Goal: Information Seeking & Learning: Learn about a topic

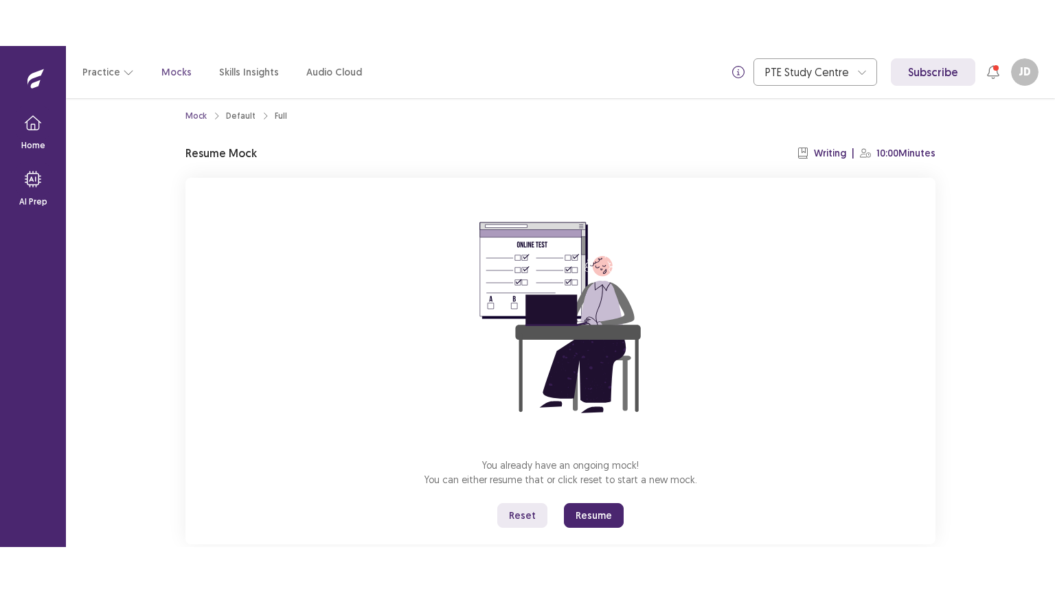
scroll to position [41, 0]
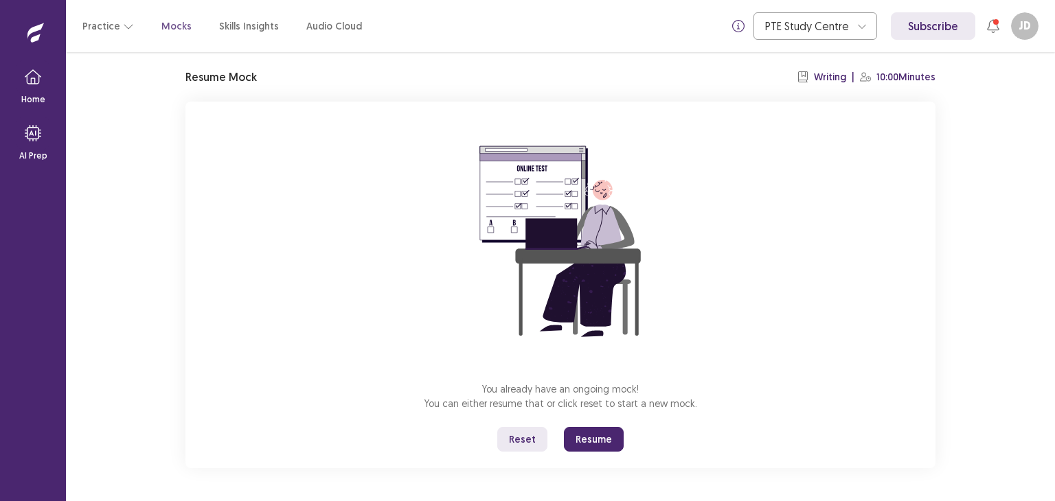
click at [519, 437] on button "Reset" at bounding box center [522, 439] width 50 height 25
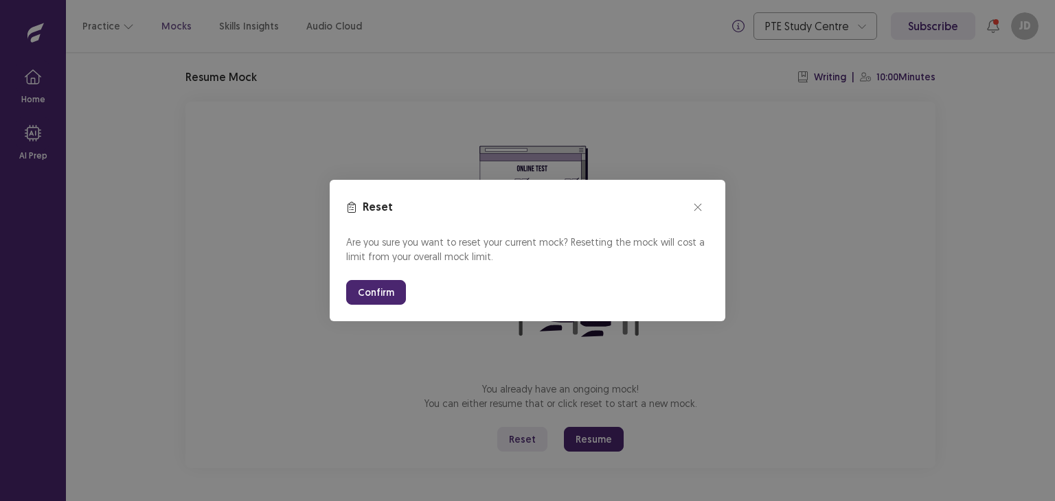
click at [372, 284] on button "Confirm" at bounding box center [376, 292] width 60 height 25
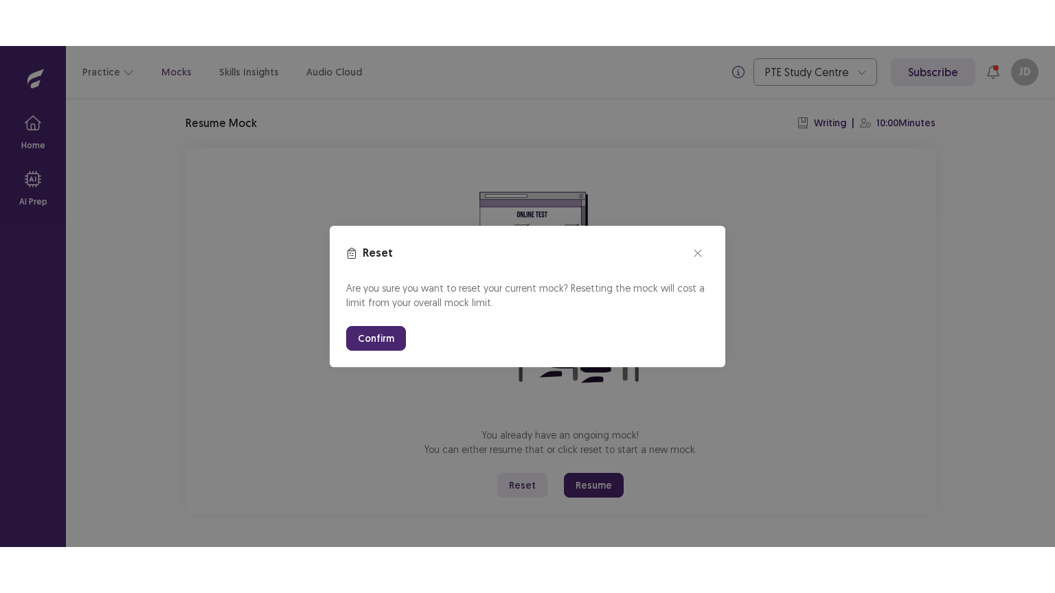
scroll to position [0, 0]
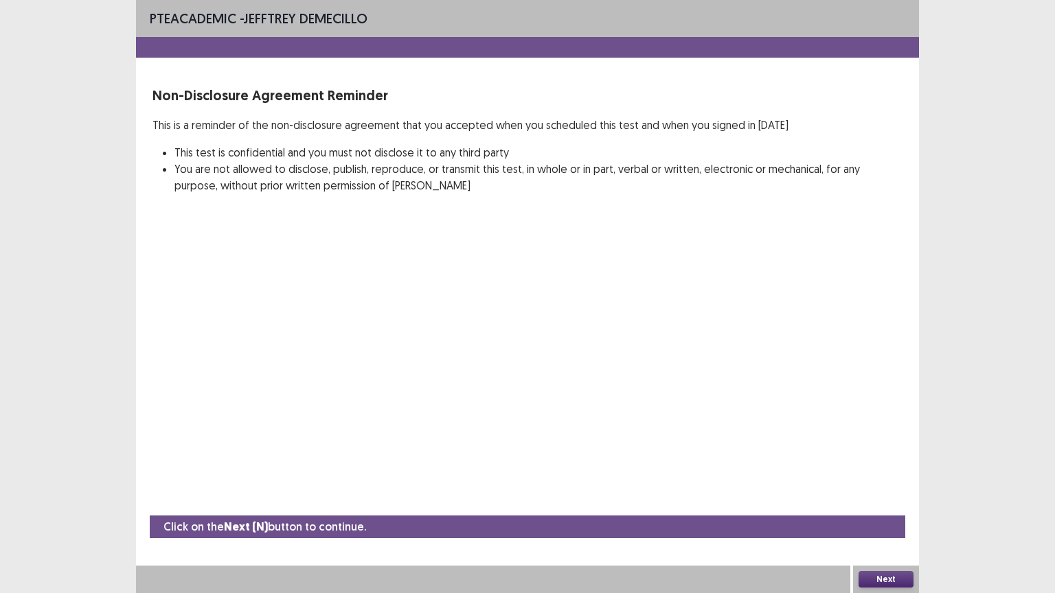
click at [868, 500] on button "Next" at bounding box center [885, 579] width 55 height 16
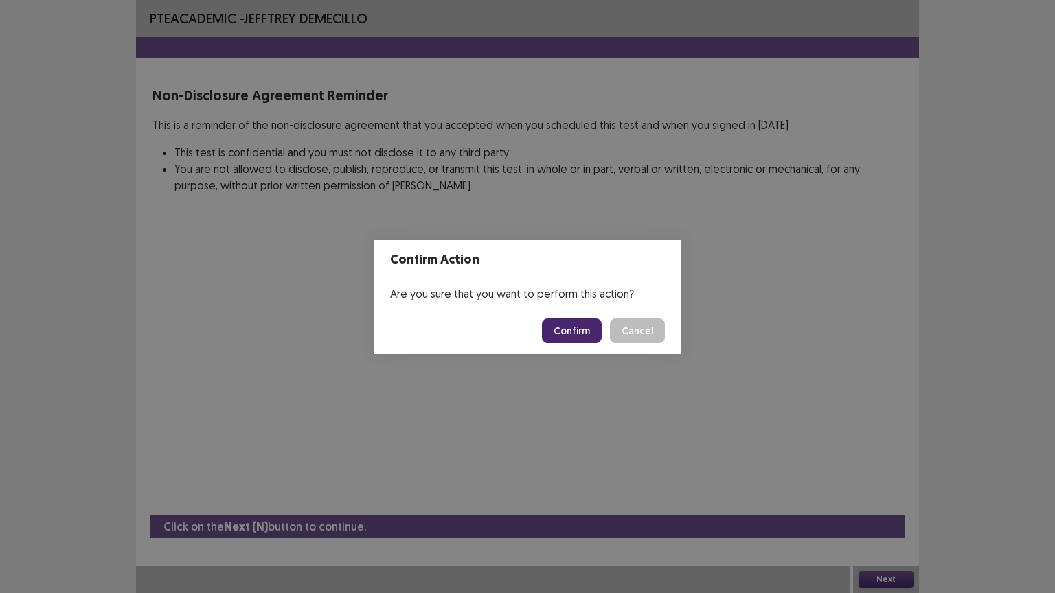
click at [584, 334] on button "Confirm" at bounding box center [572, 331] width 60 height 25
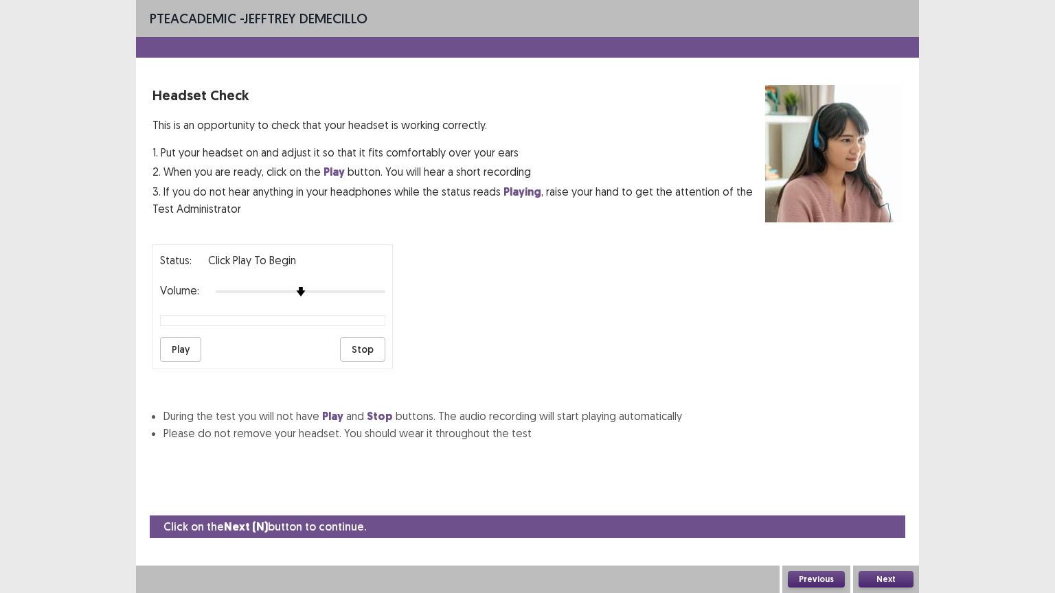
drag, startPoint x: 176, startPoint y: 341, endPoint x: 185, endPoint y: 338, distance: 10.0
click at [176, 341] on button "Play" at bounding box center [180, 349] width 41 height 25
click at [360, 296] on div "Status: playing Volume: Play Stop" at bounding box center [272, 306] width 240 height 125
click at [165, 339] on button "Play" at bounding box center [180, 349] width 41 height 25
click at [890, 500] on button "Next" at bounding box center [885, 579] width 55 height 16
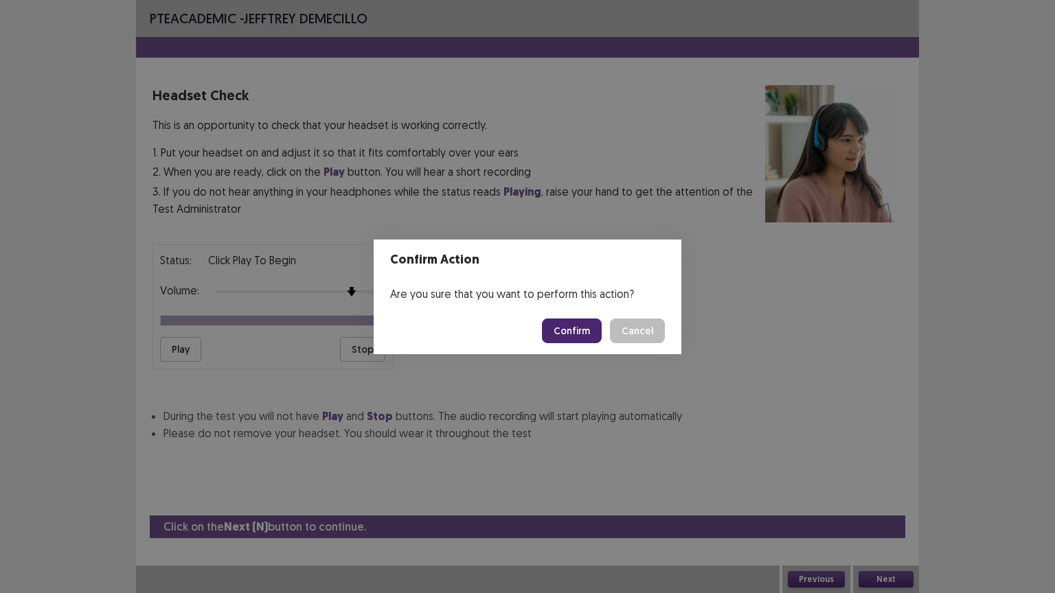
click at [573, 332] on button "Confirm" at bounding box center [572, 331] width 60 height 25
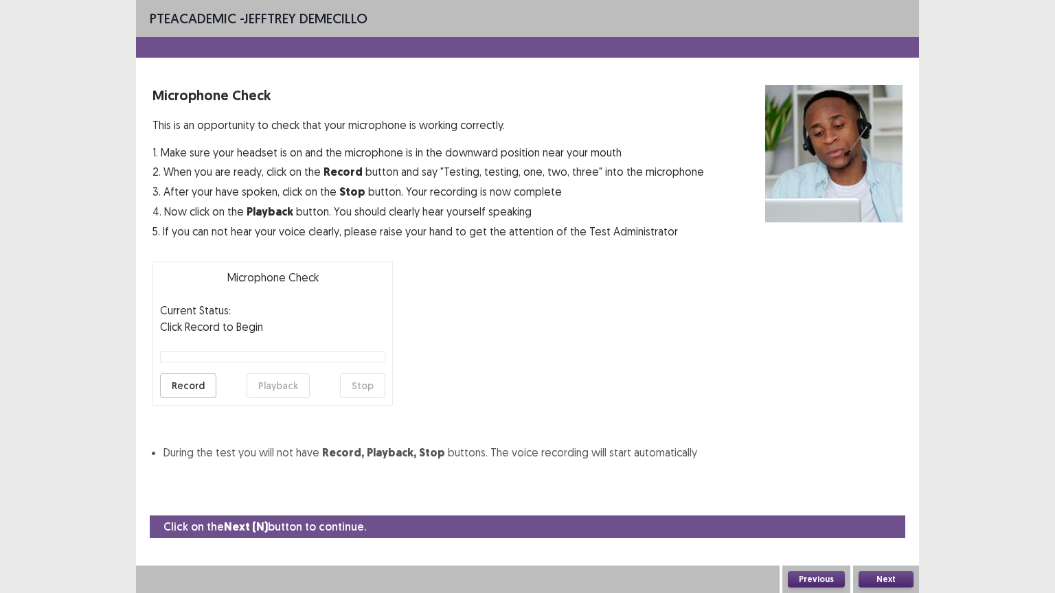
click at [196, 378] on button "Record" at bounding box center [188, 385] width 56 height 25
click at [371, 384] on button "Stop" at bounding box center [362, 385] width 45 height 25
click at [189, 379] on button "Record" at bounding box center [188, 385] width 56 height 25
click at [365, 380] on button "Stop" at bounding box center [362, 385] width 45 height 25
click at [281, 382] on button "Playback" at bounding box center [277, 385] width 63 height 25
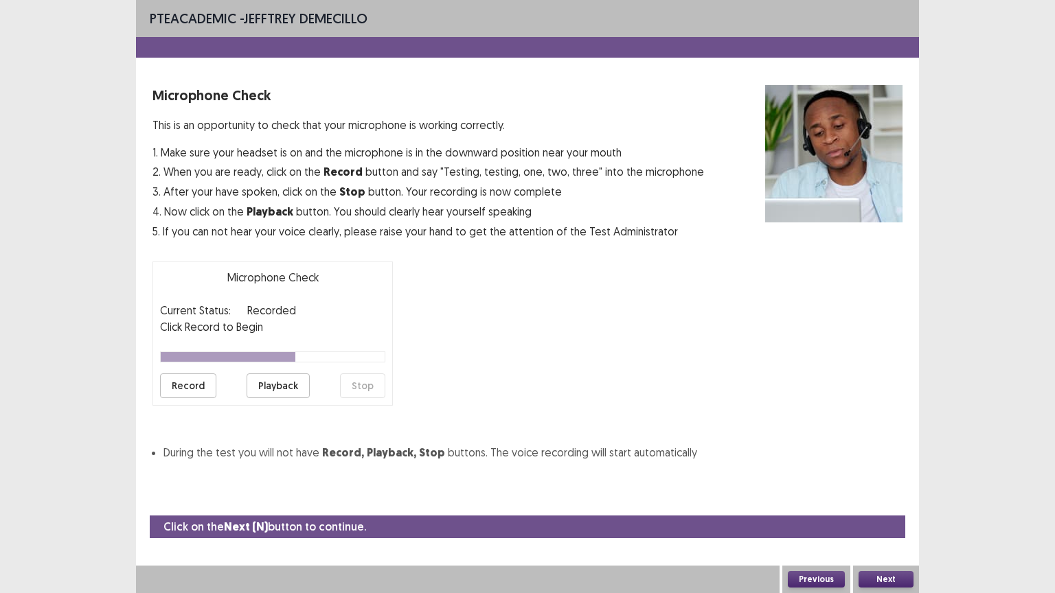
click at [879, 500] on button "Next" at bounding box center [885, 579] width 55 height 16
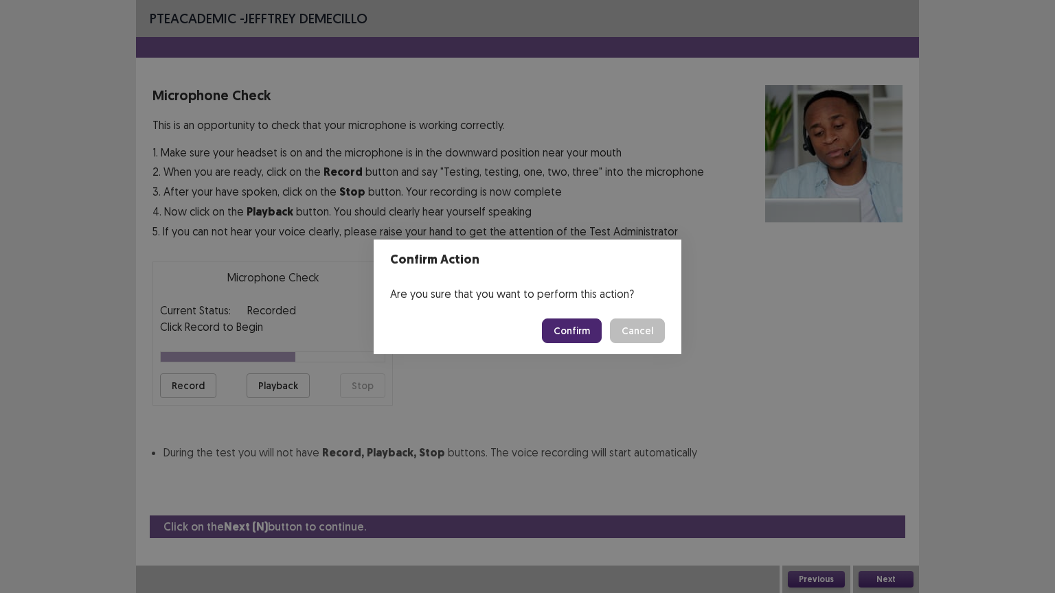
click at [584, 331] on button "Confirm" at bounding box center [572, 331] width 60 height 25
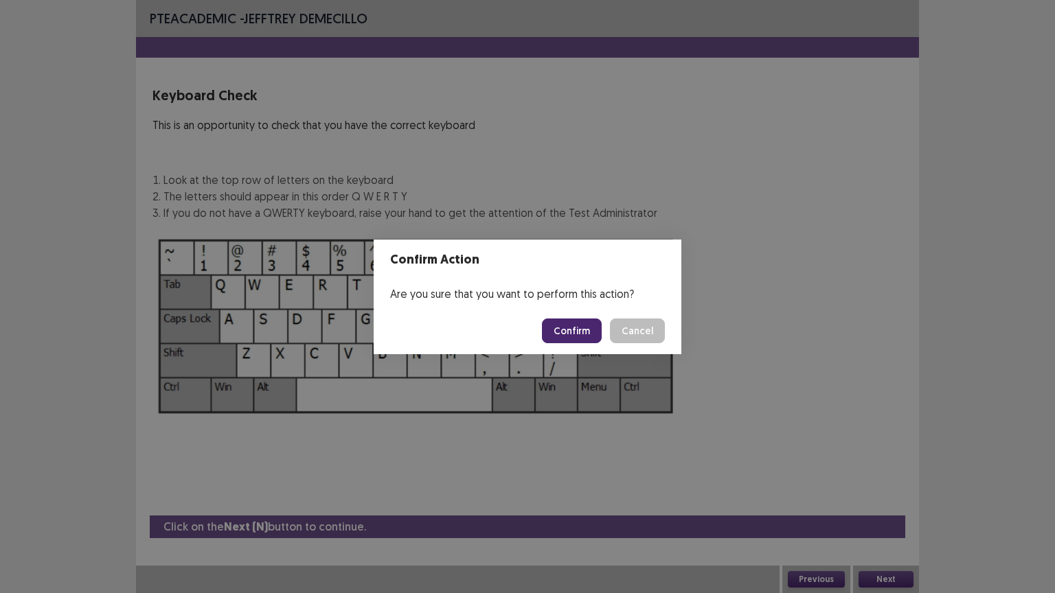
click at [574, 316] on footer "Confirm Cancel" at bounding box center [527, 331] width 308 height 47
click at [575, 319] on button "Confirm" at bounding box center [572, 331] width 60 height 25
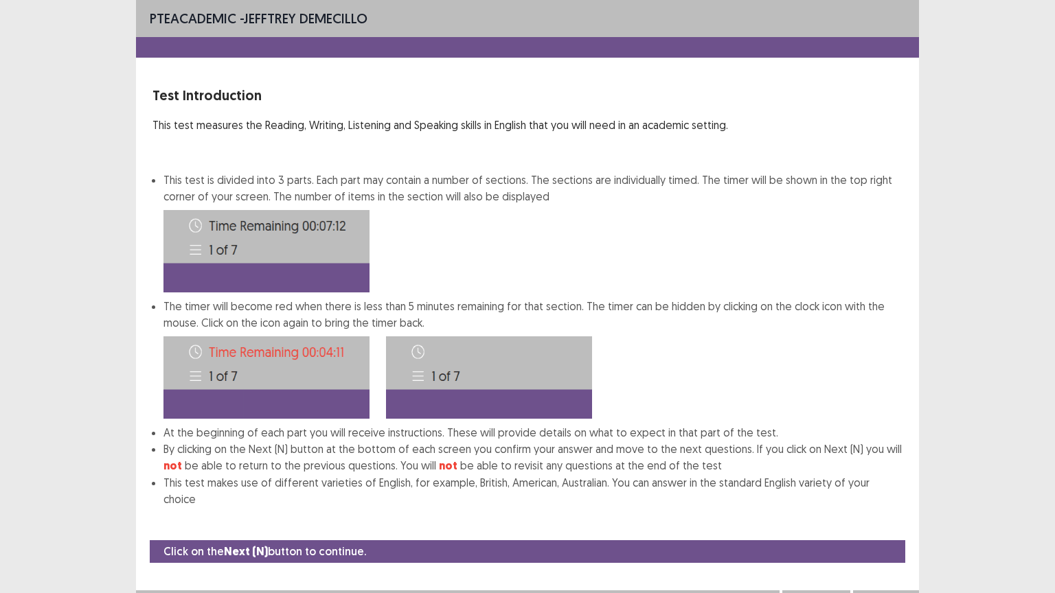
scroll to position [1, 0]
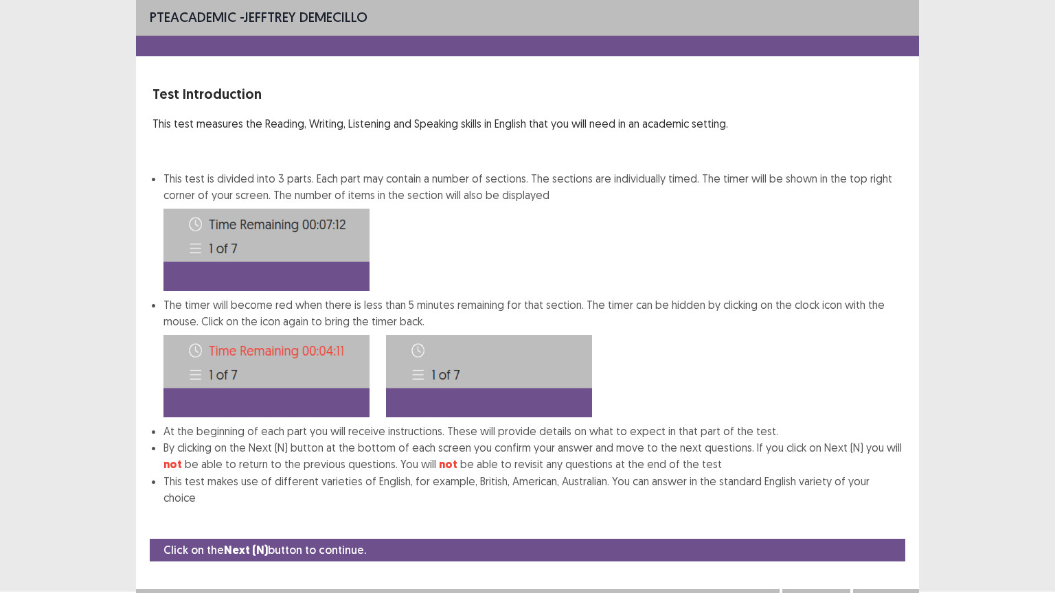
click at [577, 321] on li "The timer will become red when there is less than 5 minutes remaining for that …" at bounding box center [532, 360] width 739 height 126
click at [901, 500] on button "Next" at bounding box center [885, 603] width 55 height 16
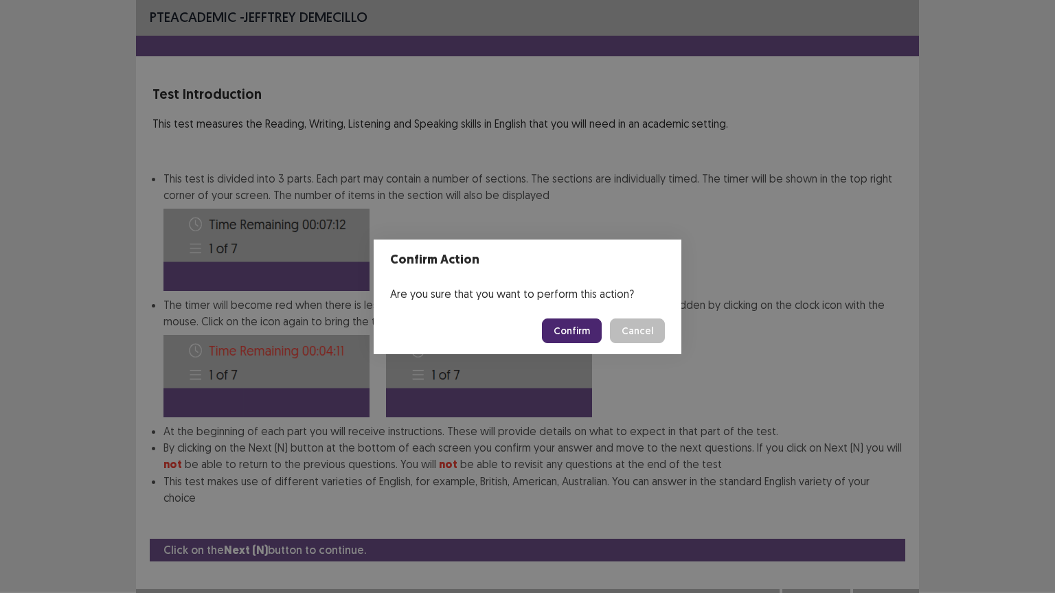
click at [577, 334] on button "Confirm" at bounding box center [572, 331] width 60 height 25
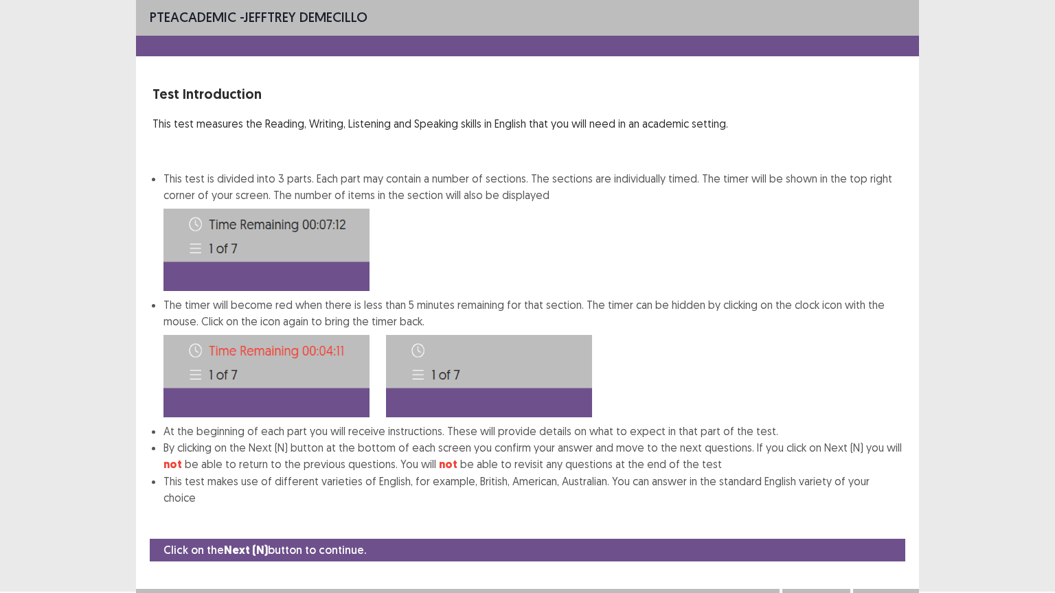
scroll to position [0, 0]
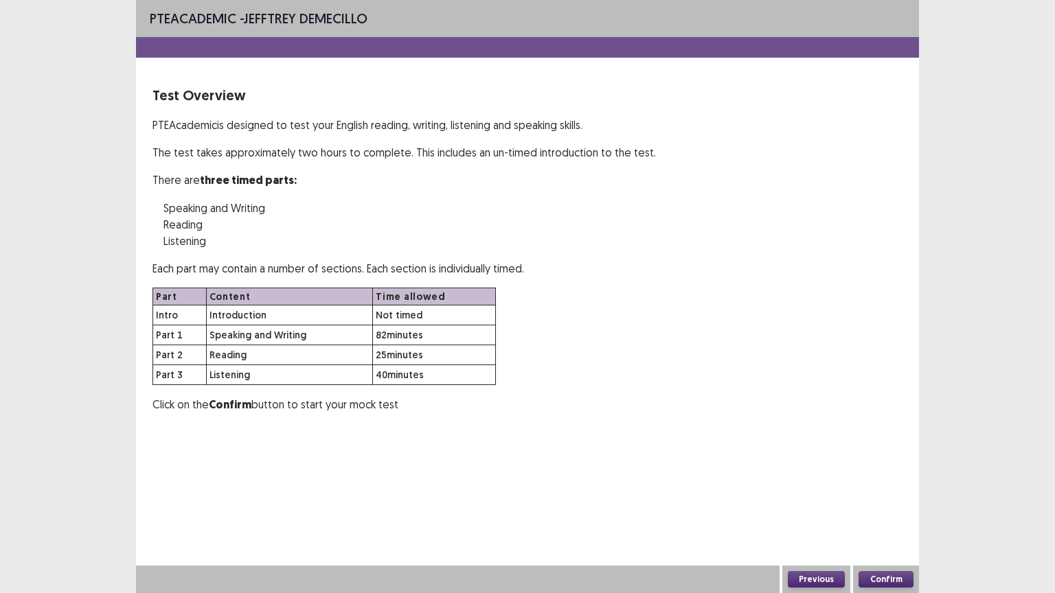
click at [879, 500] on button "Confirm" at bounding box center [885, 579] width 55 height 16
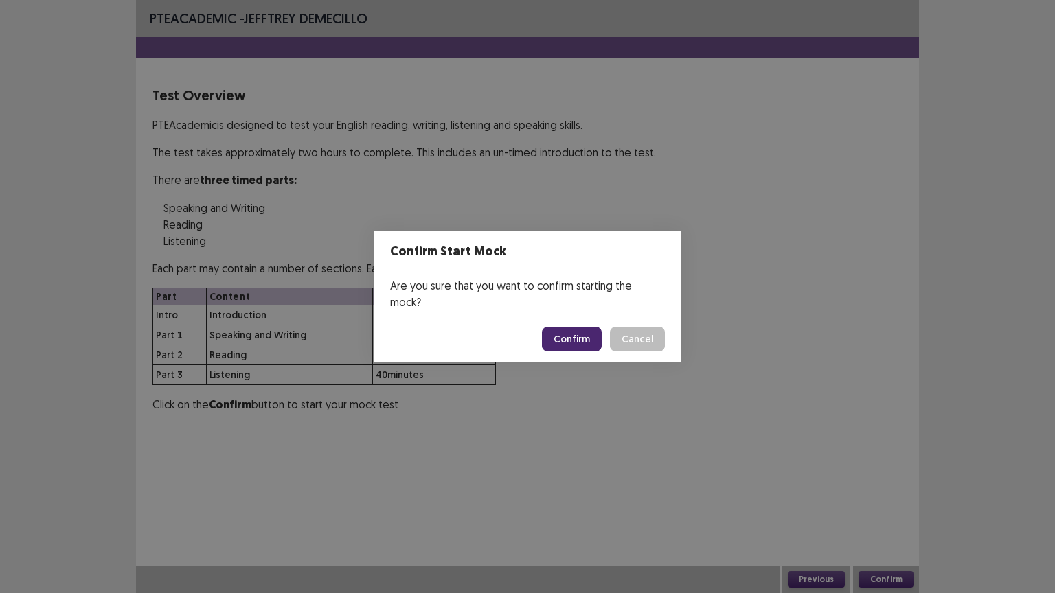
click at [580, 327] on button "Confirm" at bounding box center [572, 339] width 60 height 25
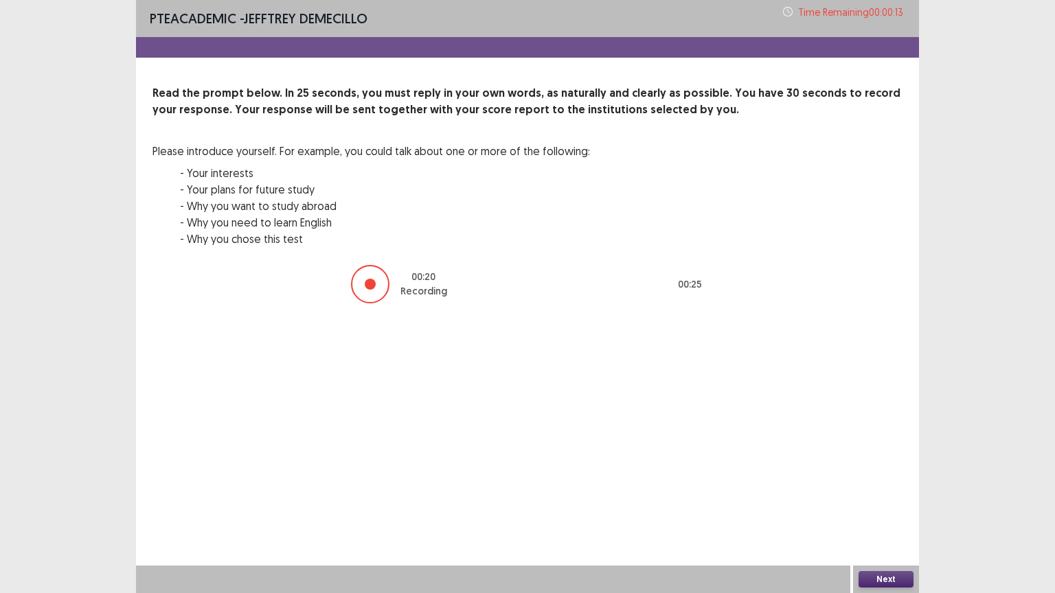
click at [892, 500] on button "Next" at bounding box center [885, 579] width 55 height 16
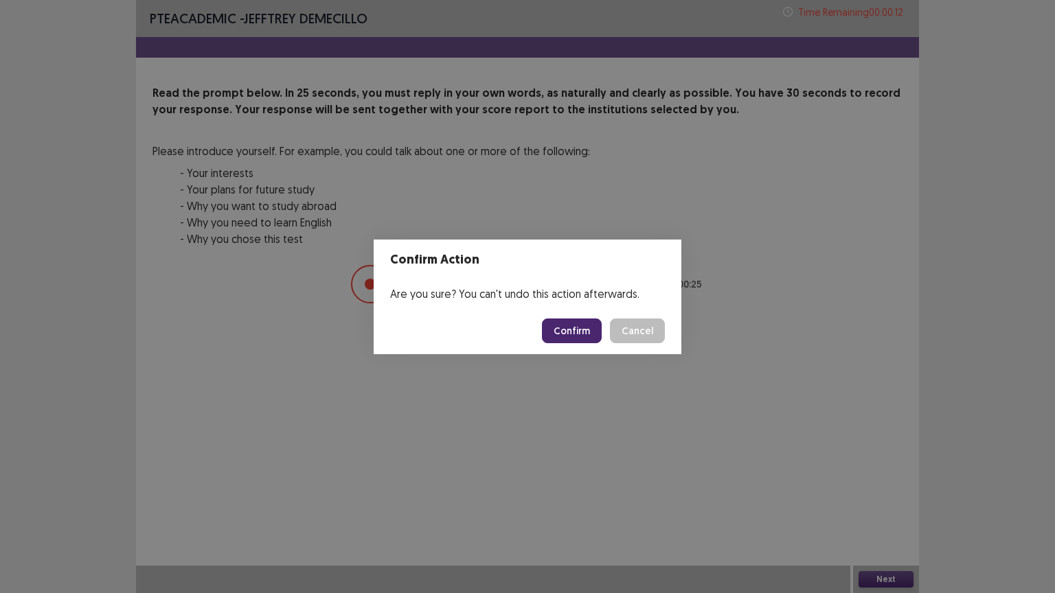
click at [557, 328] on button "Confirm" at bounding box center [572, 331] width 60 height 25
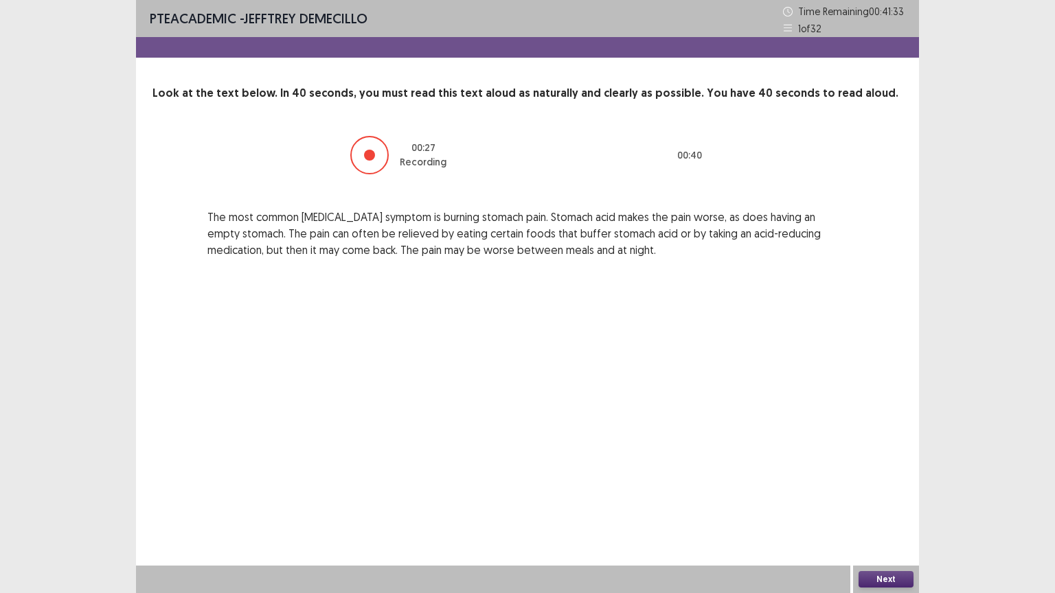
click at [885, 500] on div "Next" at bounding box center [886, 579] width 66 height 27
click at [870, 500] on button "Next" at bounding box center [885, 579] width 55 height 16
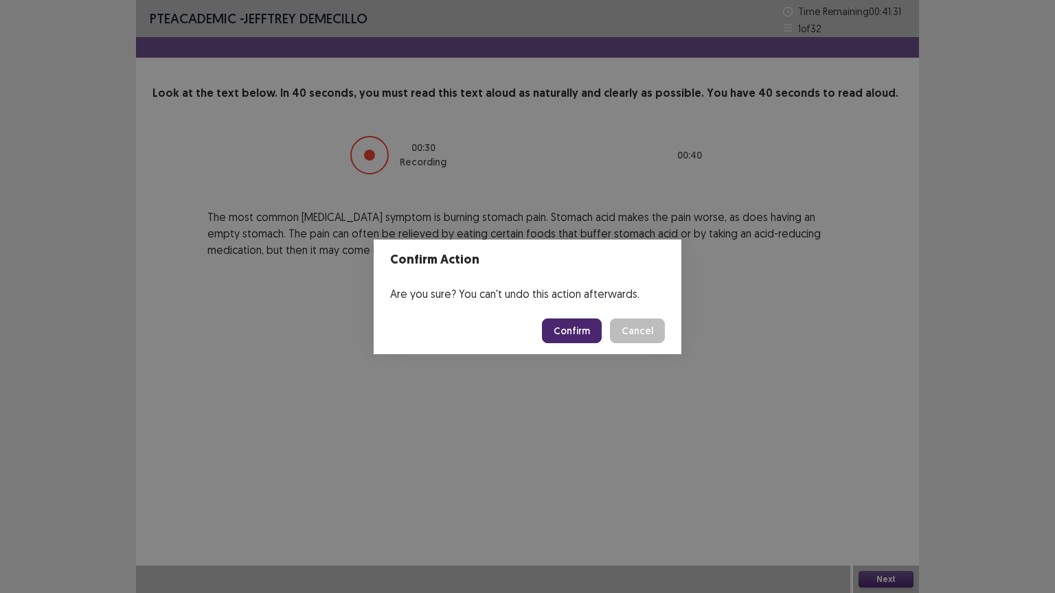
click at [571, 334] on button "Confirm" at bounding box center [572, 331] width 60 height 25
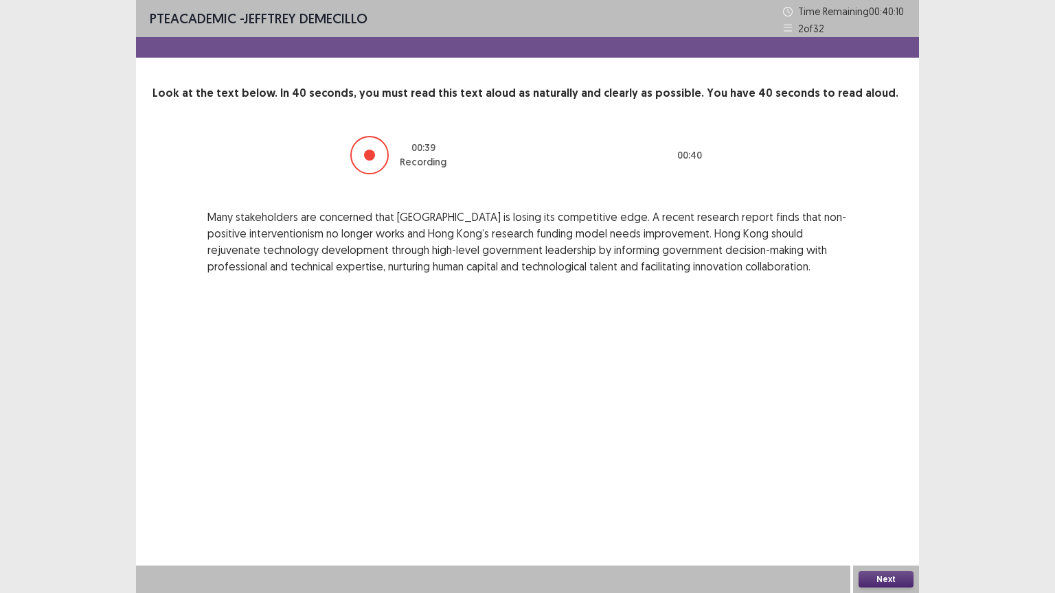
click at [884, 500] on button "Next" at bounding box center [885, 579] width 55 height 16
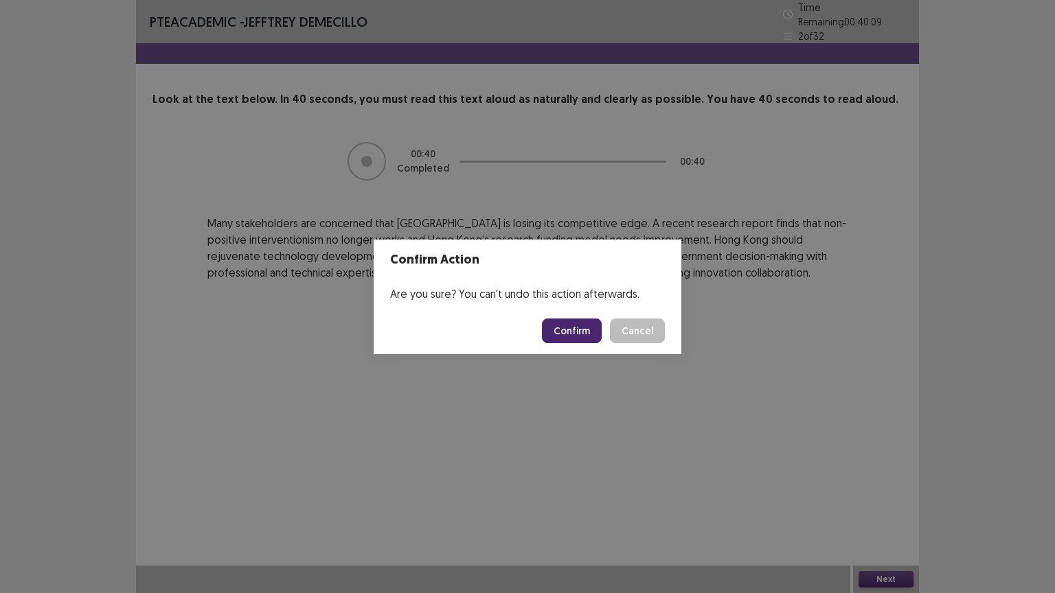
click at [575, 327] on button "Confirm" at bounding box center [572, 331] width 60 height 25
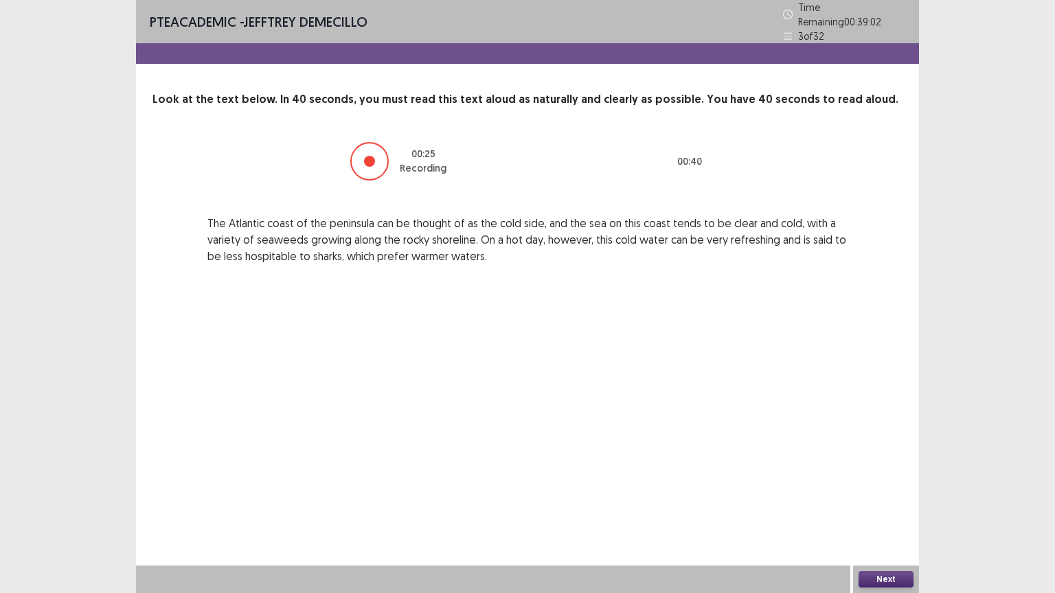
click at [884, 500] on button "Next" at bounding box center [885, 579] width 55 height 16
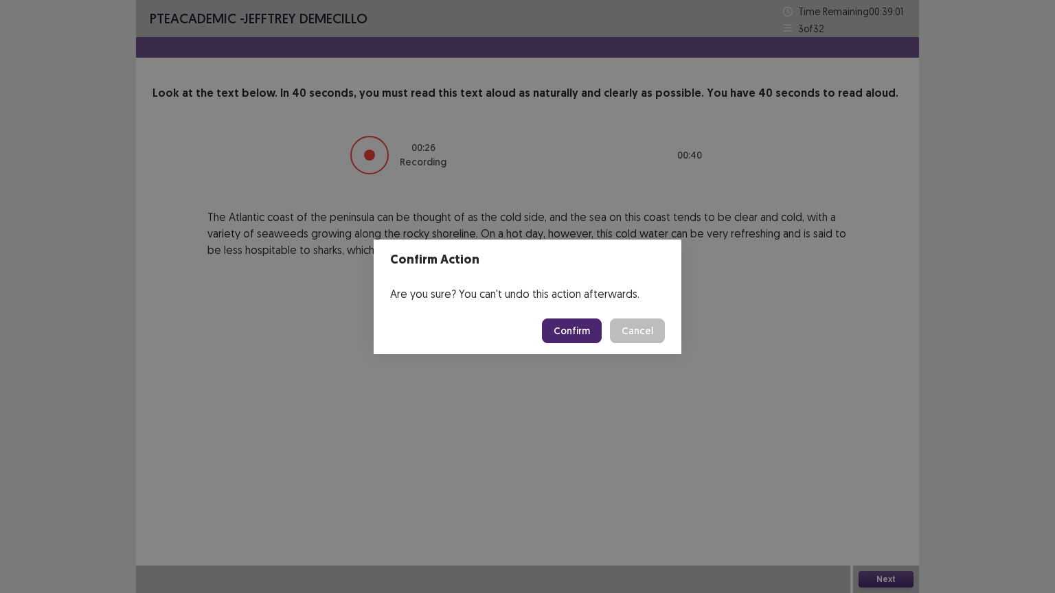
click at [577, 327] on button "Confirm" at bounding box center [572, 331] width 60 height 25
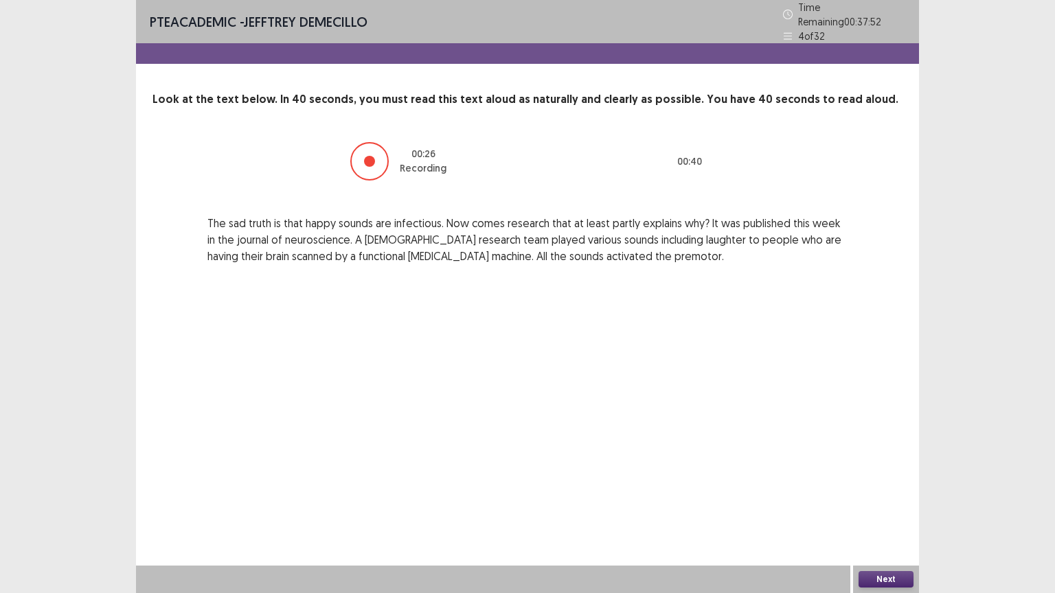
click at [888, 500] on button "Next" at bounding box center [885, 579] width 55 height 16
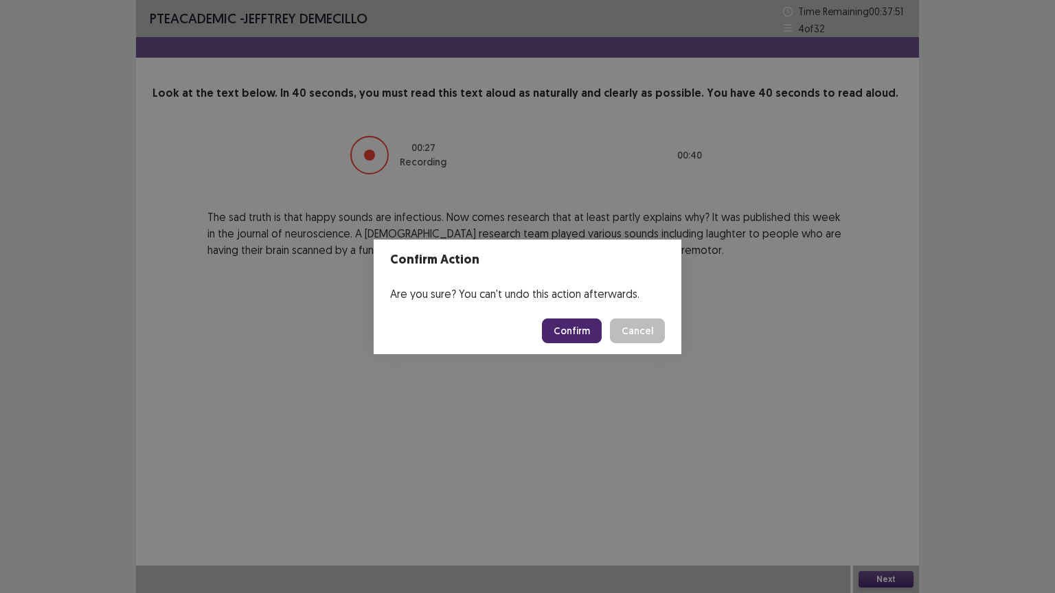
click at [592, 327] on button "Confirm" at bounding box center [572, 331] width 60 height 25
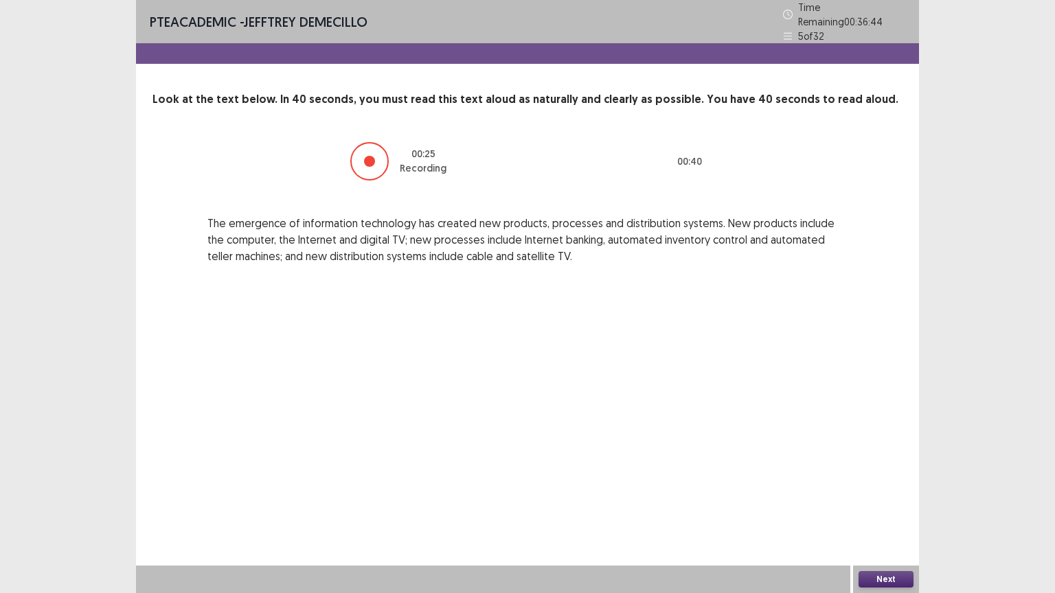
click at [893, 500] on button "Next" at bounding box center [885, 579] width 55 height 16
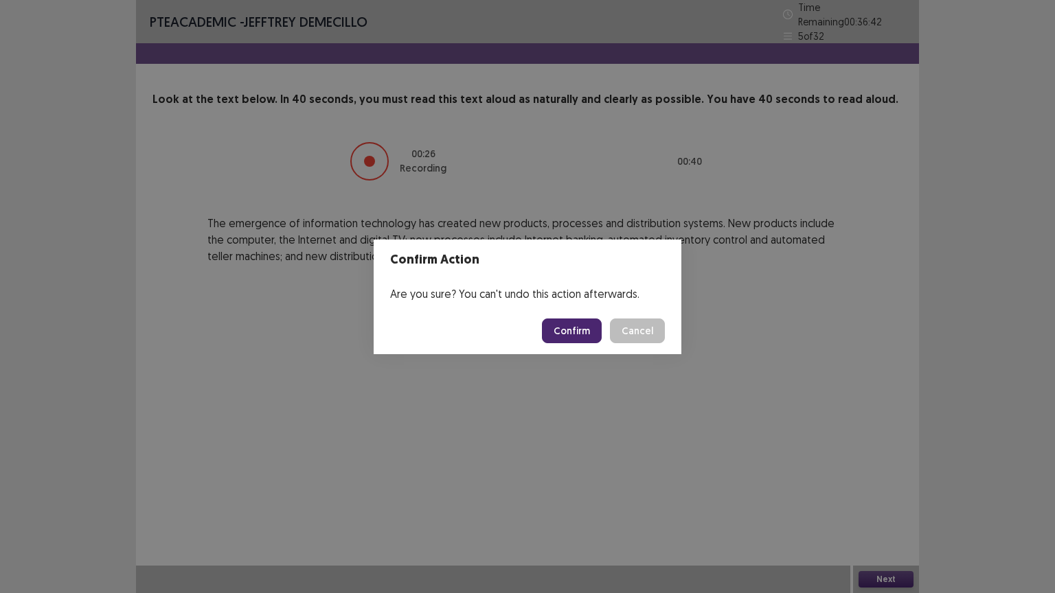
click at [568, 328] on button "Confirm" at bounding box center [572, 331] width 60 height 25
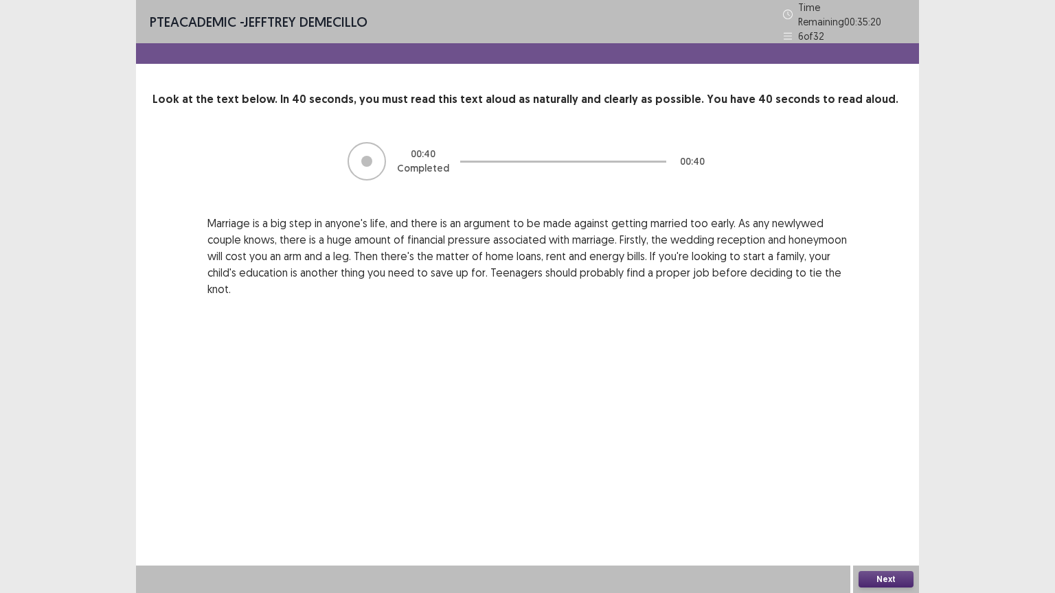
click at [888, 500] on button "Next" at bounding box center [885, 579] width 55 height 16
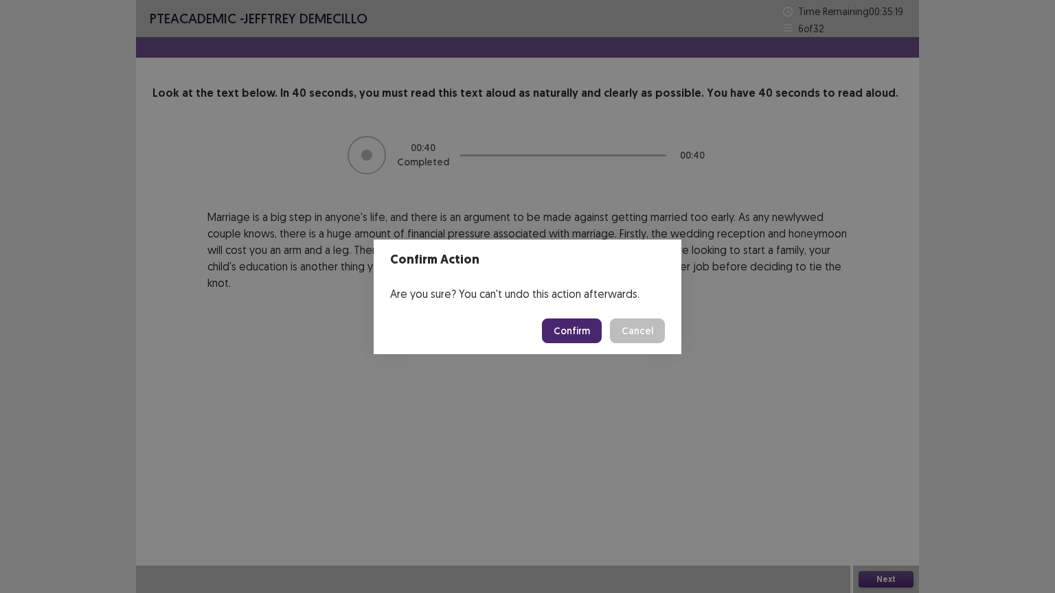
click at [568, 329] on button "Confirm" at bounding box center [572, 331] width 60 height 25
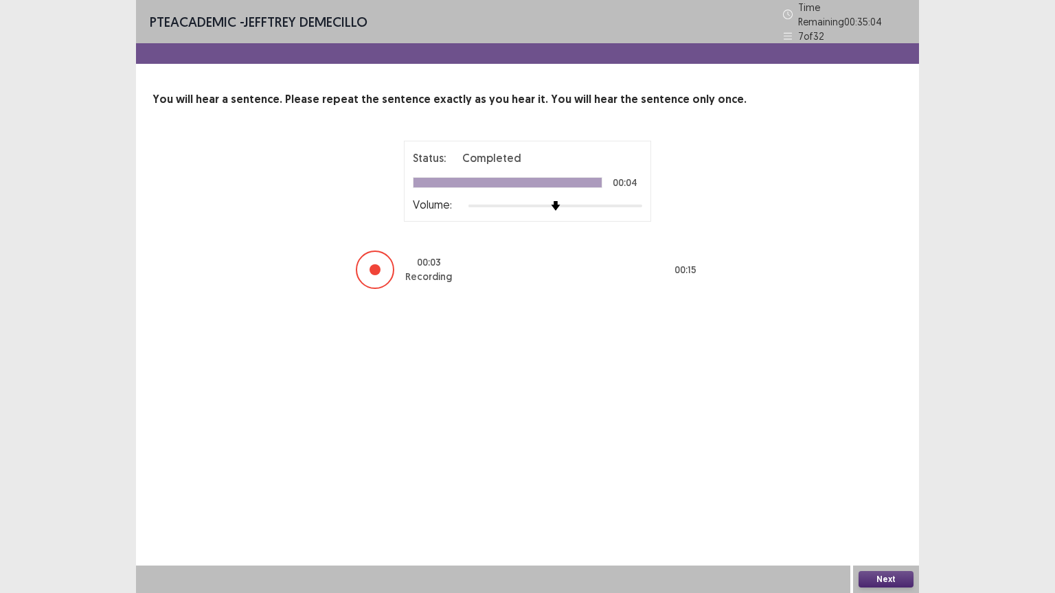
click at [893, 500] on button "Next" at bounding box center [885, 579] width 55 height 16
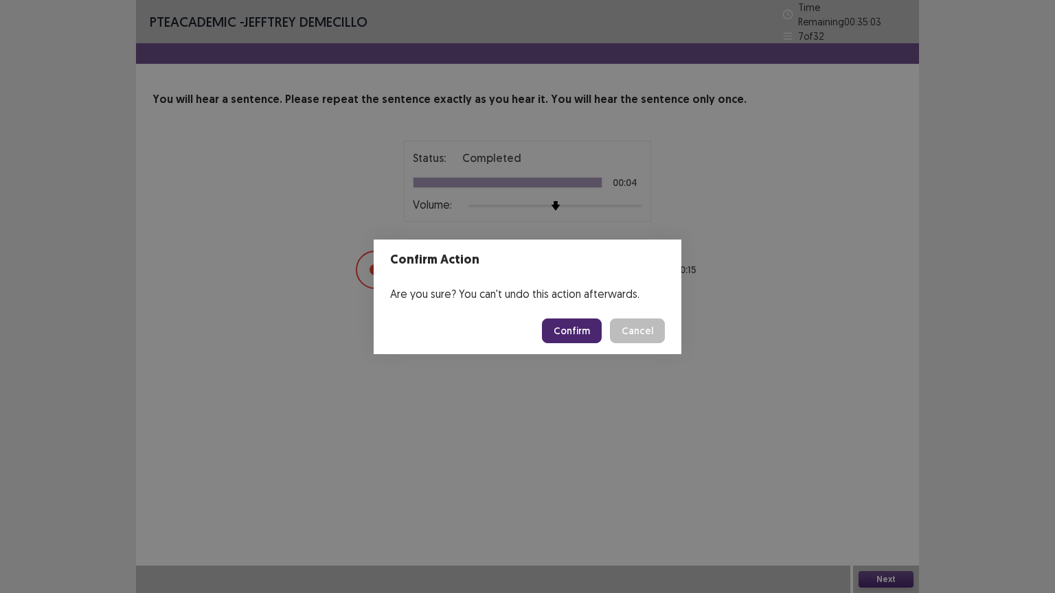
click at [568, 333] on button "Confirm" at bounding box center [572, 331] width 60 height 25
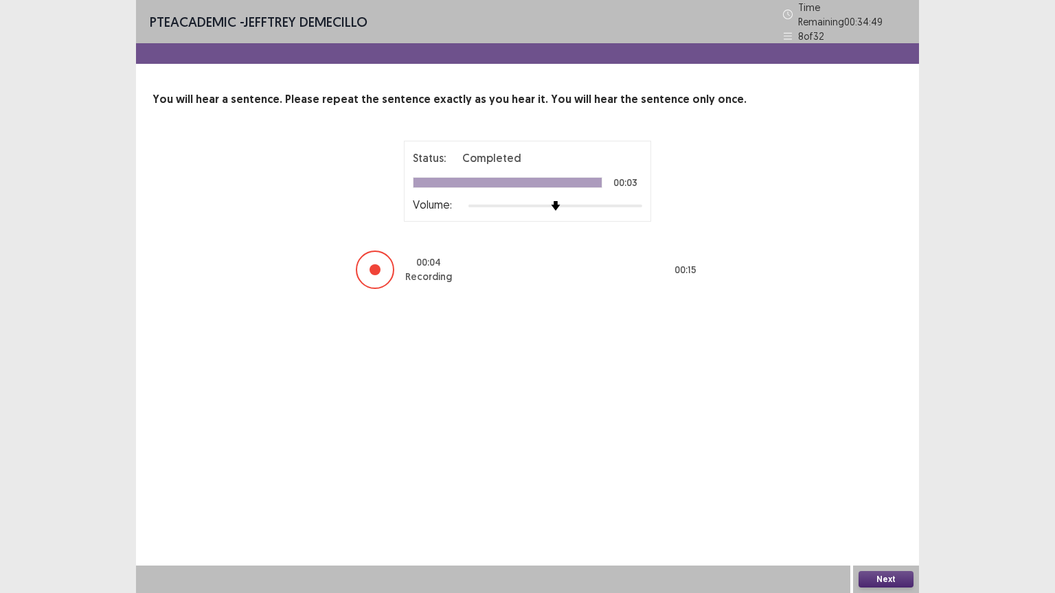
click at [891, 500] on button "Next" at bounding box center [885, 579] width 55 height 16
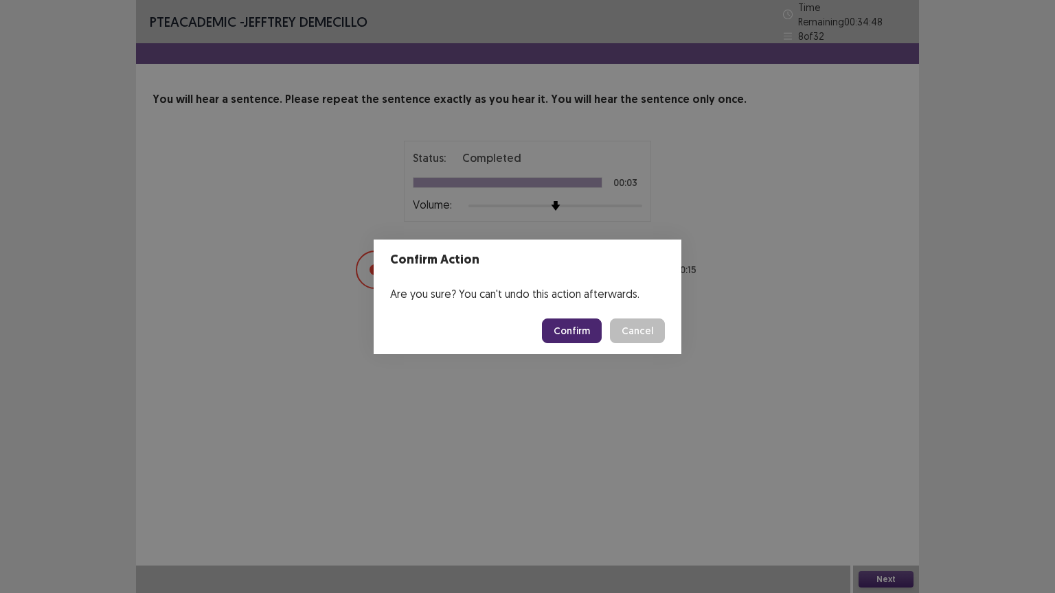
click at [555, 323] on button "Confirm" at bounding box center [572, 331] width 60 height 25
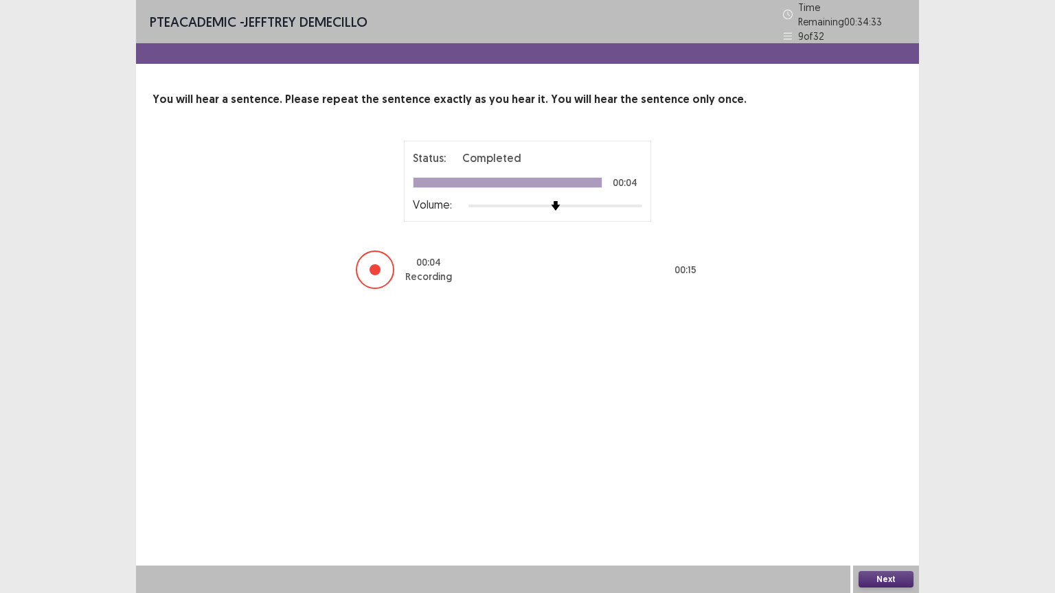
click at [868, 500] on div "Next" at bounding box center [886, 579] width 66 height 27
click at [866, 500] on button "Next" at bounding box center [885, 579] width 55 height 16
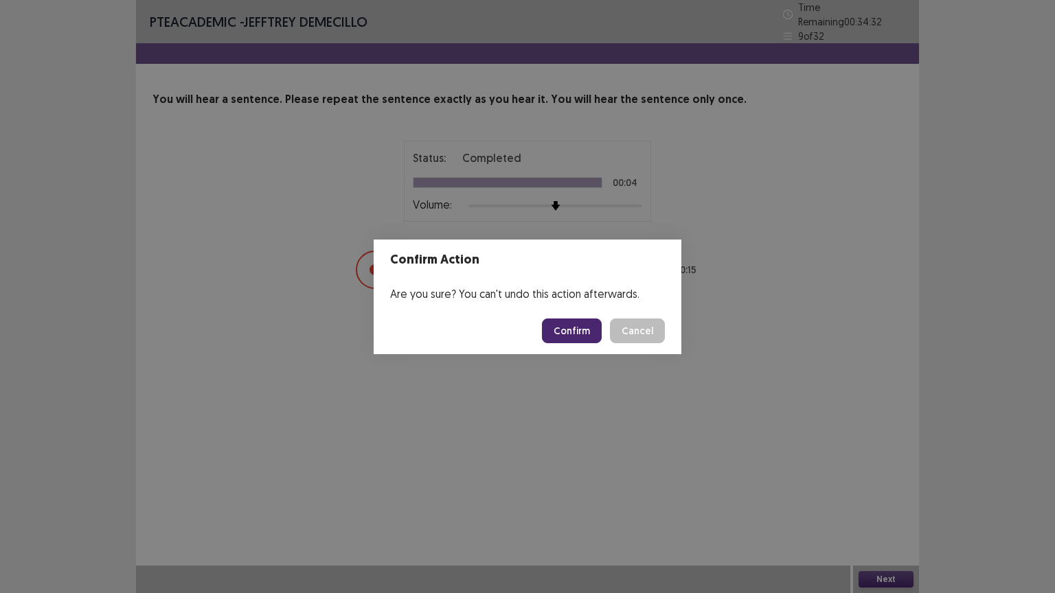
click at [587, 326] on button "Confirm" at bounding box center [572, 331] width 60 height 25
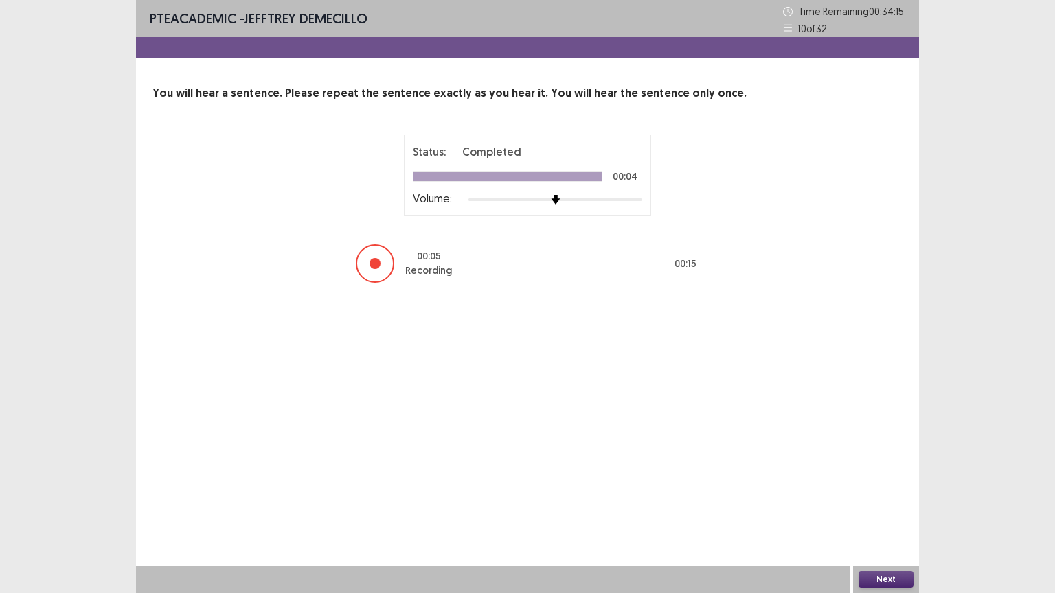
click at [877, 500] on button "Next" at bounding box center [885, 579] width 55 height 16
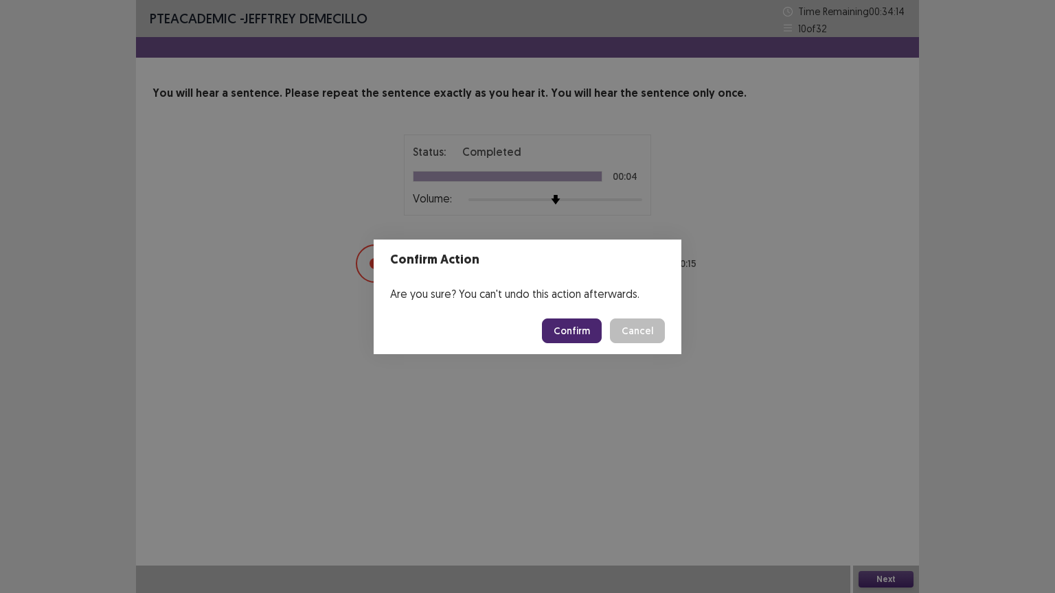
click at [586, 327] on button "Confirm" at bounding box center [572, 331] width 60 height 25
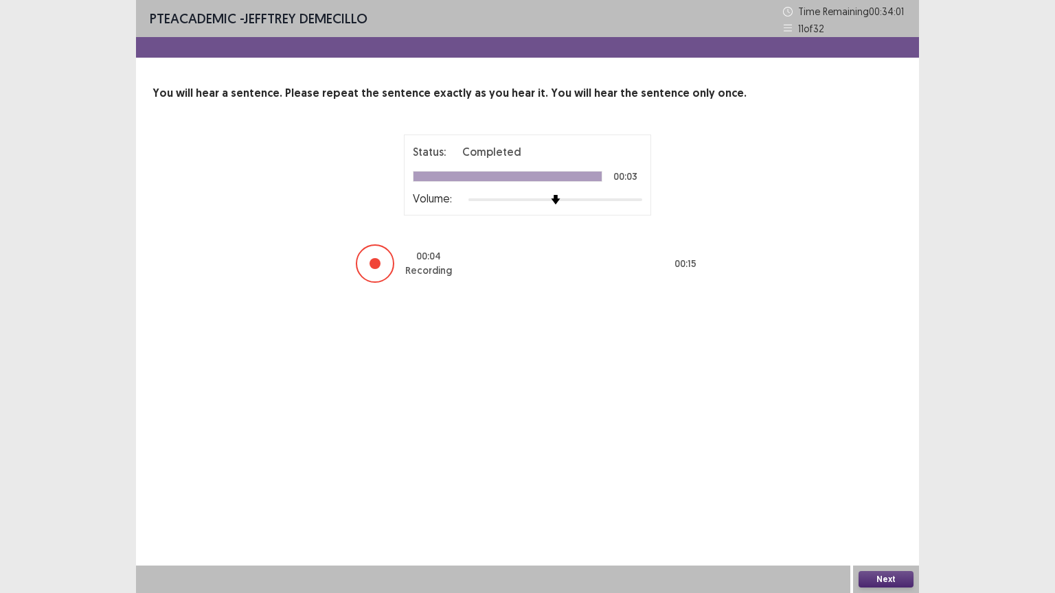
click at [896, 500] on button "Next" at bounding box center [885, 579] width 55 height 16
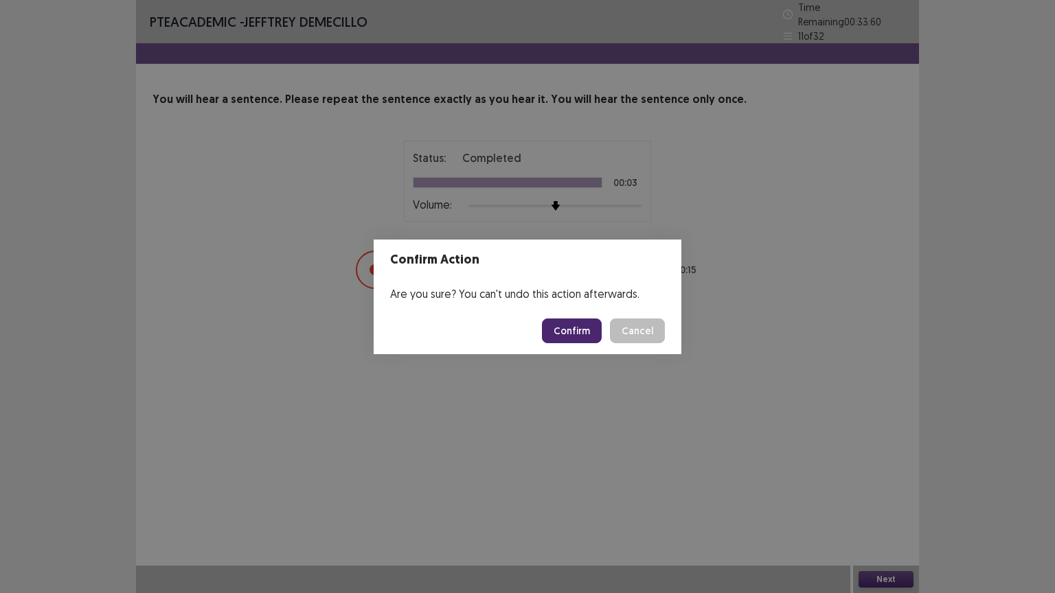
click at [573, 334] on button "Confirm" at bounding box center [572, 331] width 60 height 25
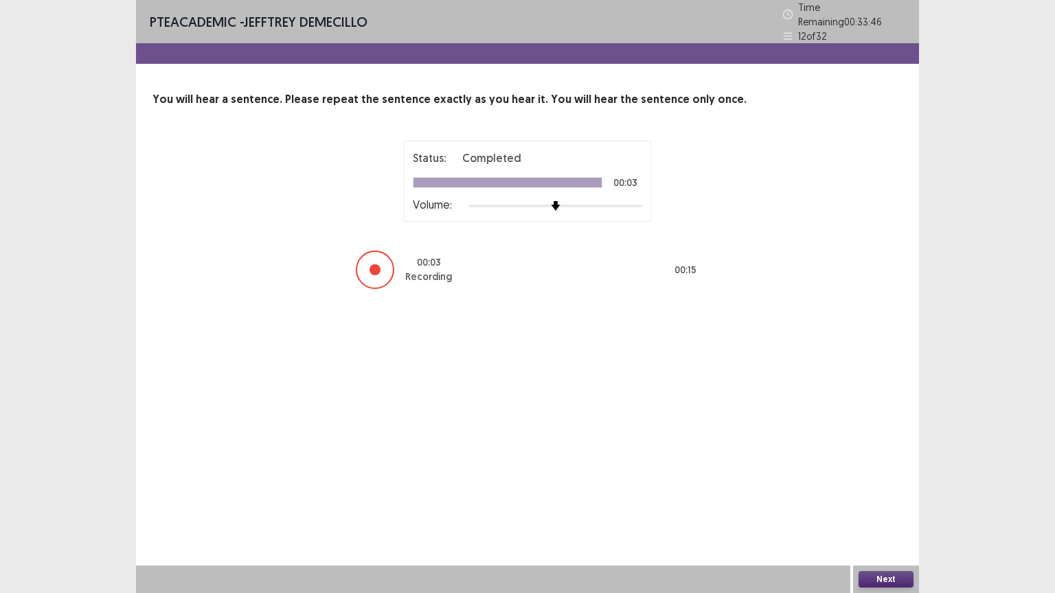
click at [888, 500] on button "Next" at bounding box center [885, 579] width 55 height 16
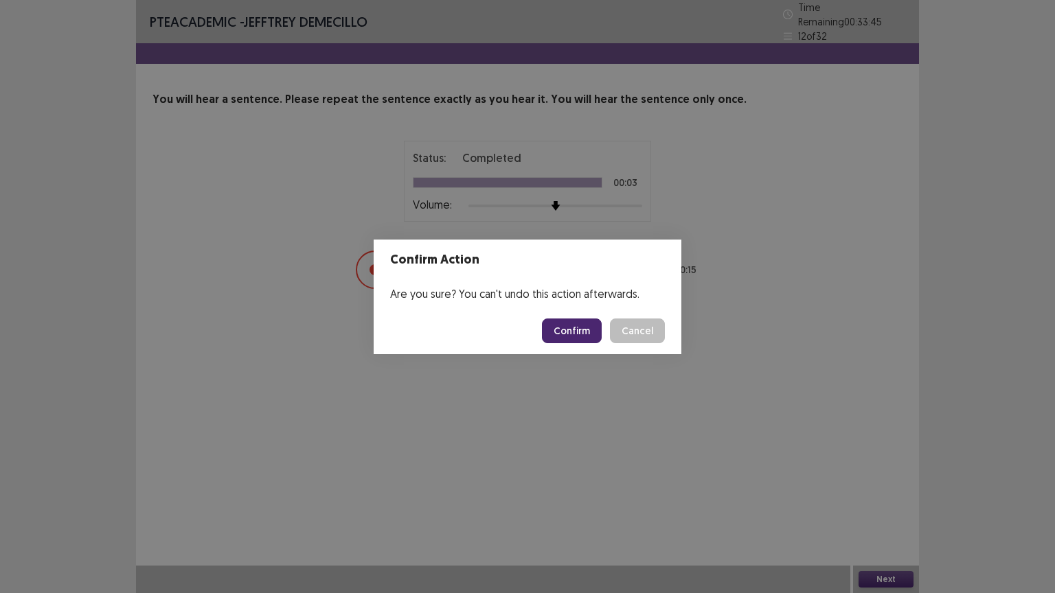
click at [569, 334] on button "Confirm" at bounding box center [572, 331] width 60 height 25
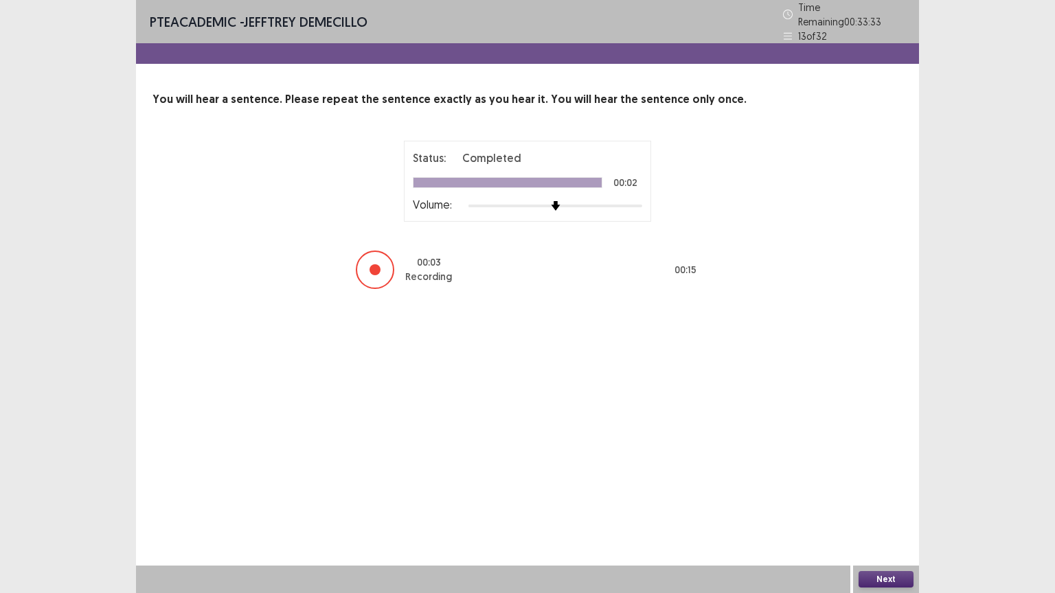
click at [890, 500] on button "Next" at bounding box center [885, 579] width 55 height 16
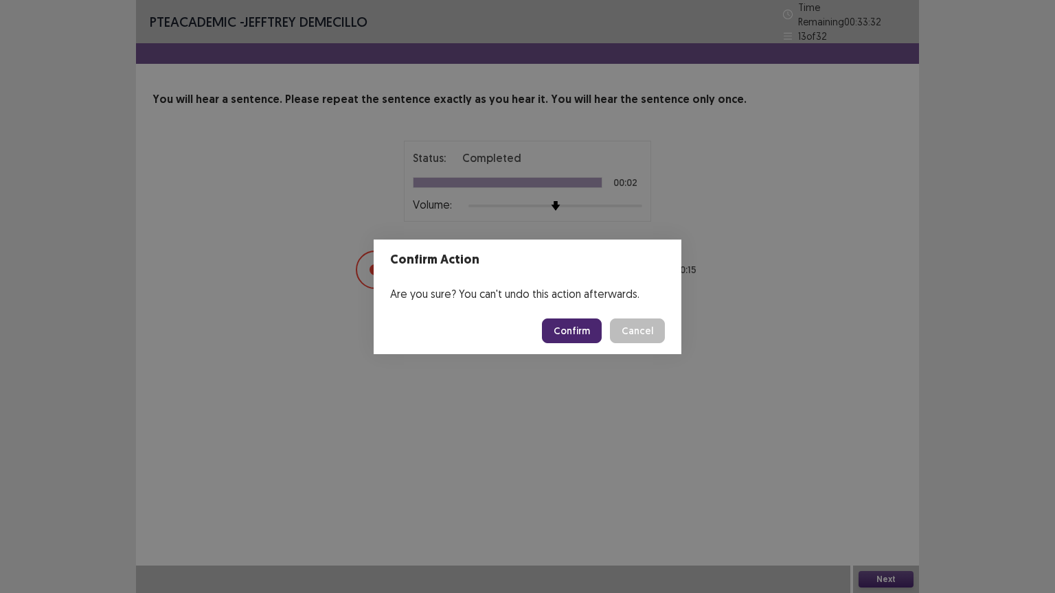
click at [577, 327] on button "Confirm" at bounding box center [572, 331] width 60 height 25
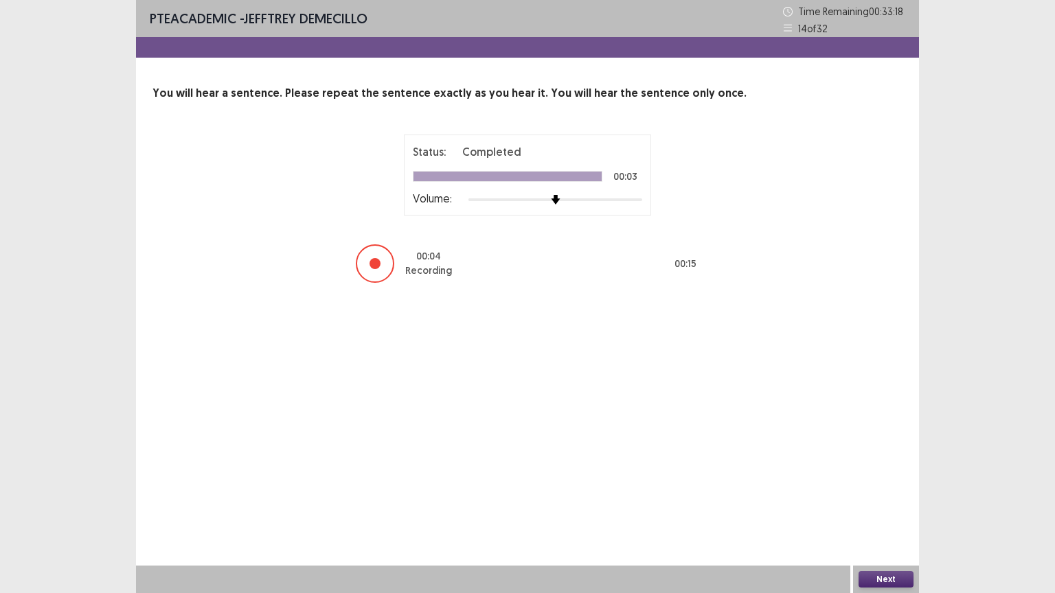
click at [890, 500] on button "Next" at bounding box center [885, 579] width 55 height 16
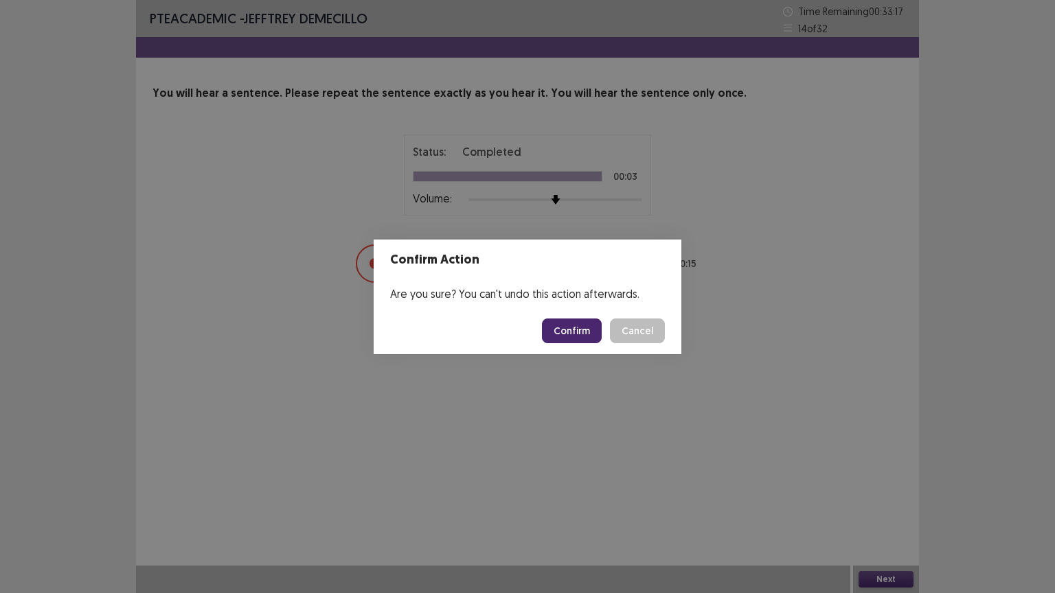
click at [584, 336] on button "Confirm" at bounding box center [572, 331] width 60 height 25
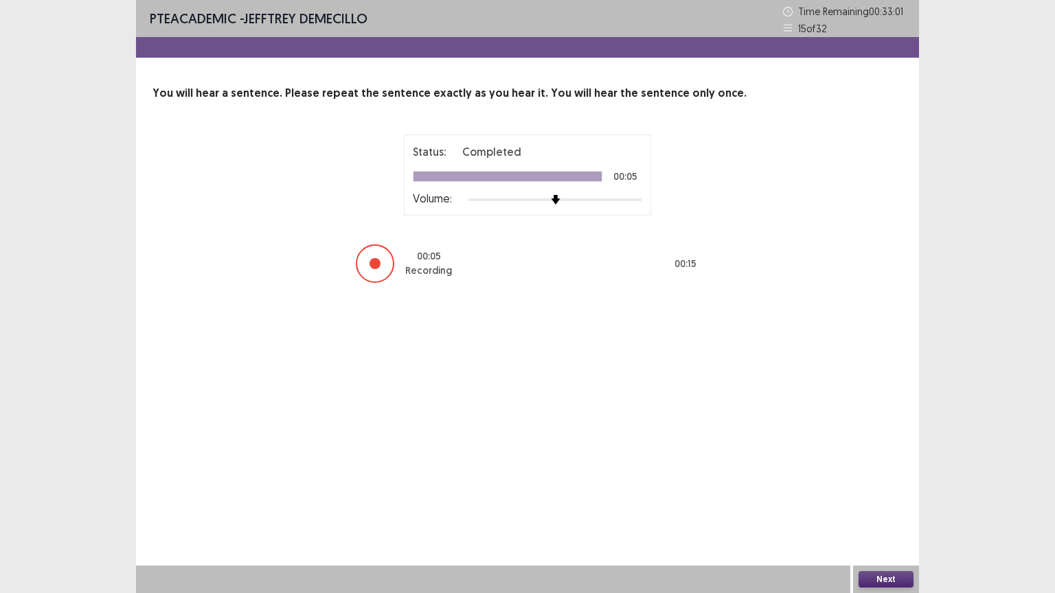
click at [892, 500] on button "Next" at bounding box center [885, 579] width 55 height 16
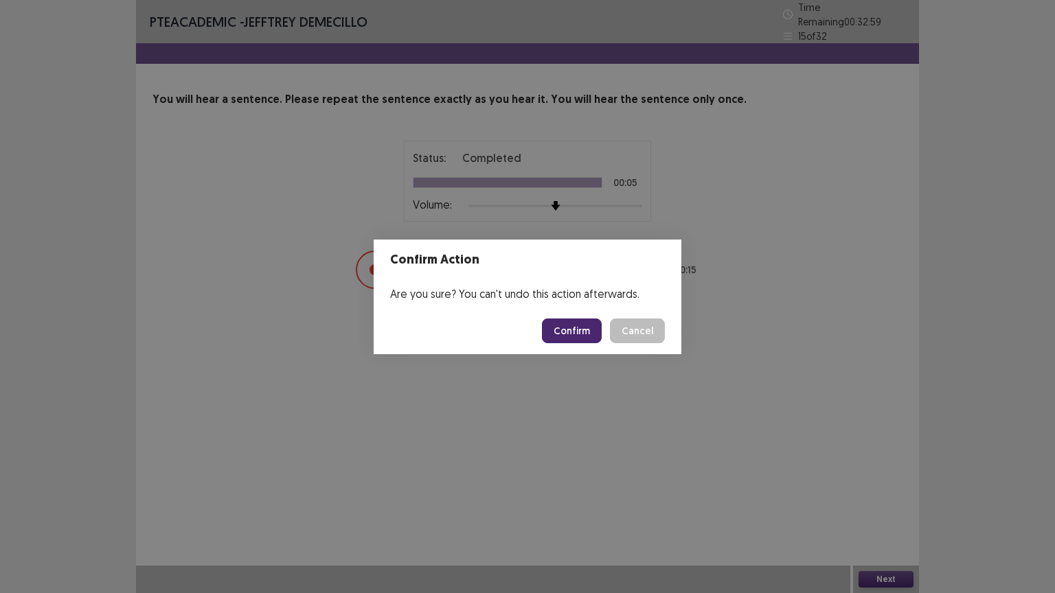
click at [581, 325] on button "Confirm" at bounding box center [572, 331] width 60 height 25
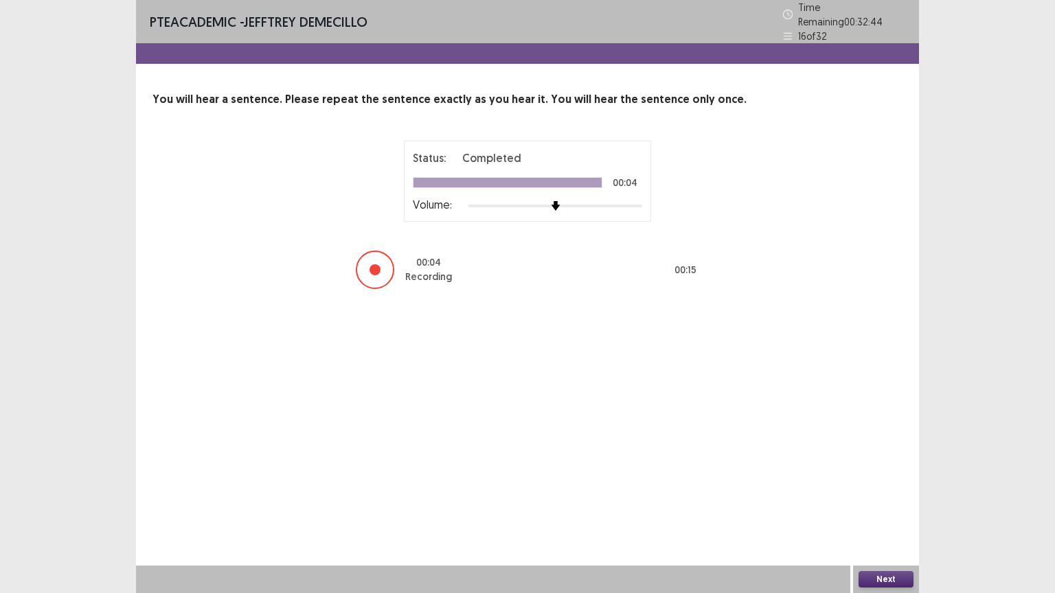
click at [879, 500] on button "Next" at bounding box center [885, 579] width 55 height 16
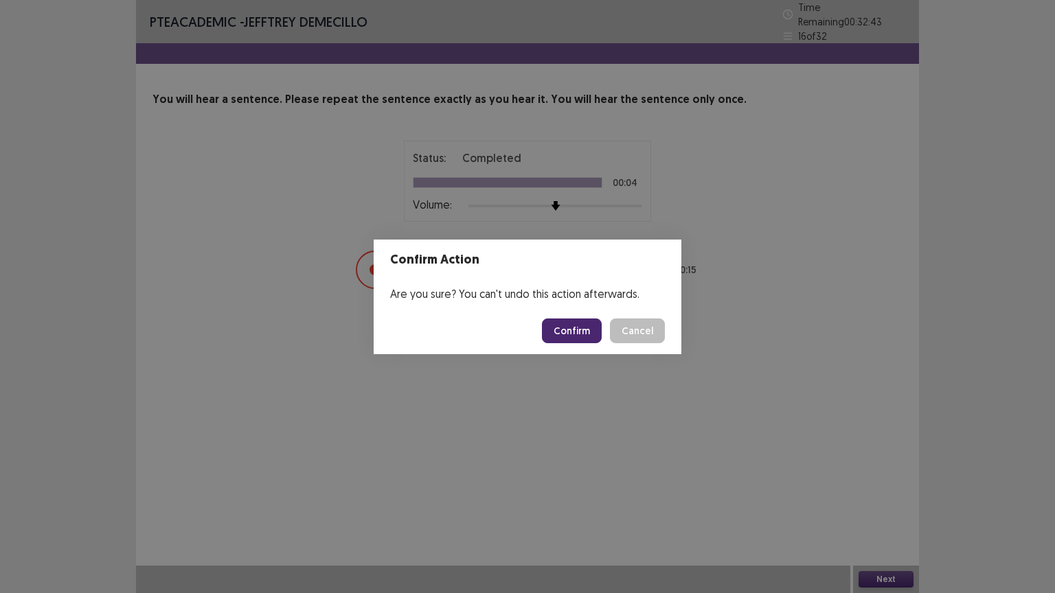
click at [579, 327] on button "Confirm" at bounding box center [572, 331] width 60 height 25
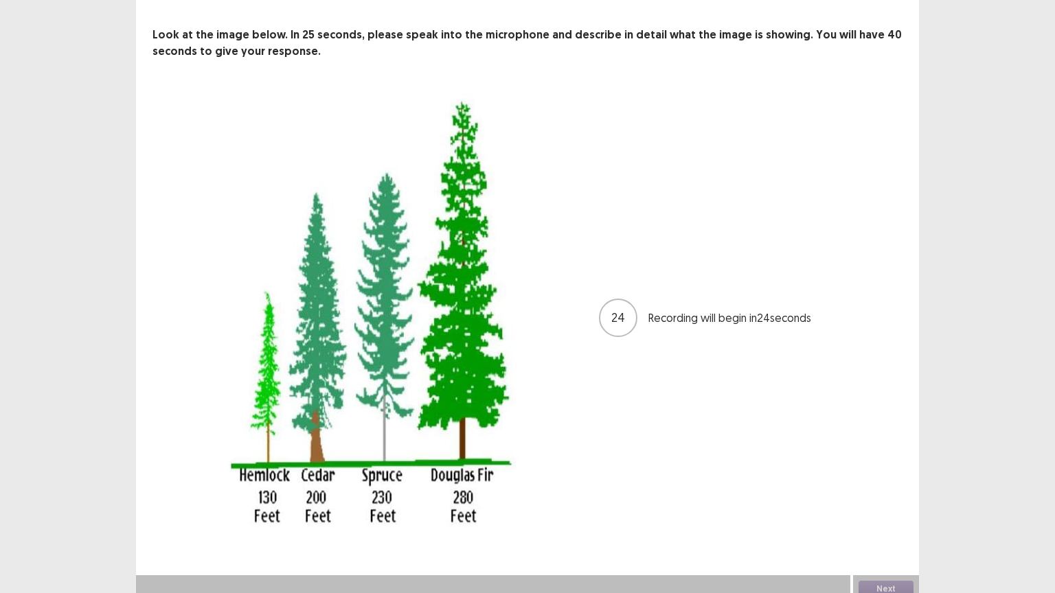
scroll to position [68, 0]
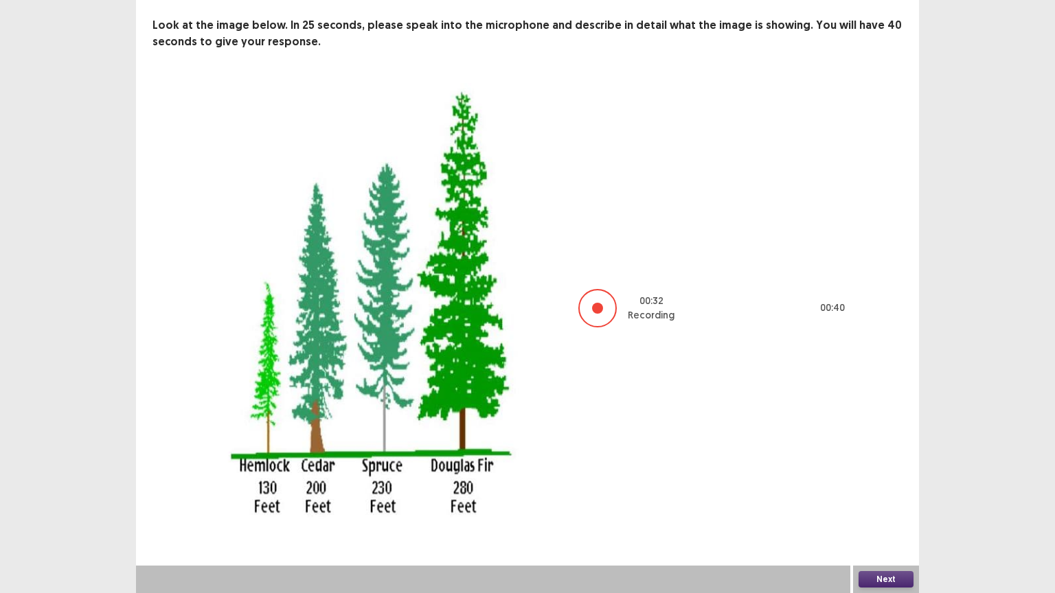
click at [878, 500] on button "Next" at bounding box center [885, 579] width 55 height 16
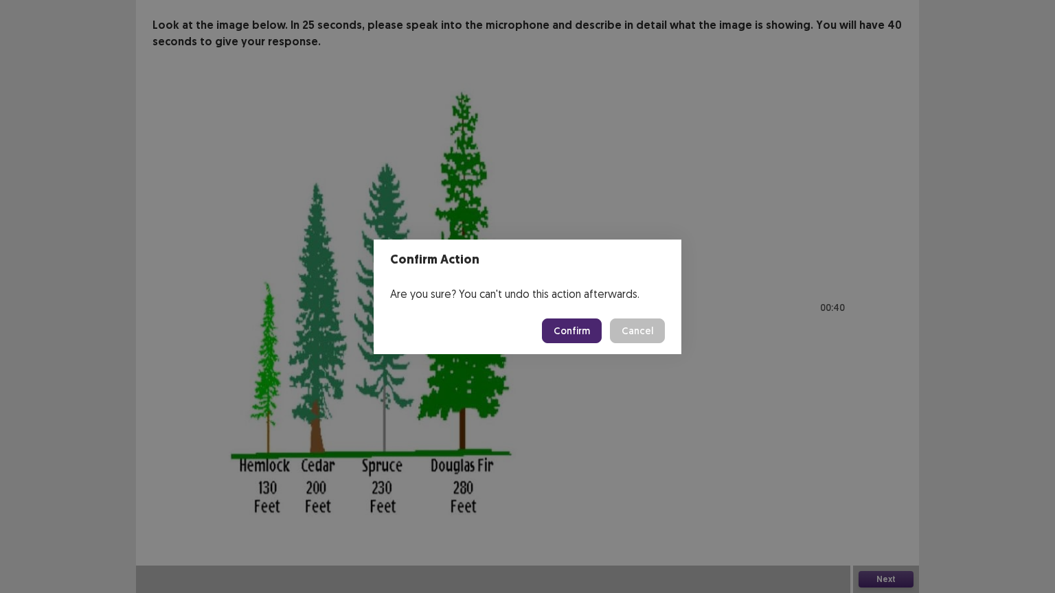
click at [554, 319] on button "Confirm" at bounding box center [572, 331] width 60 height 25
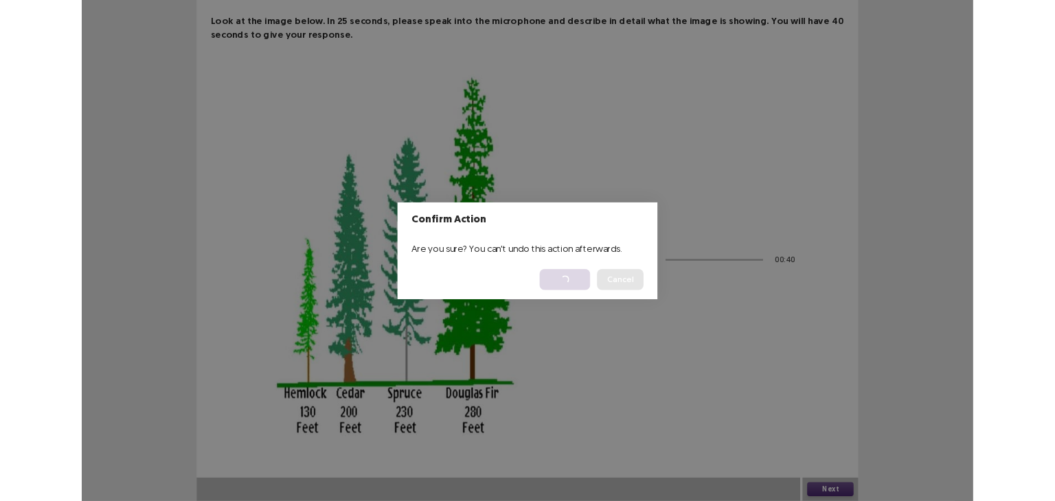
scroll to position [0, 0]
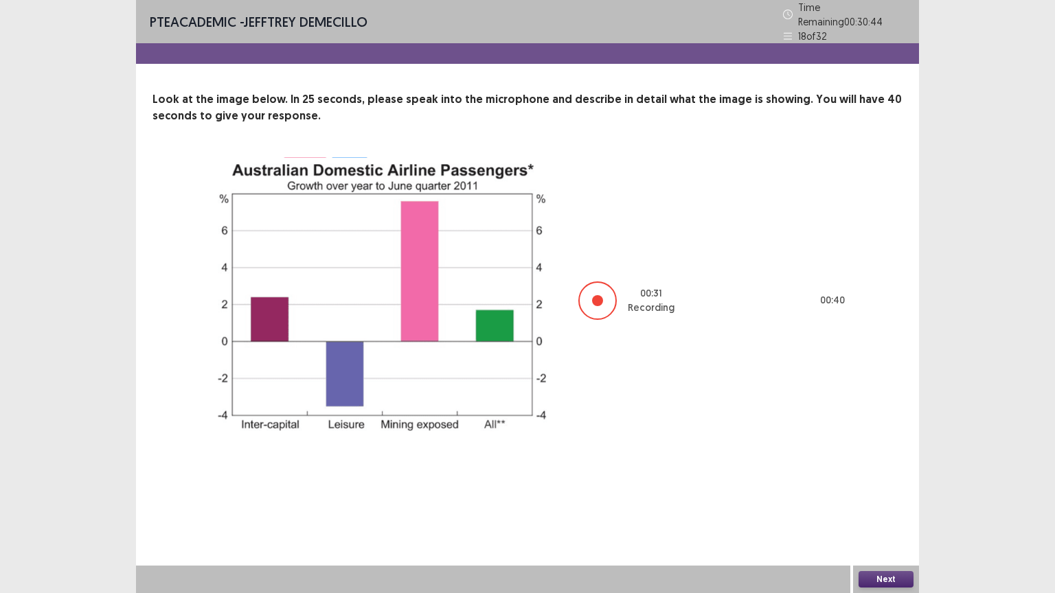
click at [889, 500] on button "Next" at bounding box center [885, 579] width 55 height 16
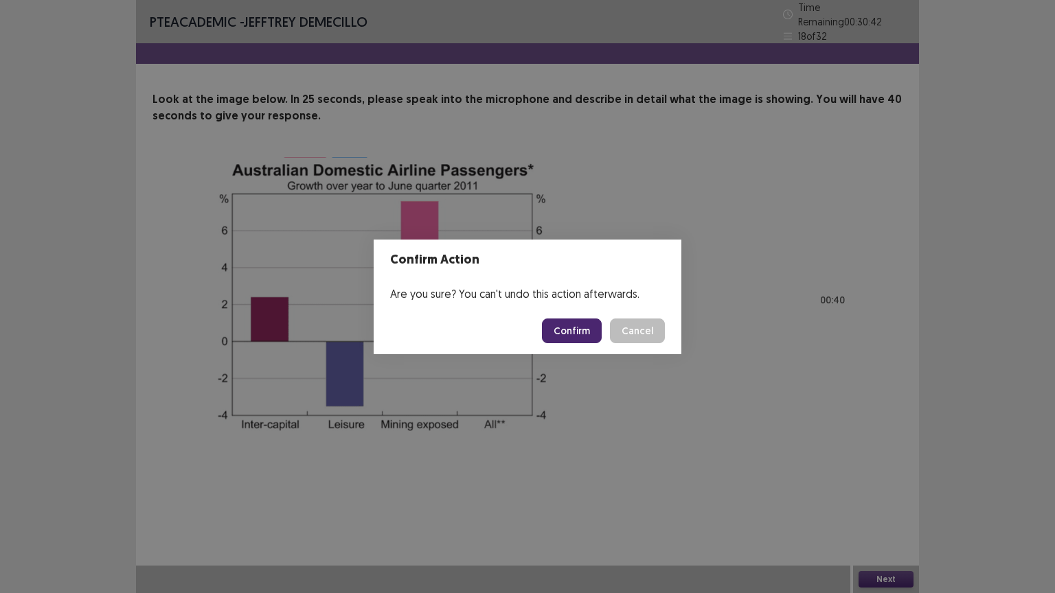
click at [579, 330] on button "Confirm" at bounding box center [572, 331] width 60 height 25
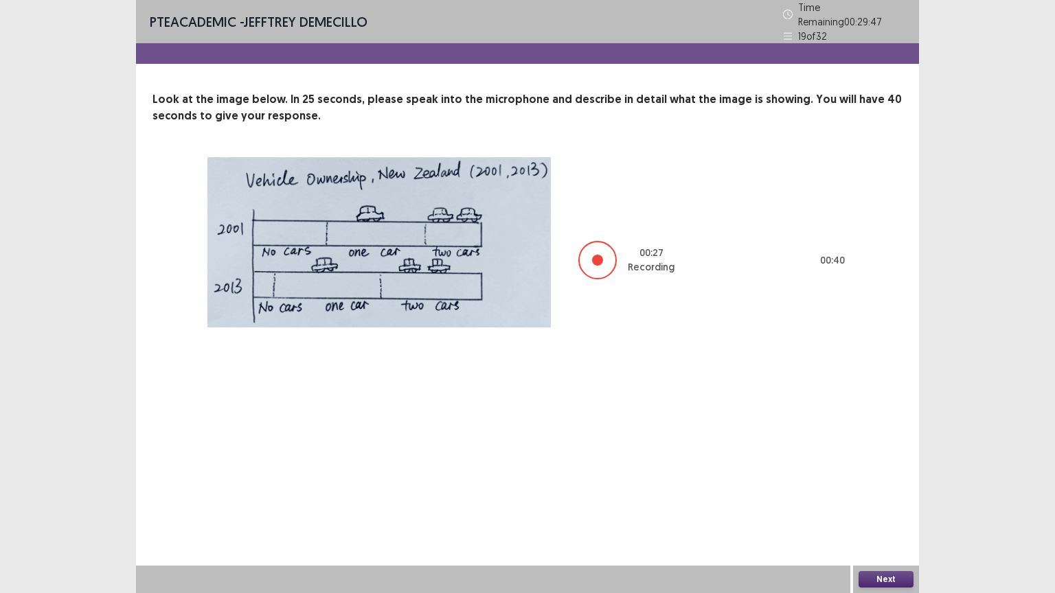
click at [881, 500] on button "Next" at bounding box center [885, 579] width 55 height 16
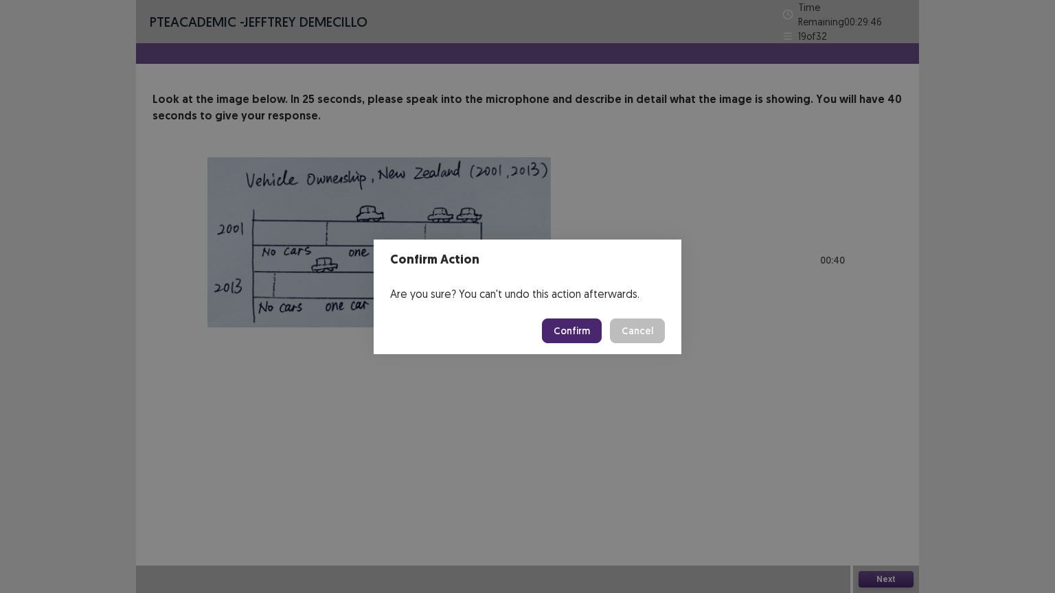
click at [574, 327] on button "Confirm" at bounding box center [572, 331] width 60 height 25
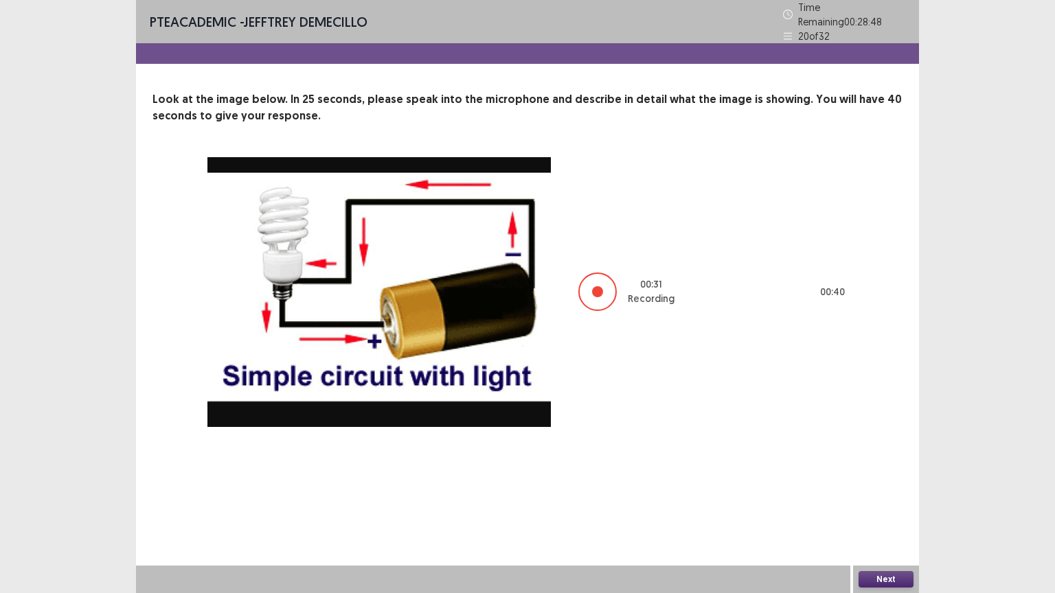
click at [882, 500] on button "Next" at bounding box center [885, 579] width 55 height 16
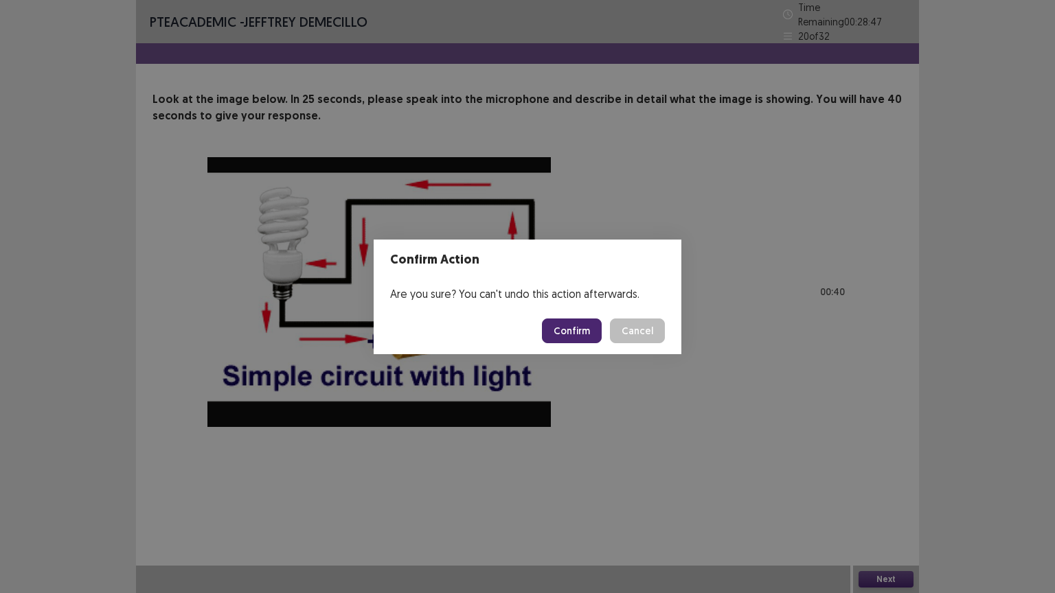
click at [566, 333] on button "Confirm" at bounding box center [572, 331] width 60 height 25
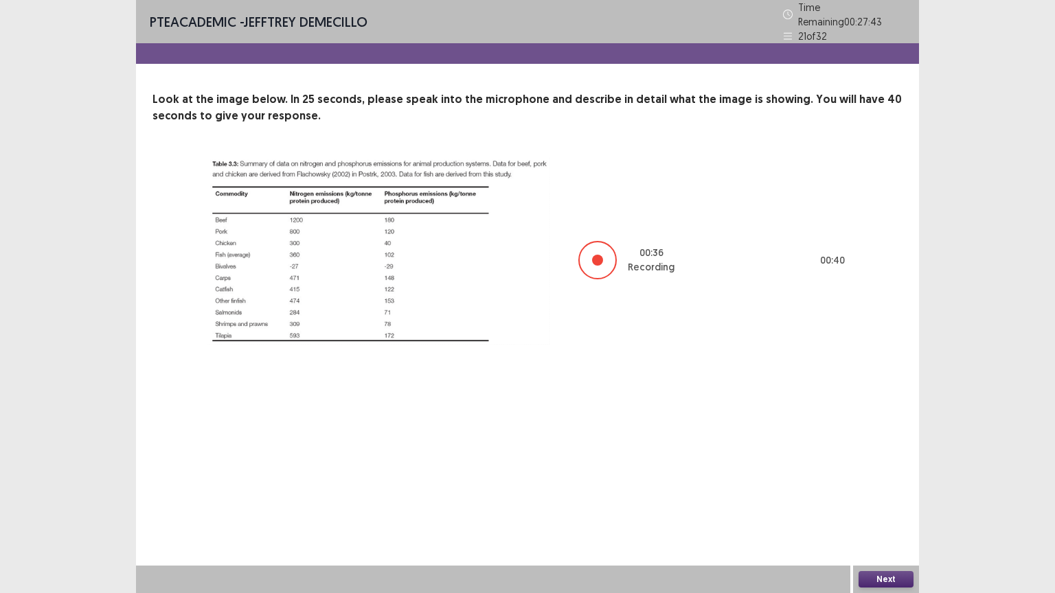
click at [889, 500] on button "Next" at bounding box center [885, 579] width 55 height 16
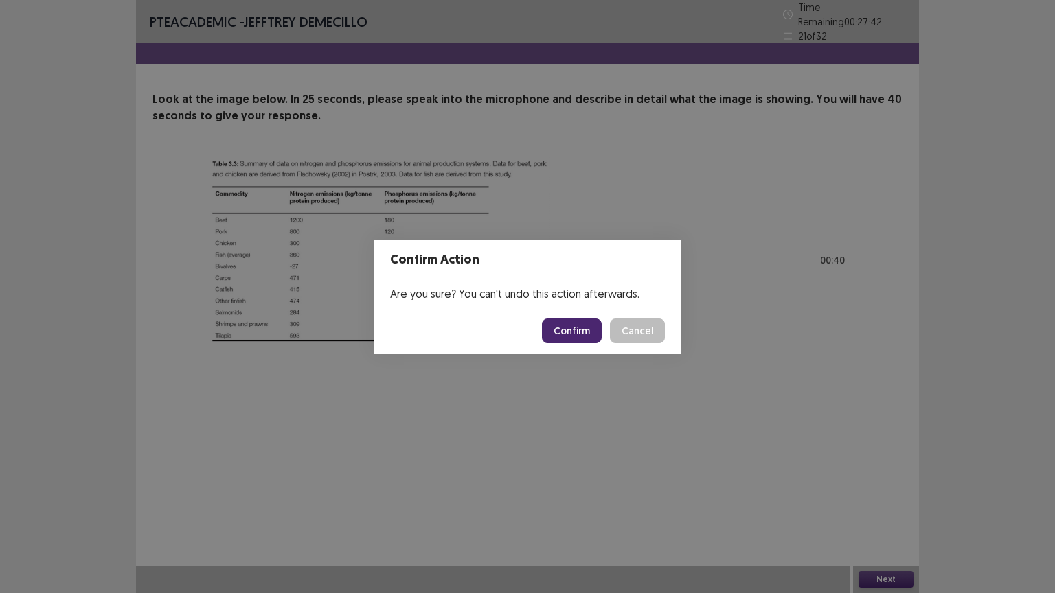
click at [575, 334] on button "Confirm" at bounding box center [572, 331] width 60 height 25
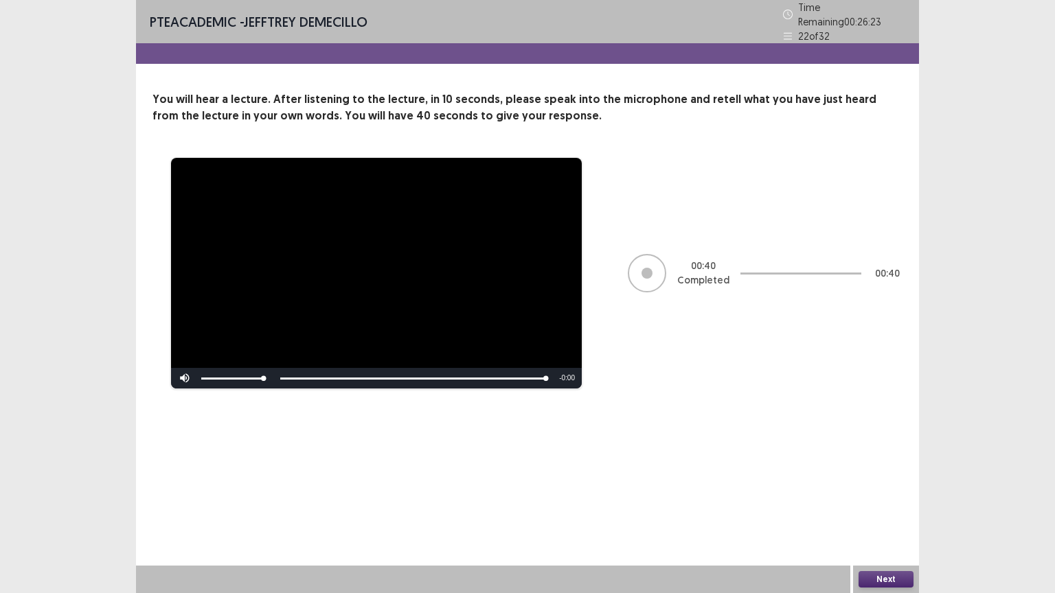
click at [888, 500] on button "Next" at bounding box center [885, 579] width 55 height 16
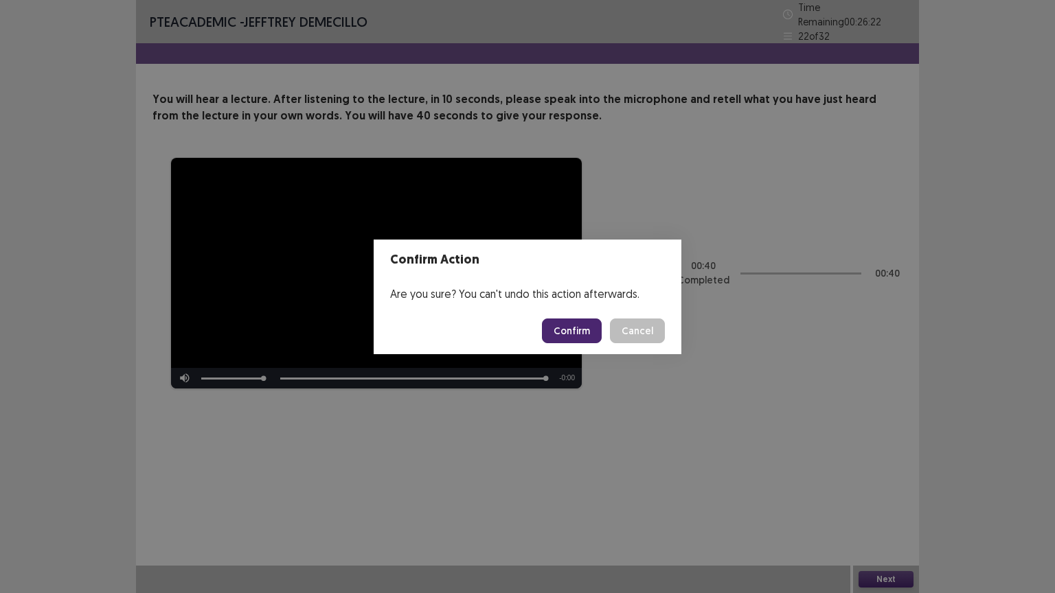
click at [567, 330] on button "Confirm" at bounding box center [572, 331] width 60 height 25
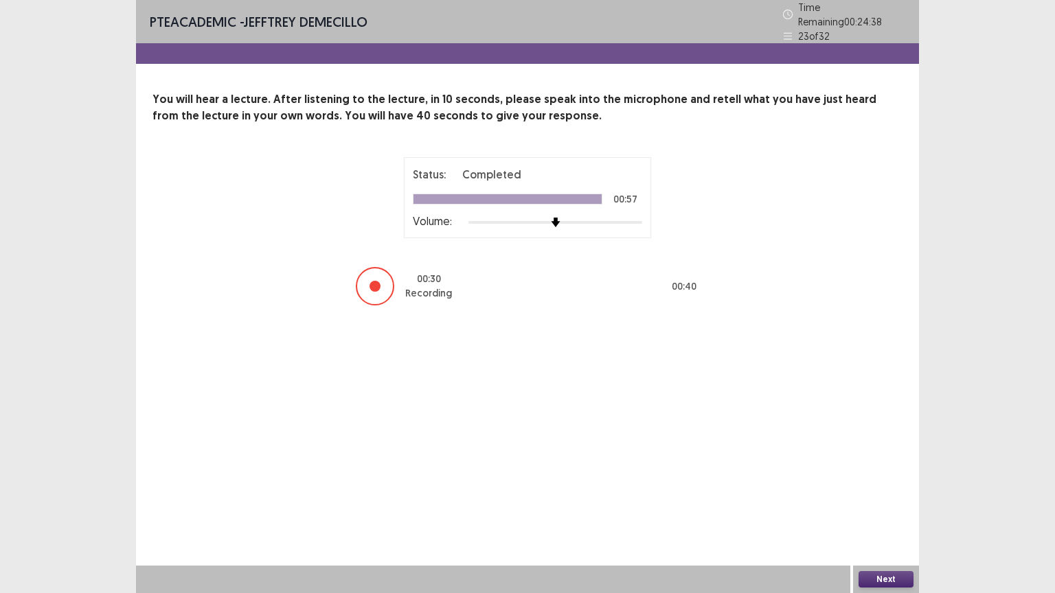
click at [893, 500] on button "Next" at bounding box center [885, 579] width 55 height 16
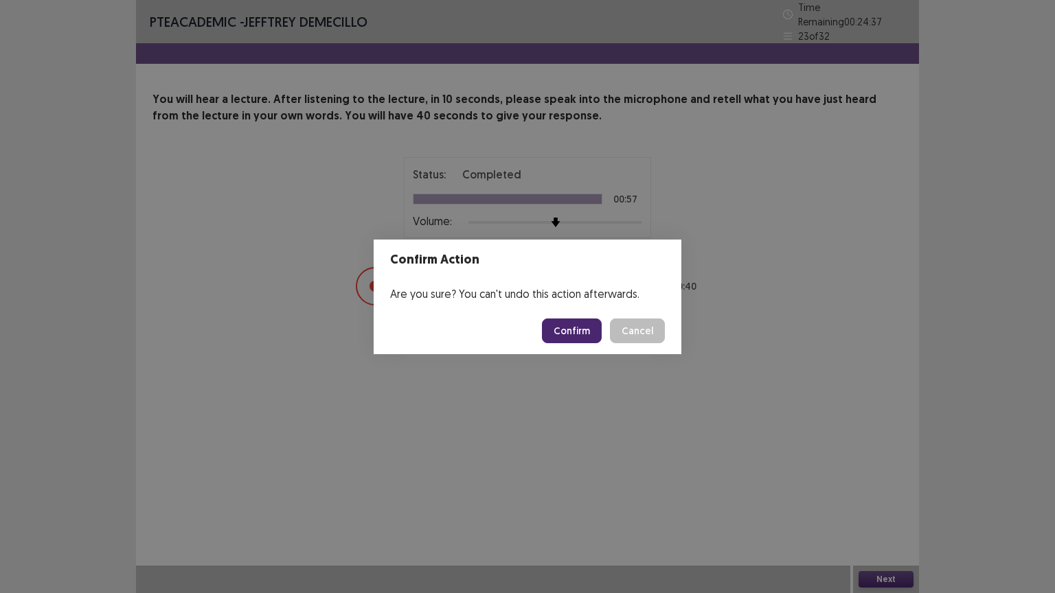
click at [588, 334] on button "Confirm" at bounding box center [572, 331] width 60 height 25
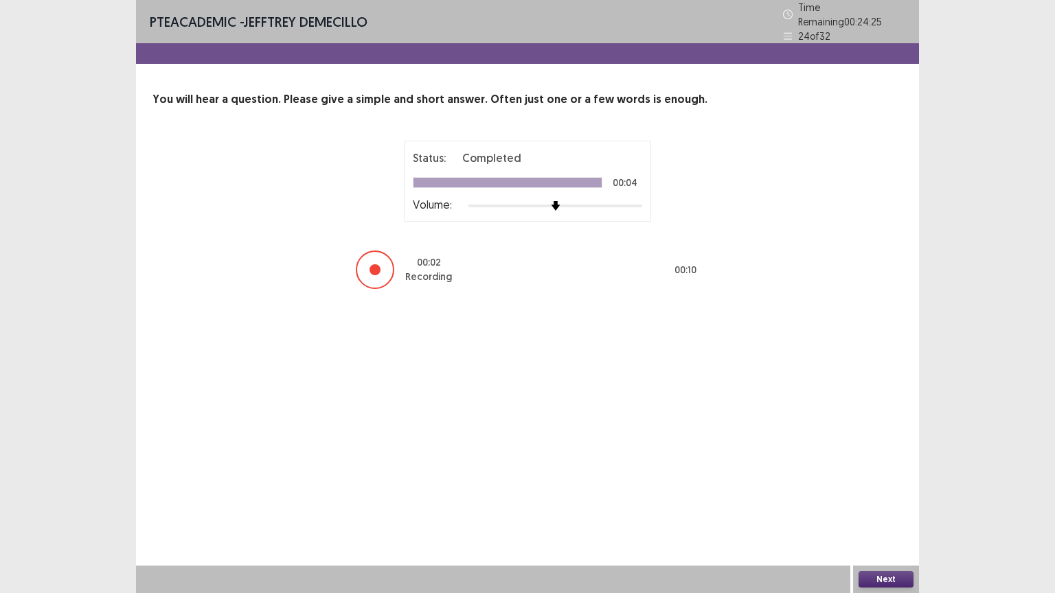
click at [887, 500] on button "Next" at bounding box center [885, 579] width 55 height 16
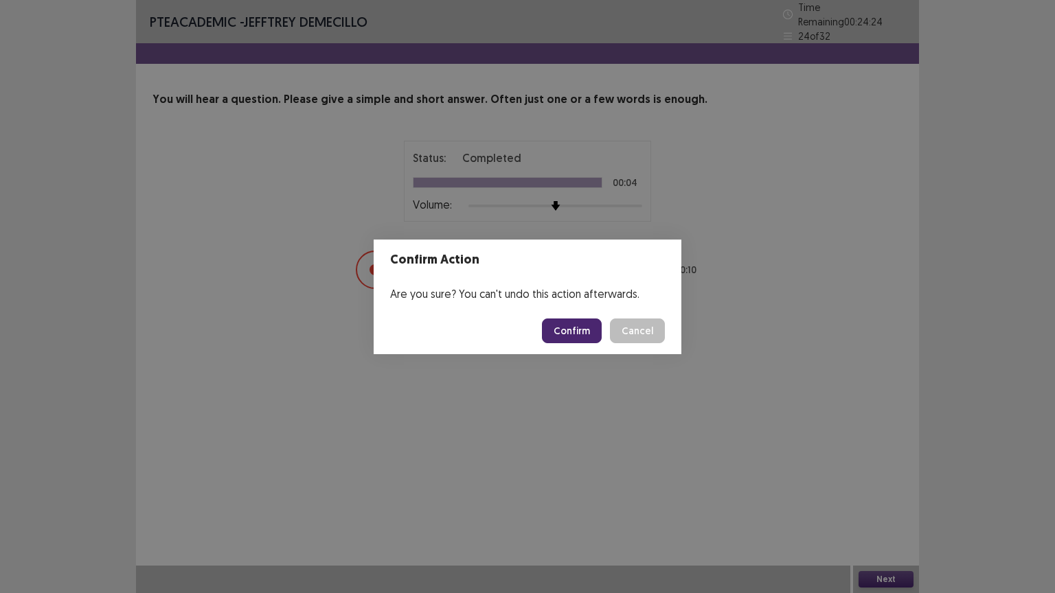
click at [572, 327] on button "Confirm" at bounding box center [572, 331] width 60 height 25
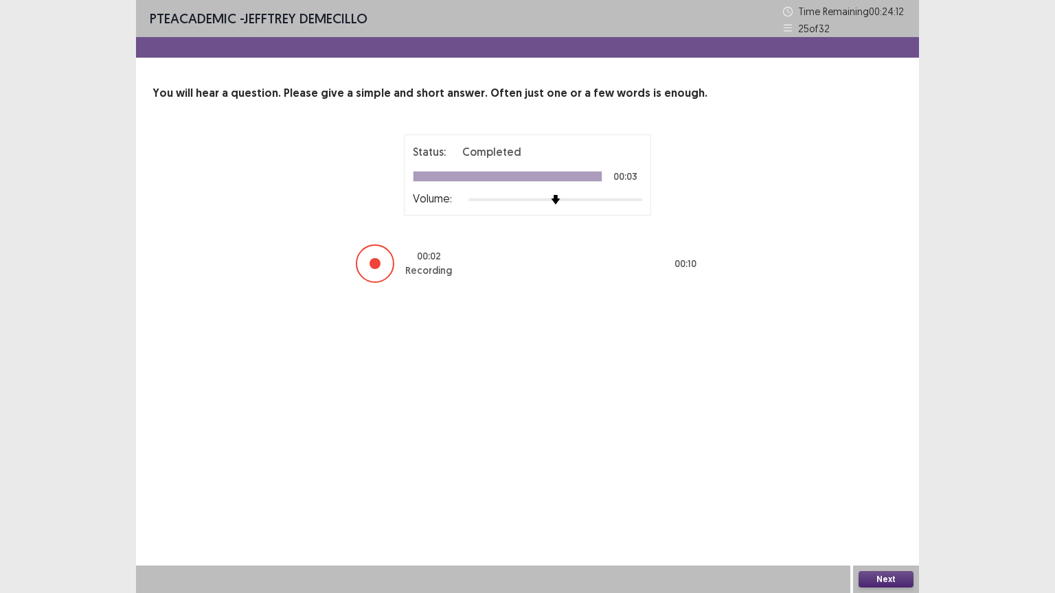
click at [887, 500] on button "Next" at bounding box center [885, 579] width 55 height 16
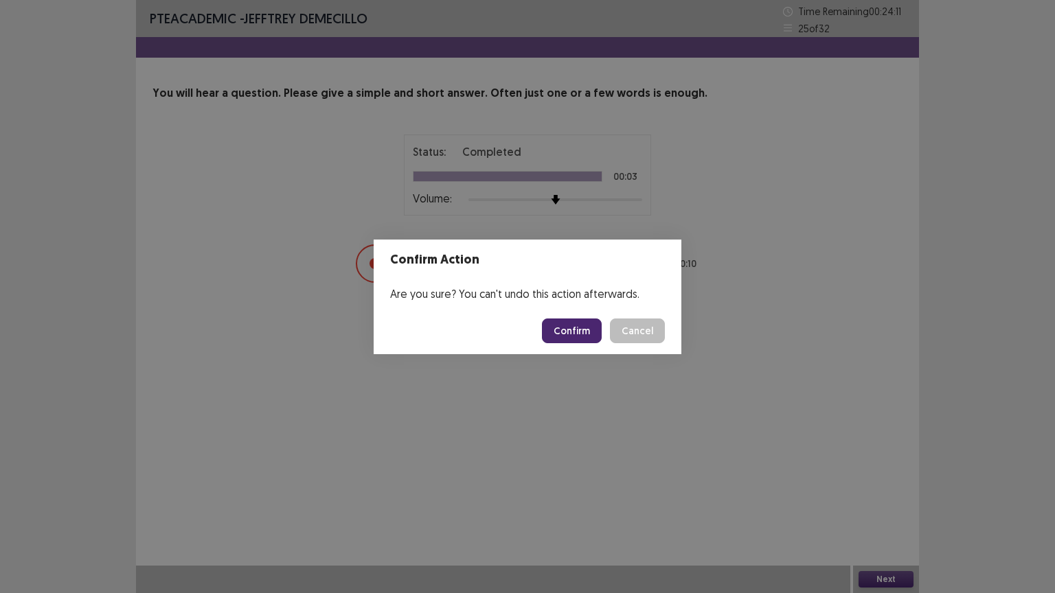
click at [573, 330] on button "Confirm" at bounding box center [572, 331] width 60 height 25
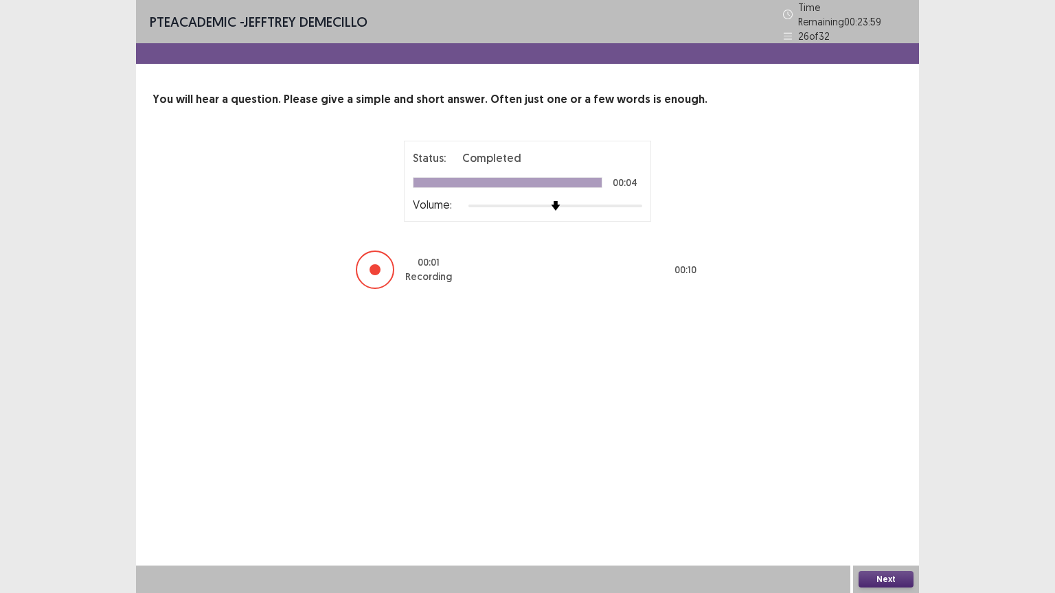
click at [883, 500] on button "Next" at bounding box center [885, 579] width 55 height 16
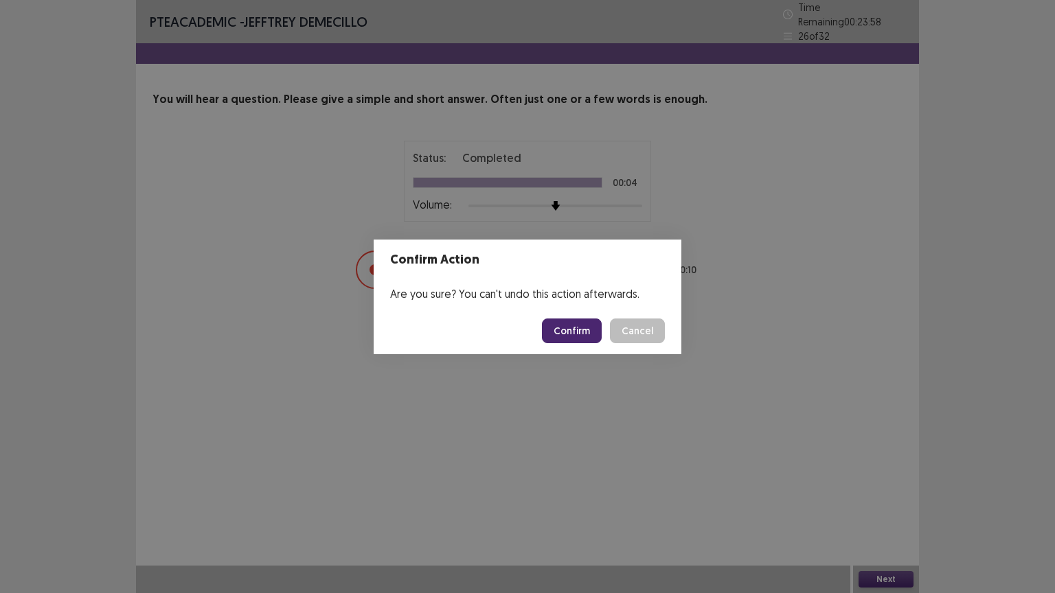
click at [575, 322] on button "Confirm" at bounding box center [572, 331] width 60 height 25
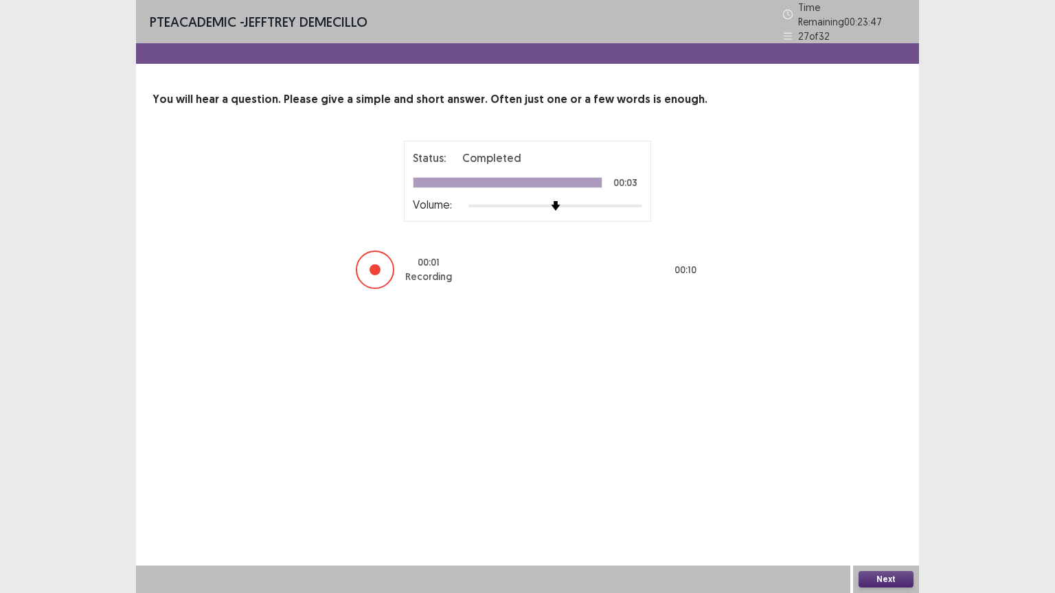
click at [882, 500] on button "Next" at bounding box center [885, 579] width 55 height 16
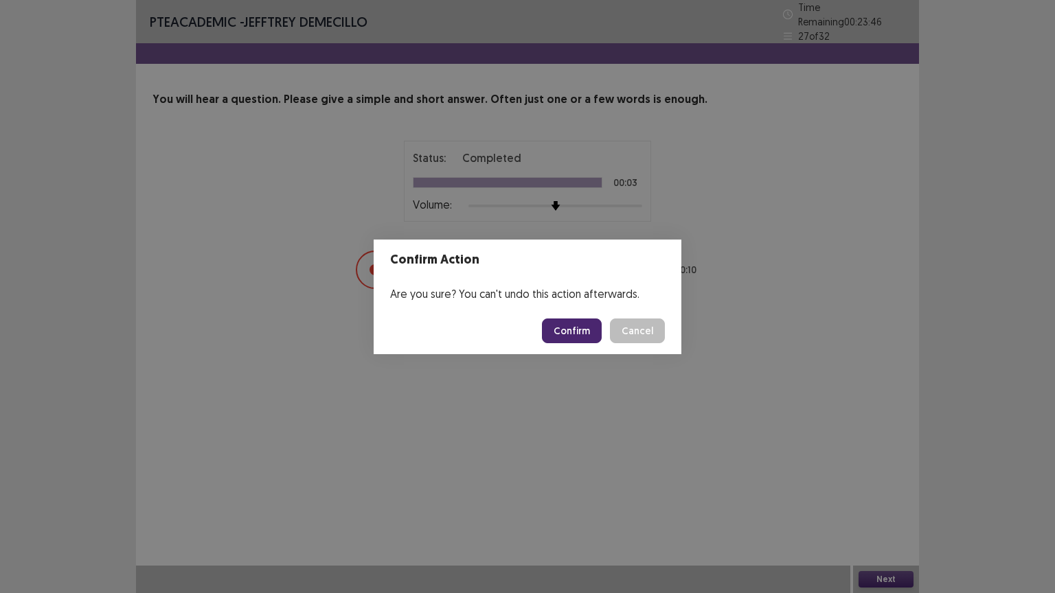
click at [579, 331] on button "Confirm" at bounding box center [572, 331] width 60 height 25
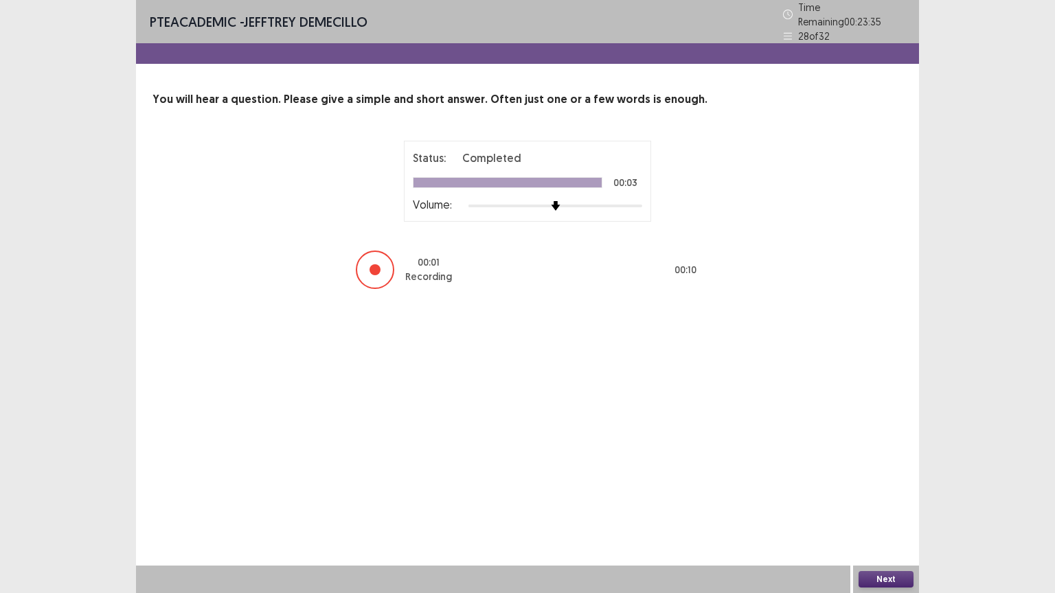
click at [889, 500] on button "Next" at bounding box center [885, 579] width 55 height 16
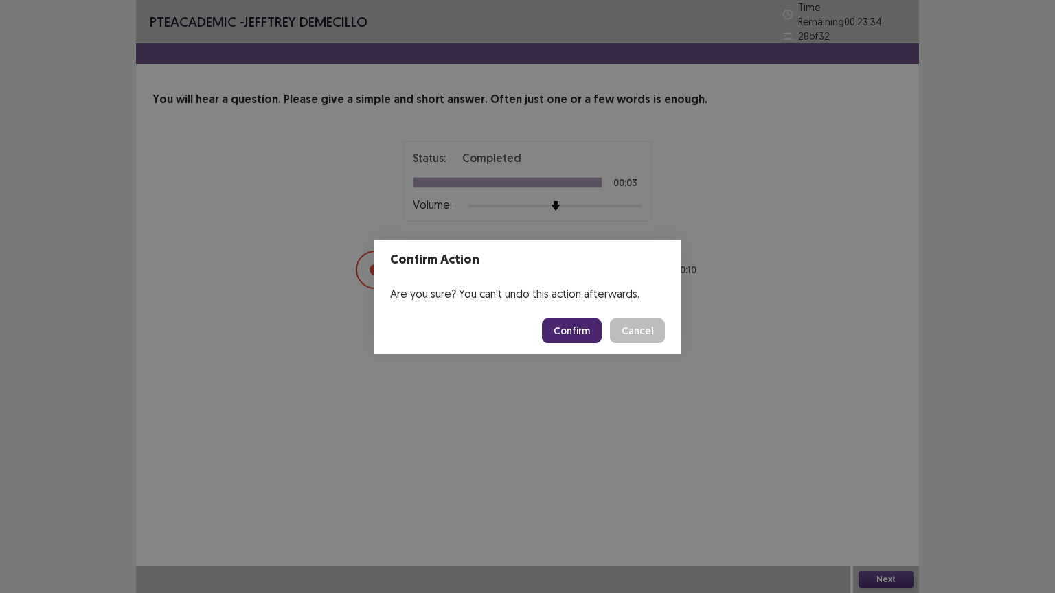
click at [557, 330] on button "Confirm" at bounding box center [572, 331] width 60 height 25
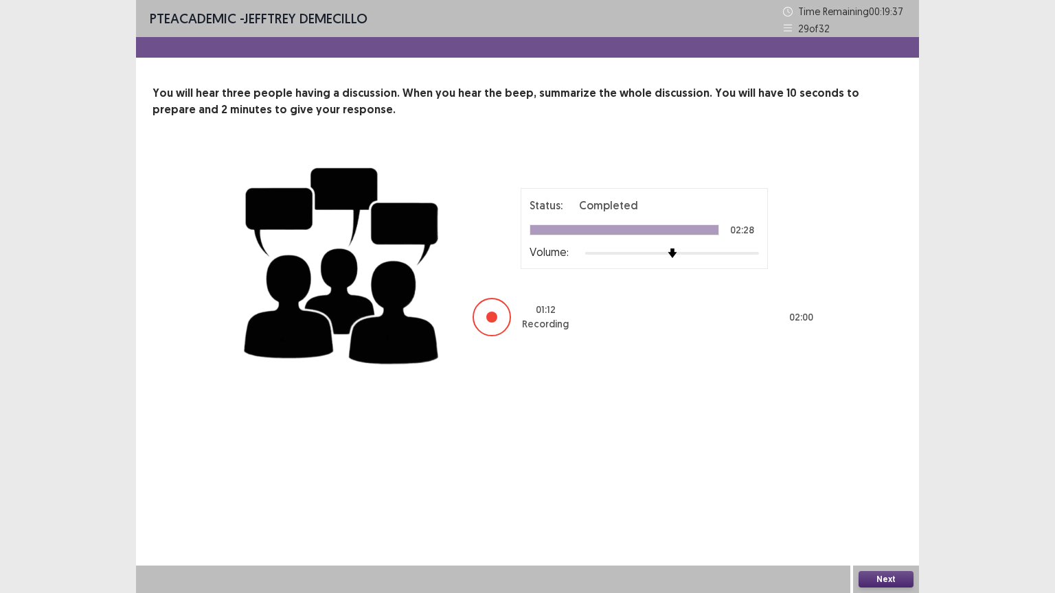
click at [892, 500] on button "Next" at bounding box center [885, 579] width 55 height 16
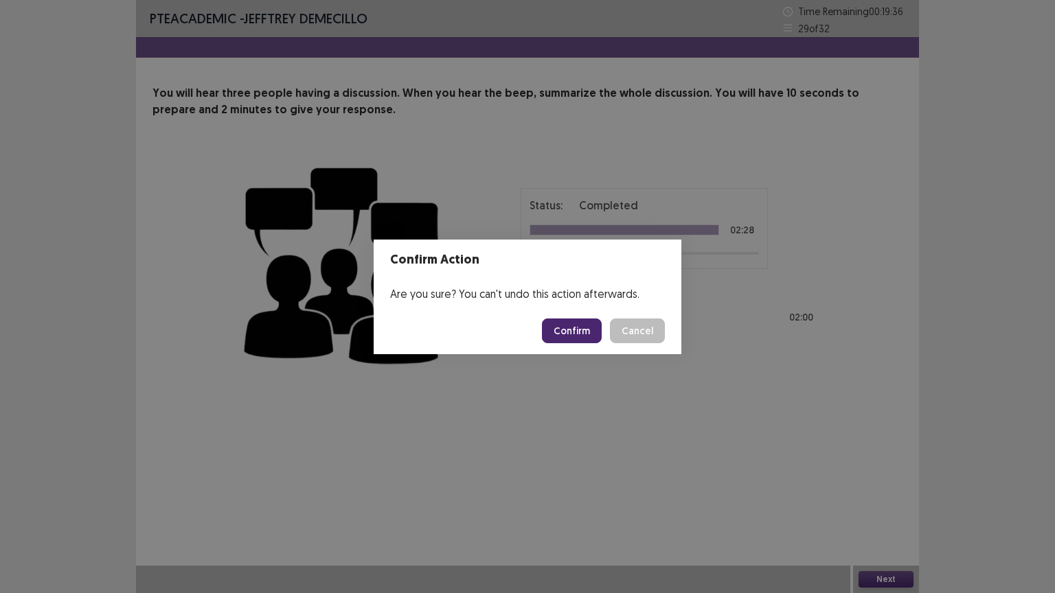
click at [576, 325] on button "Confirm" at bounding box center [572, 331] width 60 height 25
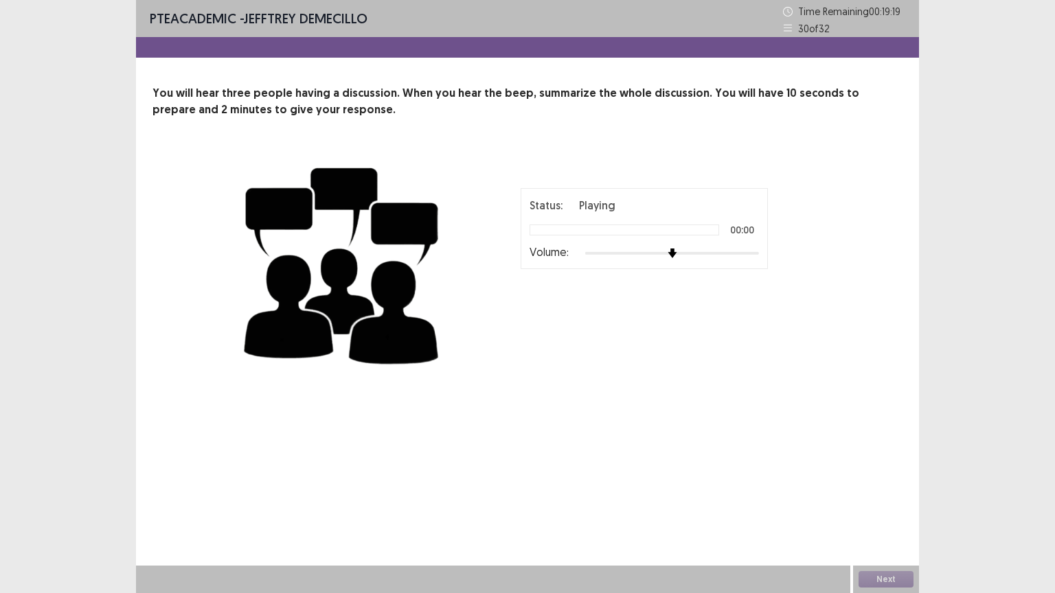
click at [533, 400] on div "PTE academic - JEFFTREY DEMECILLO Time Remaining 00 : 19 : 19 30 of 32 You will…" at bounding box center [527, 201] width 783 height 403
drag, startPoint x: 665, startPoint y: 259, endPoint x: 671, endPoint y: 256, distance: 7.4
click at [667, 259] on div "Volume:" at bounding box center [643, 253] width 229 height 14
click at [728, 265] on div "Status: Playing 00:00 Volume:" at bounding box center [643, 228] width 247 height 81
click at [640, 280] on div "Status: Playing 00:00 Volume: 00 : 00 02 : 00" at bounding box center [643, 263] width 343 height 150
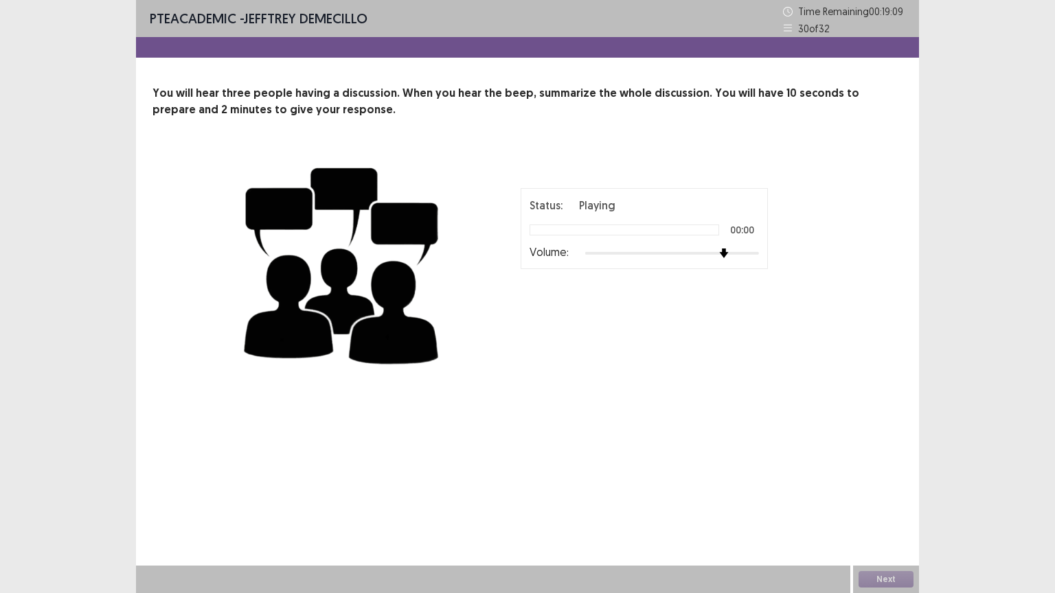
click at [391, 284] on img at bounding box center [342, 263] width 206 height 224
click at [344, 205] on img at bounding box center [342, 263] width 206 height 224
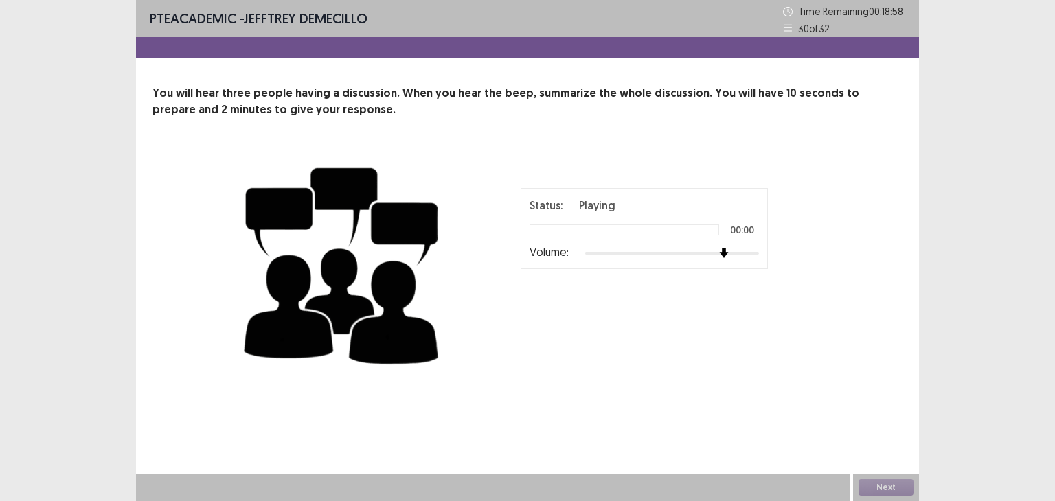
click at [579, 365] on div "Status: Playing 00:00 Volume: 00 : 00 02 : 00" at bounding box center [527, 263] width 577 height 224
click at [471, 214] on div "Status: Playing 00:00 Volume: 00 : 00 02 : 00" at bounding box center [527, 263] width 577 height 224
click at [636, 295] on div "Status: Playing 00:00 Volume: 00 : 00 02 : 00" at bounding box center [643, 263] width 343 height 150
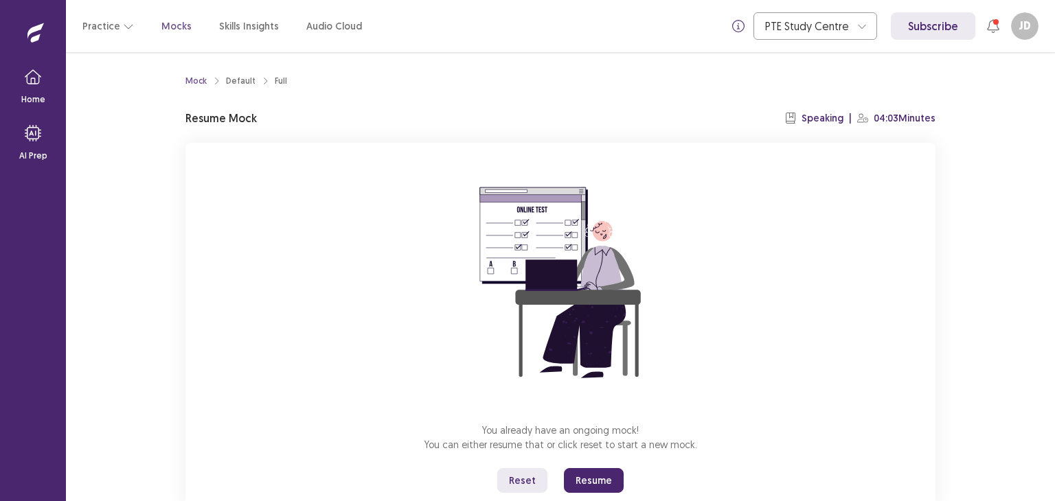
click at [592, 476] on button "Resume" at bounding box center [594, 480] width 60 height 25
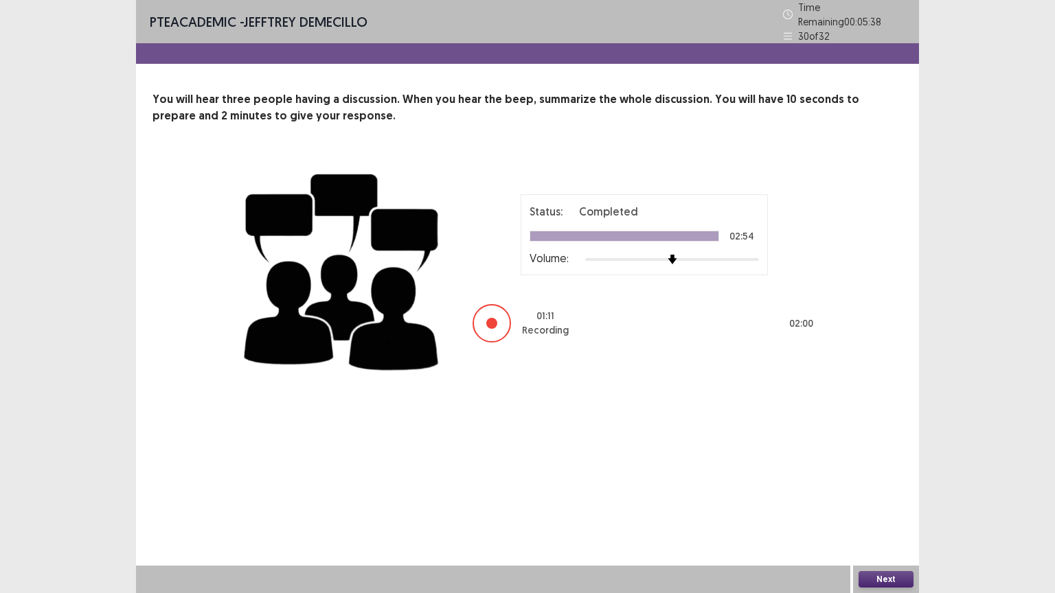
click at [886, 500] on button "Next" at bounding box center [885, 579] width 55 height 16
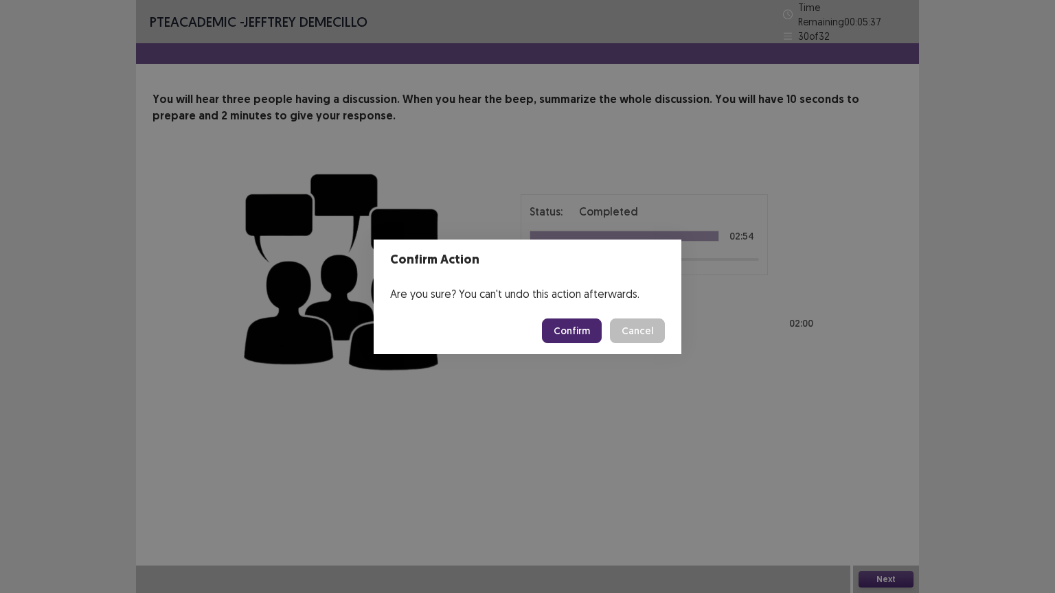
click at [586, 331] on button "Confirm" at bounding box center [572, 331] width 60 height 25
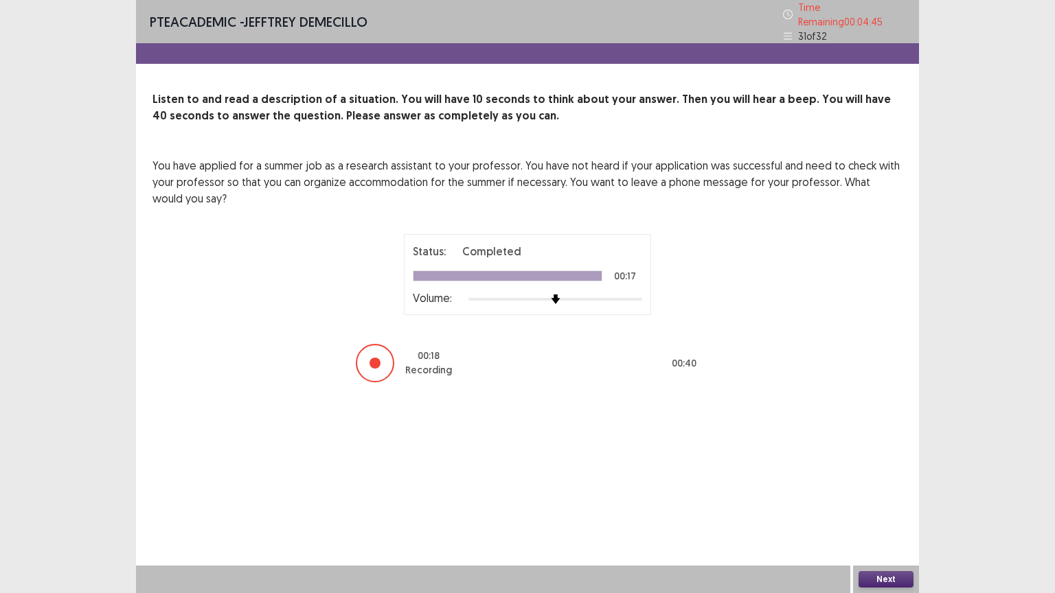
click at [891, 500] on button "Next" at bounding box center [885, 579] width 55 height 16
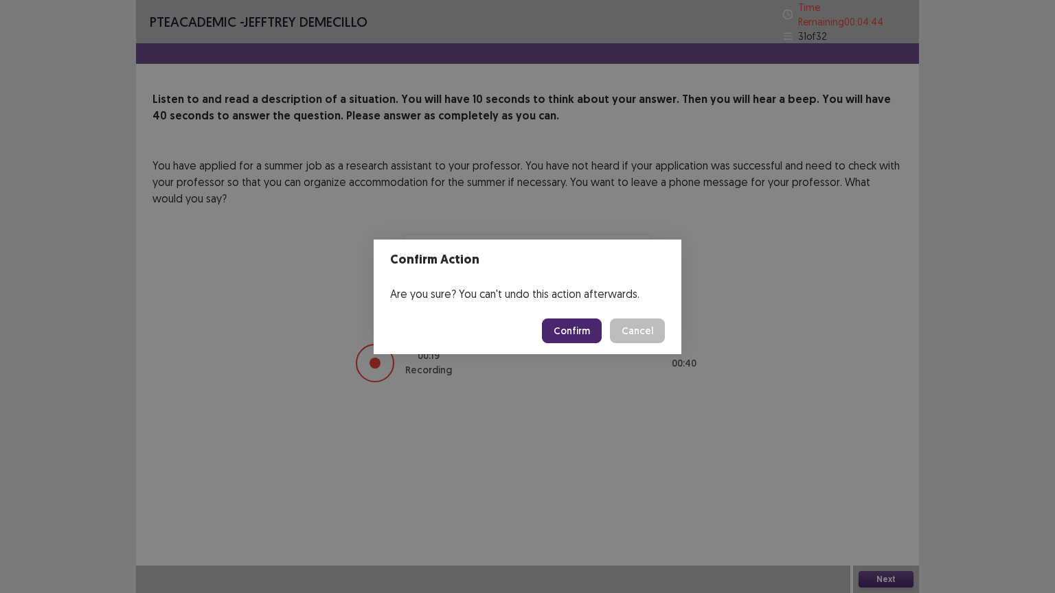
click at [572, 325] on button "Confirm" at bounding box center [572, 331] width 60 height 25
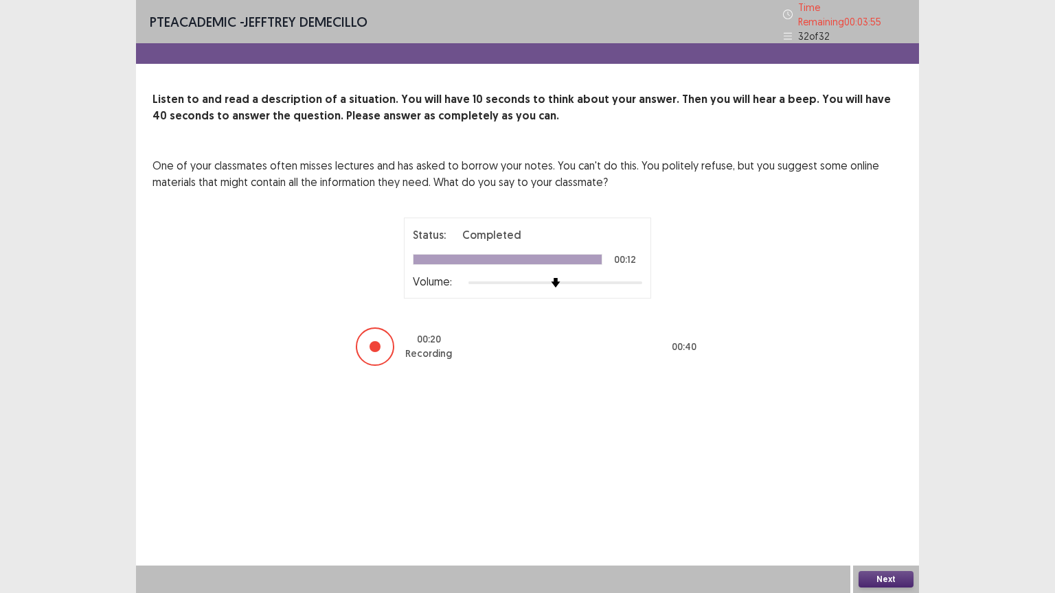
click at [893, 500] on button "Next" at bounding box center [885, 579] width 55 height 16
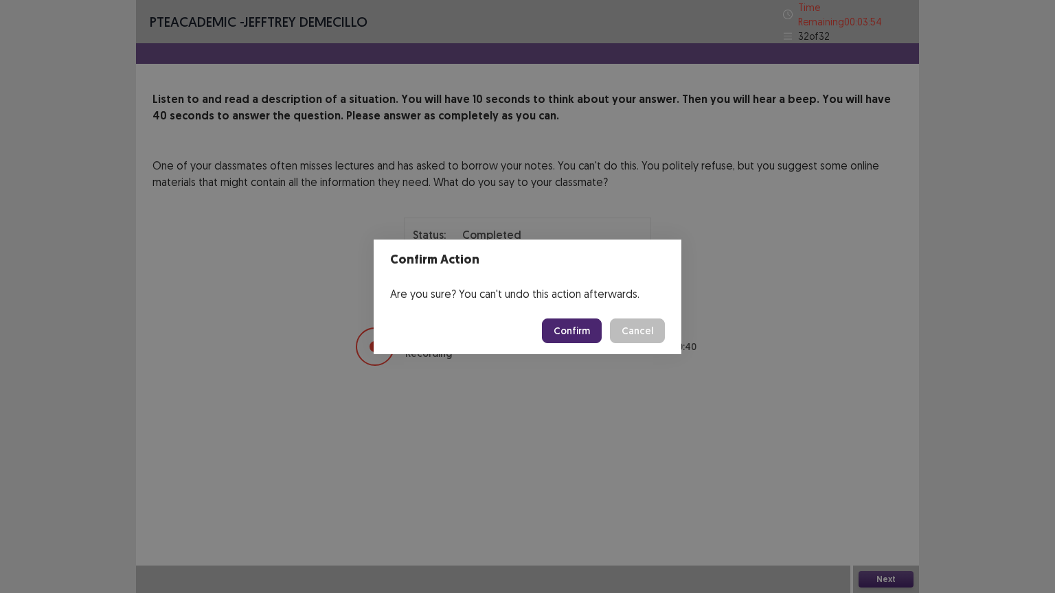
click at [595, 329] on button "Confirm" at bounding box center [572, 331] width 60 height 25
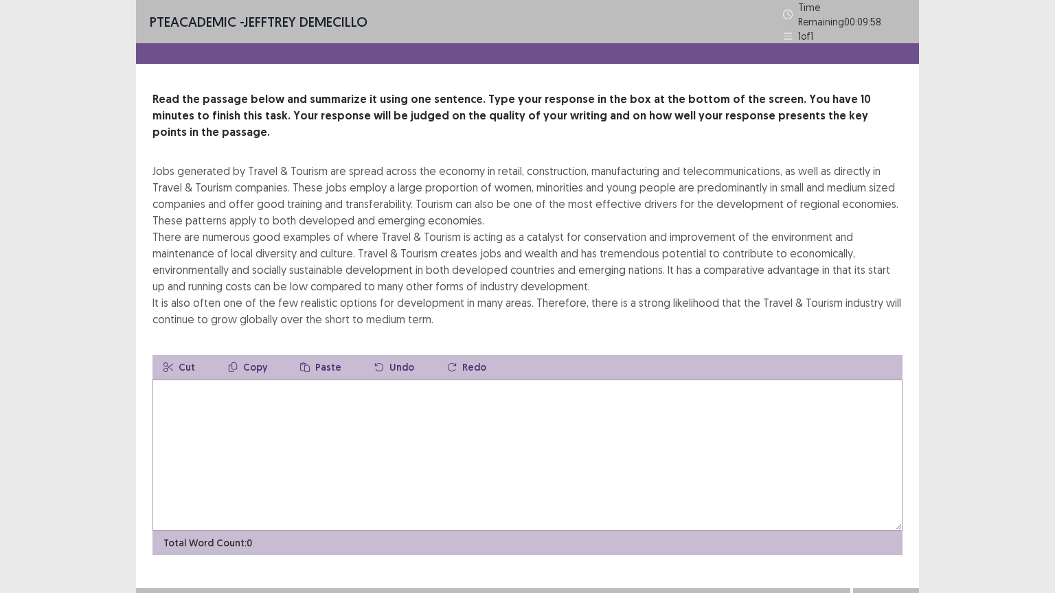
click at [319, 380] on textarea at bounding box center [527, 455] width 750 height 151
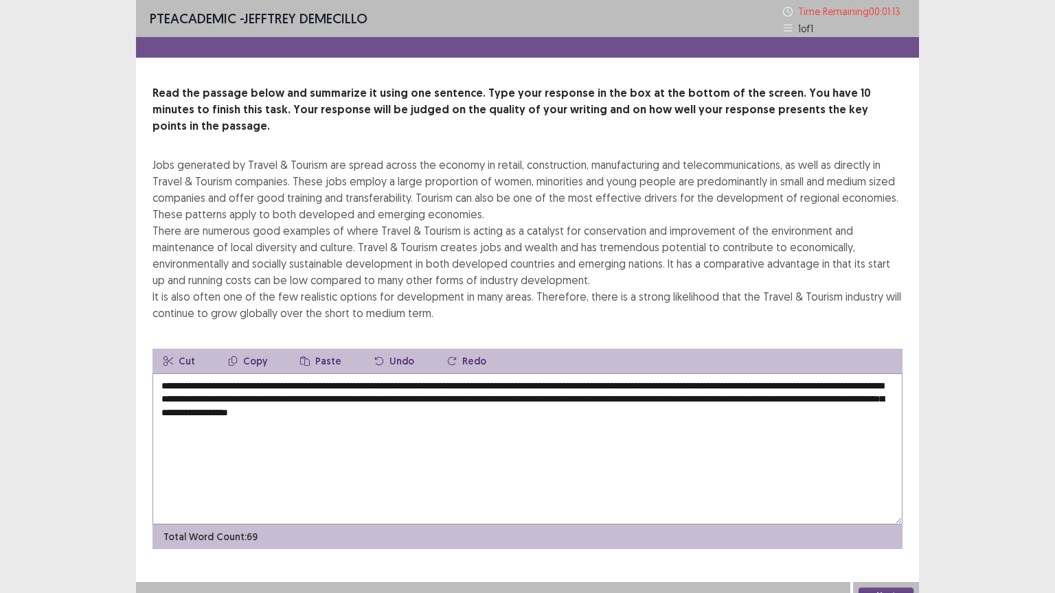
type textarea "**********"
click at [887, 500] on button "Next" at bounding box center [885, 596] width 55 height 16
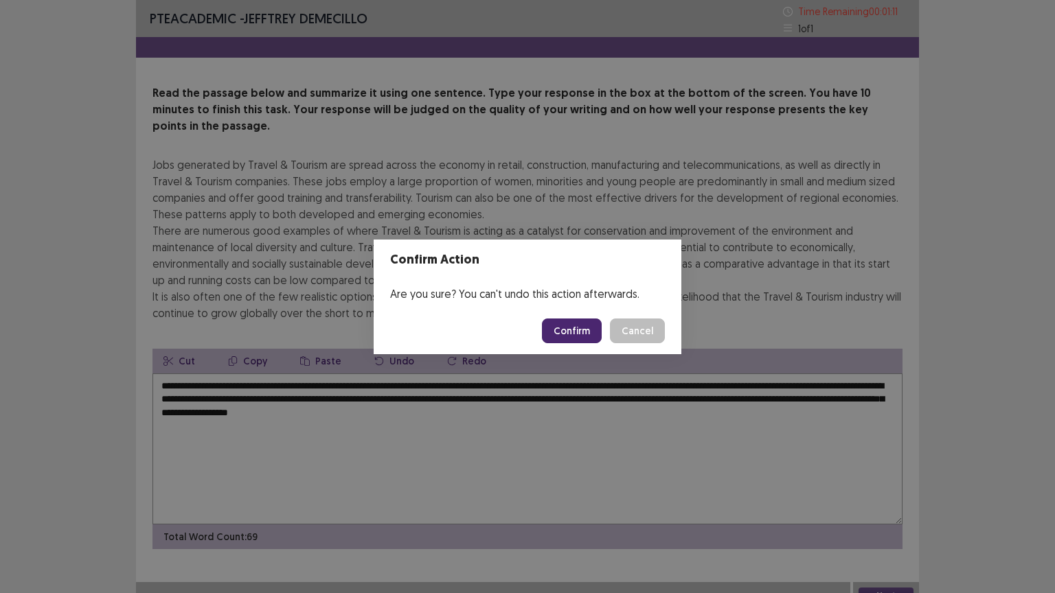
click at [574, 332] on button "Confirm" at bounding box center [572, 331] width 60 height 25
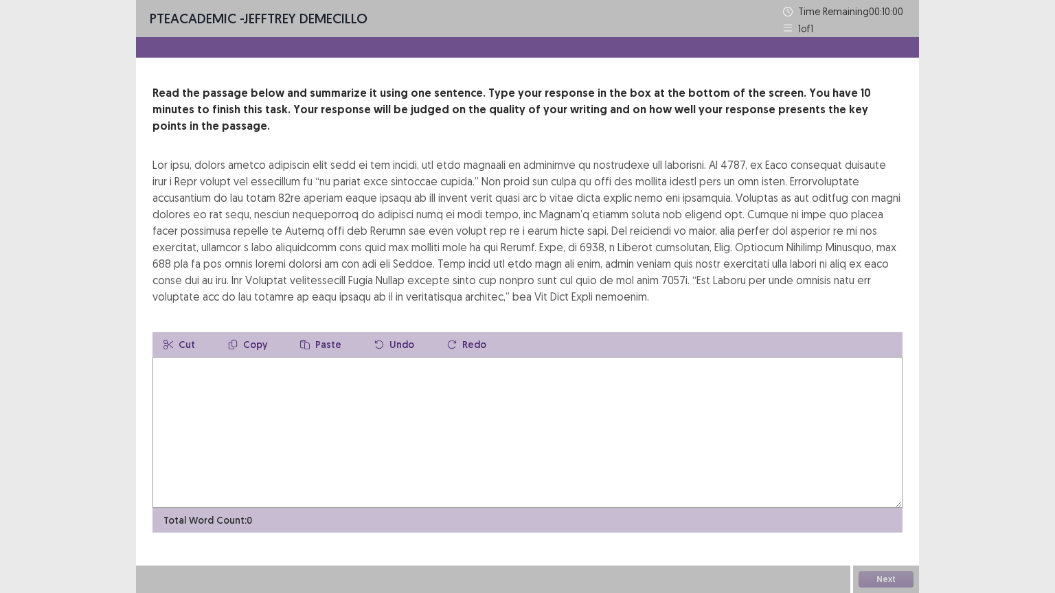
click at [374, 386] on textarea at bounding box center [527, 432] width 750 height 151
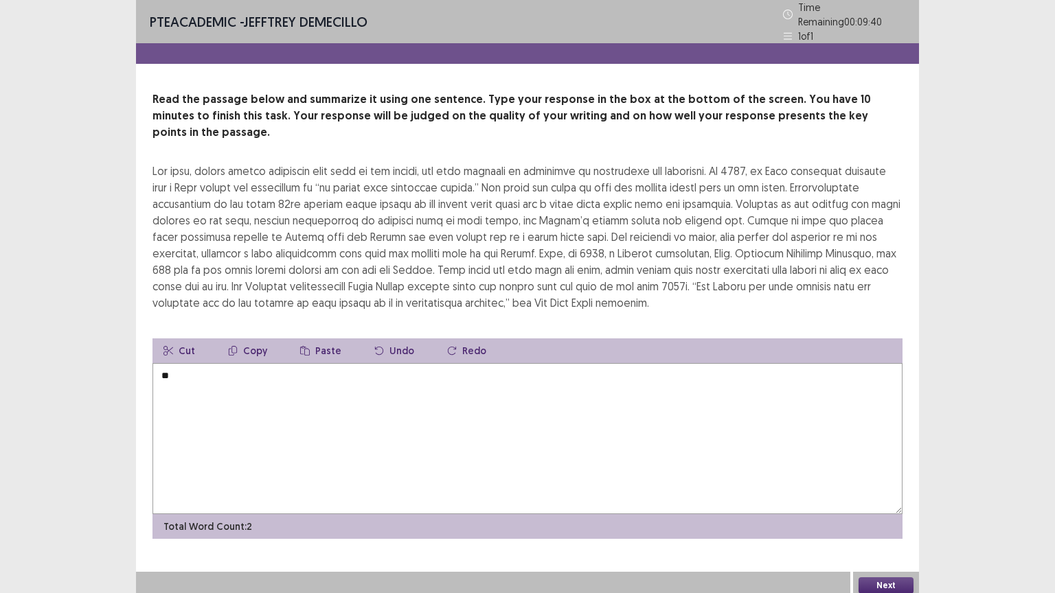
type textarea "*"
type textarea "**********"
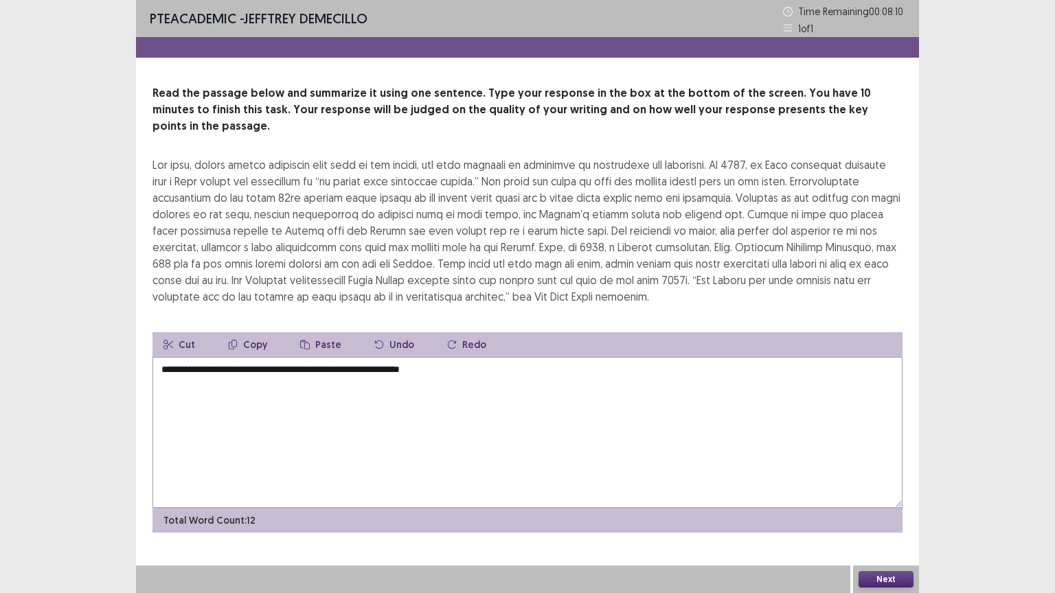
drag, startPoint x: 454, startPoint y: 360, endPoint x: 142, endPoint y: 367, distance: 312.5
click at [142, 367] on div "**********" at bounding box center [527, 309] width 783 height 448
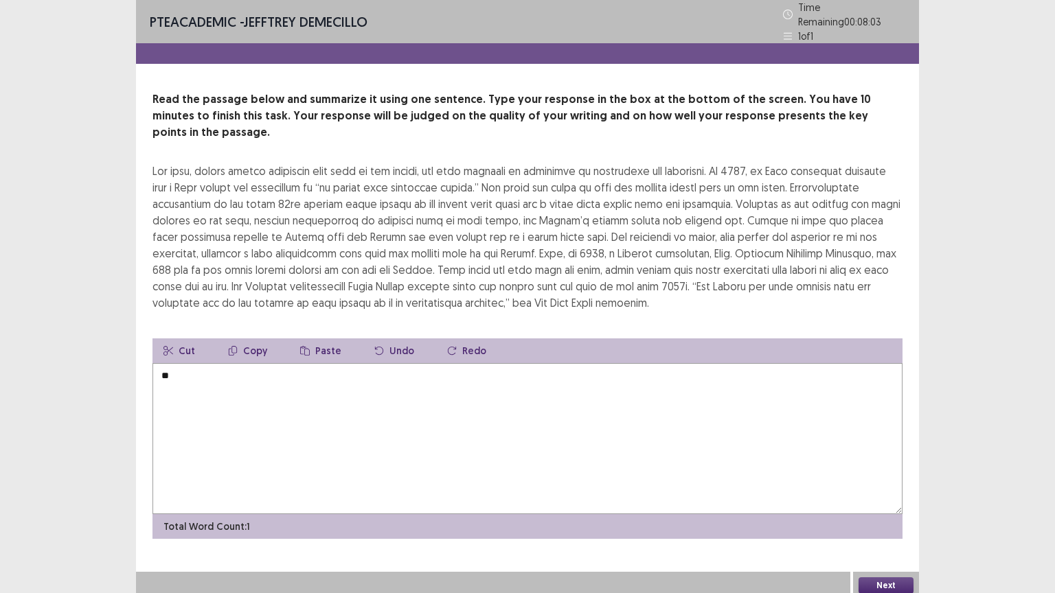
click at [383, 338] on button "Undo" at bounding box center [394, 350] width 62 height 25
type textarea "*"
click at [384, 338] on button "Undo" at bounding box center [394, 350] width 62 height 25
click at [387, 338] on button "Undo" at bounding box center [394, 350] width 62 height 25
click at [459, 365] on textarea "**********" at bounding box center [527, 438] width 750 height 151
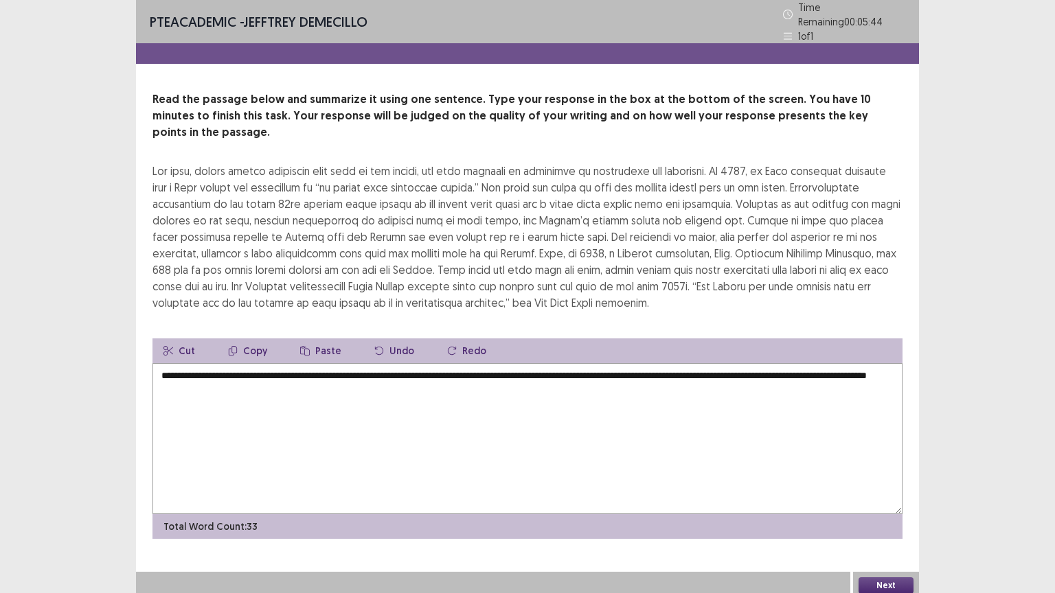
click at [269, 365] on textarea "**********" at bounding box center [527, 438] width 750 height 151
click at [305, 366] on textarea "**********" at bounding box center [527, 438] width 750 height 151
click at [338, 369] on textarea "**********" at bounding box center [527, 438] width 750 height 151
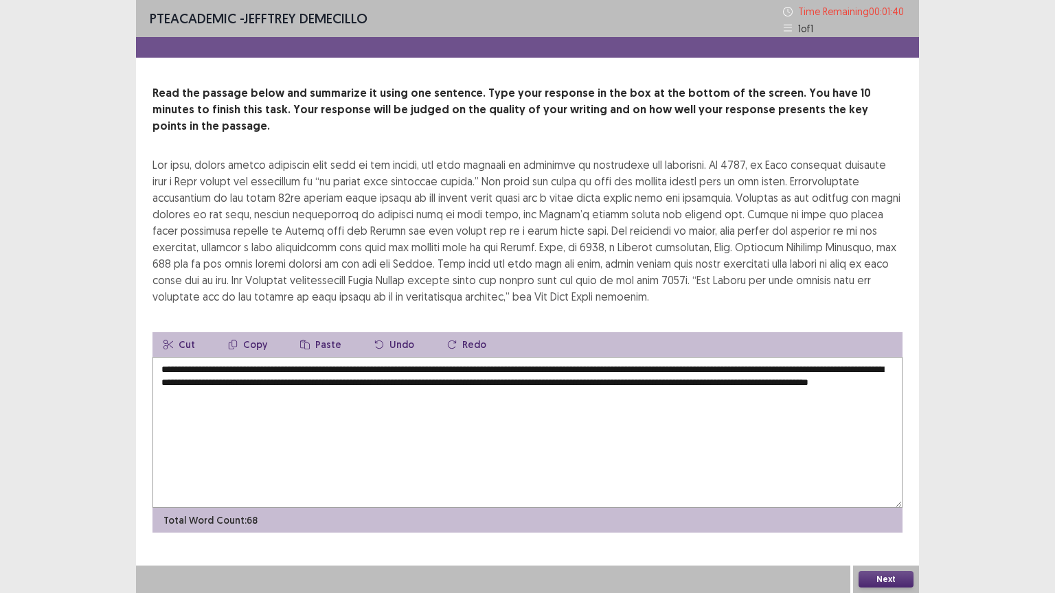
click at [737, 365] on textarea "**********" at bounding box center [527, 432] width 750 height 151
type textarea "**********"
click at [874, 500] on button "Next" at bounding box center [885, 579] width 55 height 16
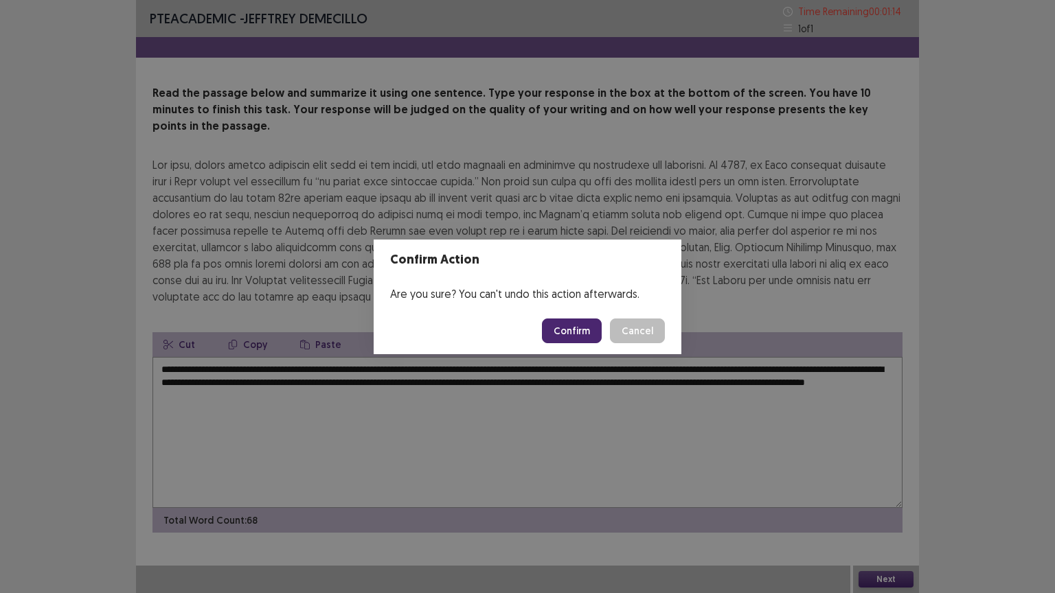
click at [565, 328] on button "Confirm" at bounding box center [572, 331] width 60 height 25
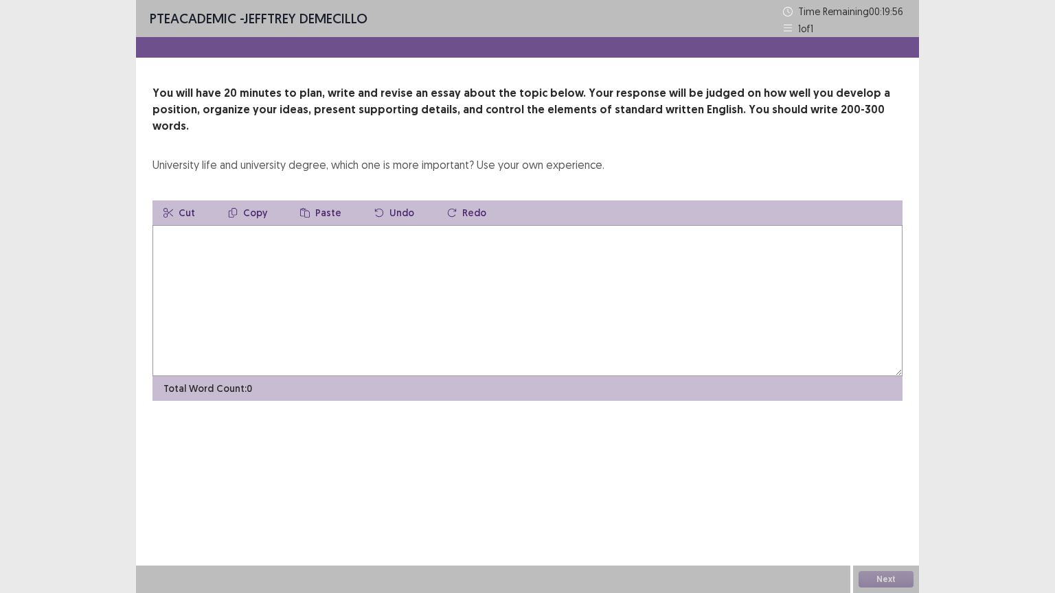
click at [275, 241] on textarea at bounding box center [527, 300] width 750 height 151
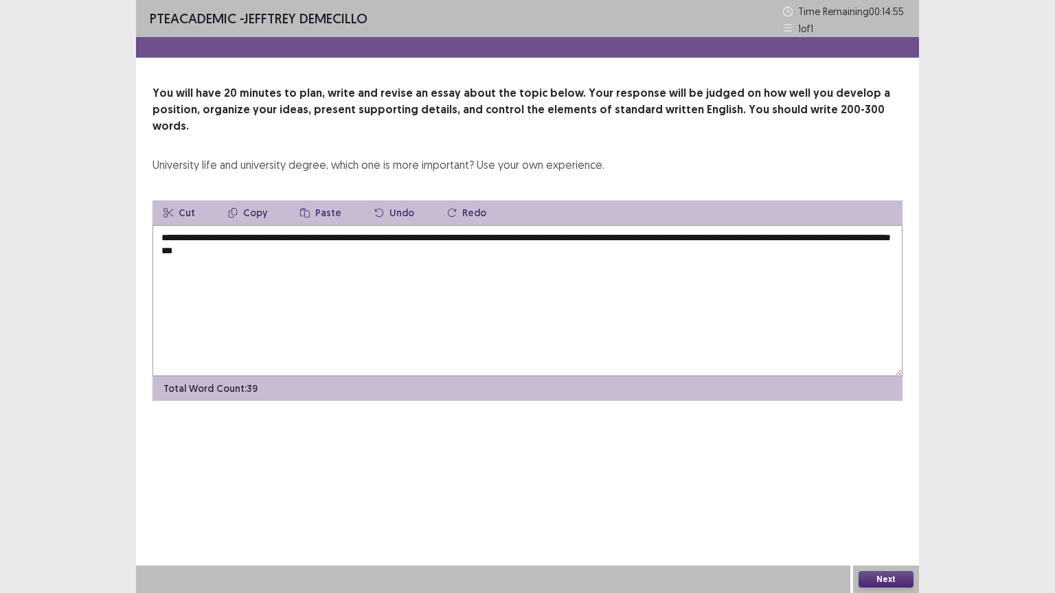
click at [288, 231] on textarea "**********" at bounding box center [527, 300] width 750 height 151
click at [388, 242] on textarea "**********" at bounding box center [527, 300] width 750 height 151
drag, startPoint x: 412, startPoint y: 262, endPoint x: 422, endPoint y: 265, distance: 10.7
click at [422, 265] on textarea "**********" at bounding box center [527, 300] width 750 height 151
click at [555, 262] on textarea "**********" at bounding box center [527, 300] width 750 height 151
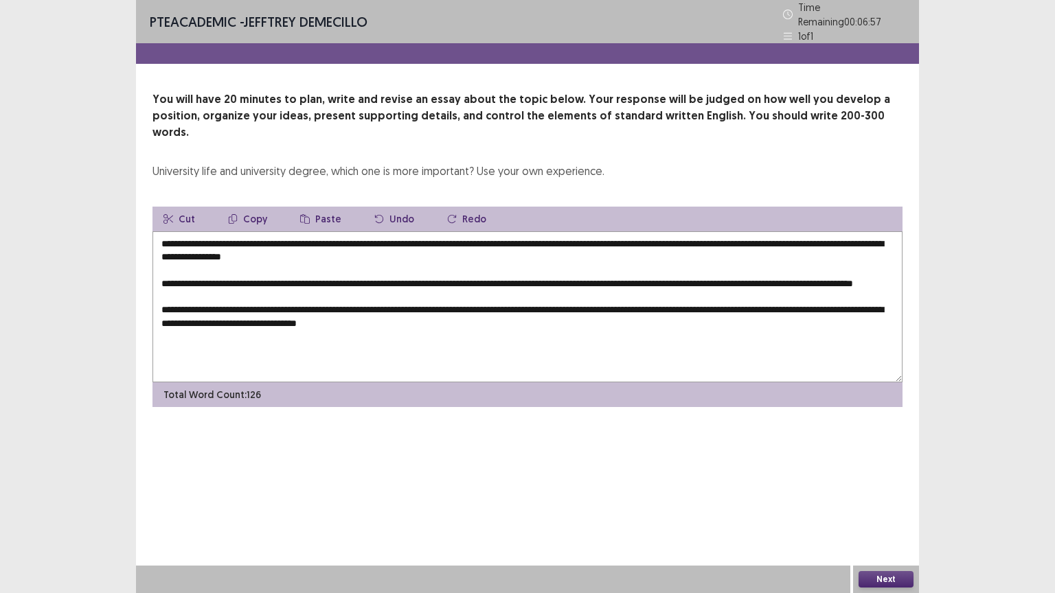
drag, startPoint x: 508, startPoint y: 315, endPoint x: 483, endPoint y: 320, distance: 25.2
click at [483, 320] on textarea "**********" at bounding box center [527, 306] width 750 height 151
click at [544, 316] on textarea "**********" at bounding box center [527, 306] width 750 height 151
drag, startPoint x: 179, startPoint y: 220, endPoint x: 390, endPoint y: 236, distance: 212.1
click at [390, 236] on textarea "**********" at bounding box center [527, 306] width 750 height 151
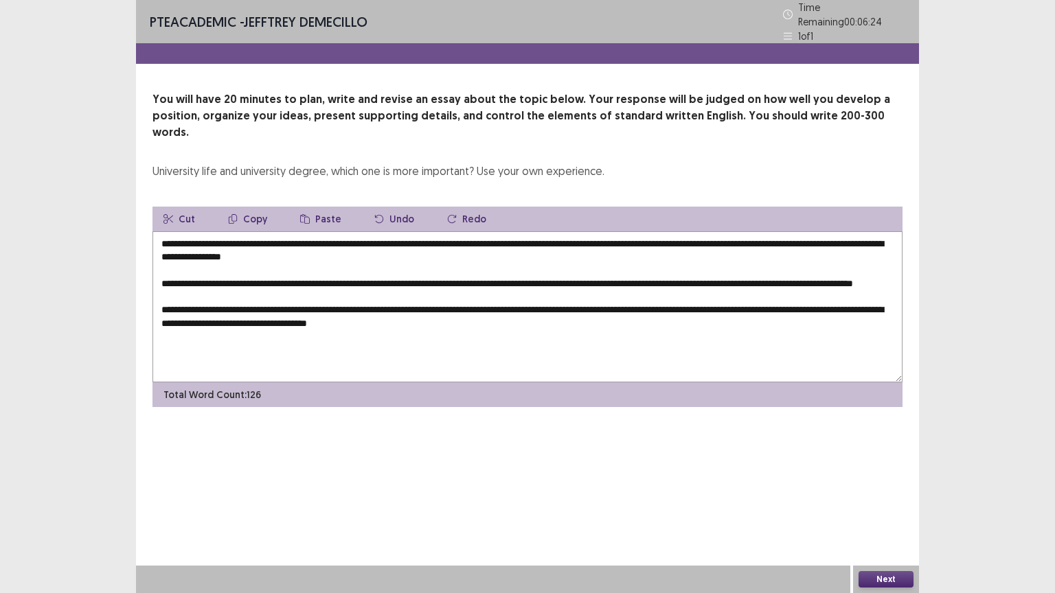
drag, startPoint x: 335, startPoint y: 230, endPoint x: 250, endPoint y: 198, distance: 91.0
click at [250, 207] on button "Copy" at bounding box center [247, 219] width 61 height 25
click at [536, 316] on textarea "**********" at bounding box center [527, 306] width 750 height 151
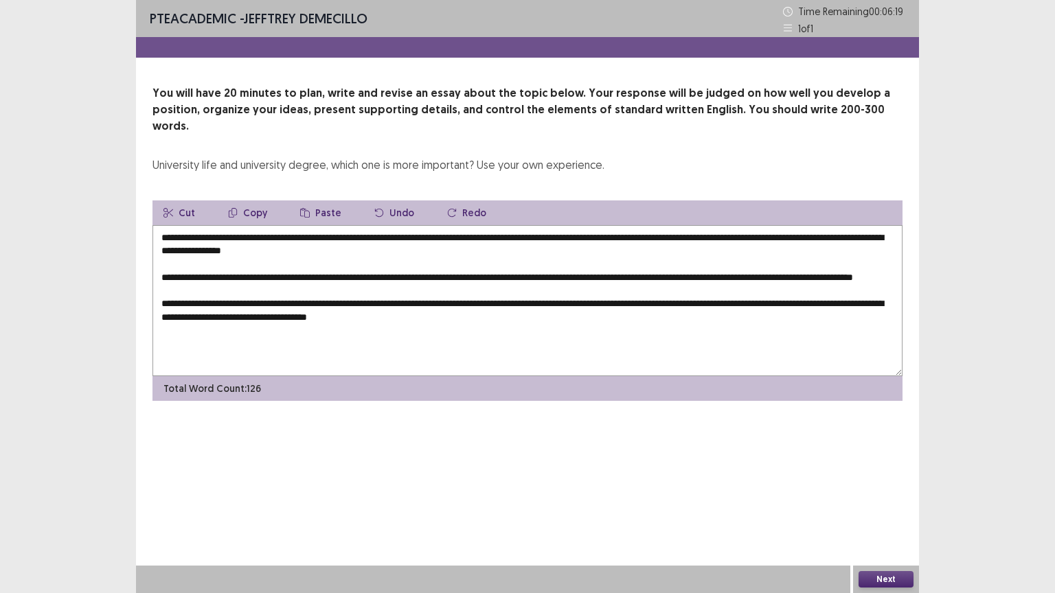
click at [319, 200] on button "Paste" at bounding box center [320, 212] width 63 height 25
click at [732, 328] on textarea "**********" at bounding box center [527, 300] width 750 height 151
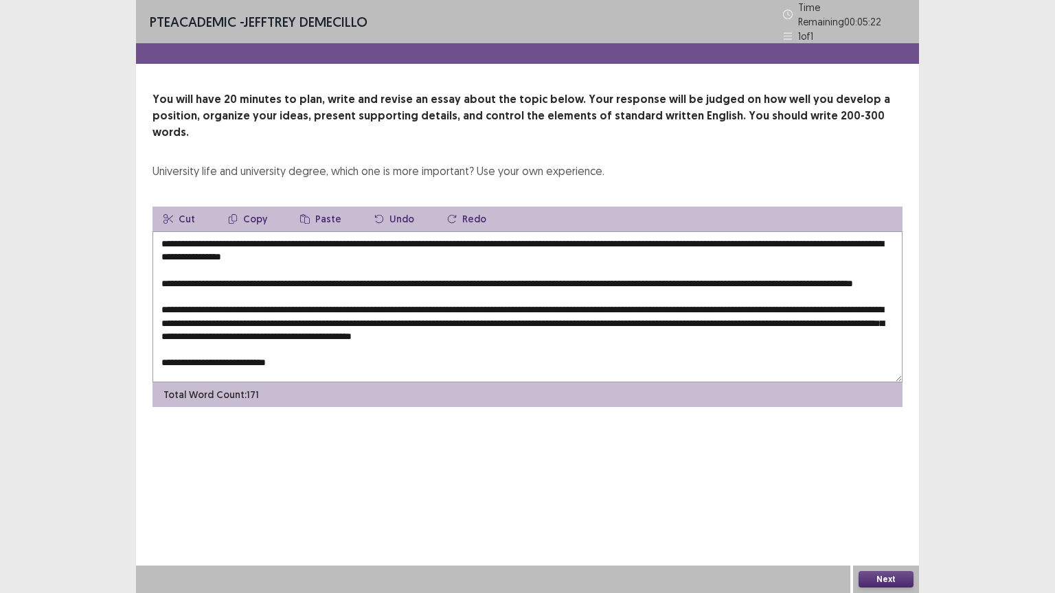
drag, startPoint x: 179, startPoint y: 220, endPoint x: 233, endPoint y: 224, distance: 55.1
click at [233, 231] on textarea "**********" at bounding box center [527, 306] width 750 height 151
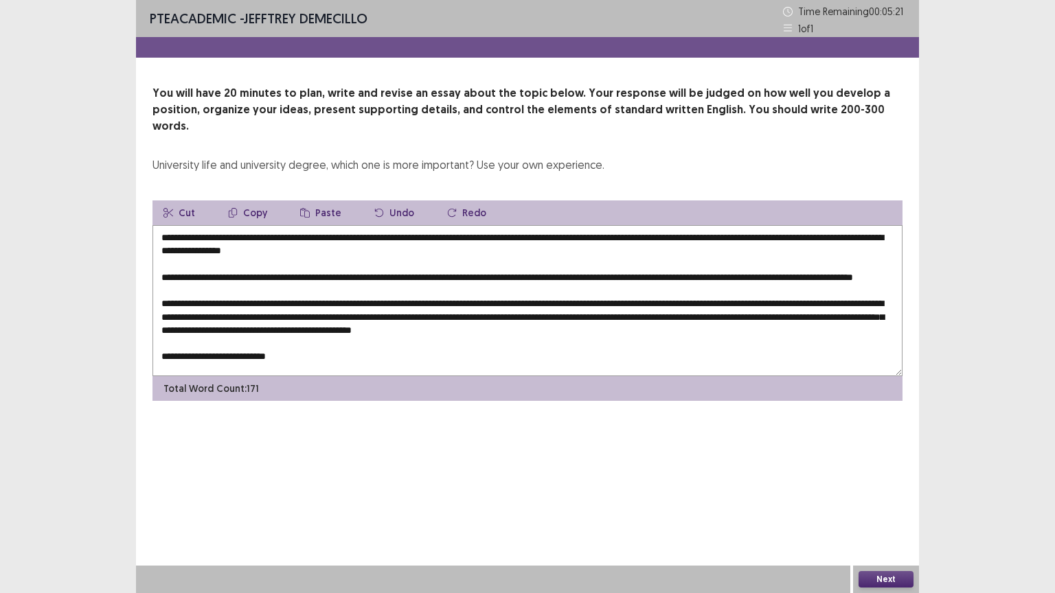
click at [245, 200] on button "Copy" at bounding box center [247, 212] width 61 height 25
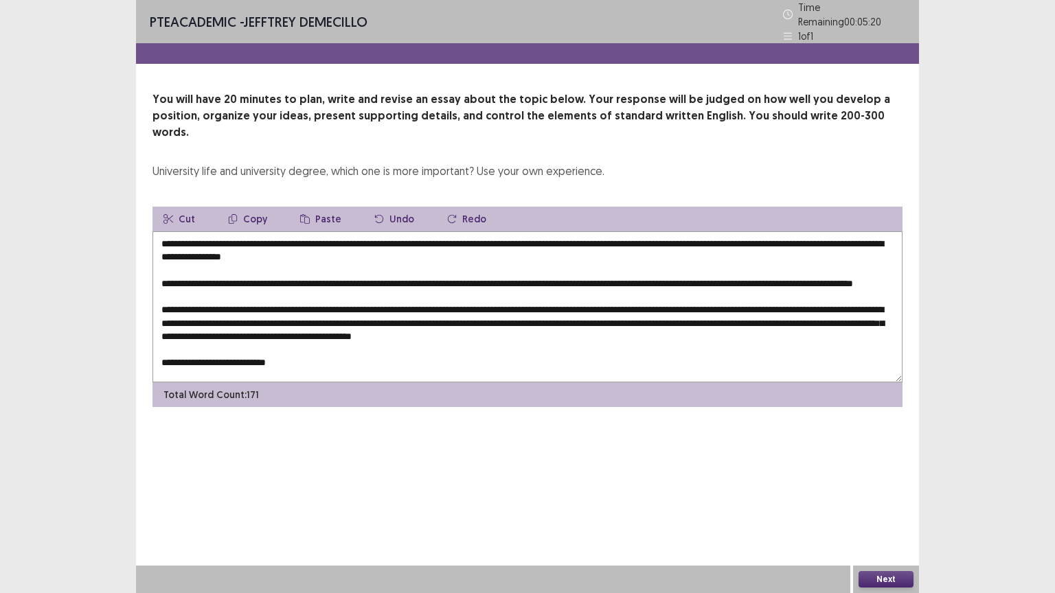
click at [310, 351] on textarea "**********" at bounding box center [527, 306] width 750 height 151
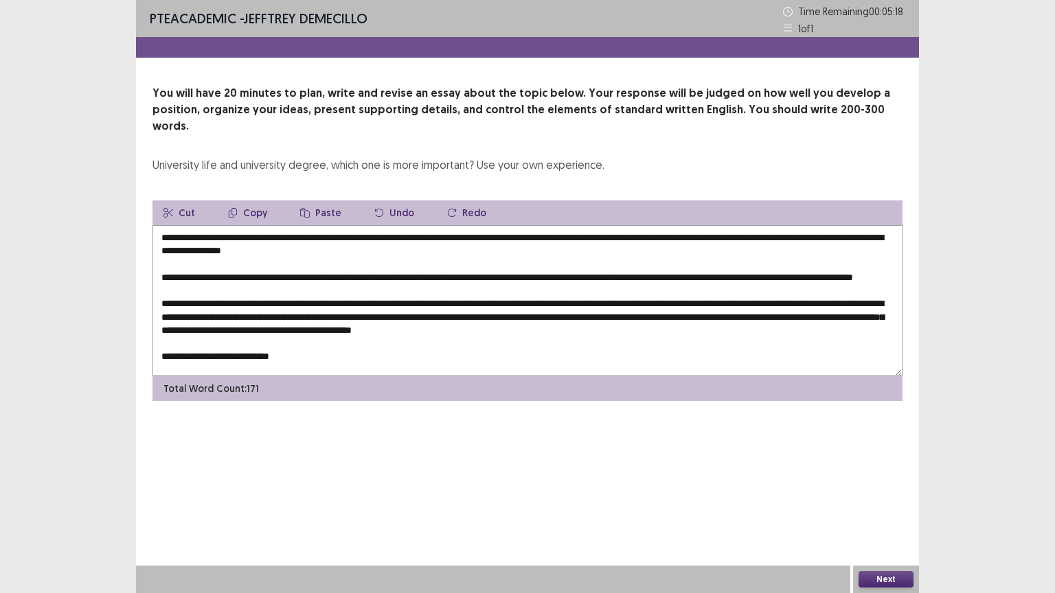
click at [308, 200] on button "Paste" at bounding box center [320, 212] width 63 height 25
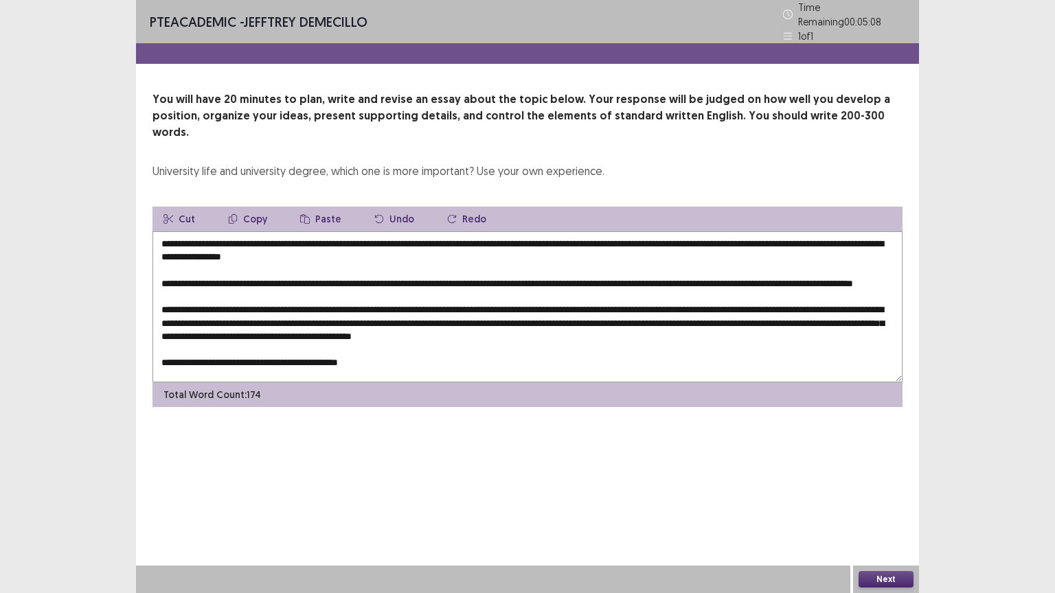
drag, startPoint x: 179, startPoint y: 259, endPoint x: 328, endPoint y: 266, distance: 149.1
click at [328, 266] on textarea "**********" at bounding box center [527, 306] width 750 height 151
drag, startPoint x: 312, startPoint y: 264, endPoint x: 242, endPoint y: 194, distance: 99.5
click at [242, 207] on button "Copy" at bounding box center [247, 219] width 61 height 25
click at [376, 354] on textarea "**********" at bounding box center [527, 306] width 750 height 151
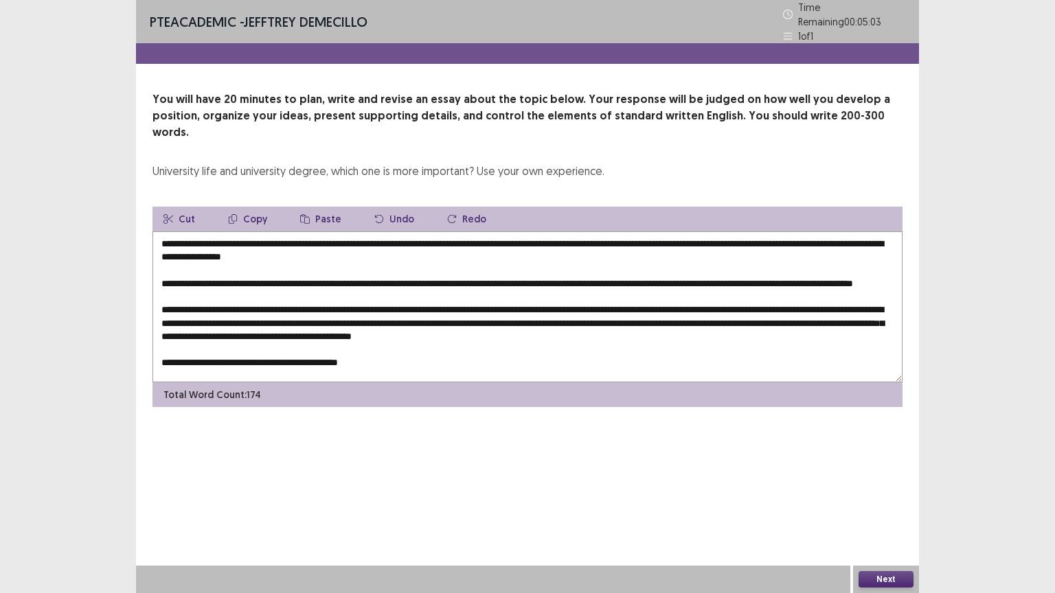
click at [316, 207] on button "Paste" at bounding box center [320, 219] width 63 height 25
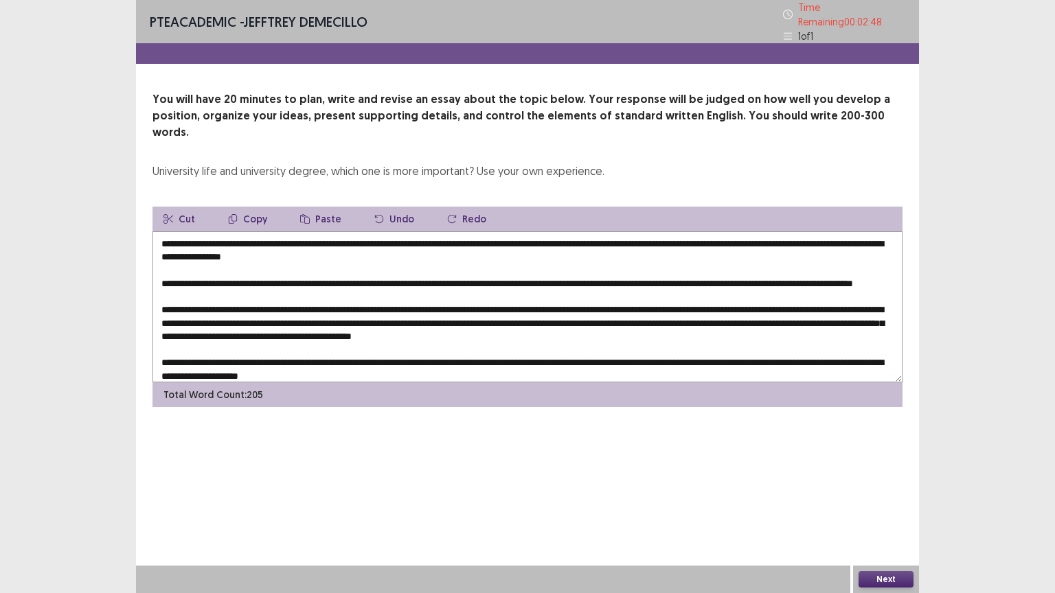
click at [422, 231] on textarea at bounding box center [527, 306] width 750 height 151
click at [514, 231] on textarea at bounding box center [527, 306] width 750 height 151
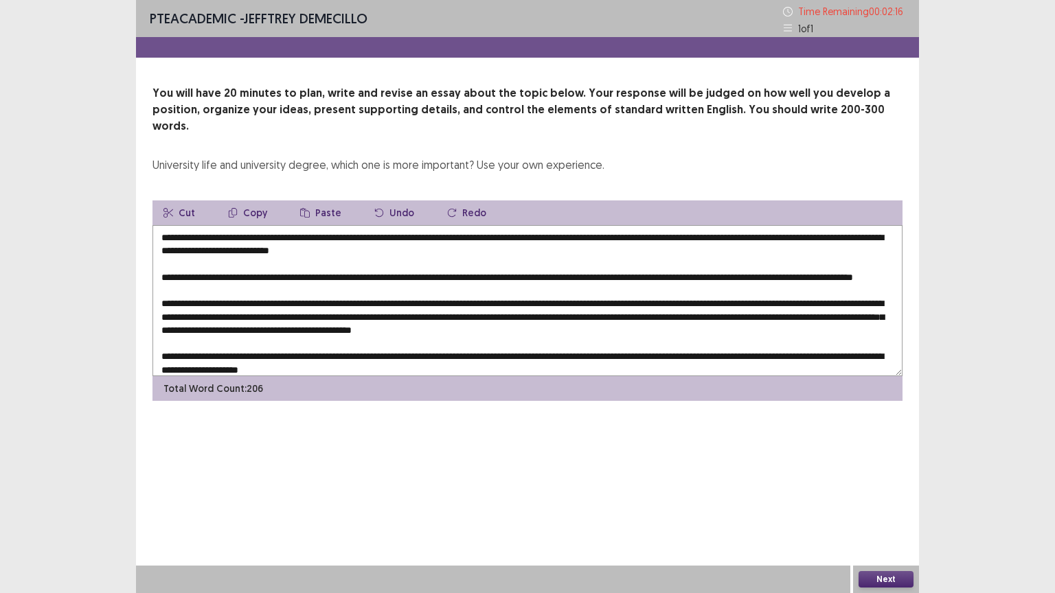
click at [756, 313] on textarea at bounding box center [527, 300] width 750 height 151
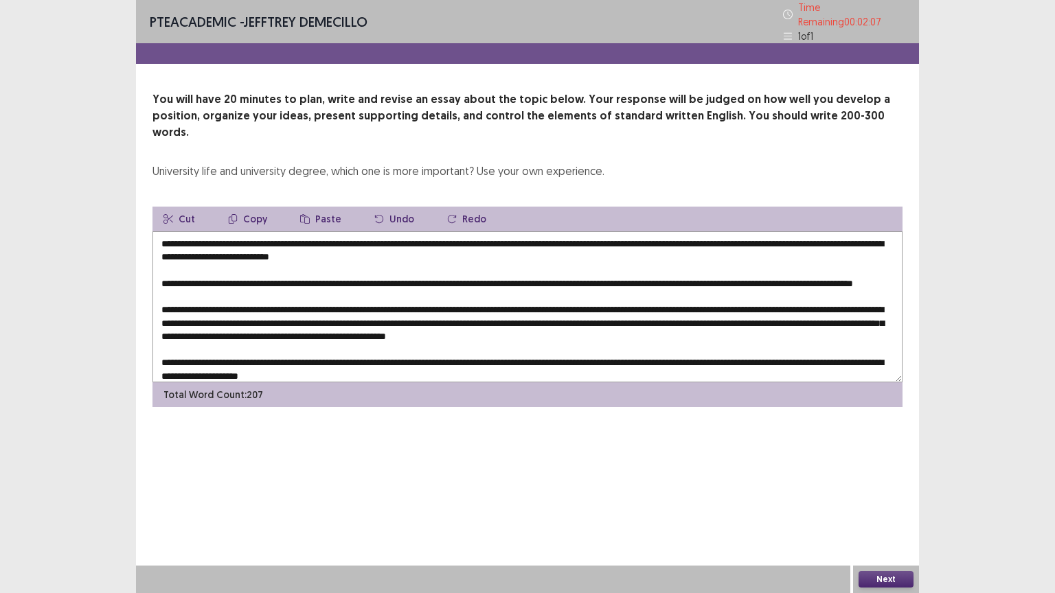
click at [847, 313] on textarea at bounding box center [527, 306] width 750 height 151
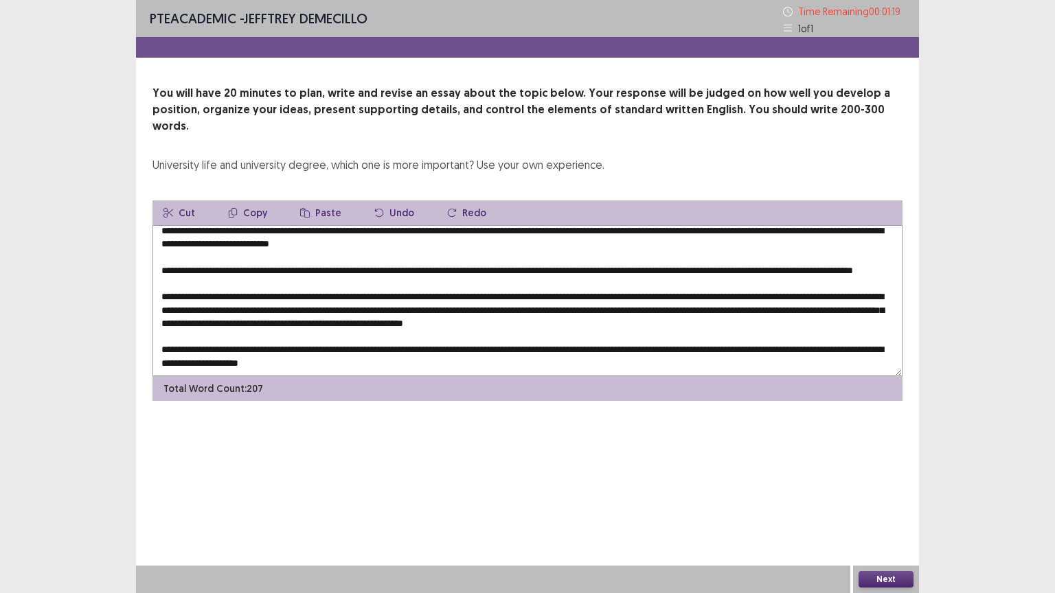
scroll to position [19, 0]
type textarea "**********"
click at [879, 500] on button "Next" at bounding box center [885, 579] width 55 height 16
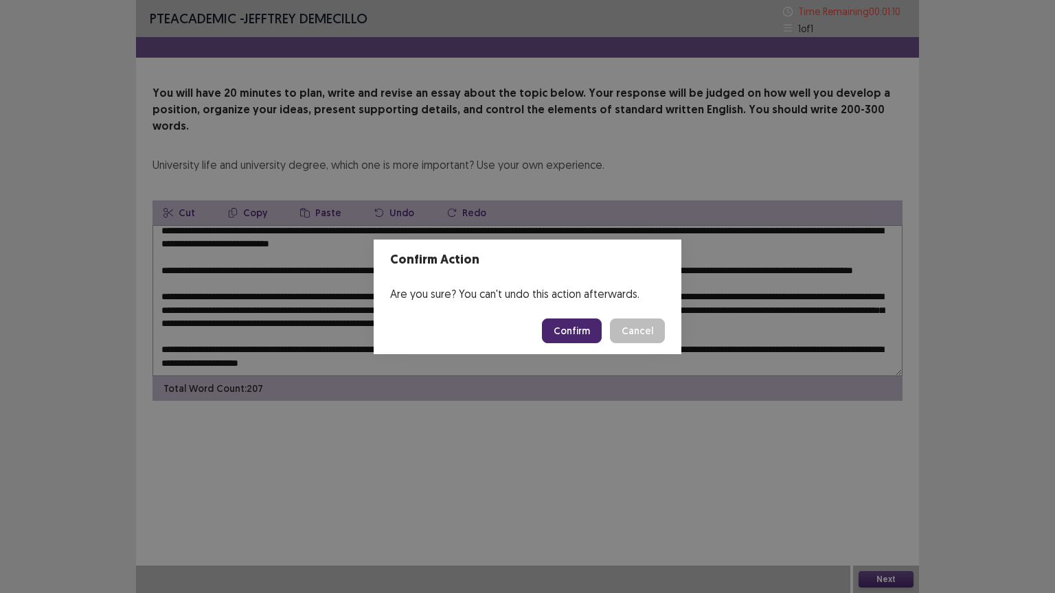
click at [582, 326] on button "Confirm" at bounding box center [572, 331] width 60 height 25
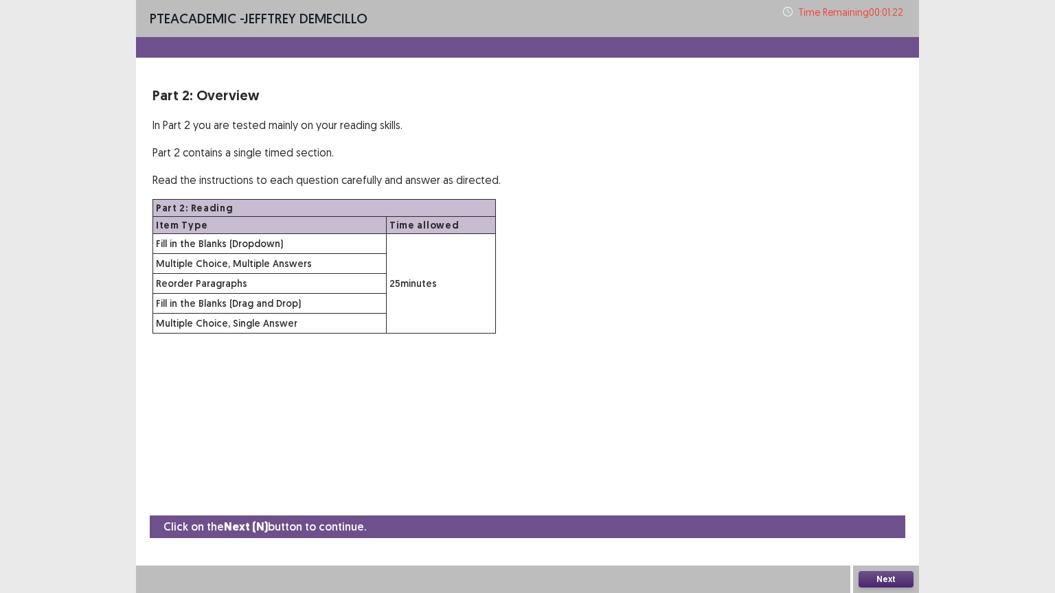
click at [882, 500] on button "Next" at bounding box center [885, 579] width 55 height 16
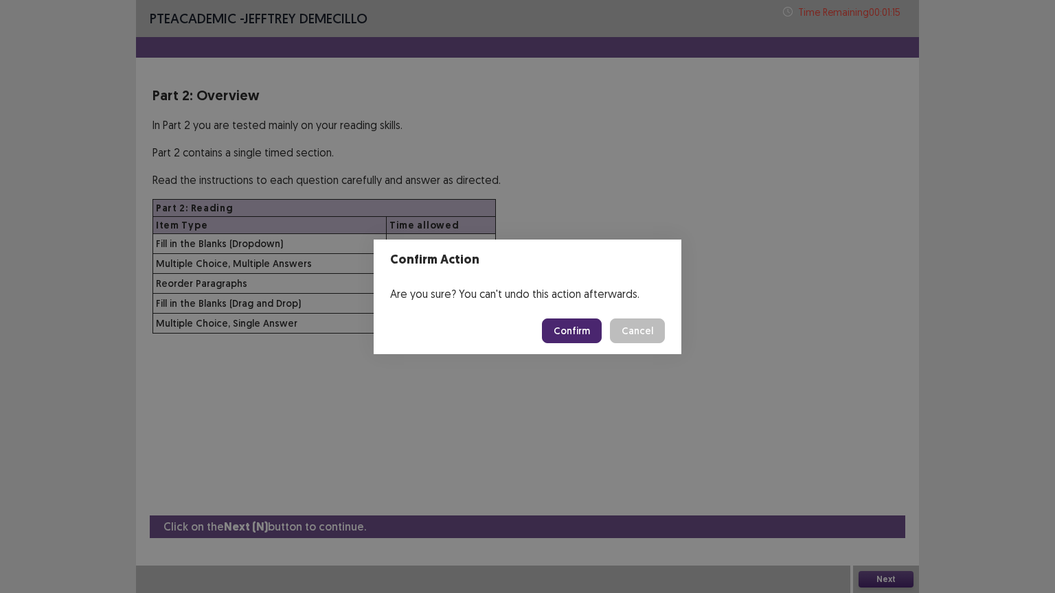
click at [575, 330] on button "Confirm" at bounding box center [572, 331] width 60 height 25
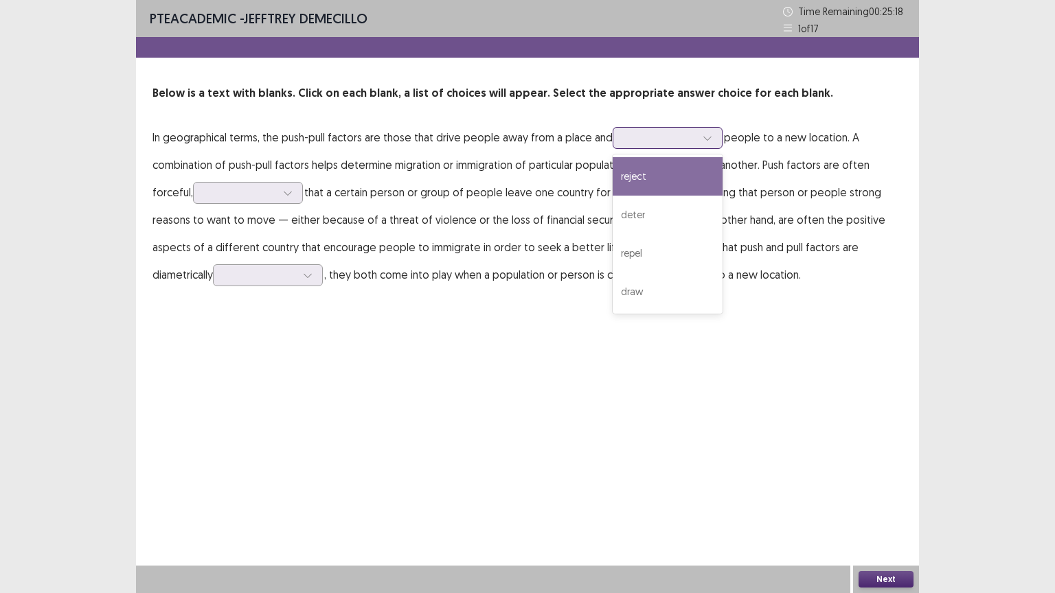
click at [663, 135] on div at bounding box center [659, 137] width 71 height 13
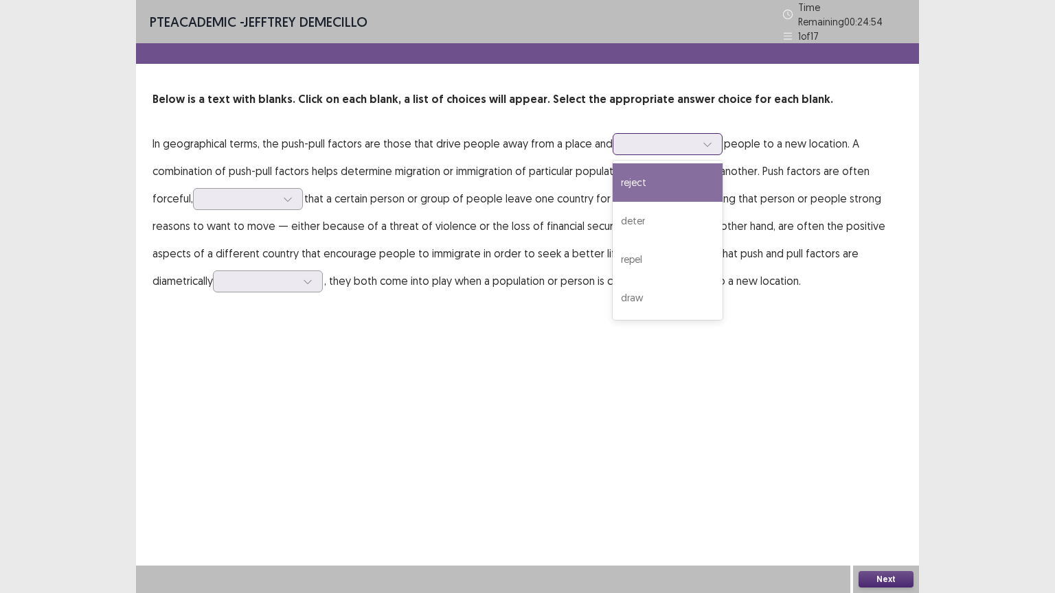
click at [671, 184] on div "reject" at bounding box center [667, 182] width 110 height 38
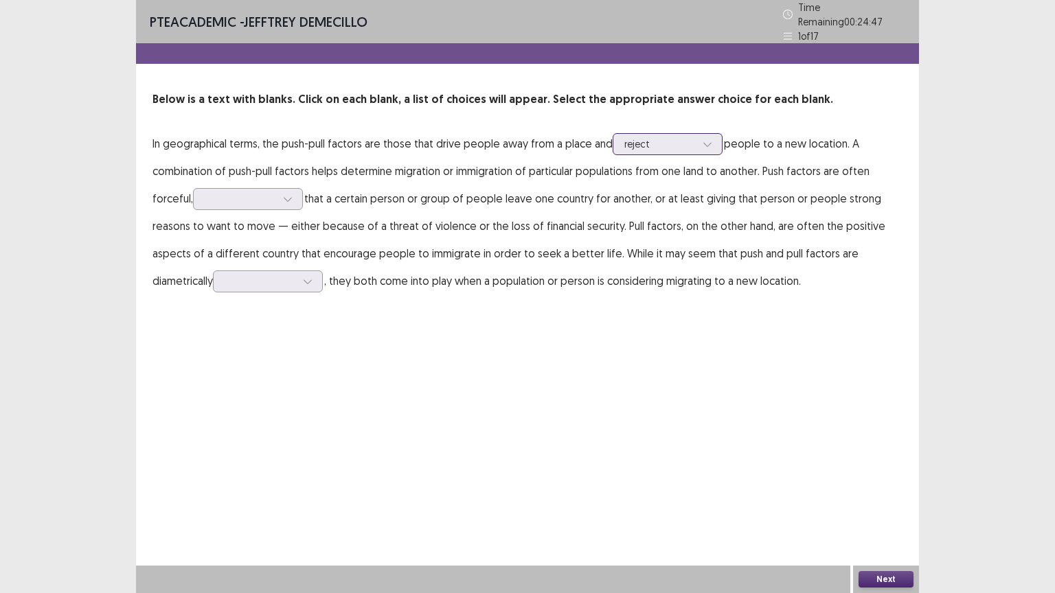
click at [683, 137] on div at bounding box center [659, 143] width 71 height 13
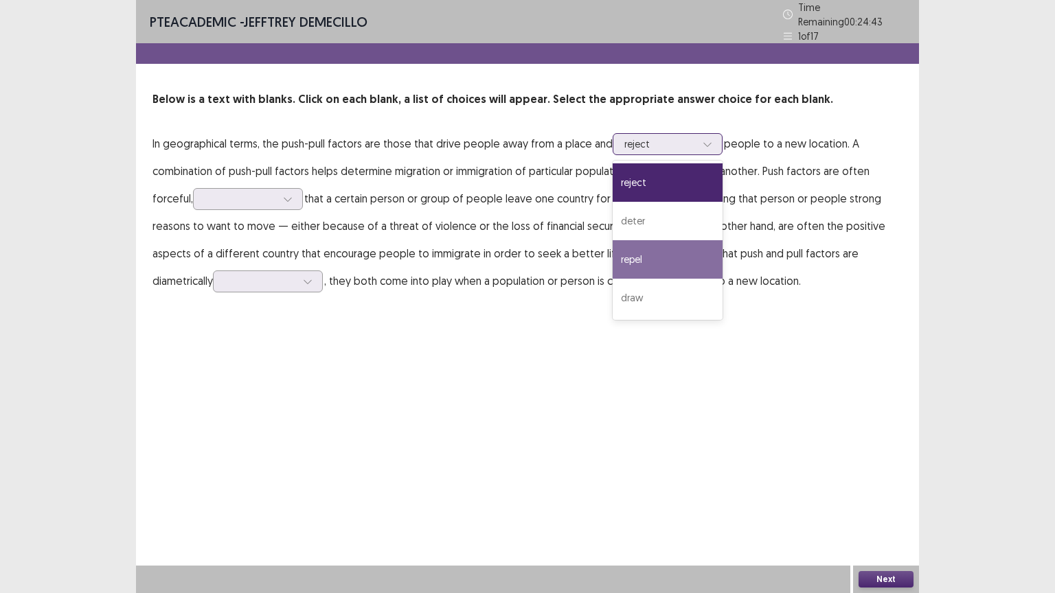
click at [684, 255] on div "repel" at bounding box center [667, 259] width 110 height 38
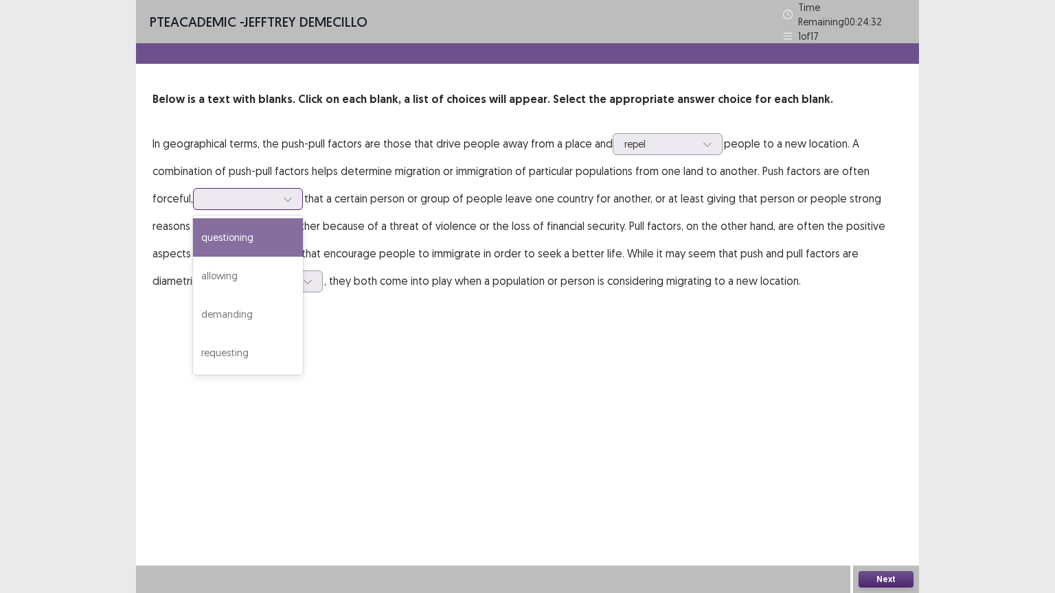
click at [281, 196] on div at bounding box center [287, 199] width 21 height 21
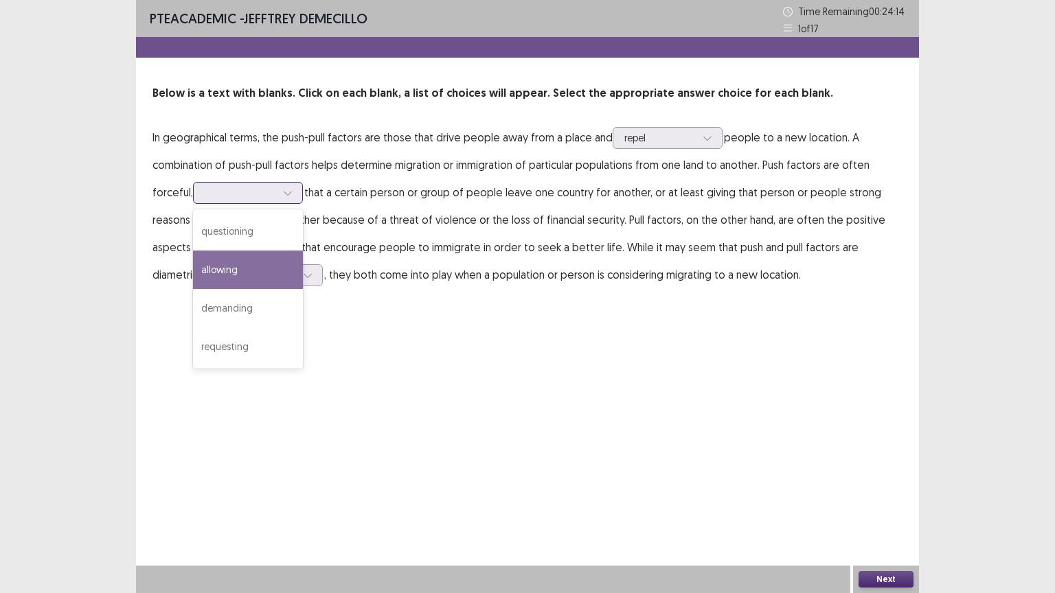
click at [253, 262] on div "allowing" at bounding box center [248, 270] width 110 height 38
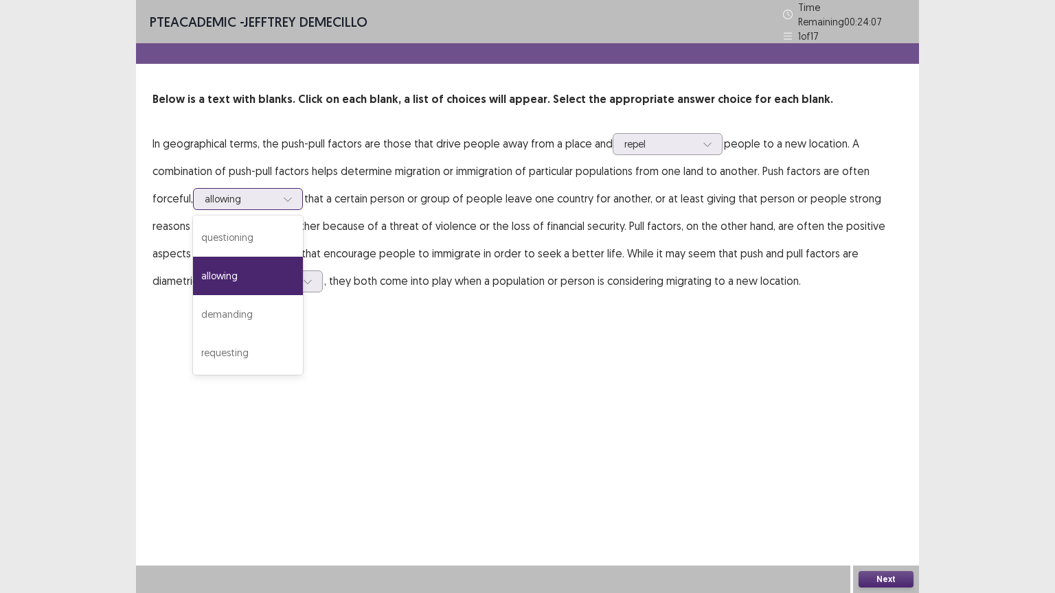
click at [251, 192] on div at bounding box center [240, 198] width 71 height 13
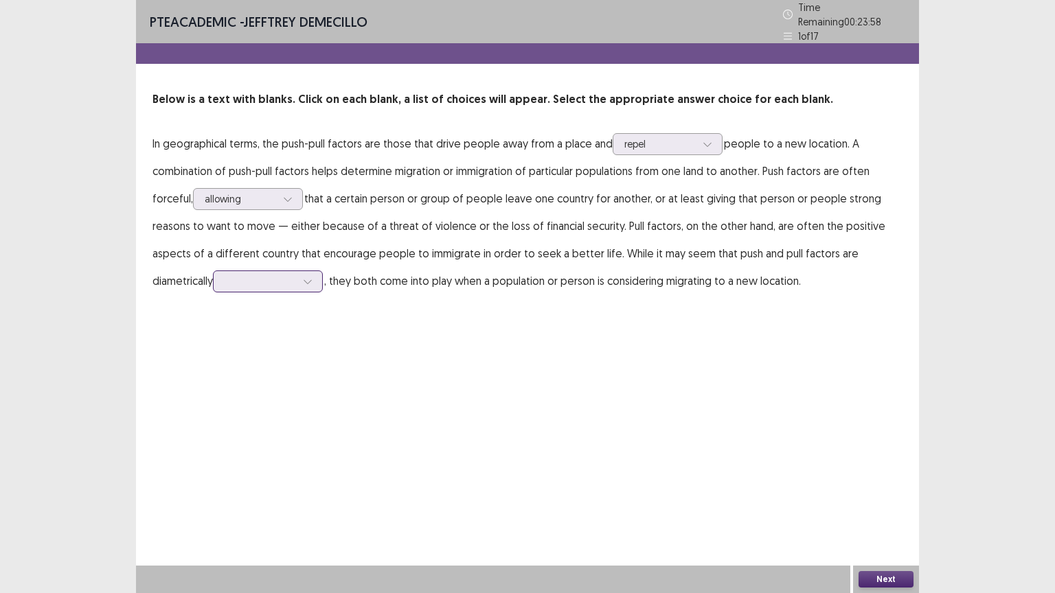
click at [286, 277] on div at bounding box center [259, 281] width 71 height 13
click at [286, 380] on div "aligned" at bounding box center [268, 397] width 110 height 38
click at [266, 275] on div at bounding box center [259, 281] width 71 height 13
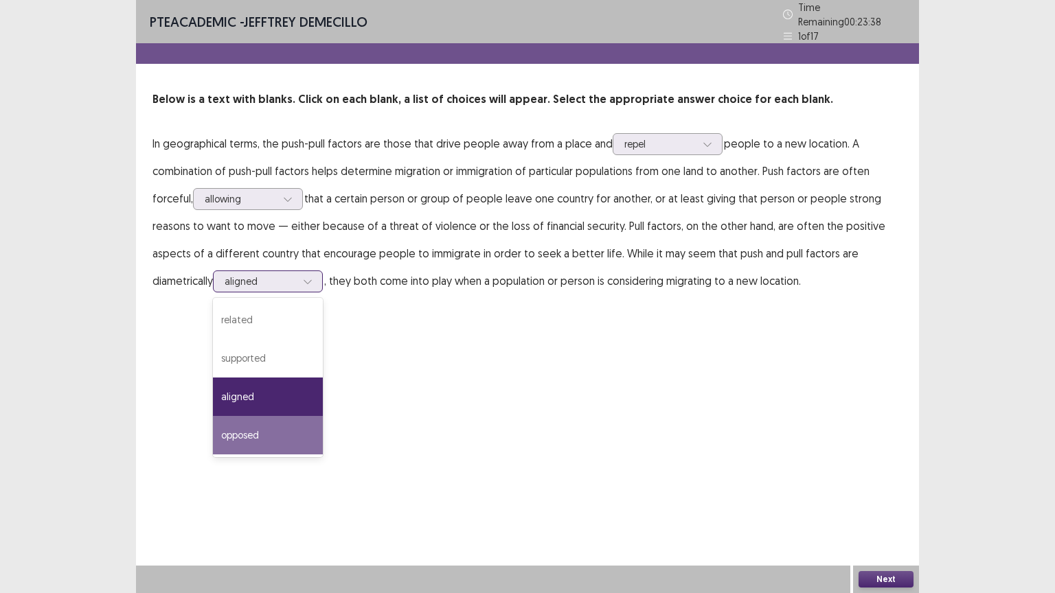
click at [287, 436] on div "opposed" at bounding box center [268, 435] width 110 height 38
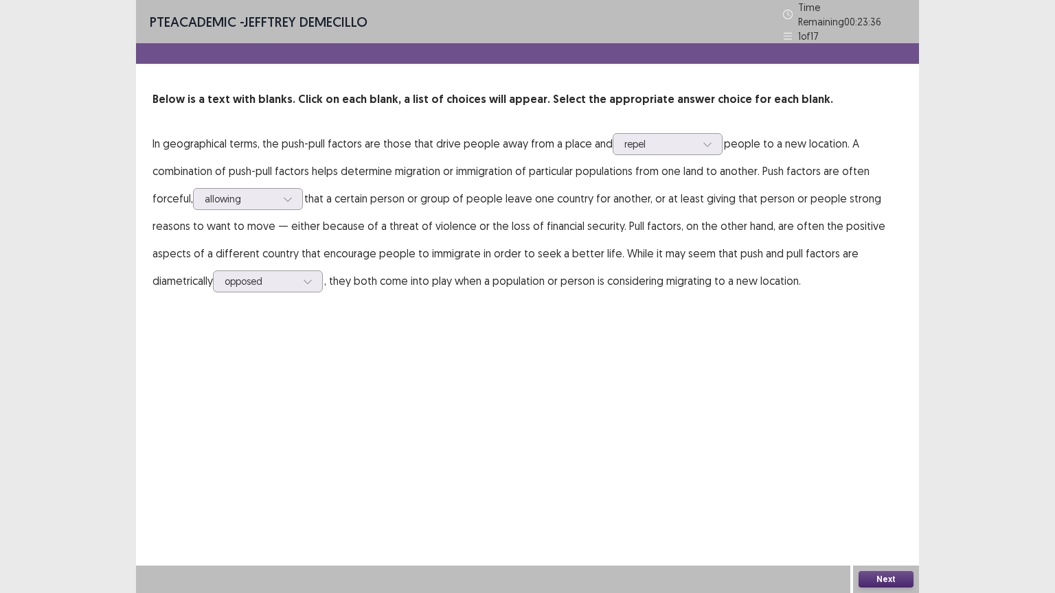
click at [880, 500] on button "Next" at bounding box center [885, 579] width 55 height 16
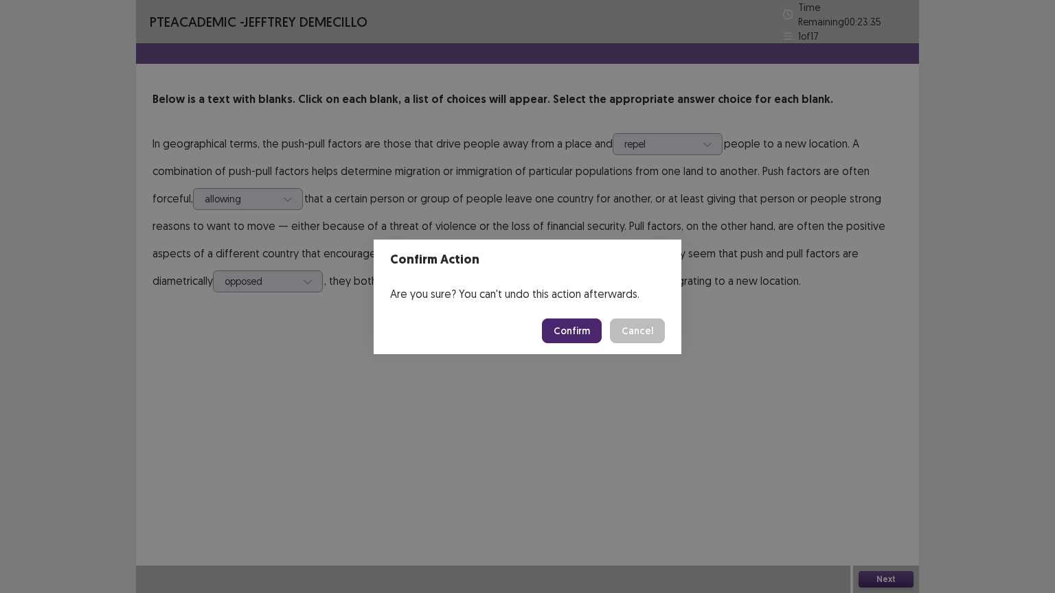
click at [581, 327] on button "Confirm" at bounding box center [572, 331] width 60 height 25
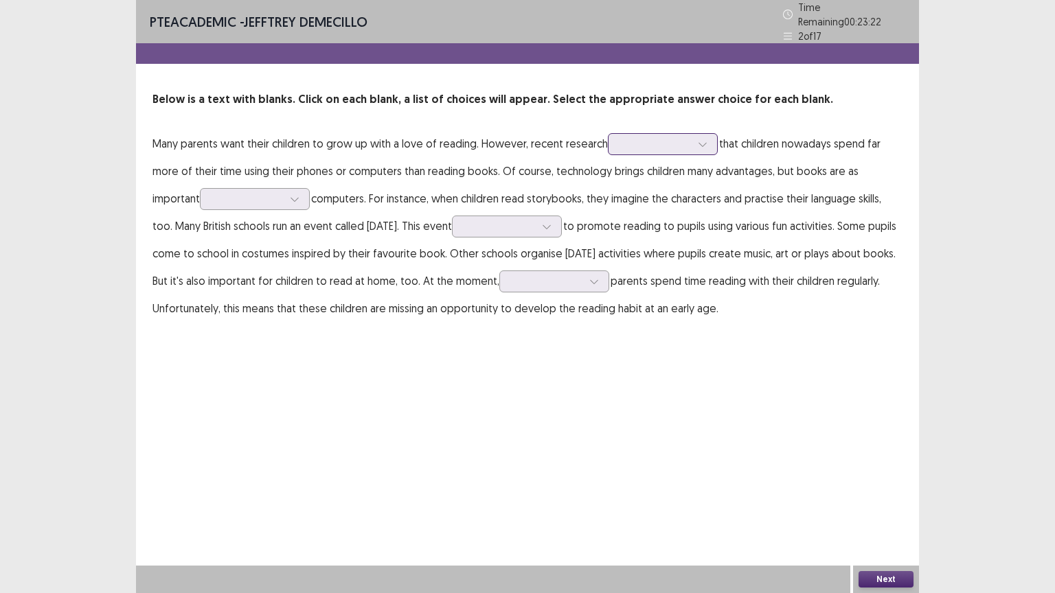
click at [685, 143] on div at bounding box center [654, 143] width 71 height 13
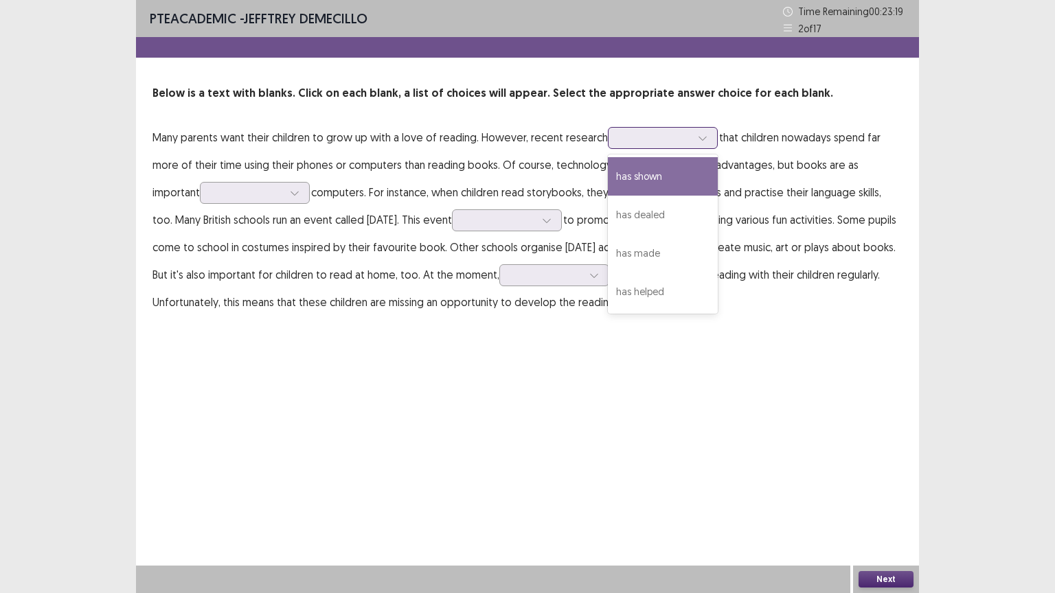
click at [673, 172] on div "has shown" at bounding box center [663, 176] width 110 height 38
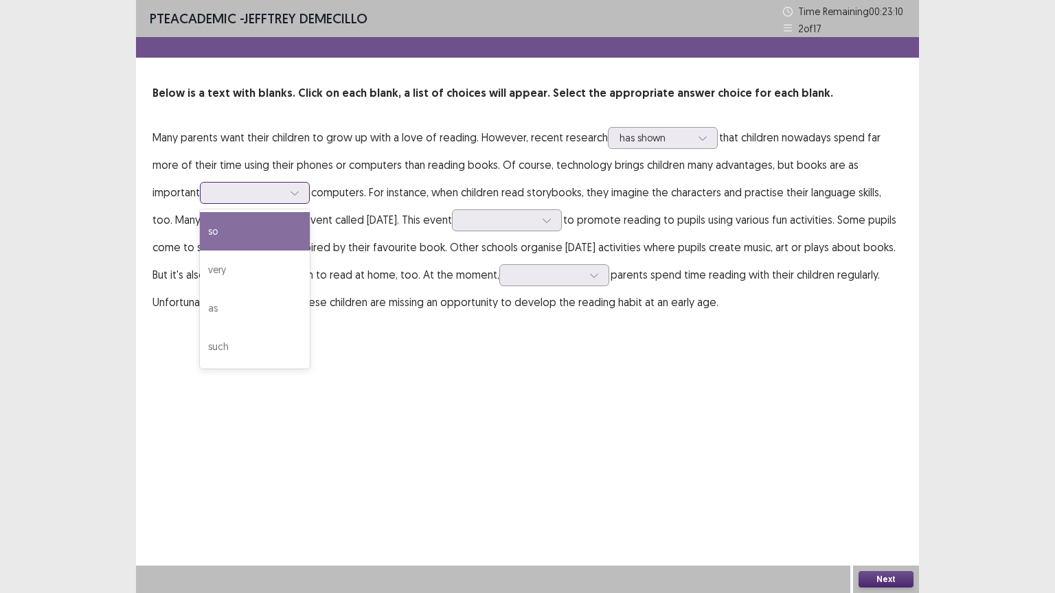
click at [266, 200] on div at bounding box center [247, 193] width 74 height 16
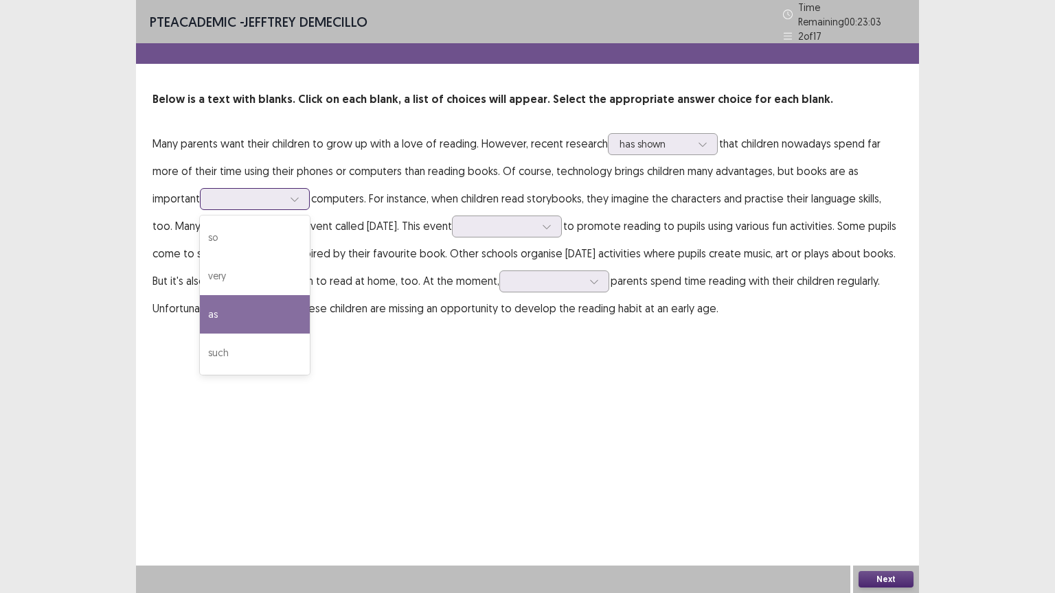
click at [246, 297] on div "as" at bounding box center [255, 314] width 110 height 38
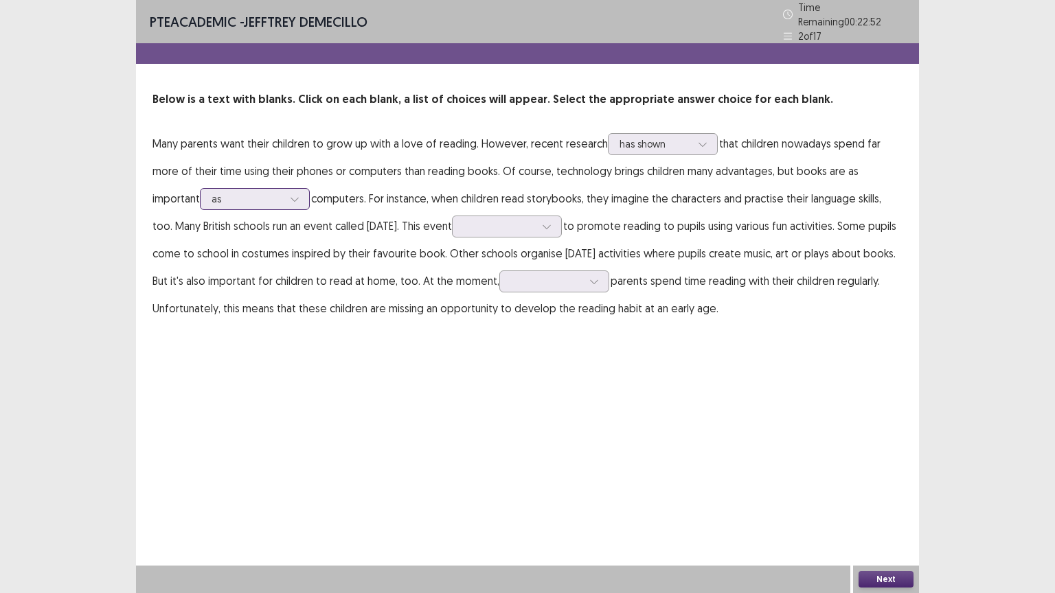
click at [299, 194] on icon at bounding box center [295, 199] width 10 height 10
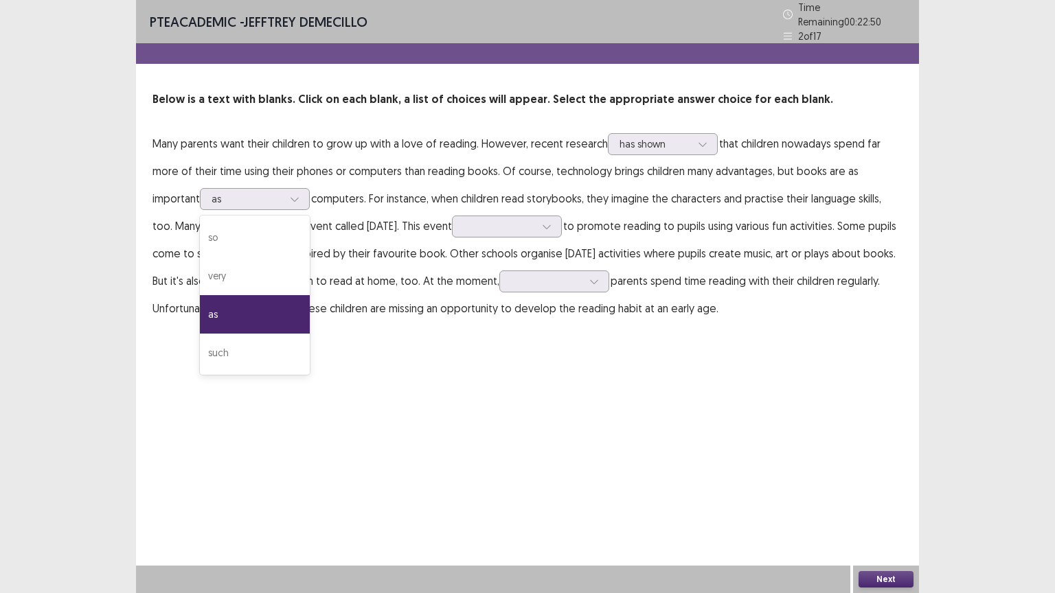
click at [408, 203] on p "Many parents want their children to grow up with a love of reading. However, re…" at bounding box center [527, 226] width 750 height 192
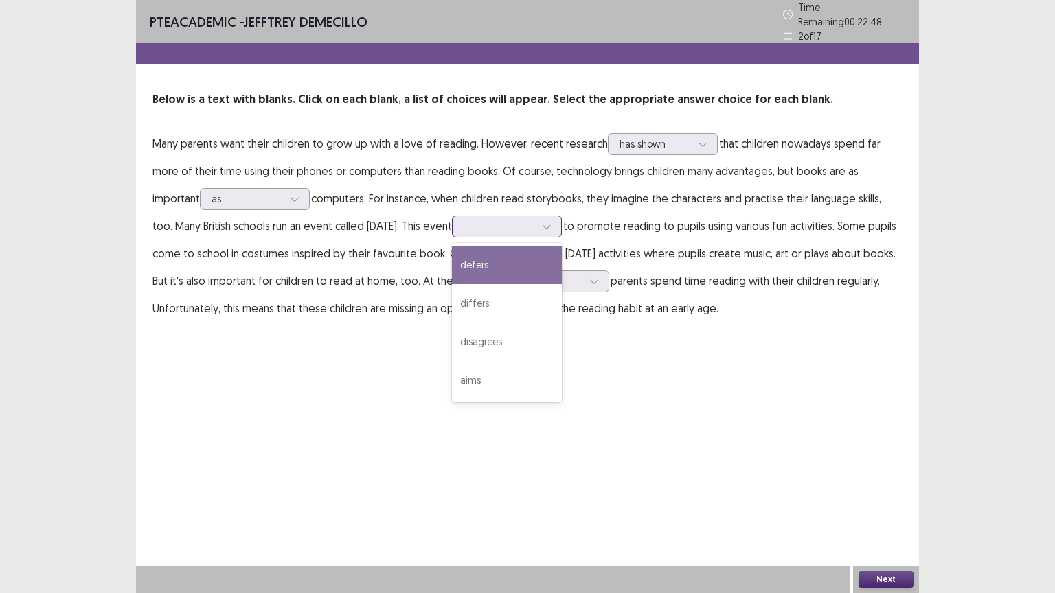
click at [535, 220] on div at bounding box center [498, 226] width 71 height 13
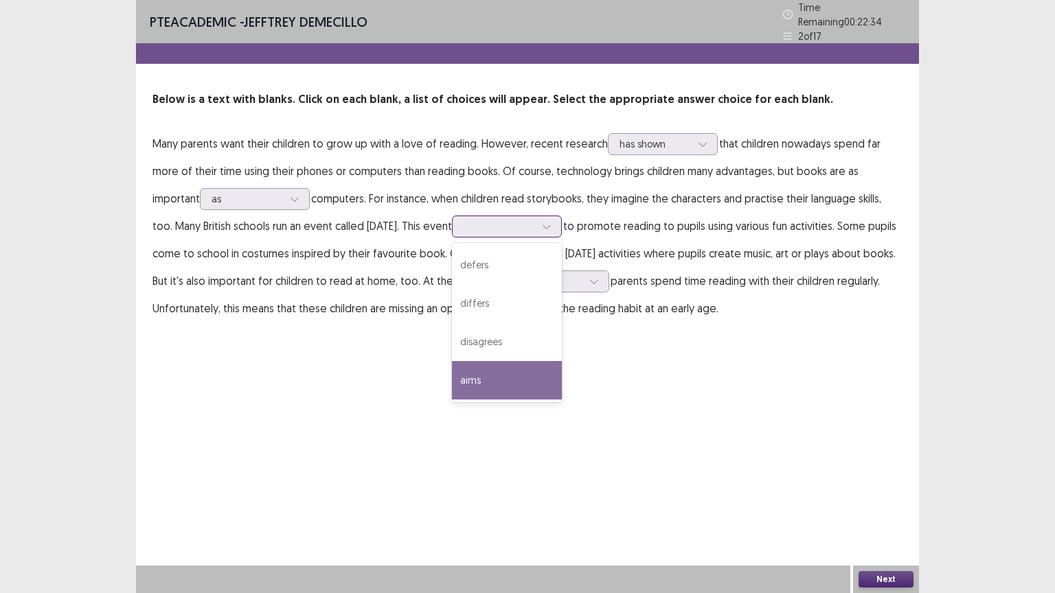
click at [521, 366] on div "aims" at bounding box center [507, 380] width 110 height 38
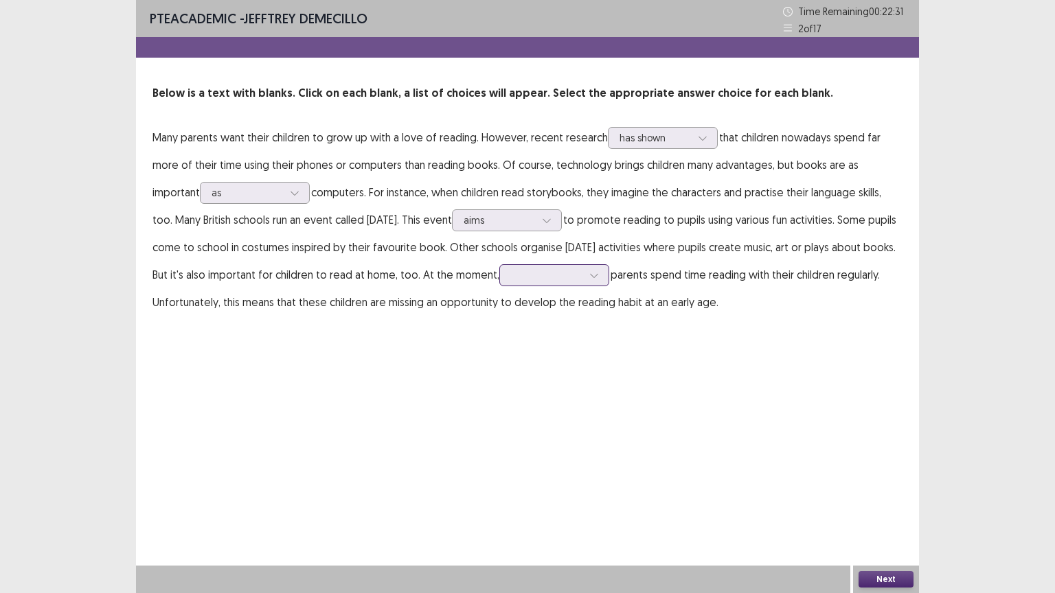
click at [582, 277] on div at bounding box center [546, 274] width 71 height 13
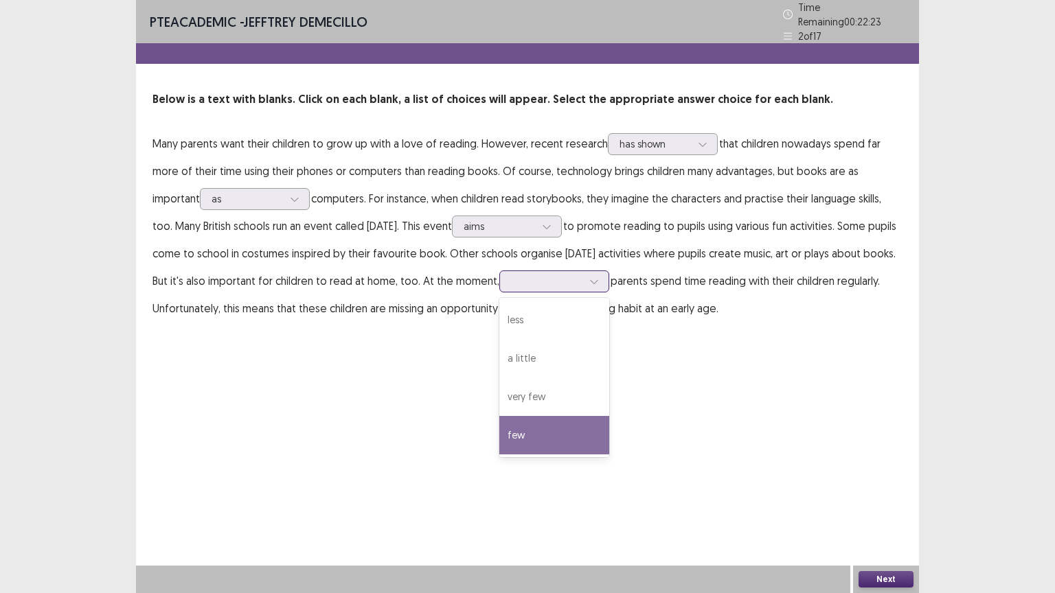
click at [609, 426] on div "few" at bounding box center [554, 435] width 110 height 38
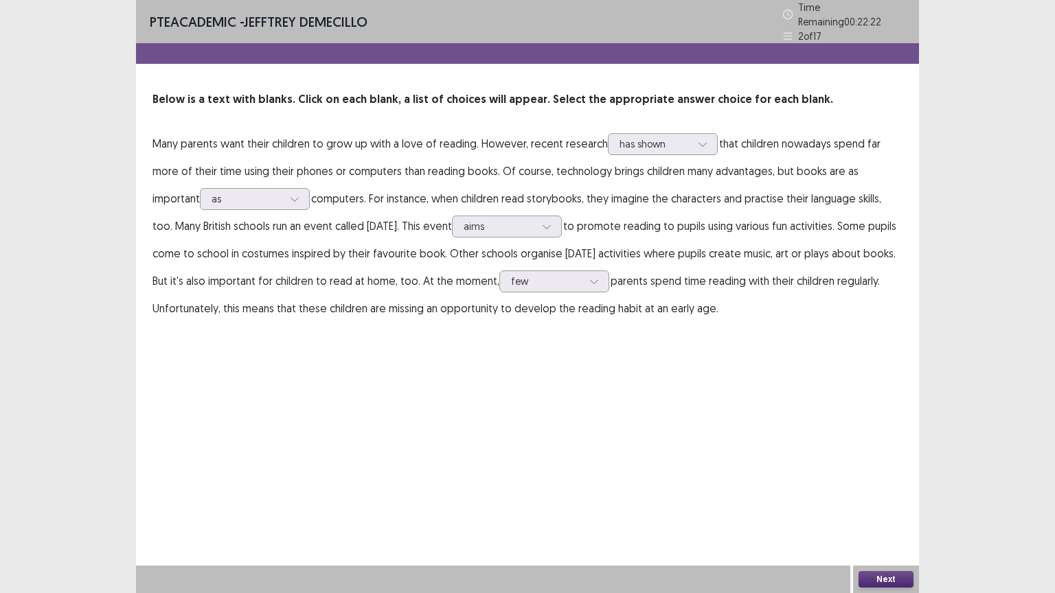
click at [893, 500] on button "Next" at bounding box center [885, 579] width 55 height 16
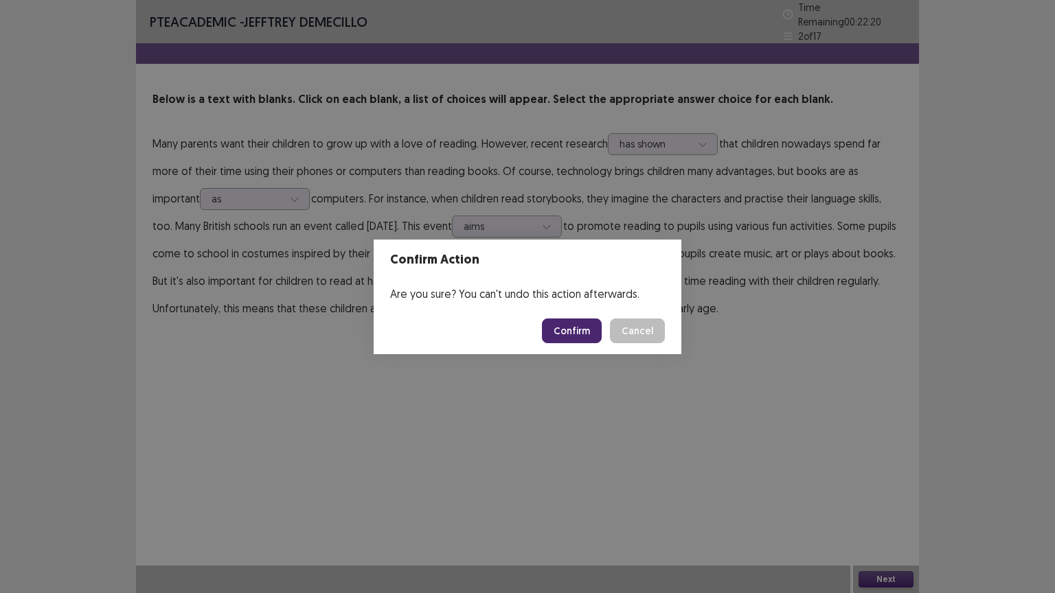
click at [759, 332] on div "Confirm Action Are you sure? You can't undo this action afterwards. Confirm Can…" at bounding box center [527, 296] width 1055 height 593
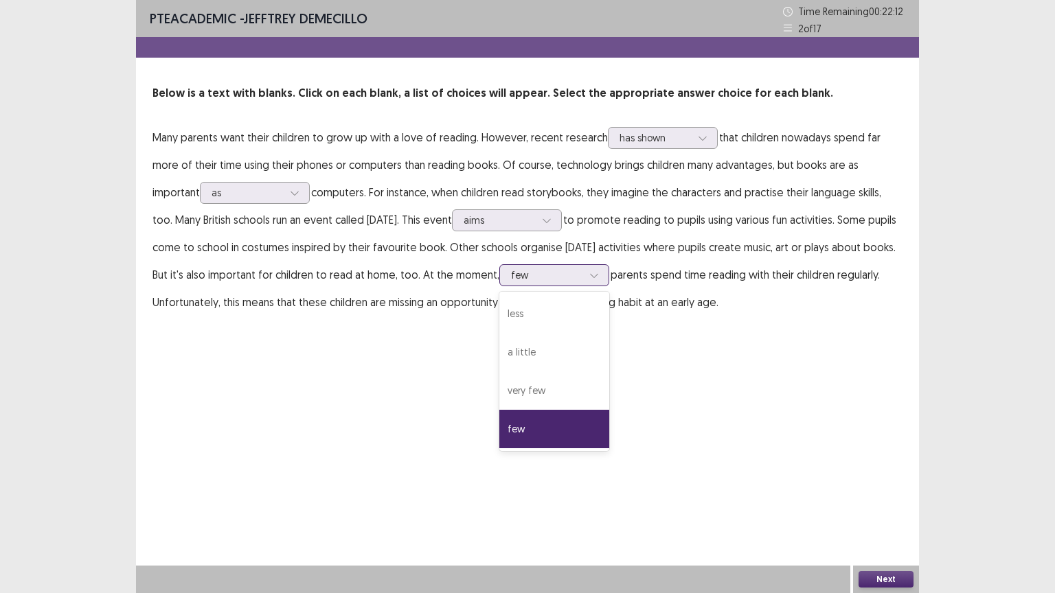
click at [582, 281] on div at bounding box center [546, 274] width 71 height 13
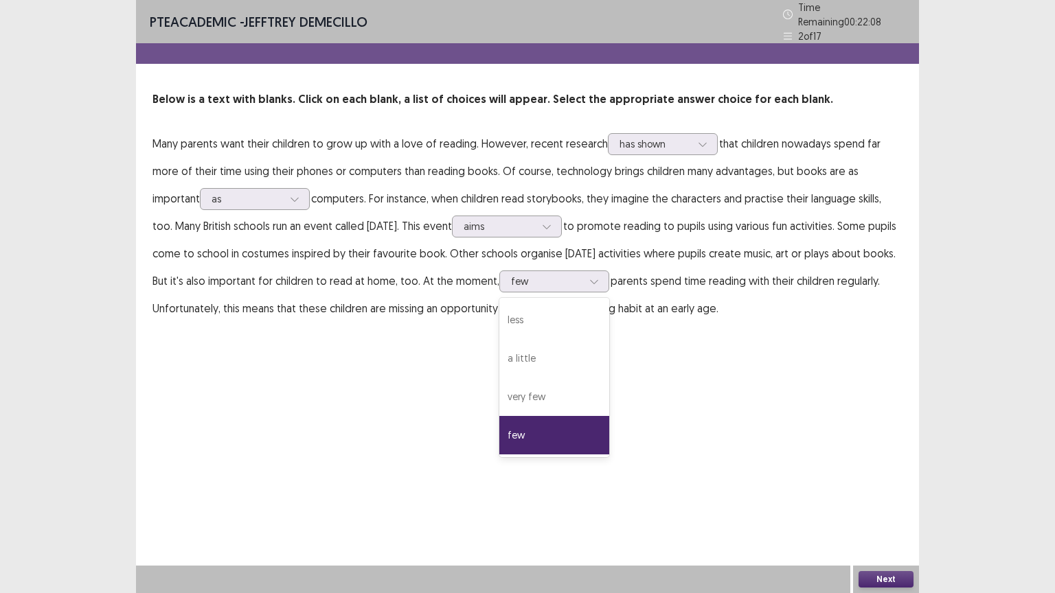
click at [838, 476] on div "PTE academic - [PERSON_NAME] Time Remaining 00 : 22 : 08 2 of 17 Below is a tex…" at bounding box center [527, 296] width 783 height 593
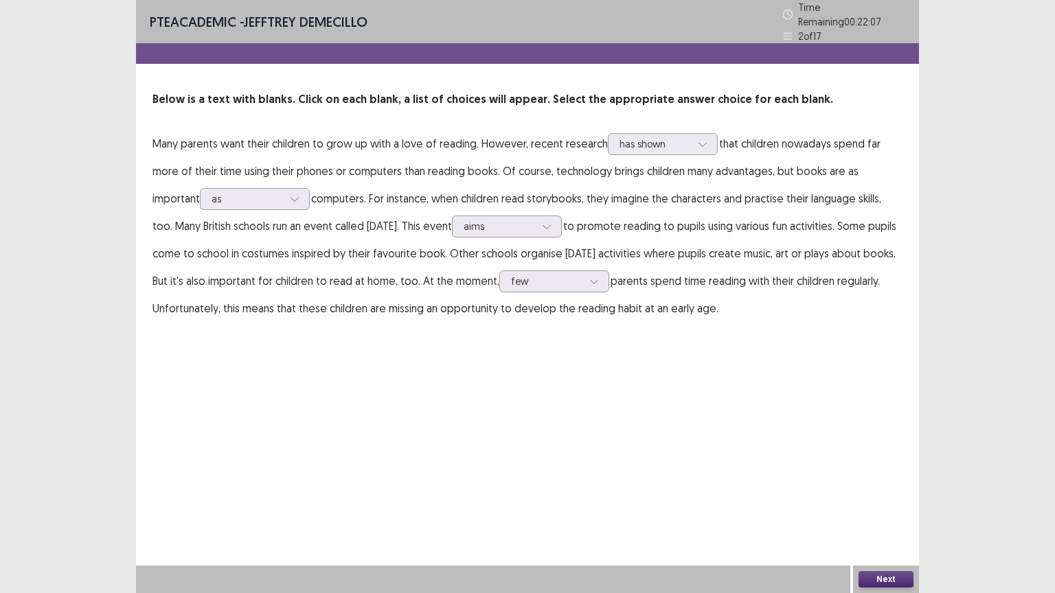
click at [900, 500] on button "Next" at bounding box center [885, 579] width 55 height 16
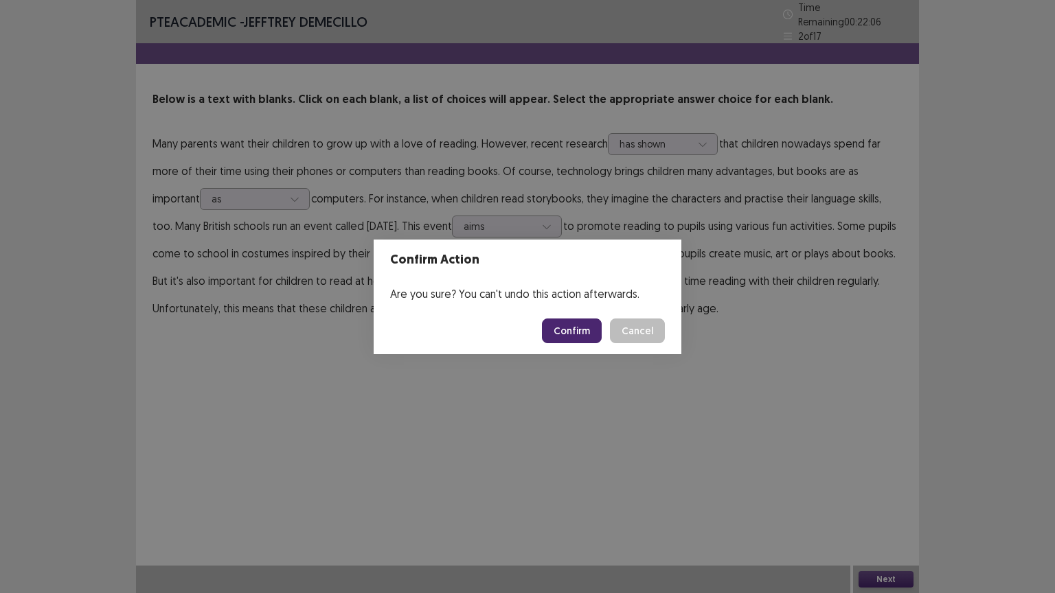
click at [578, 319] on button "Confirm" at bounding box center [572, 331] width 60 height 25
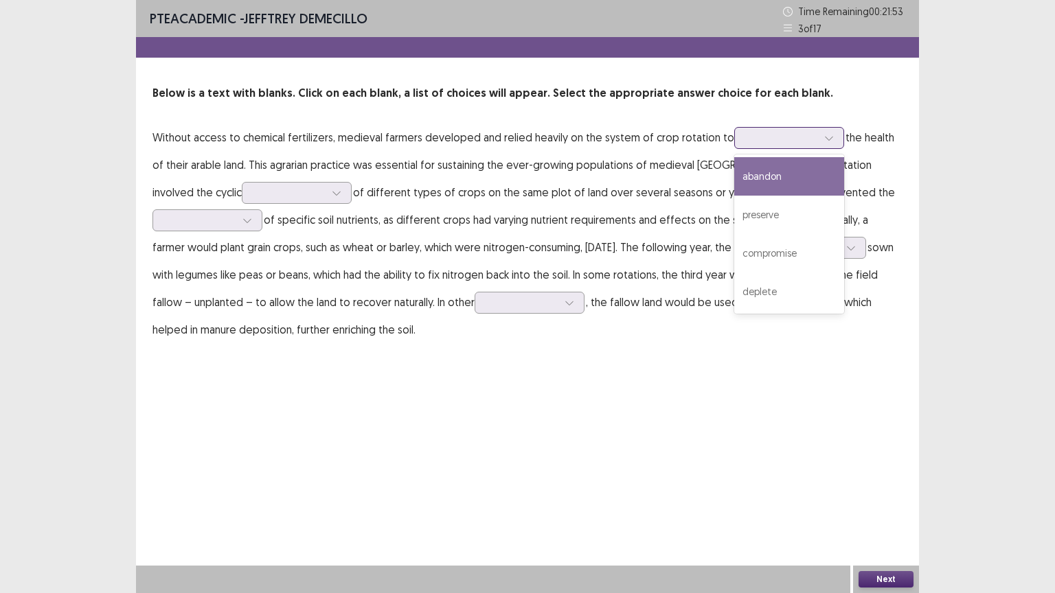
click at [774, 140] on div at bounding box center [781, 137] width 71 height 13
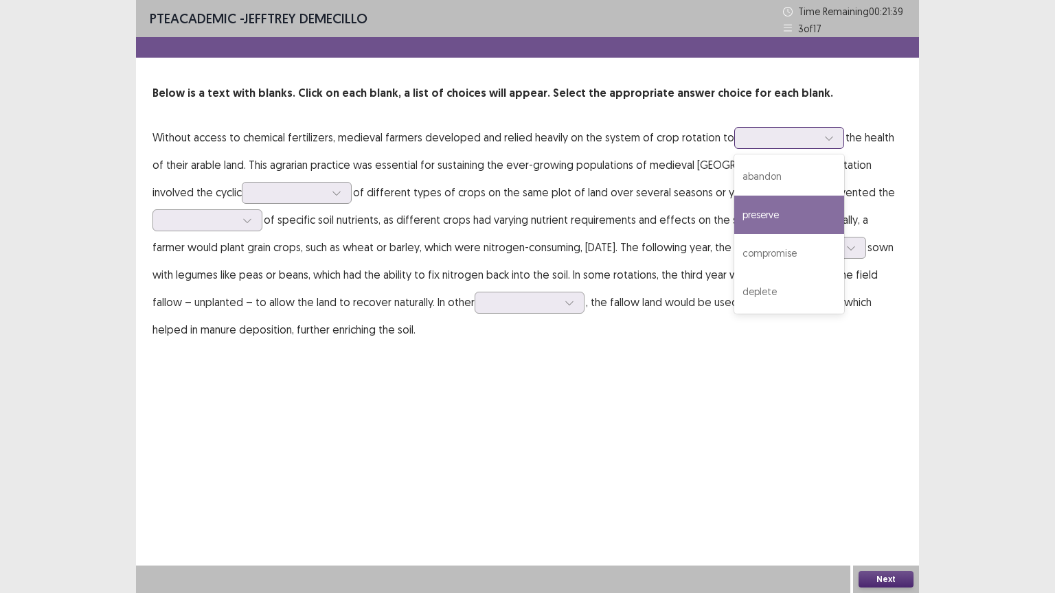
click at [759, 220] on div "preserve" at bounding box center [789, 215] width 110 height 38
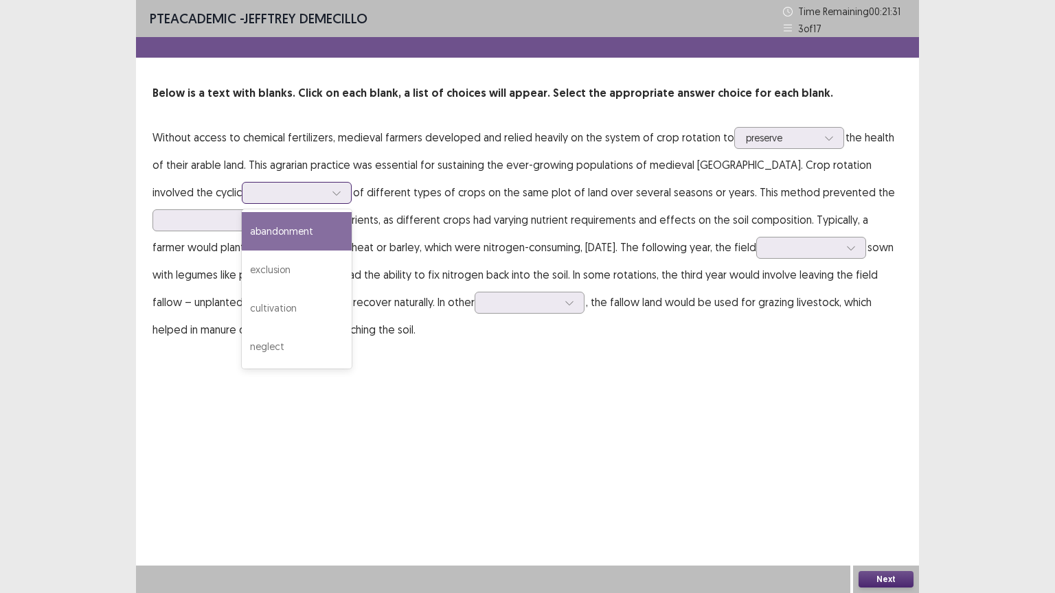
click at [253, 188] on div at bounding box center [288, 192] width 71 height 13
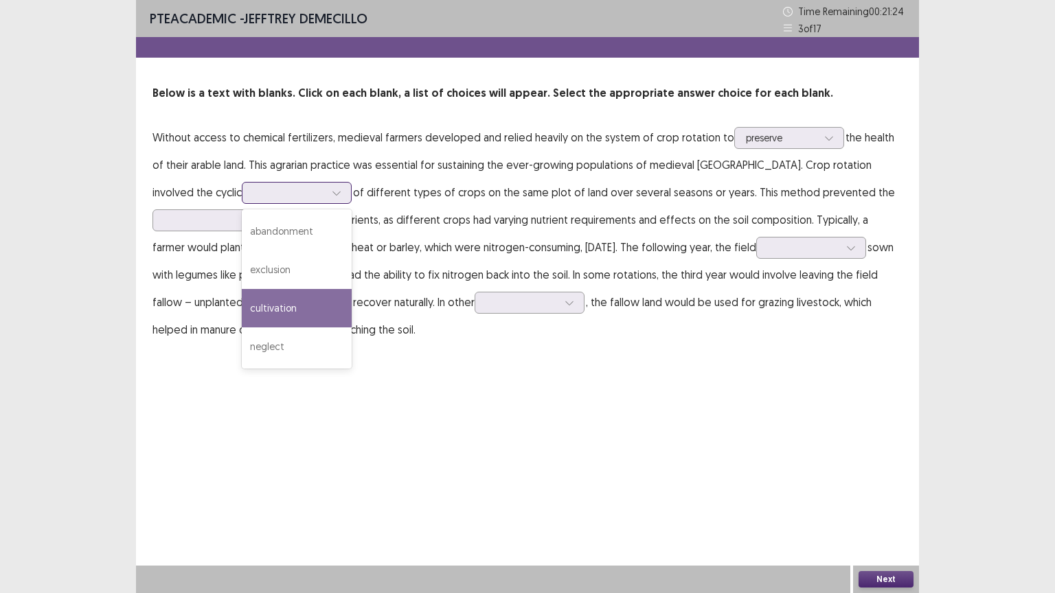
click at [242, 297] on div "cultivation" at bounding box center [297, 308] width 110 height 38
click at [332, 194] on icon at bounding box center [337, 193] width 10 height 10
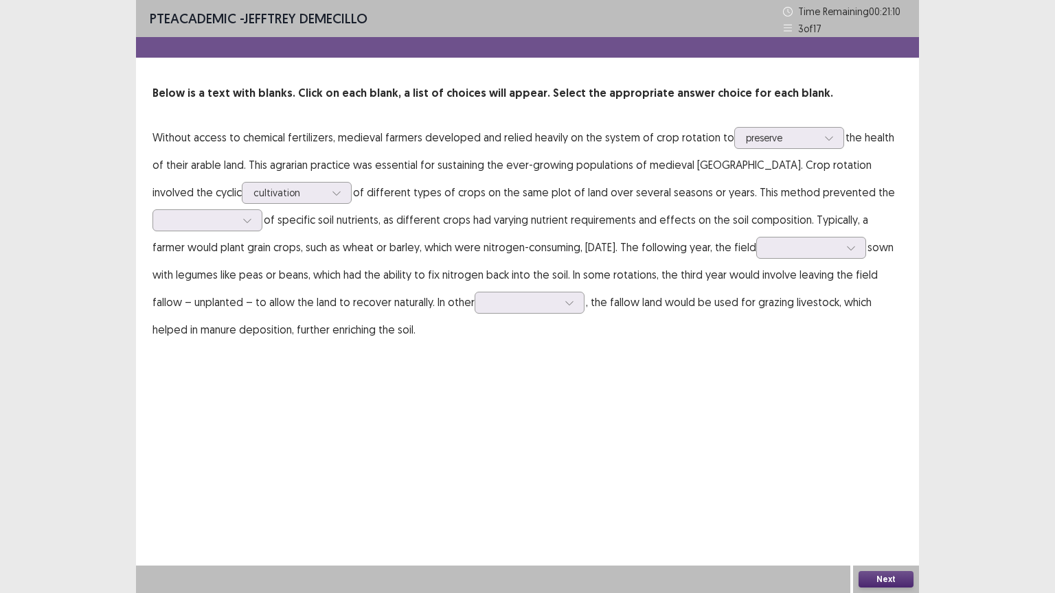
click at [393, 196] on p "Without access to chemical fertilizers, medieval farmers developed and relied h…" at bounding box center [527, 234] width 750 height 220
click at [222, 221] on div at bounding box center [199, 220] width 71 height 13
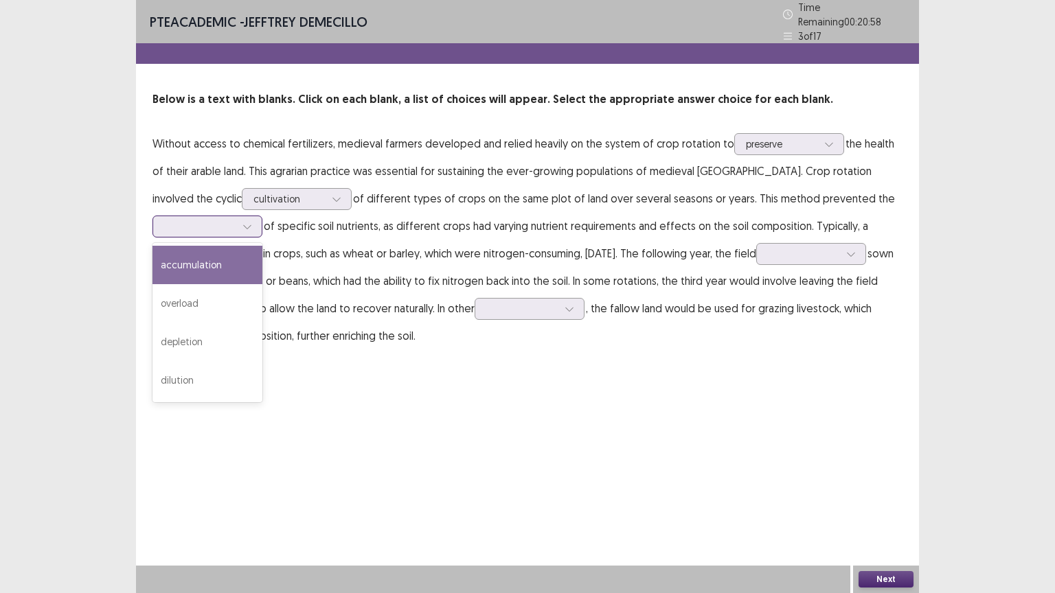
click at [224, 256] on div "accumulation" at bounding box center [207, 265] width 110 height 38
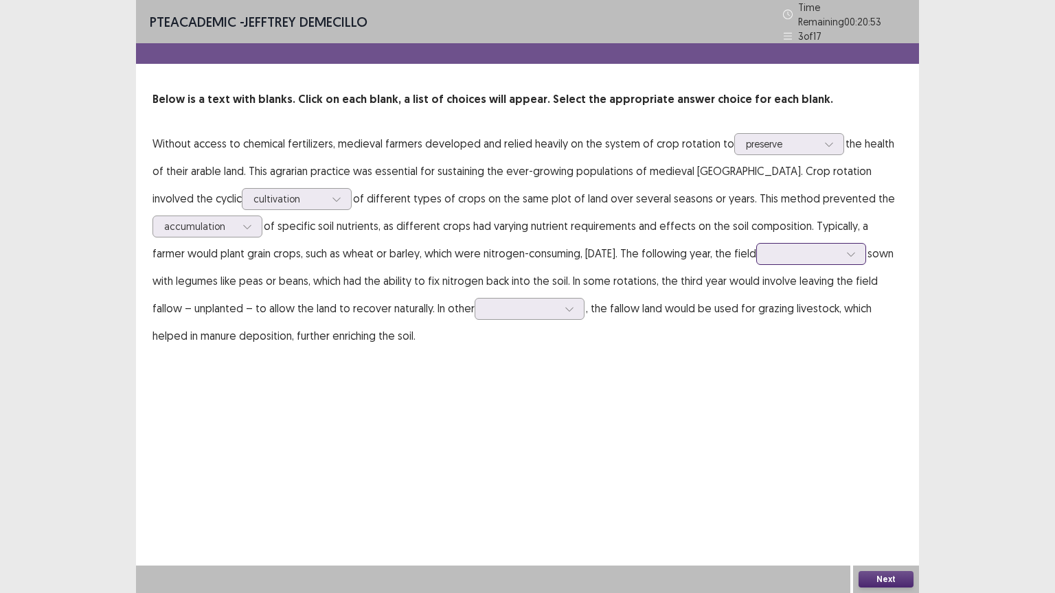
click at [774, 247] on div at bounding box center [803, 253] width 71 height 13
drag, startPoint x: 612, startPoint y: 264, endPoint x: 691, endPoint y: 252, distance: 79.8
click at [612, 263] on p "Without access to chemical fertilizers, medieval farmers developed and relied h…" at bounding box center [527, 240] width 750 height 220
click at [775, 249] on div at bounding box center [803, 253] width 71 height 13
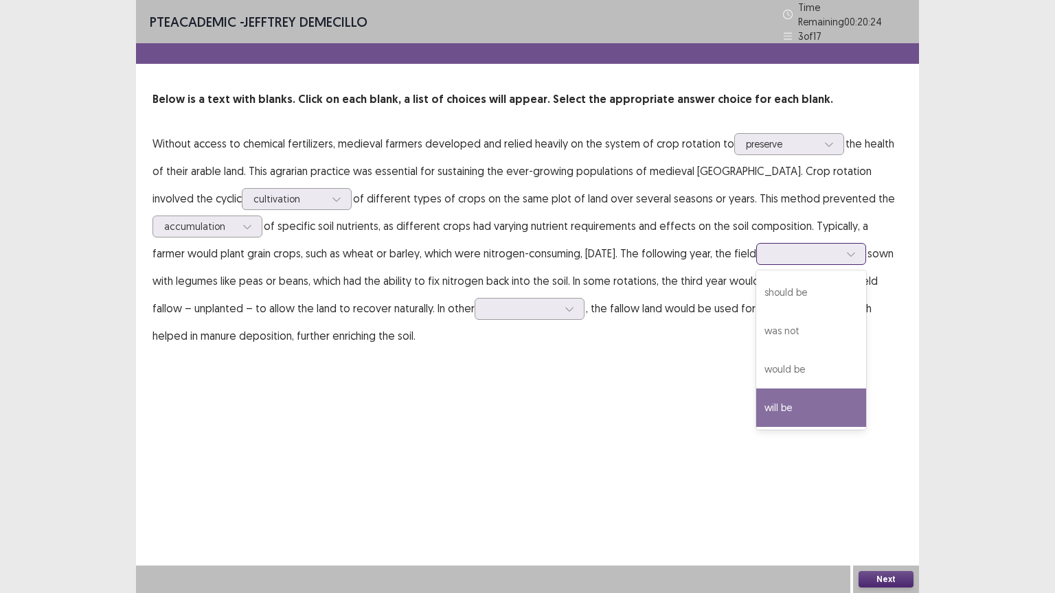
click at [804, 393] on div "will be" at bounding box center [811, 408] width 110 height 38
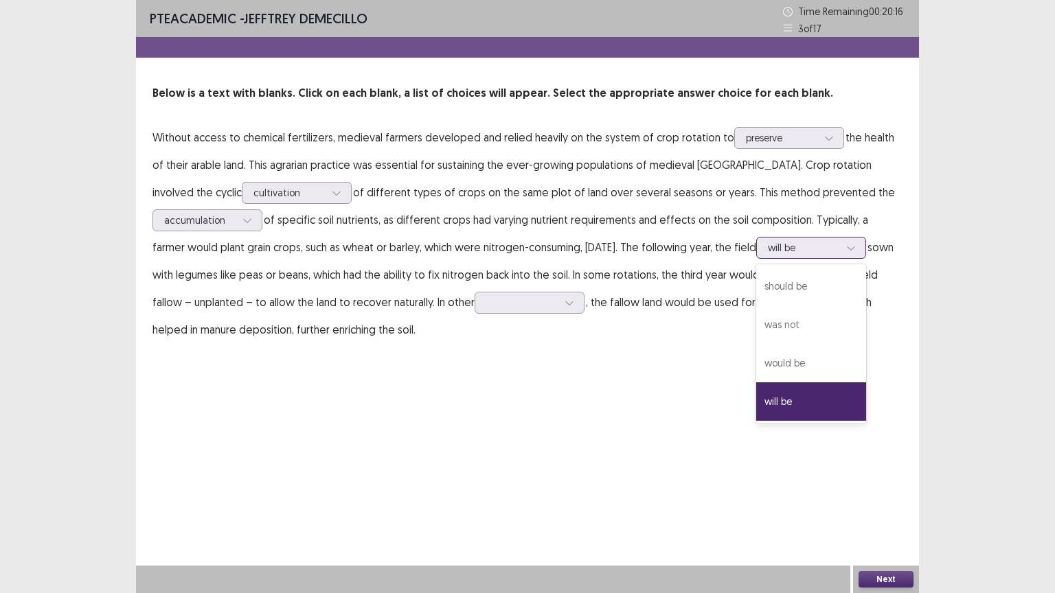
click at [785, 249] on div at bounding box center [803, 247] width 71 height 13
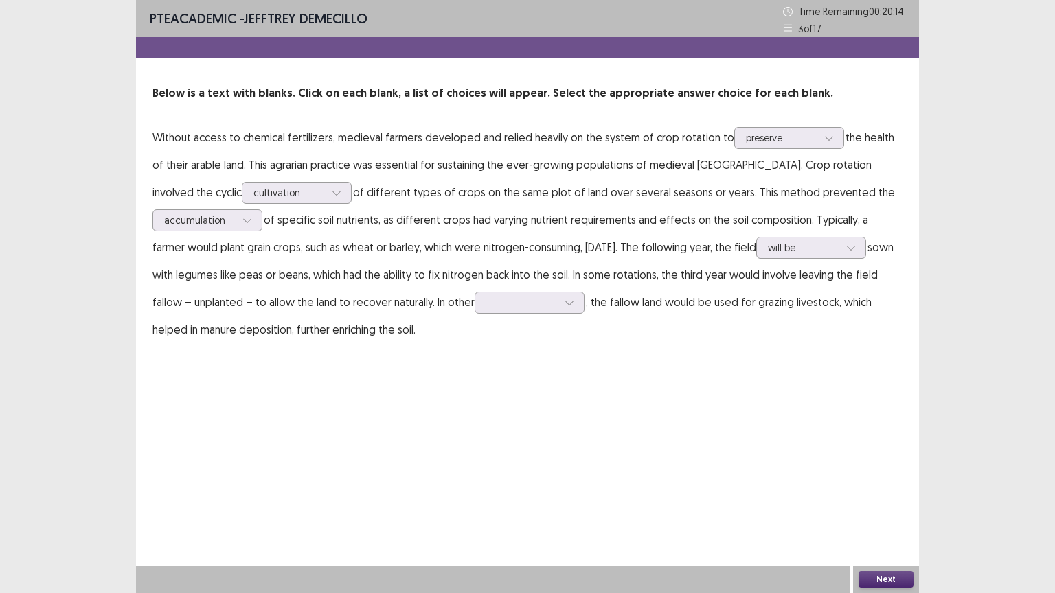
click at [678, 261] on p "Without access to chemical fertilizers, medieval farmers developed and relied h…" at bounding box center [527, 234] width 750 height 220
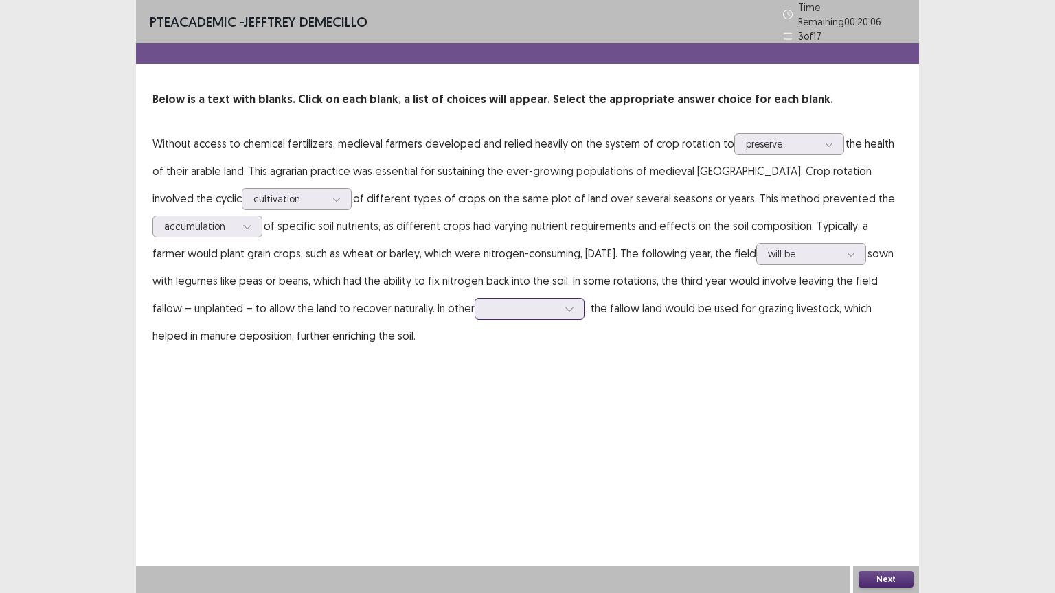
click at [557, 303] on div at bounding box center [521, 308] width 71 height 13
click at [628, 329] on p "Without access to chemical fertilizers, medieval farmers developed and relied h…" at bounding box center [527, 240] width 750 height 220
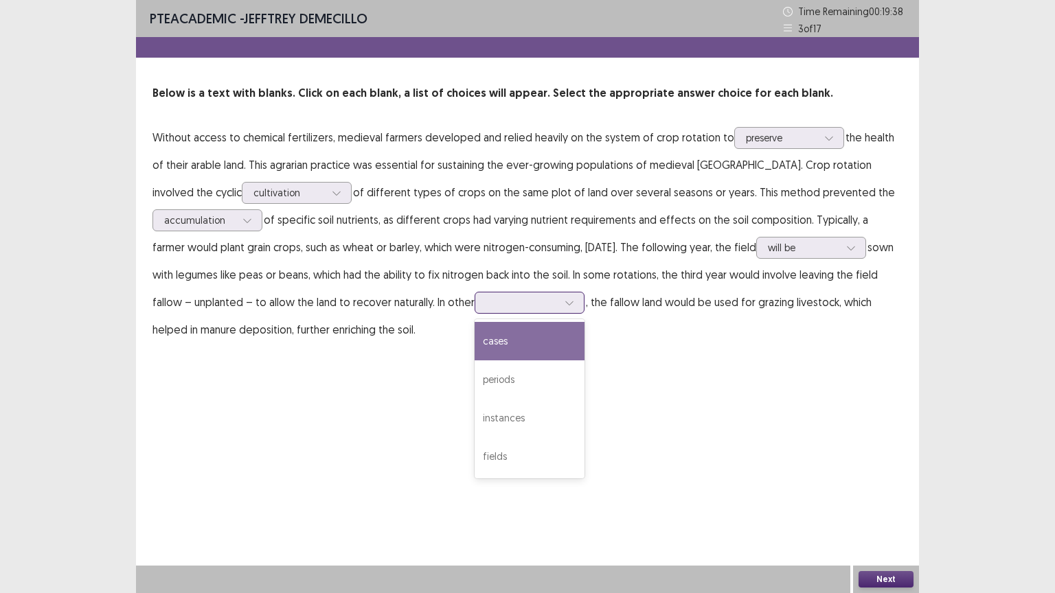
click at [512, 302] on div at bounding box center [521, 302] width 71 height 13
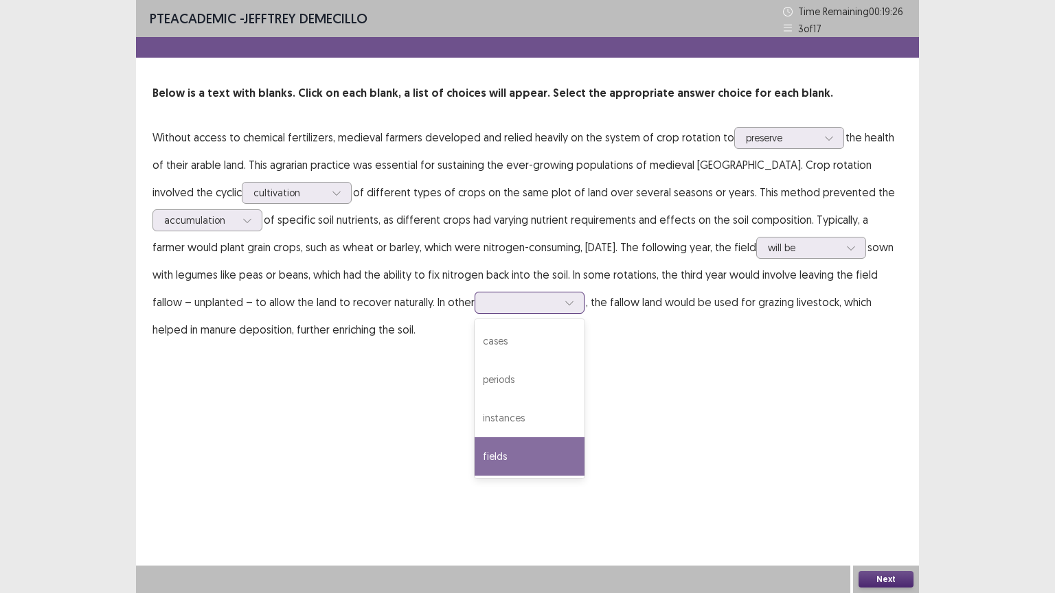
click at [552, 448] on div "fields" at bounding box center [529, 456] width 110 height 38
click at [512, 310] on div "fields" at bounding box center [521, 302] width 71 height 21
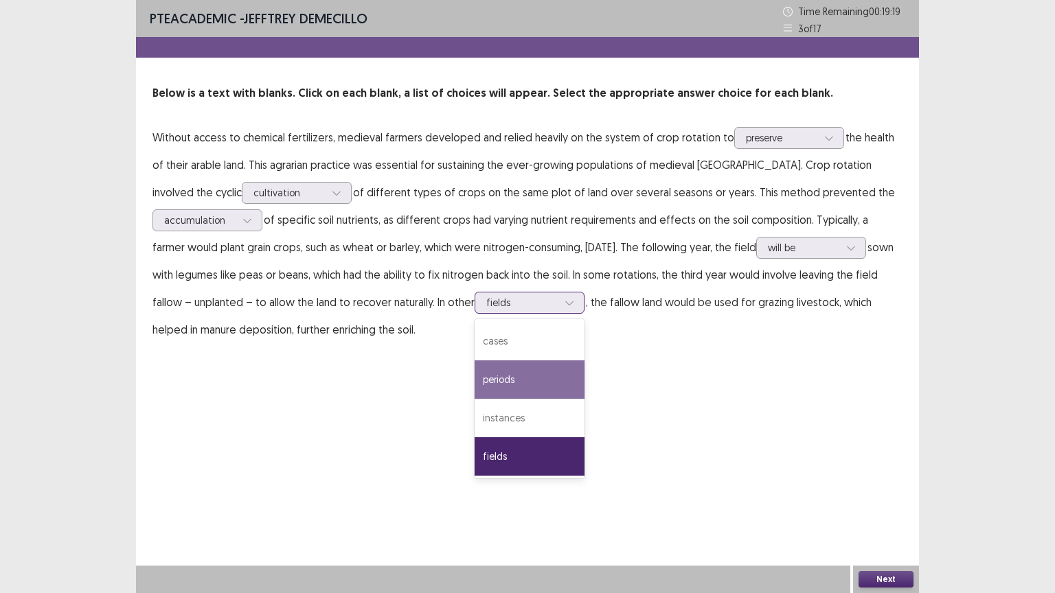
click at [529, 371] on div "periods" at bounding box center [529, 379] width 110 height 38
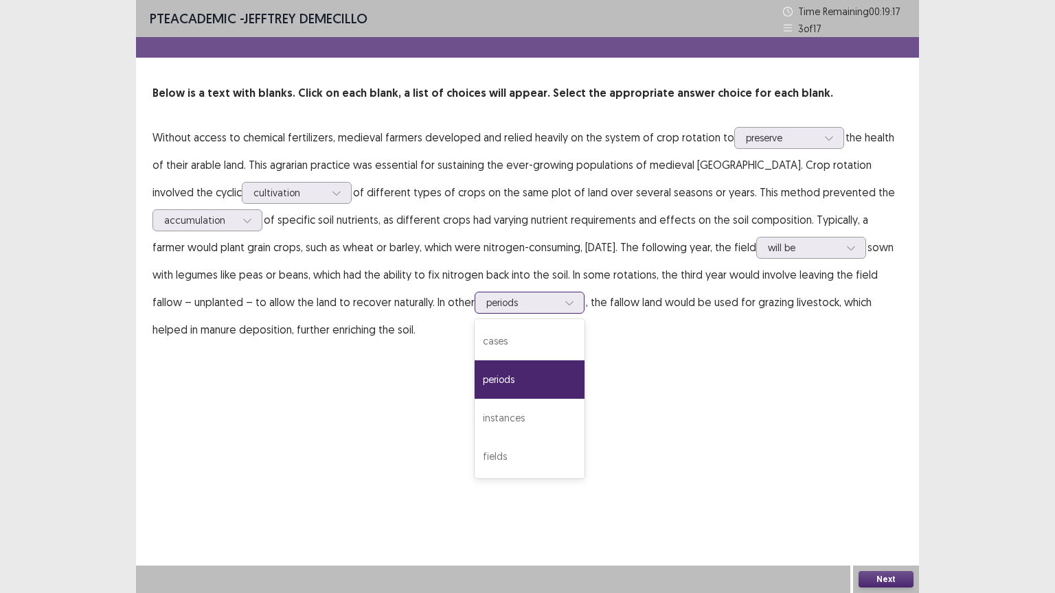
click at [567, 308] on div at bounding box center [569, 302] width 21 height 21
click at [541, 370] on div "periods" at bounding box center [529, 379] width 110 height 38
click at [882, 500] on button "Next" at bounding box center [885, 579] width 55 height 16
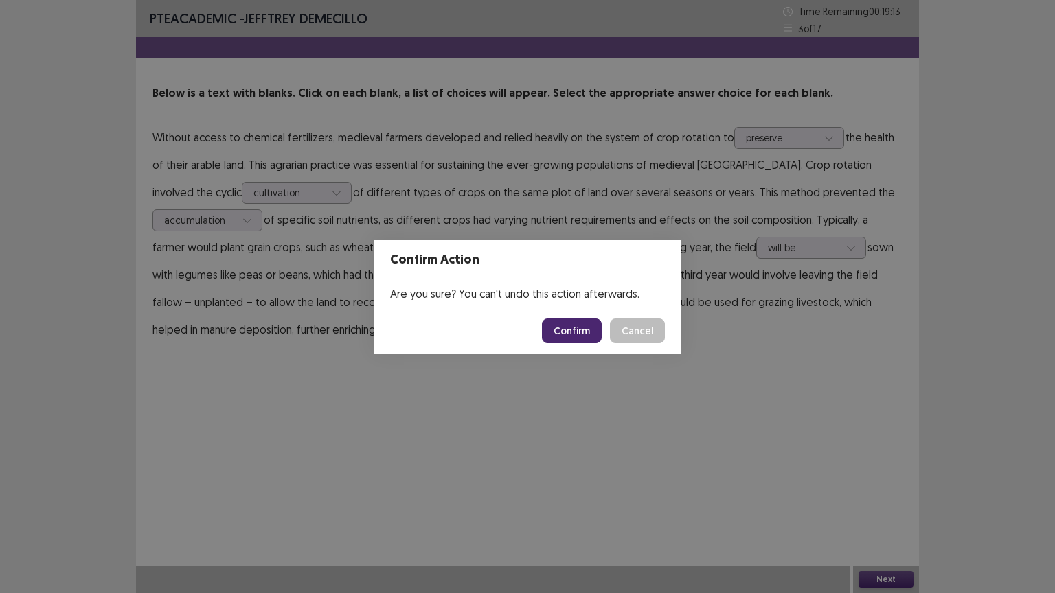
click at [568, 331] on button "Confirm" at bounding box center [572, 331] width 60 height 25
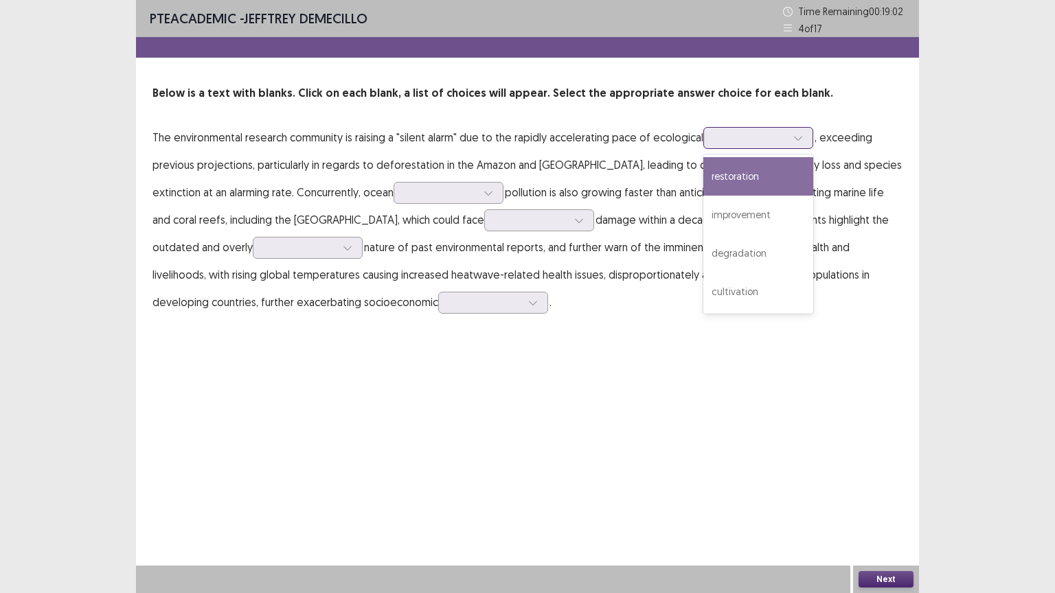
click at [804, 138] on div at bounding box center [797, 138] width 21 height 21
click at [768, 172] on div "restoration" at bounding box center [758, 176] width 110 height 38
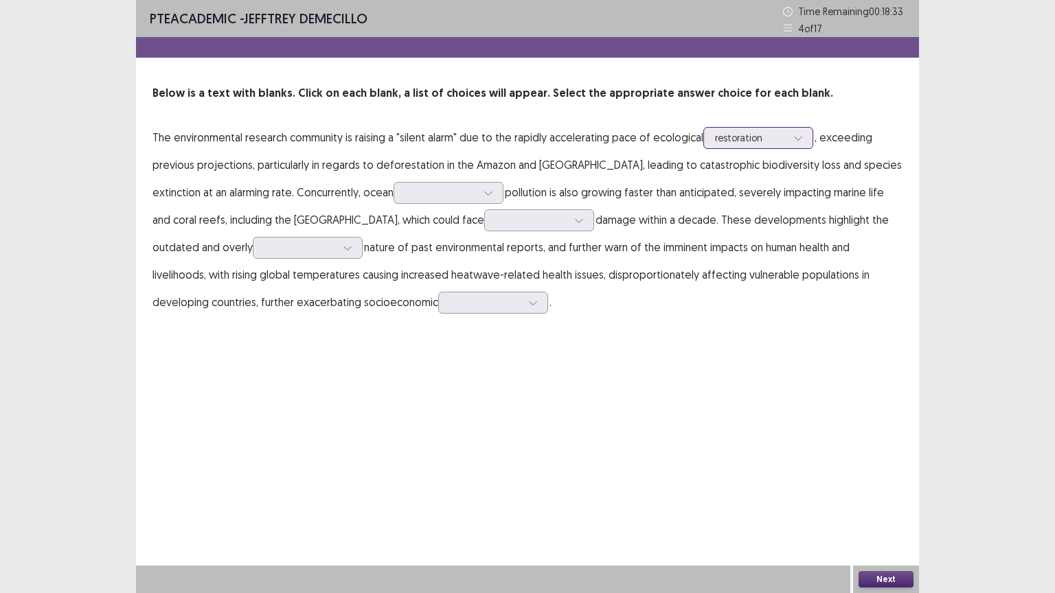
click at [762, 126] on div "Below is a text with blanks. Click on each blank, a list of choices will appear…" at bounding box center [527, 200] width 783 height 231
click at [768, 131] on div at bounding box center [750, 137] width 71 height 13
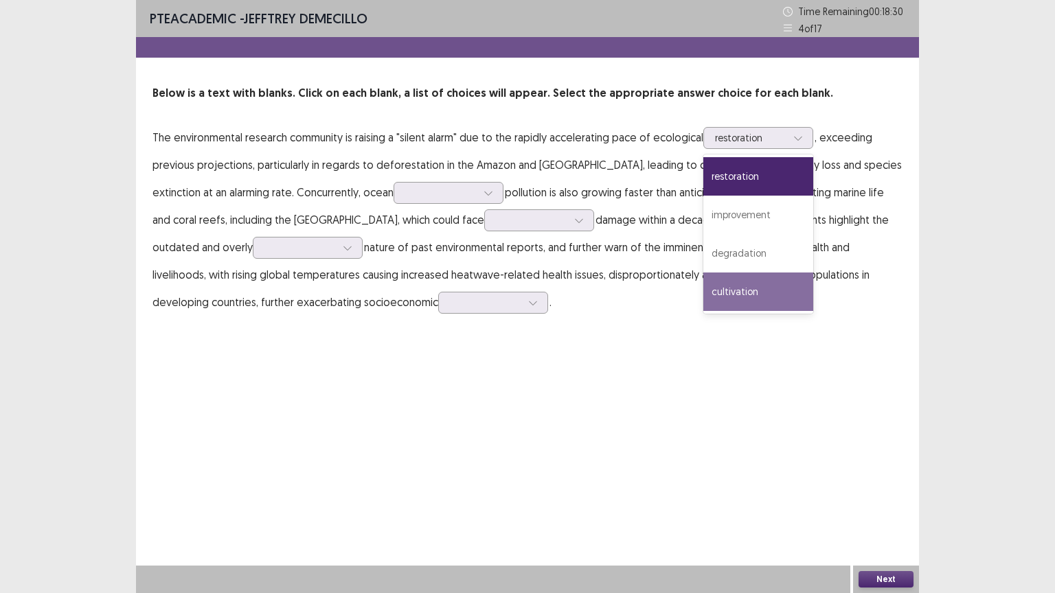
click at [761, 329] on div "PTE academic - [PERSON_NAME] Time Remaining 00 : 18 : 30 4 of 17 Below is a tex…" at bounding box center [527, 171] width 783 height 343
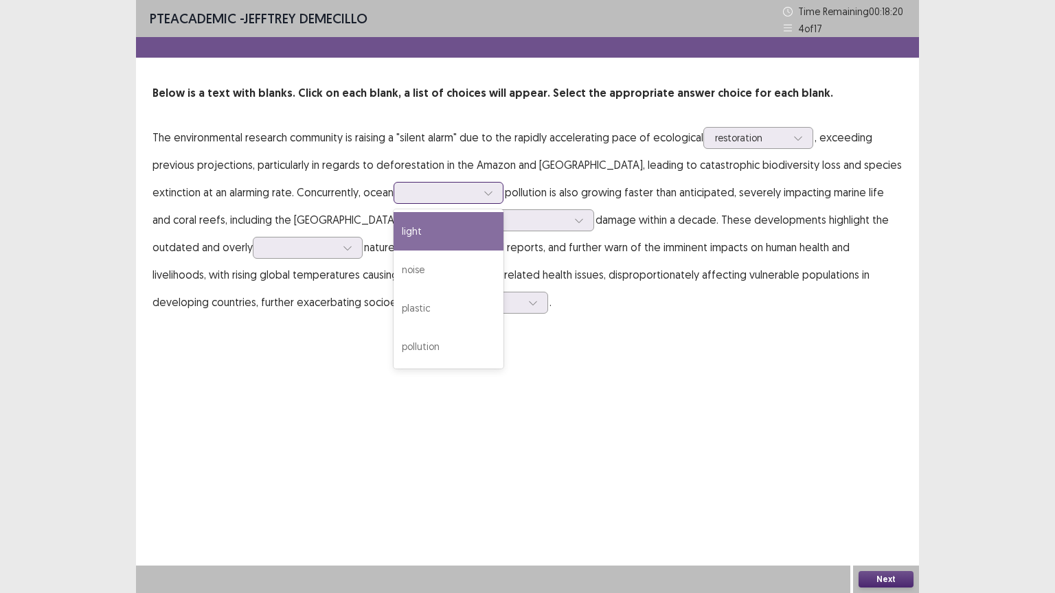
click at [492, 189] on icon at bounding box center [488, 193] width 10 height 10
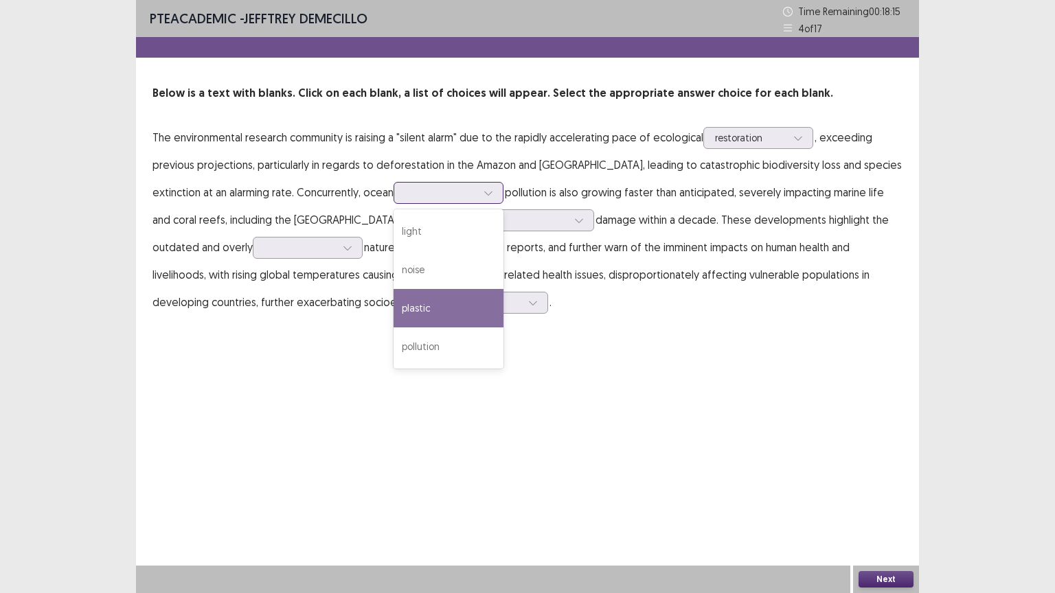
click at [453, 289] on div "plastic" at bounding box center [448, 308] width 110 height 38
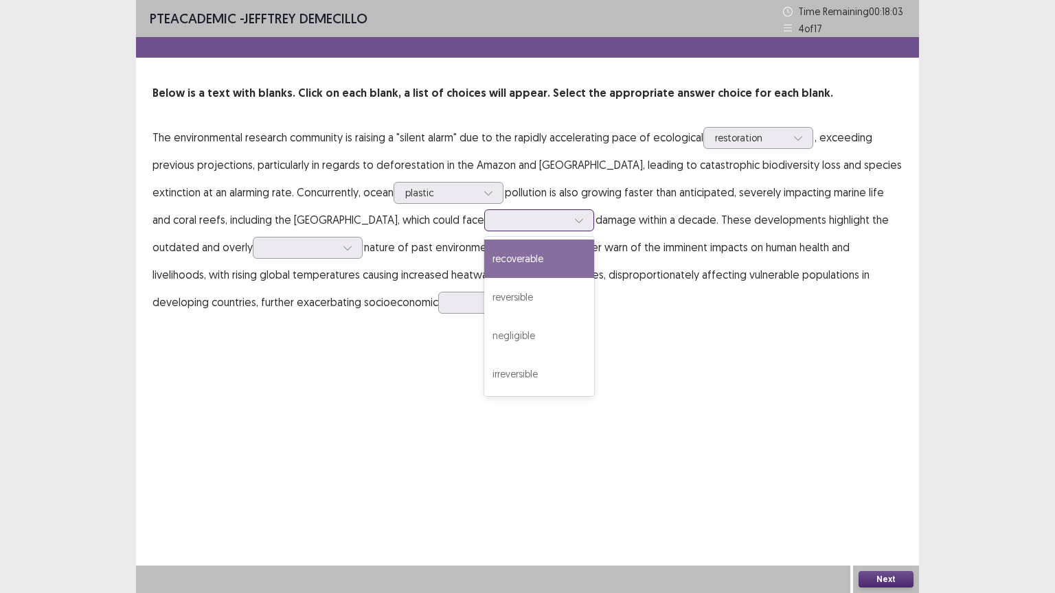
click at [538, 225] on div at bounding box center [531, 220] width 71 height 13
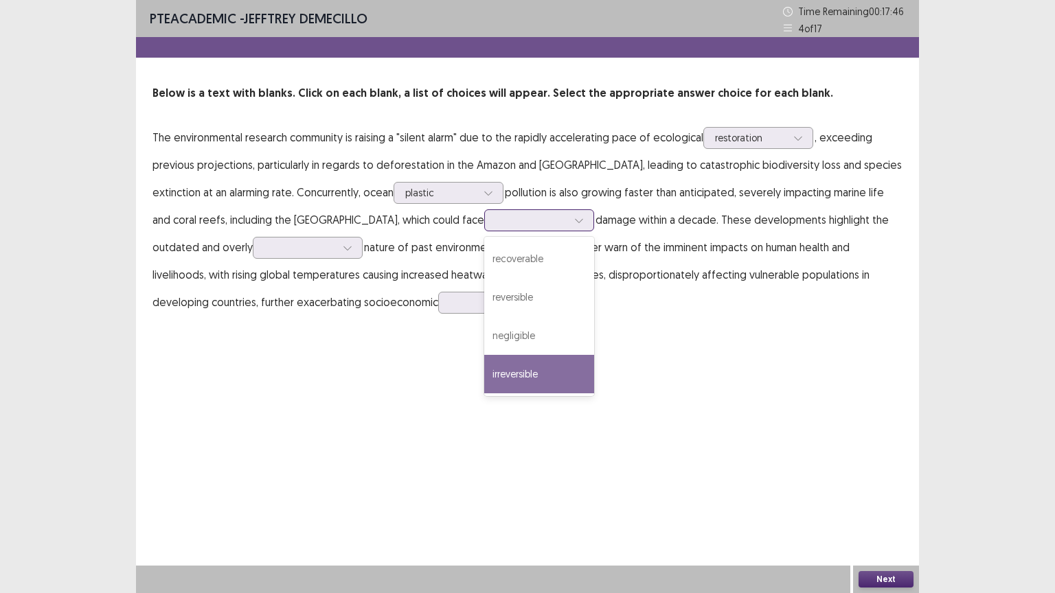
click at [528, 376] on div "irreversible" at bounding box center [539, 374] width 110 height 38
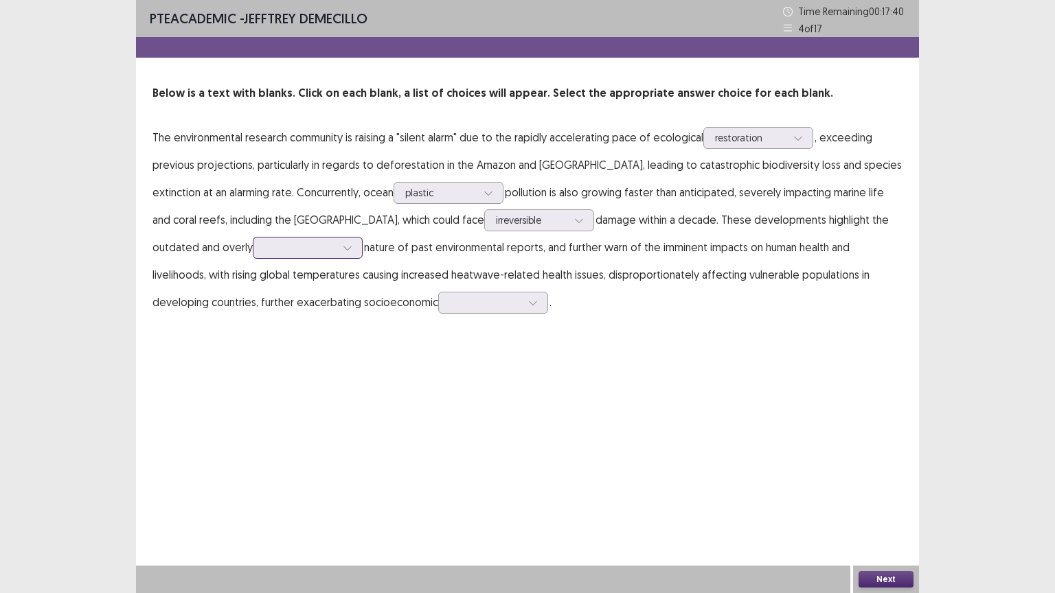
click at [316, 252] on div at bounding box center [299, 247] width 71 height 13
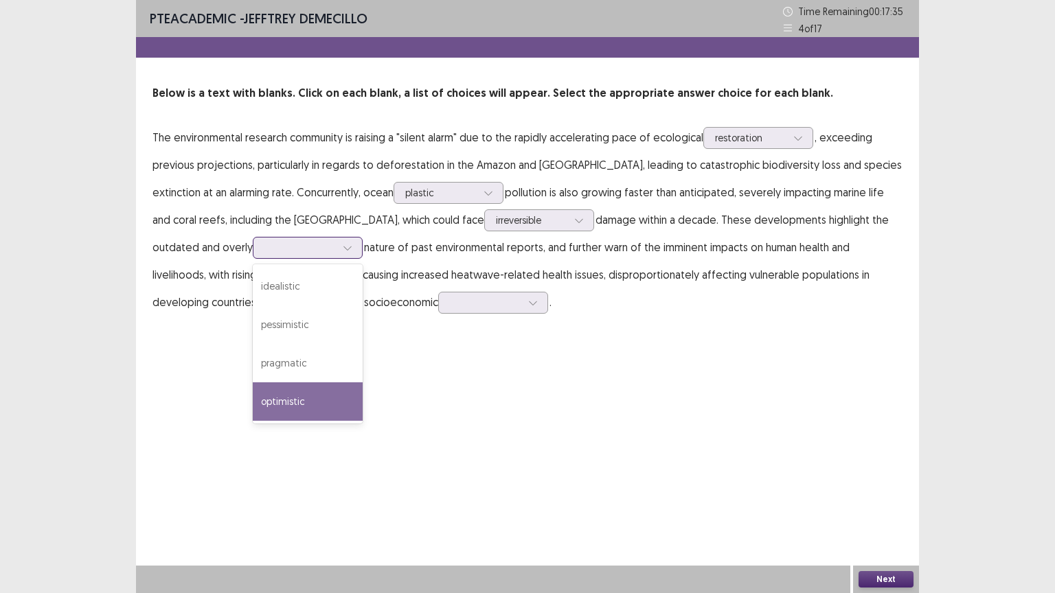
click at [328, 393] on div "optimistic" at bounding box center [308, 401] width 110 height 38
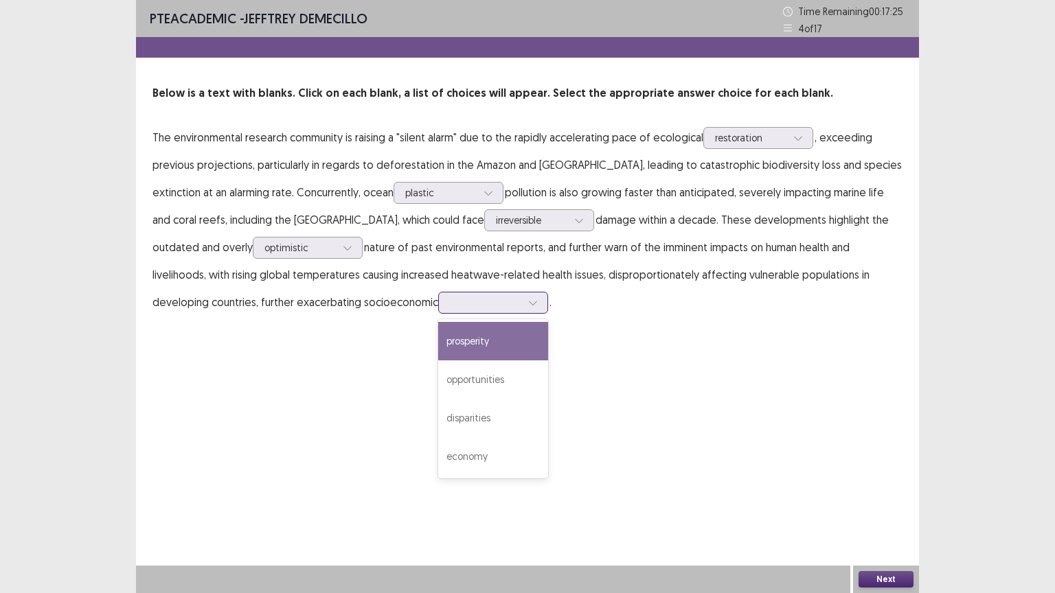
click at [470, 298] on div at bounding box center [485, 302] width 71 height 13
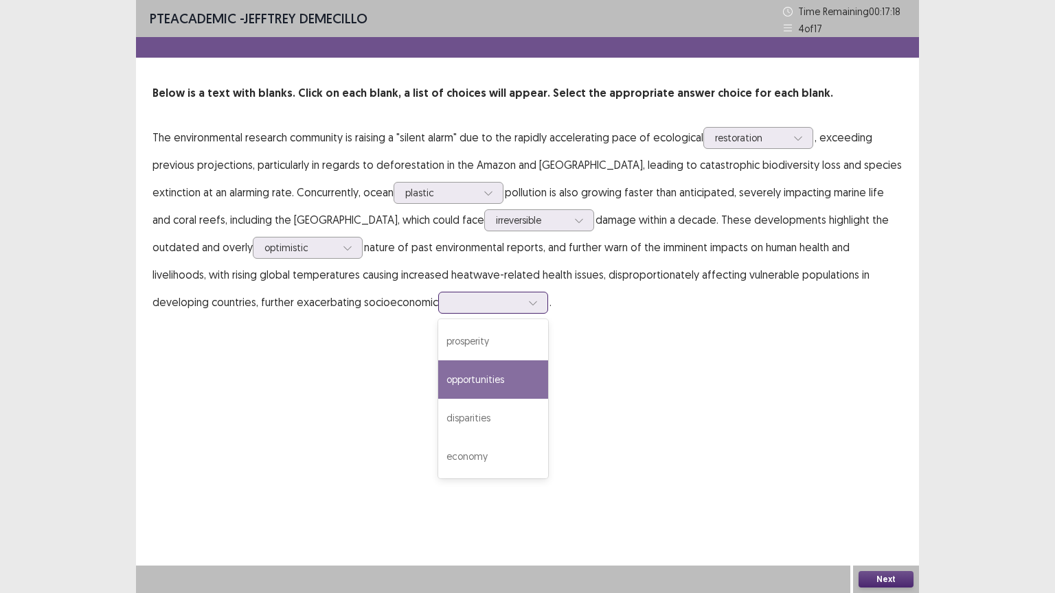
click at [509, 387] on div "opportunities" at bounding box center [493, 379] width 110 height 38
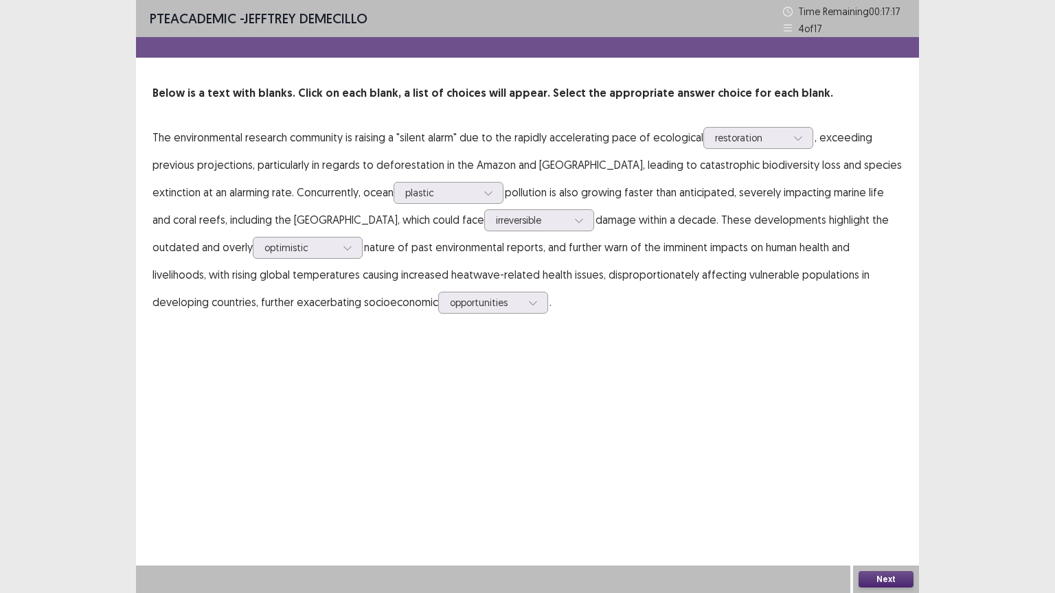
click at [887, 500] on button "Next" at bounding box center [885, 579] width 55 height 16
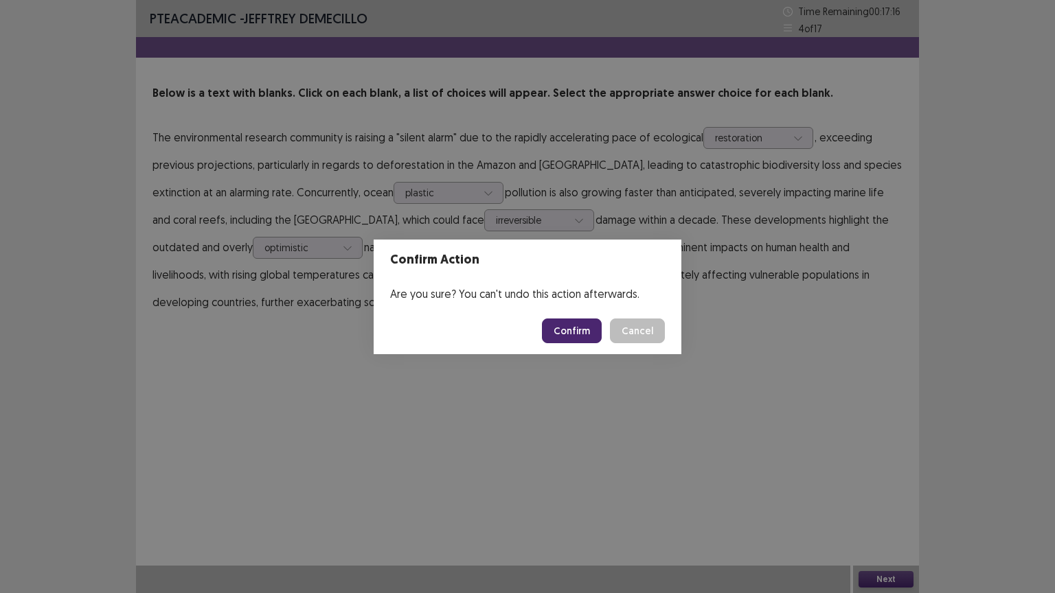
click at [587, 327] on button "Confirm" at bounding box center [572, 331] width 60 height 25
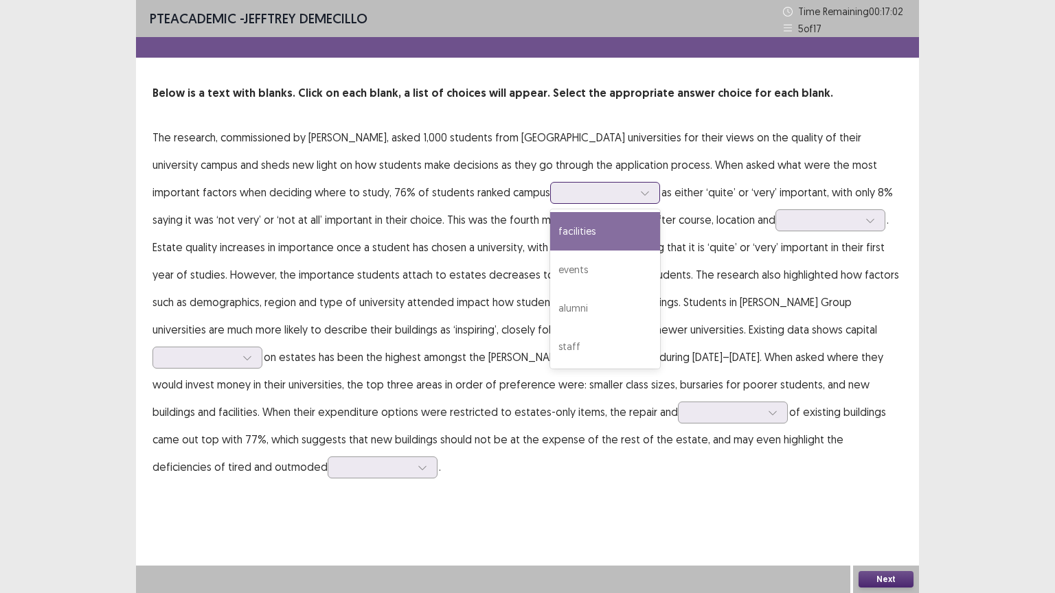
click at [562, 195] on div at bounding box center [597, 192] width 71 height 13
click at [550, 236] on div "facilities" at bounding box center [605, 231] width 110 height 38
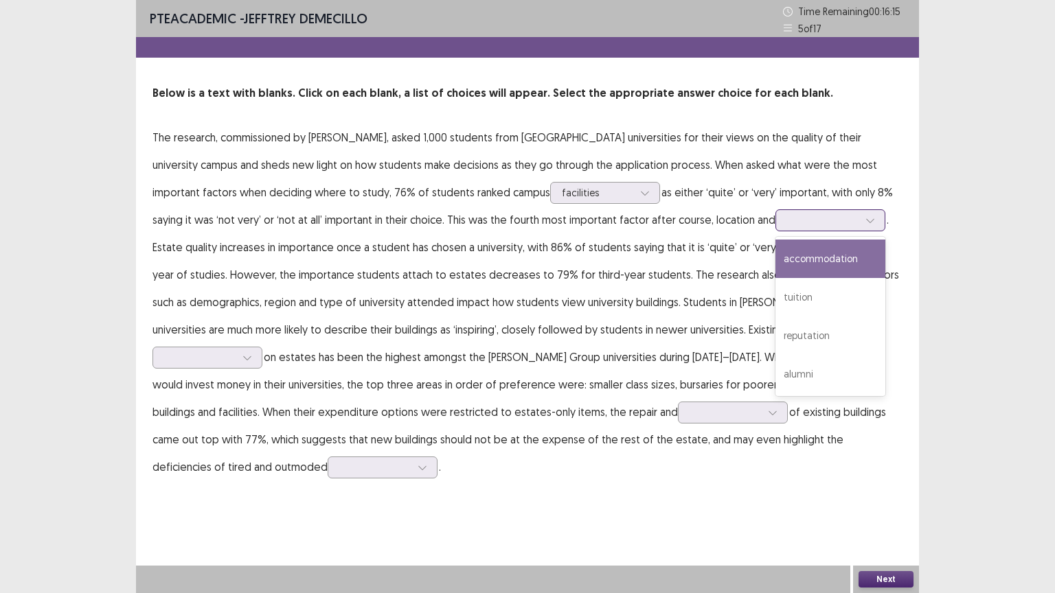
click at [787, 225] on div at bounding box center [822, 220] width 71 height 13
click at [775, 257] on div "accommodation" at bounding box center [830, 259] width 110 height 38
click at [787, 222] on div at bounding box center [824, 220] width 74 height 13
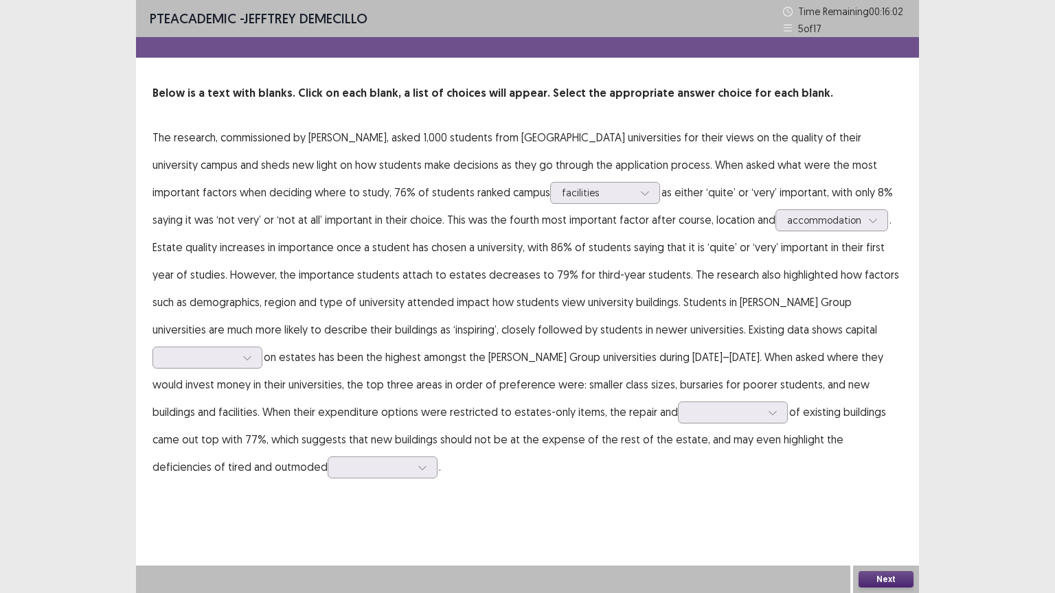
click at [808, 233] on p "The research, commissioned by [PERSON_NAME], asked 1,000 students from [GEOGRAP…" at bounding box center [527, 302] width 750 height 357
click at [237, 349] on div at bounding box center [200, 357] width 74 height 16
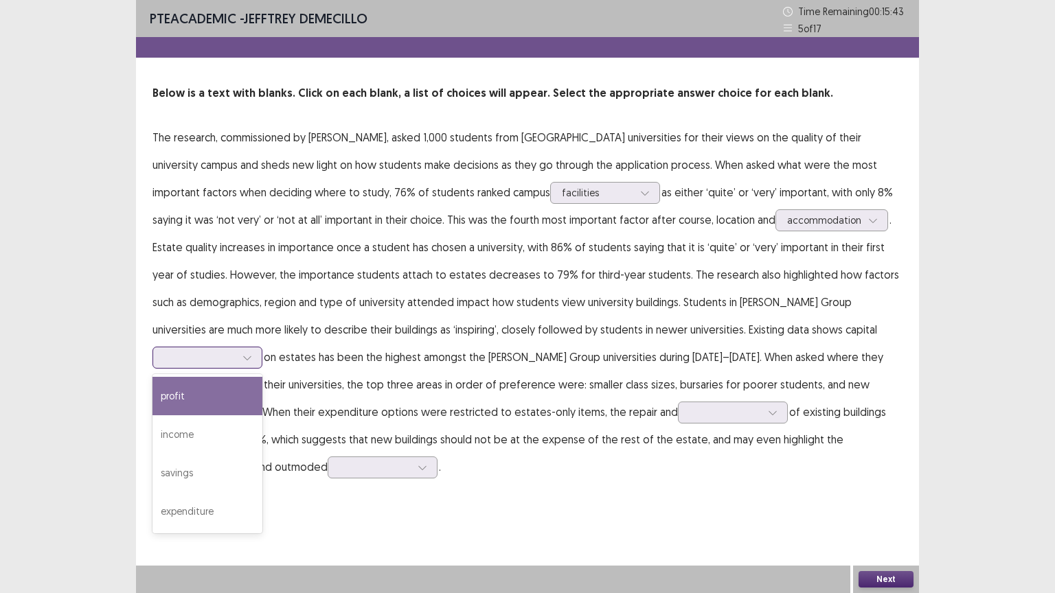
click at [262, 377] on div "profit" at bounding box center [207, 396] width 110 height 38
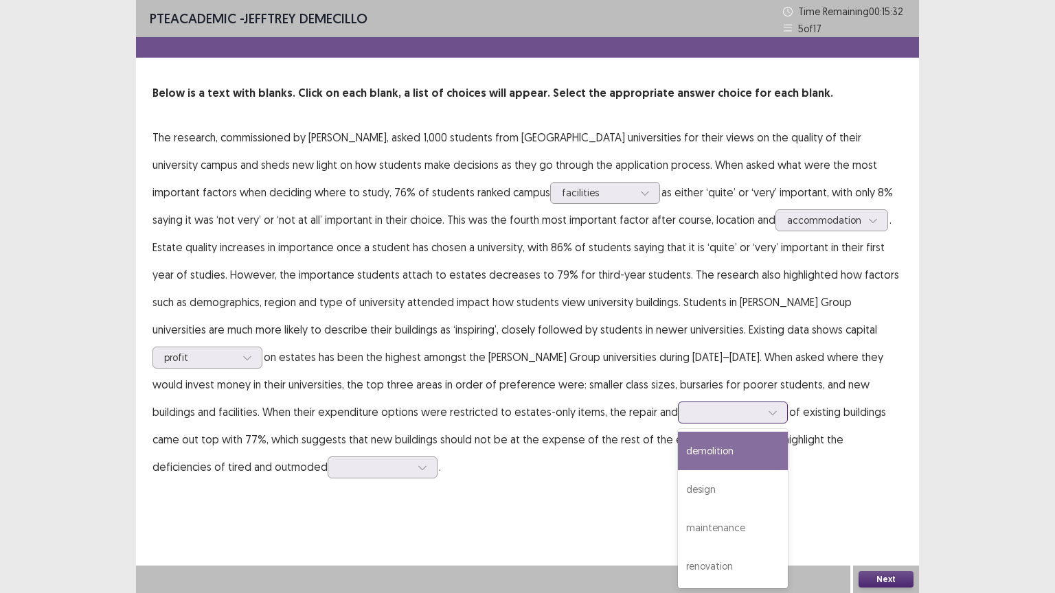
click at [689, 415] on div at bounding box center [724, 412] width 71 height 13
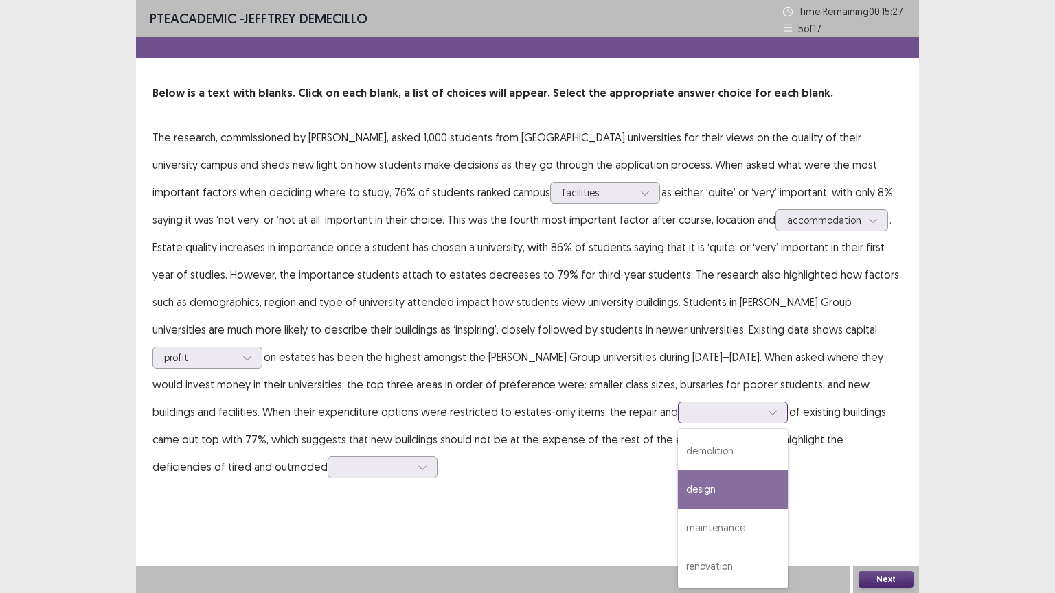
click at [678, 478] on div "design" at bounding box center [733, 489] width 110 height 38
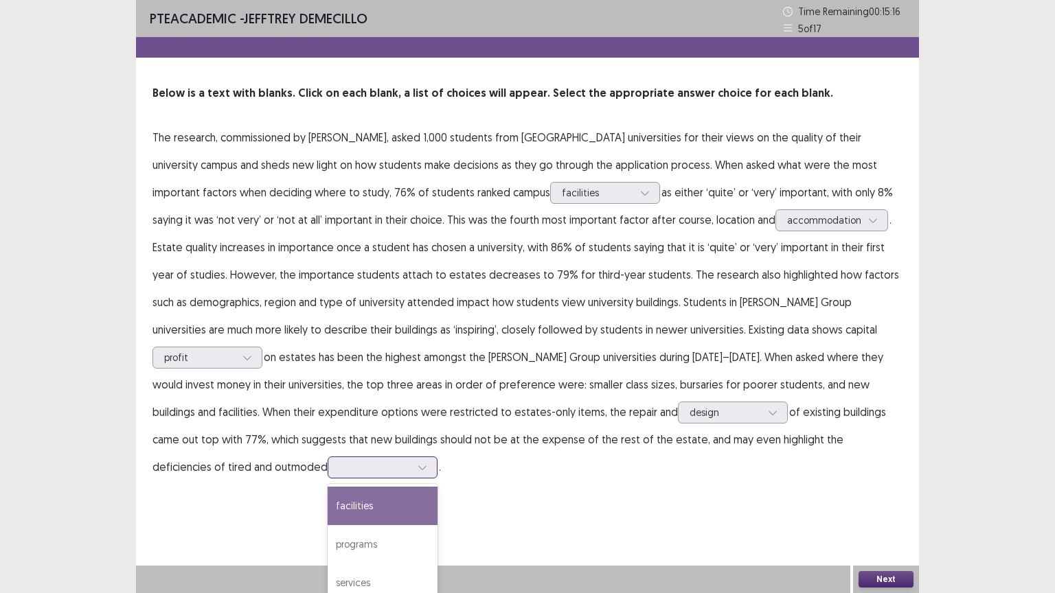
click at [411, 461] on div at bounding box center [374, 467] width 71 height 13
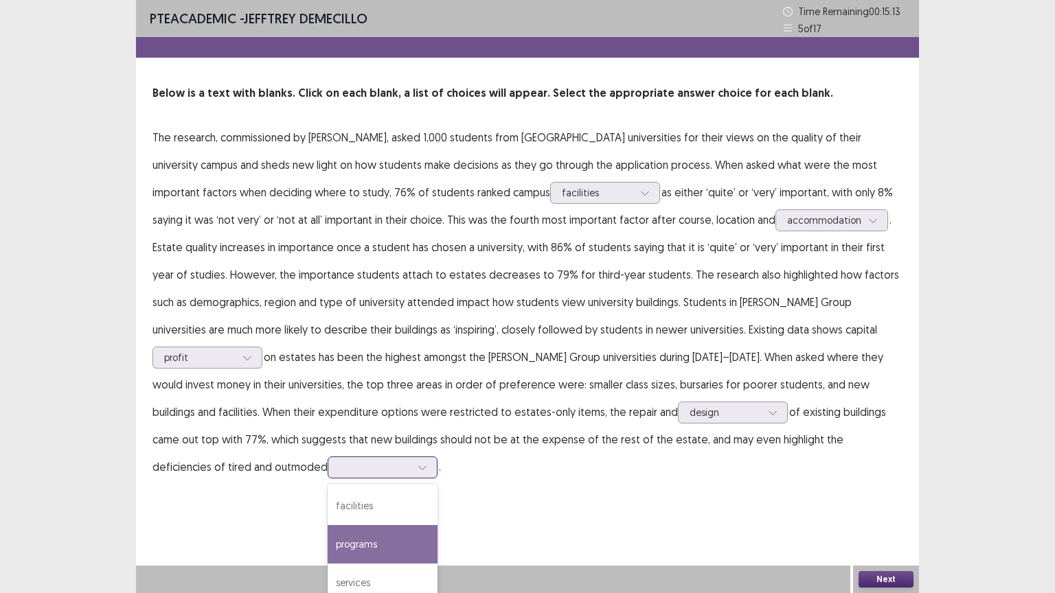
click at [437, 500] on div "programs" at bounding box center [382, 544] width 110 height 38
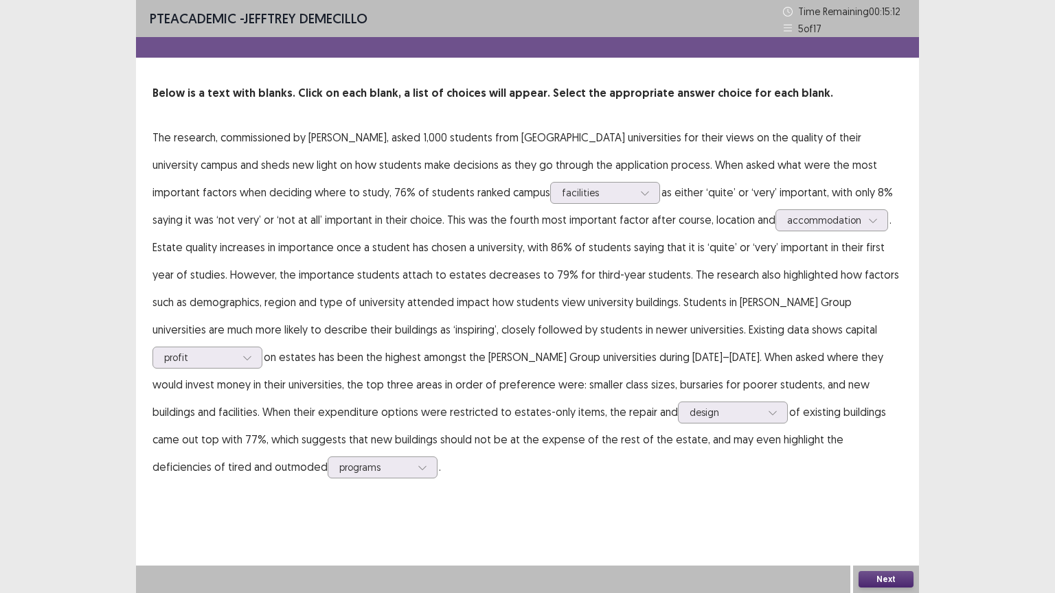
click at [903, 500] on button "Next" at bounding box center [885, 579] width 55 height 16
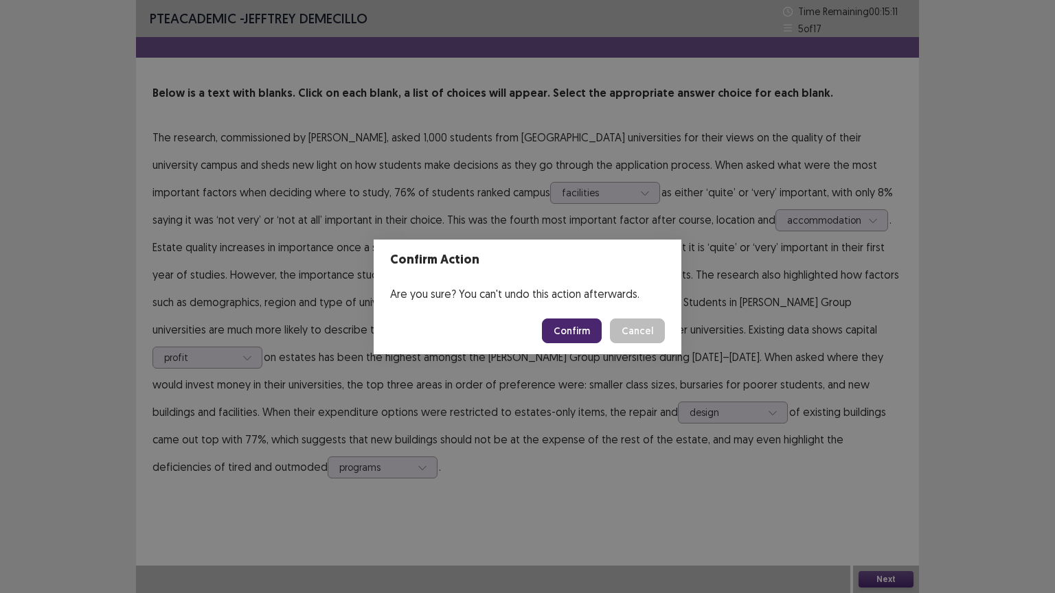
click at [580, 333] on button "Confirm" at bounding box center [572, 331] width 60 height 25
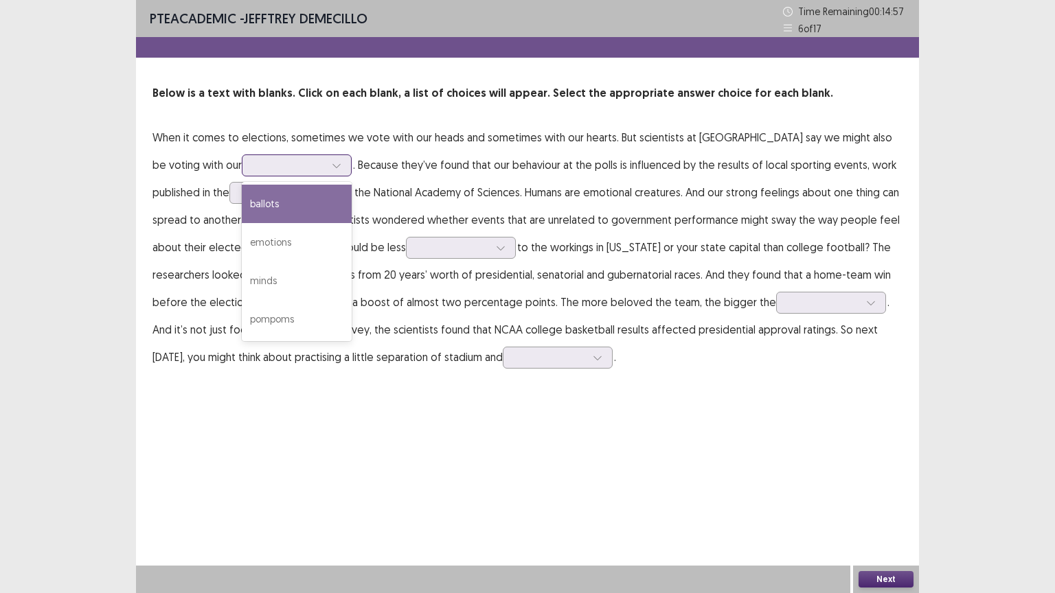
click at [326, 162] on div at bounding box center [336, 165] width 21 height 21
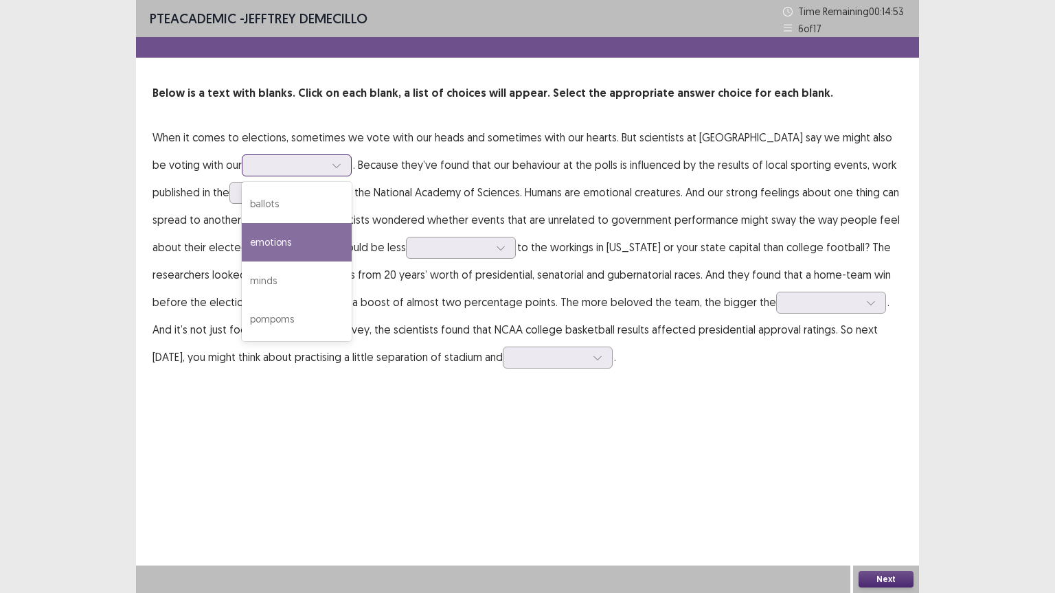
click at [258, 232] on div "emotions" at bounding box center [297, 242] width 110 height 38
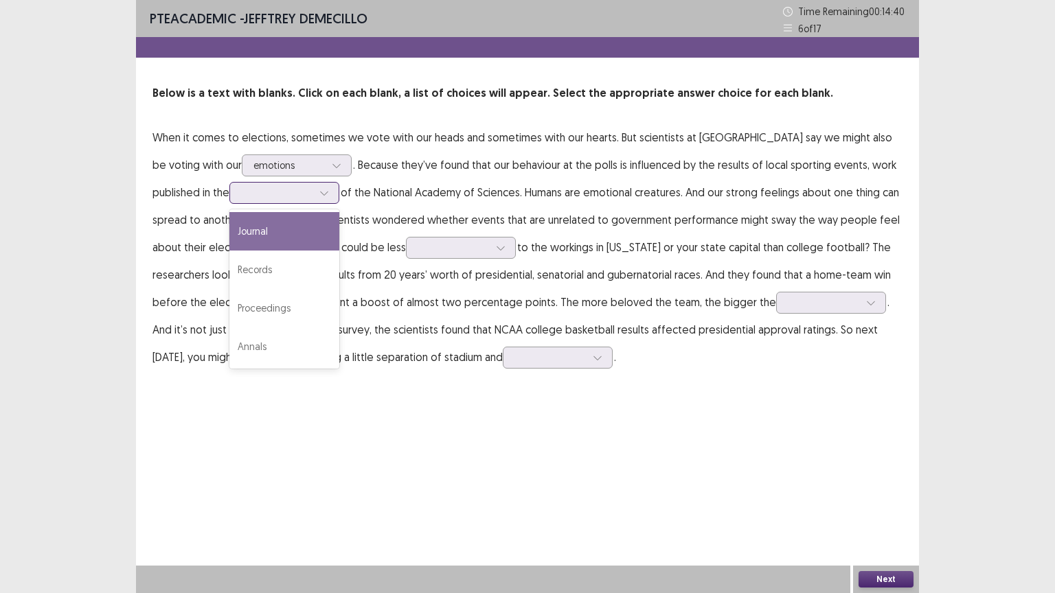
click at [241, 192] on div at bounding box center [276, 192] width 71 height 13
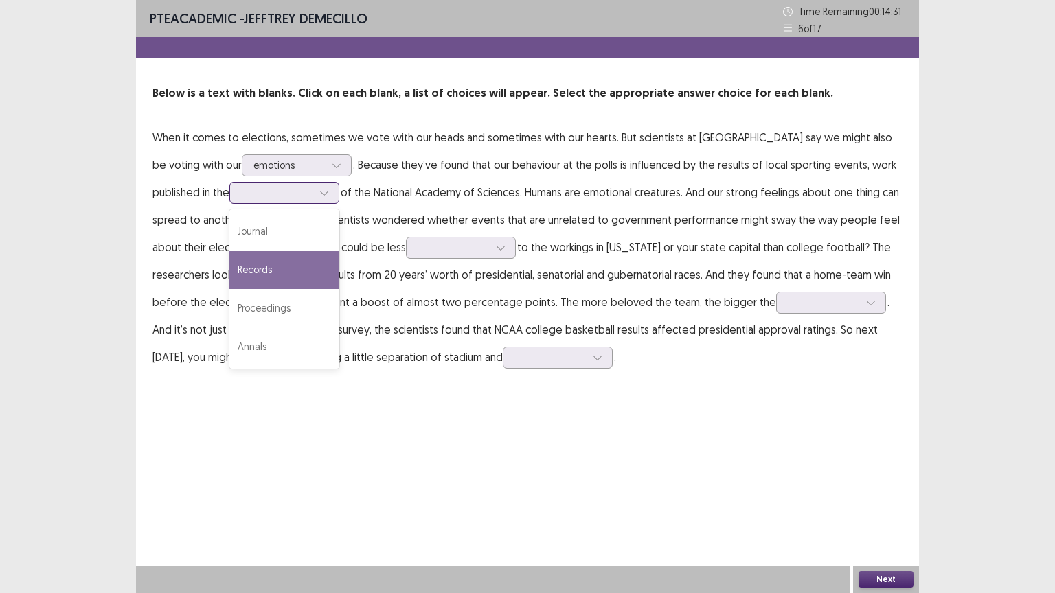
click at [229, 266] on div "Records" at bounding box center [284, 270] width 110 height 38
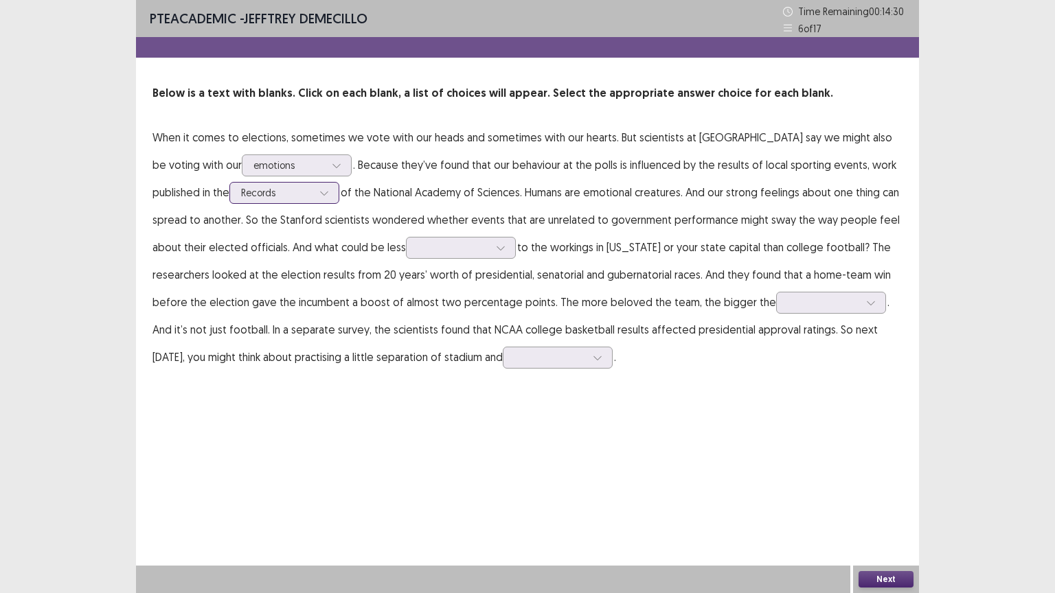
click at [241, 194] on div at bounding box center [276, 192] width 71 height 13
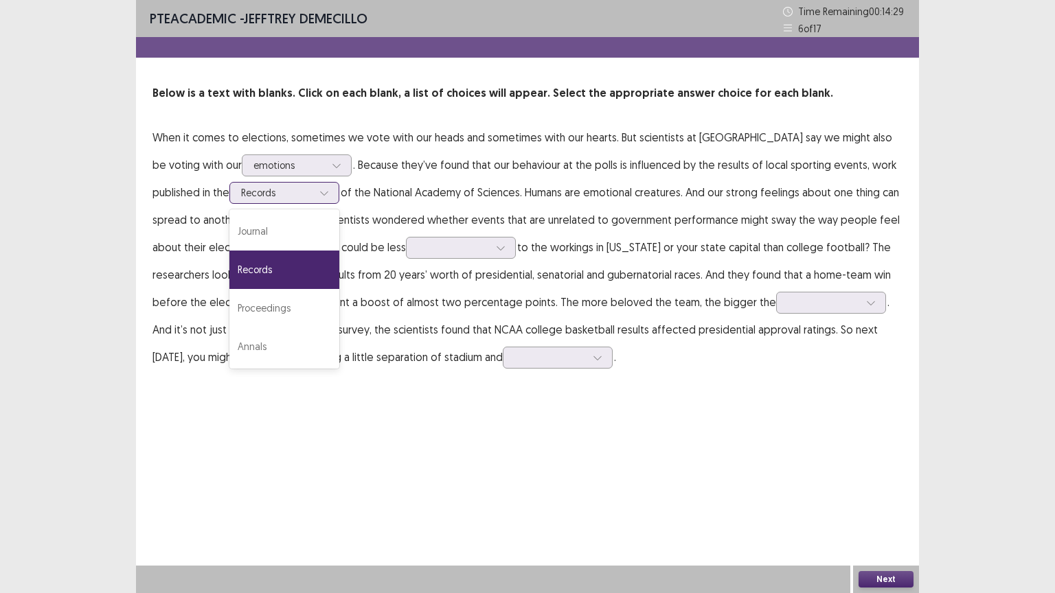
click at [229, 263] on div "Records" at bounding box center [284, 270] width 110 height 38
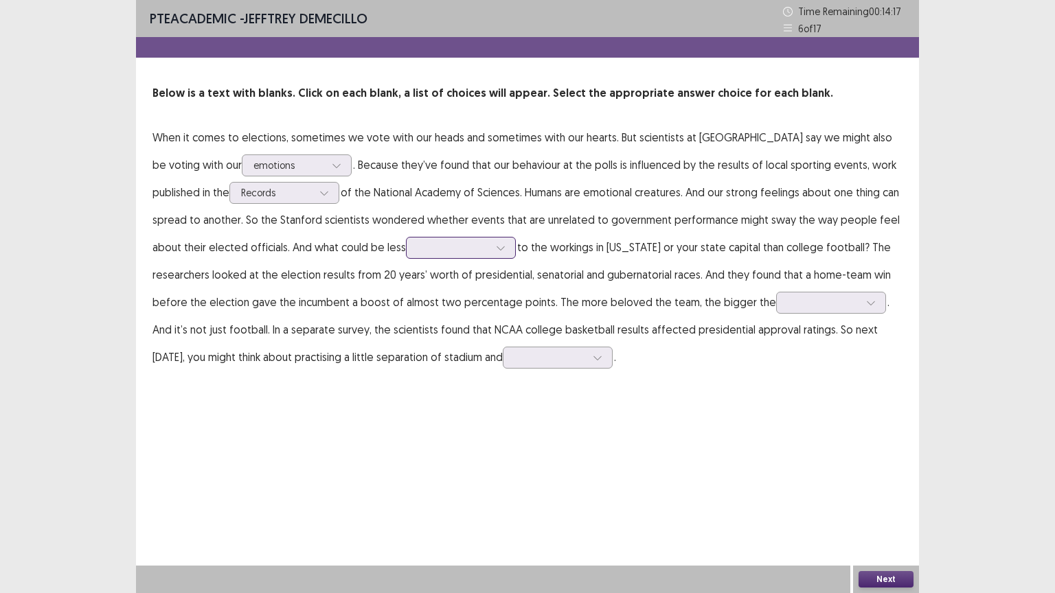
click at [426, 245] on div at bounding box center [452, 247] width 71 height 13
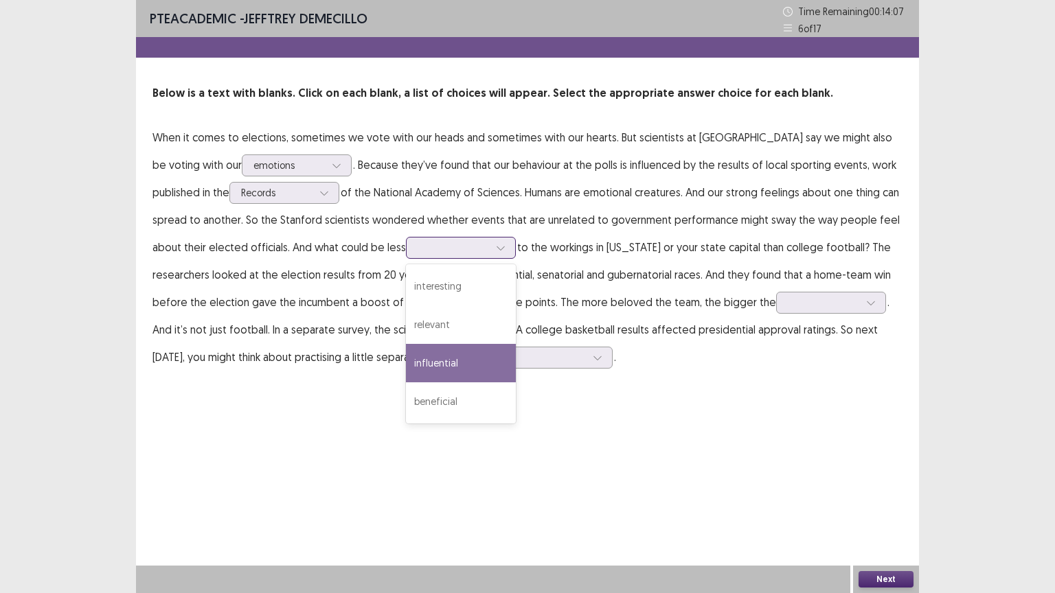
click at [417, 356] on div "influential" at bounding box center [461, 363] width 110 height 38
click at [423, 255] on div "influential" at bounding box center [452, 248] width 71 height 21
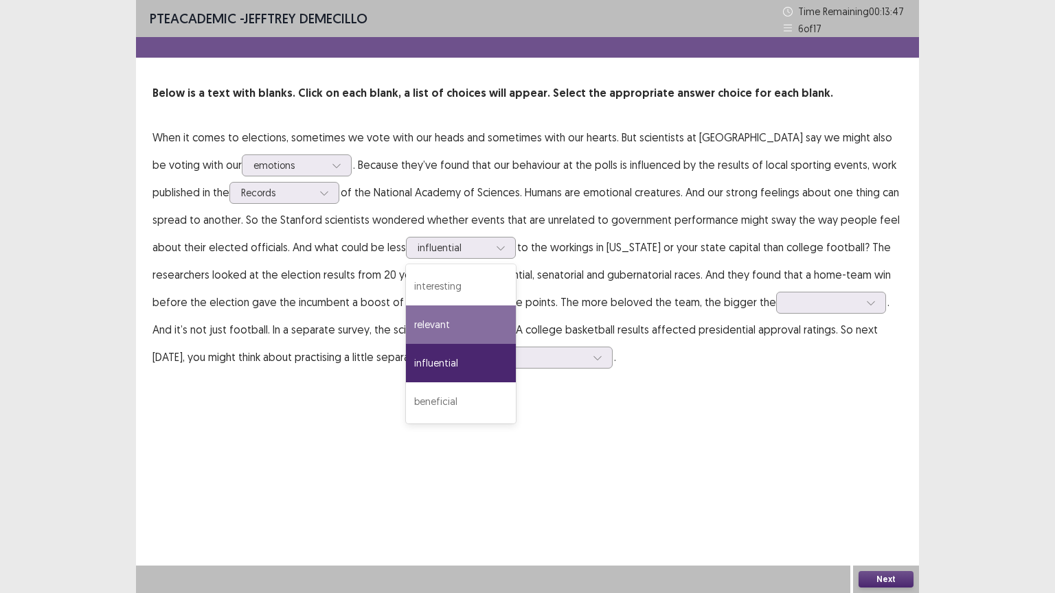
click at [651, 310] on p "When it comes to elections, sometimes we vote with our heads and sometimes with…" at bounding box center [527, 247] width 750 height 247
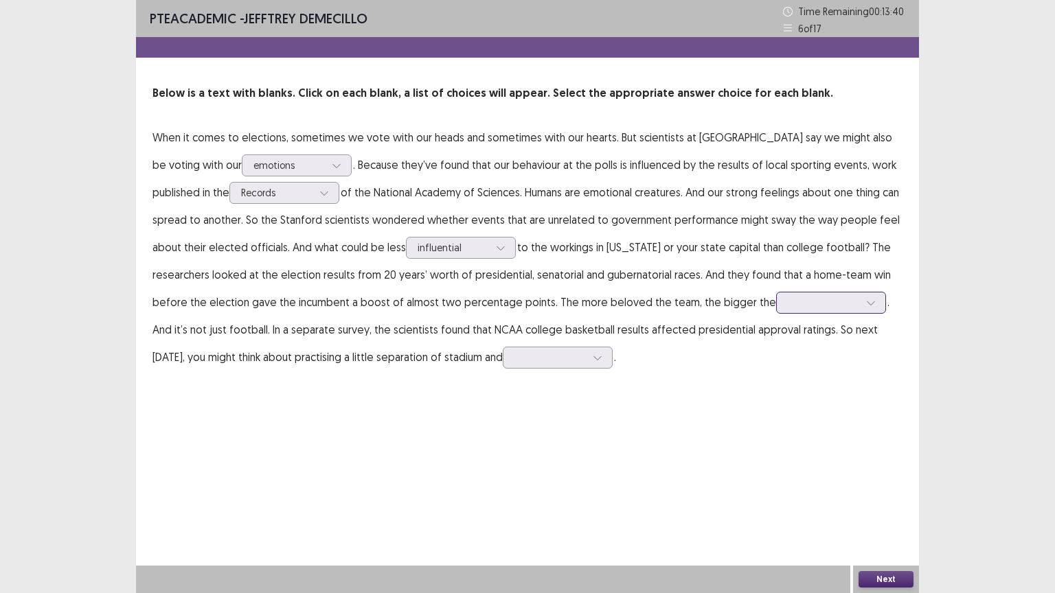
click at [787, 305] on div at bounding box center [822, 302] width 71 height 13
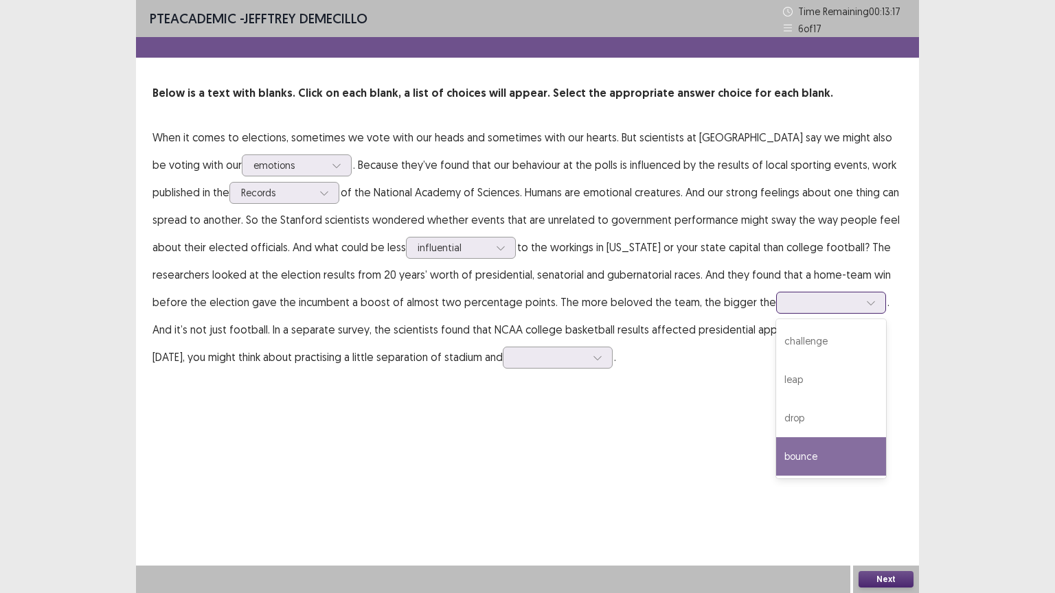
click at [780, 454] on div "bounce" at bounding box center [831, 456] width 110 height 38
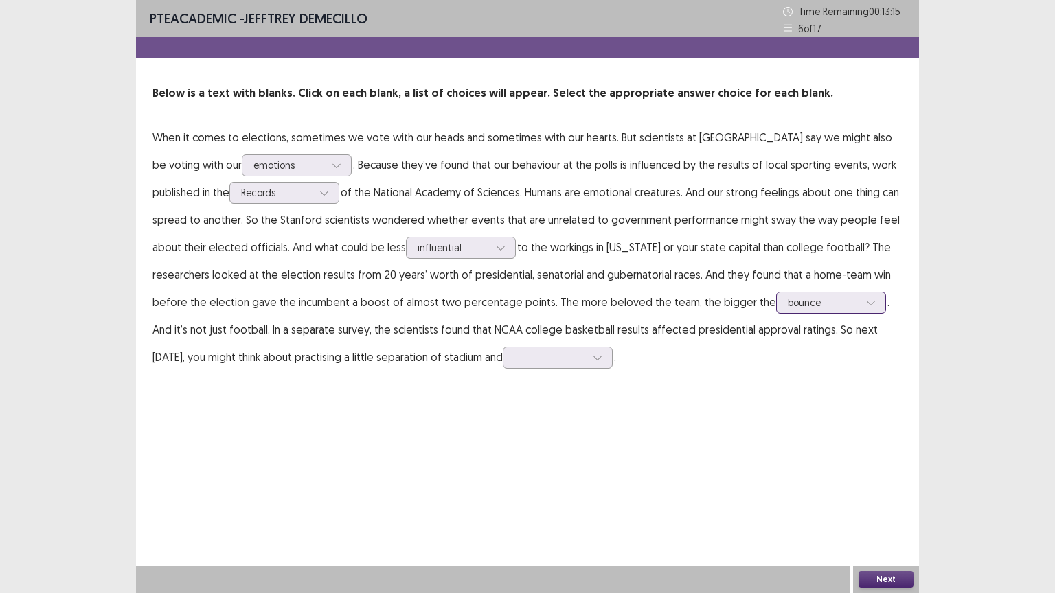
click at [787, 306] on div at bounding box center [822, 302] width 71 height 13
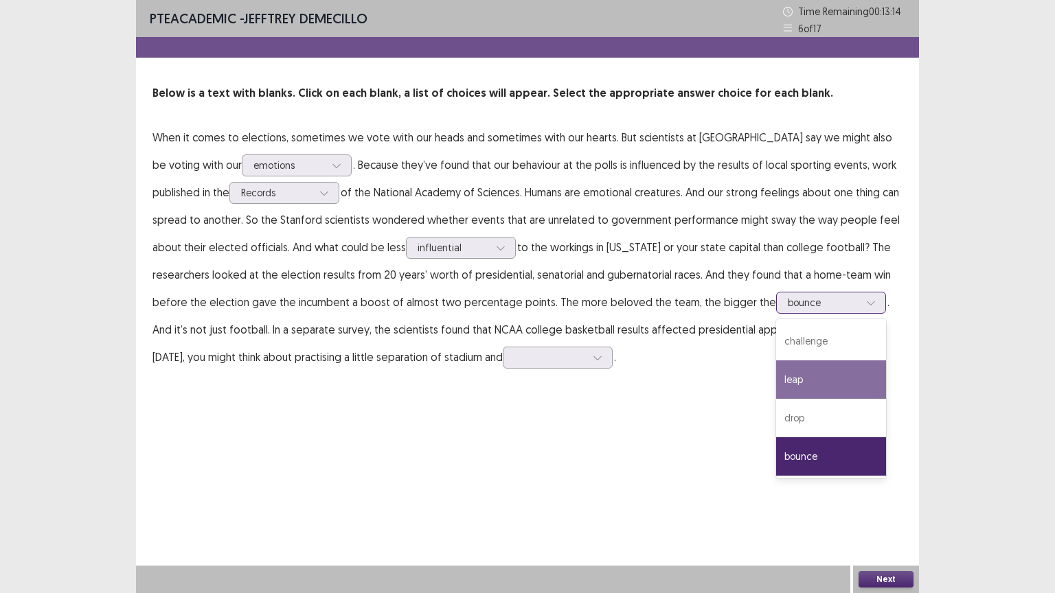
click at [776, 388] on div "leap" at bounding box center [831, 379] width 110 height 38
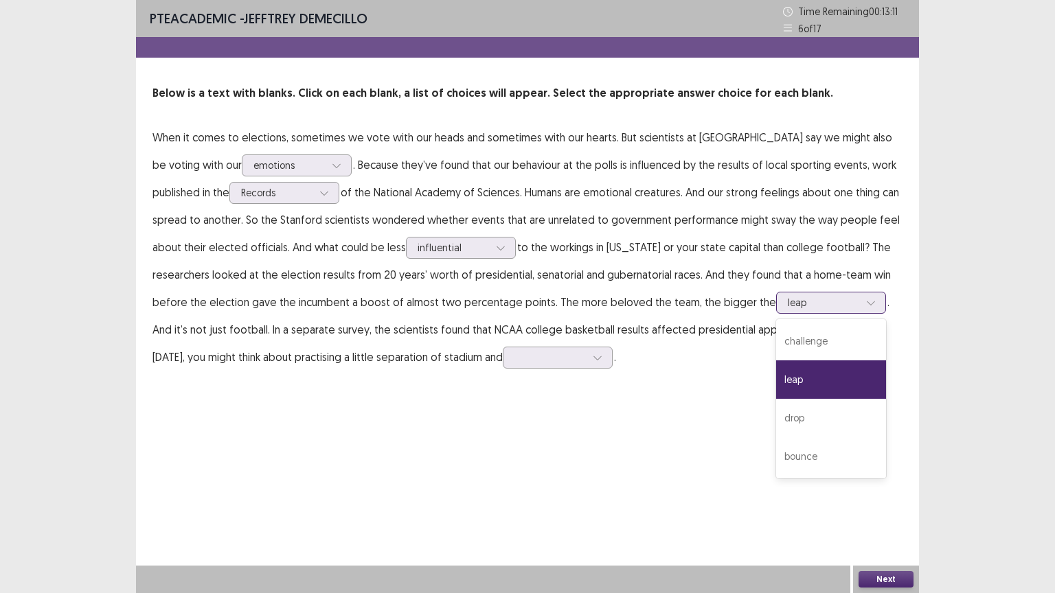
click at [787, 299] on div at bounding box center [822, 302] width 71 height 13
click at [776, 449] on div "bounce" at bounding box center [831, 456] width 110 height 38
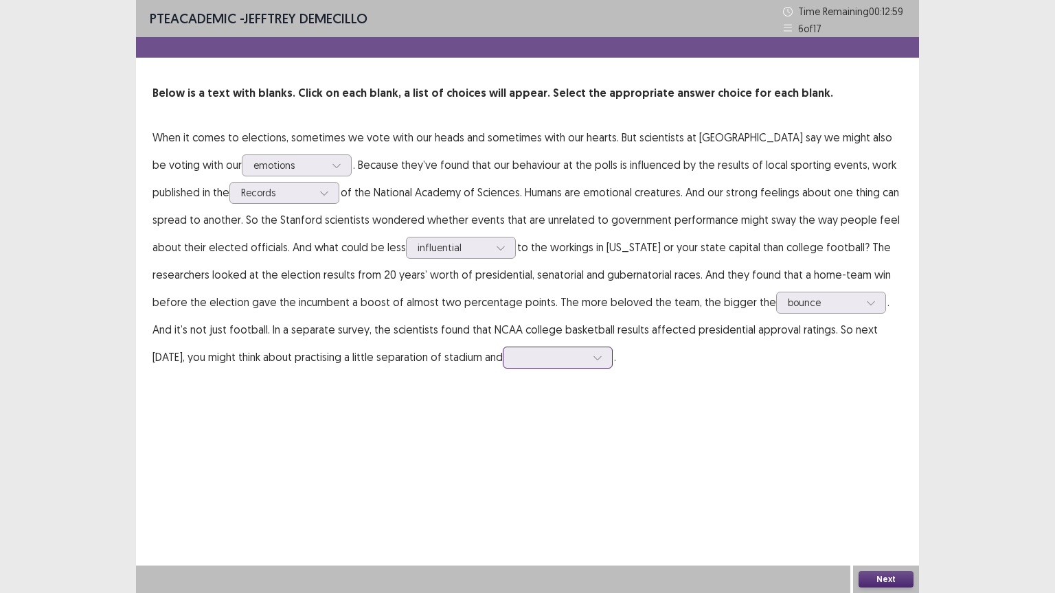
click at [514, 362] on div at bounding box center [549, 357] width 71 height 13
click at [503, 461] on div "field" at bounding box center [558, 473] width 110 height 38
click at [667, 423] on div "PTE academic - [PERSON_NAME] Time Remaining 00 : 12 : 31 6 of 17 Below is a tex…" at bounding box center [527, 296] width 783 height 593
click at [890, 500] on button "Next" at bounding box center [885, 579] width 55 height 16
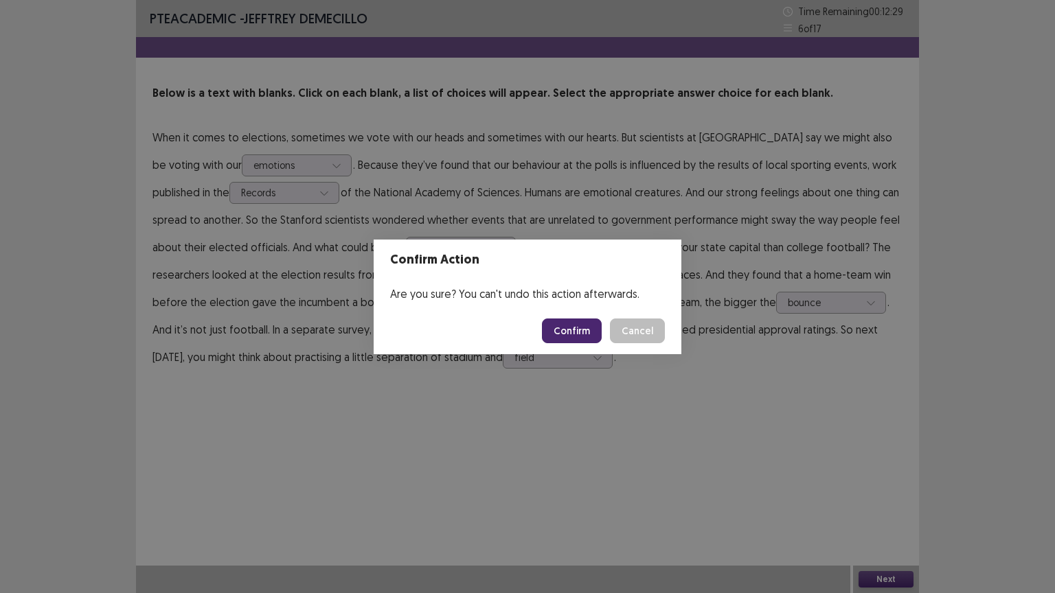
click at [575, 334] on button "Confirm" at bounding box center [572, 331] width 60 height 25
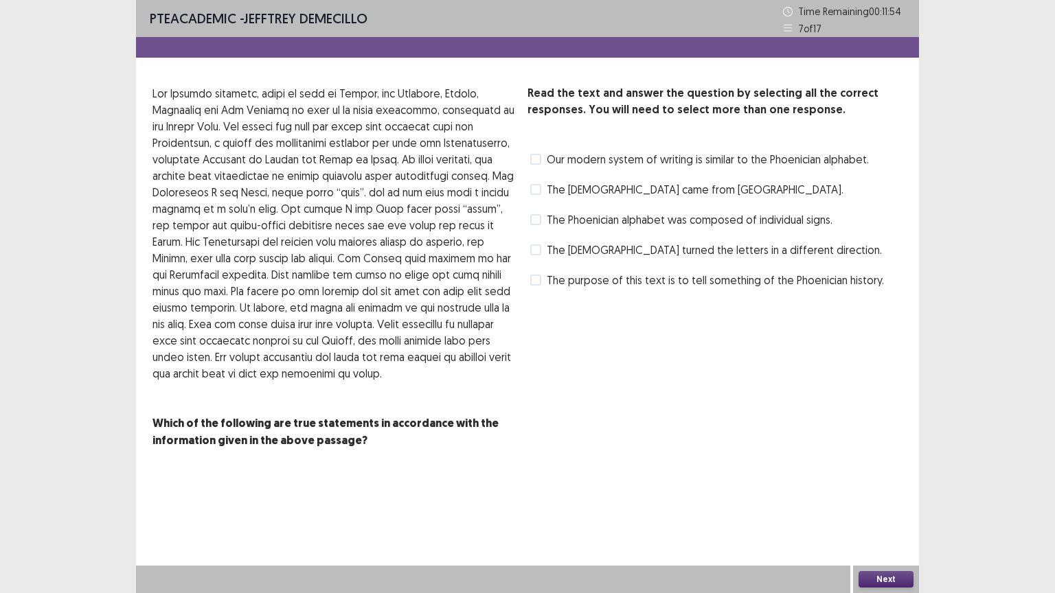
click at [536, 161] on span at bounding box center [535, 159] width 11 height 11
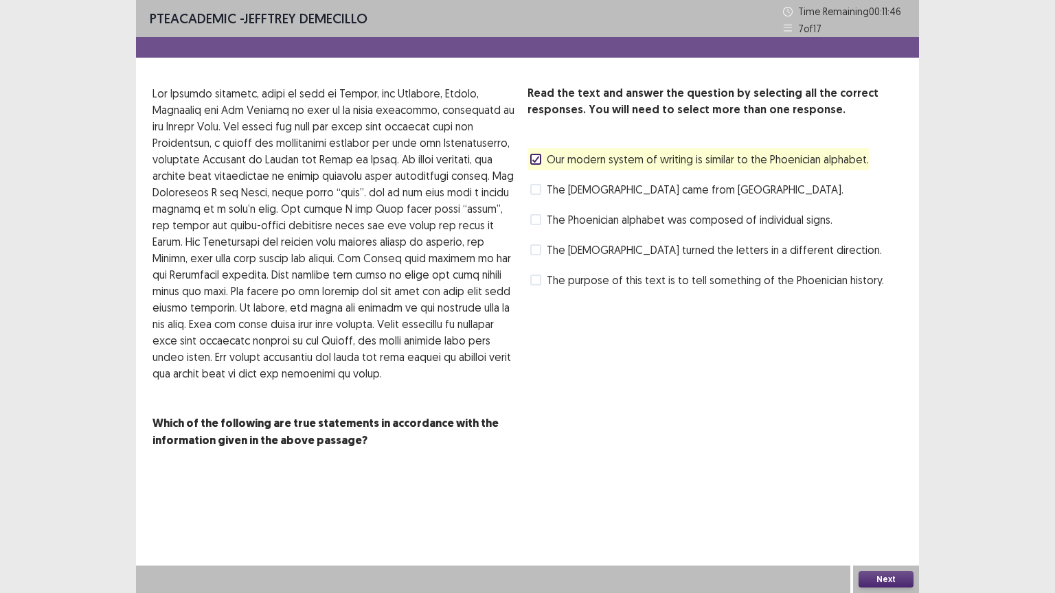
click at [883, 500] on button "Next" at bounding box center [885, 579] width 55 height 16
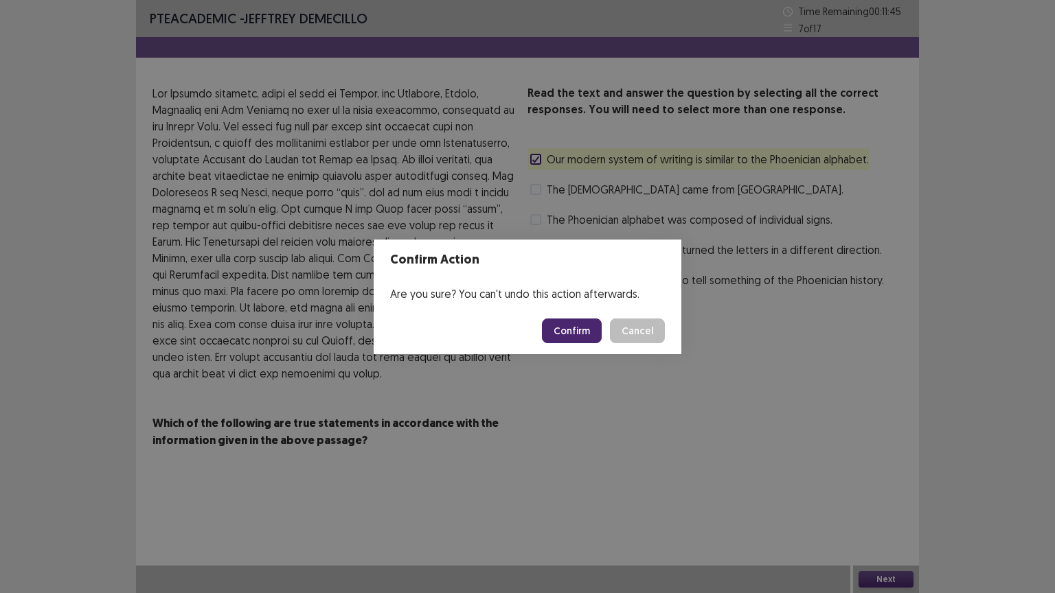
click at [564, 326] on button "Confirm" at bounding box center [572, 331] width 60 height 25
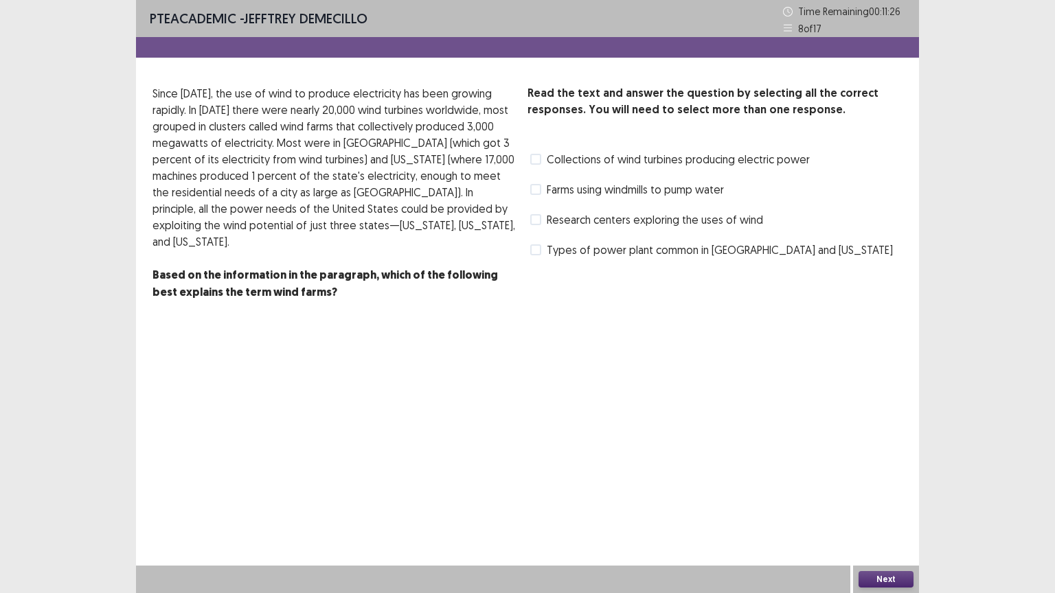
click at [527, 160] on div "Collections of wind turbines producing electric power" at bounding box center [668, 159] width 282 height 22
click at [536, 161] on span at bounding box center [535, 159] width 11 height 11
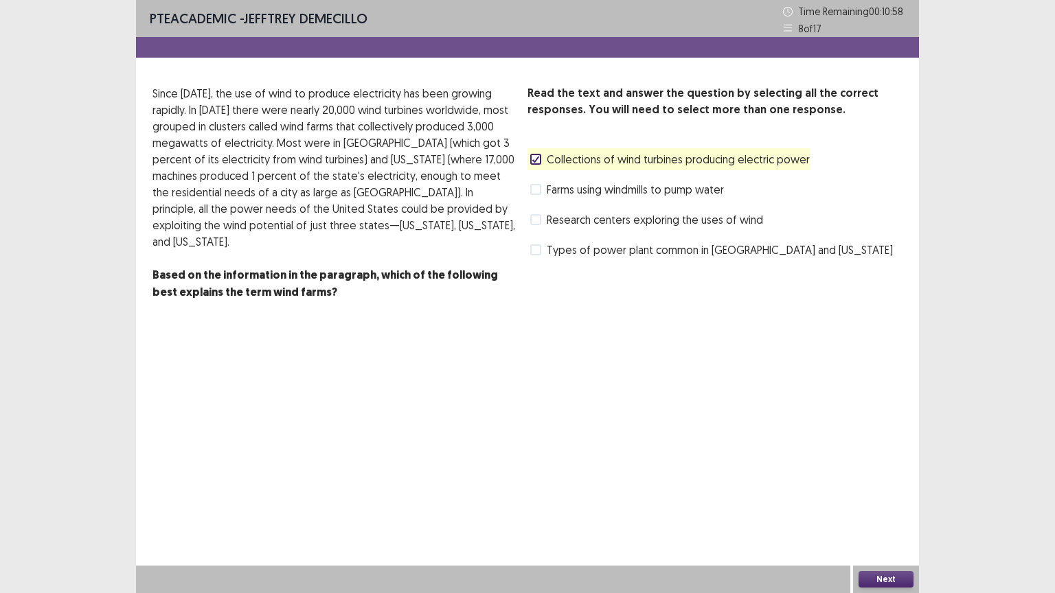
click at [533, 159] on icon at bounding box center [535, 159] width 8 height 7
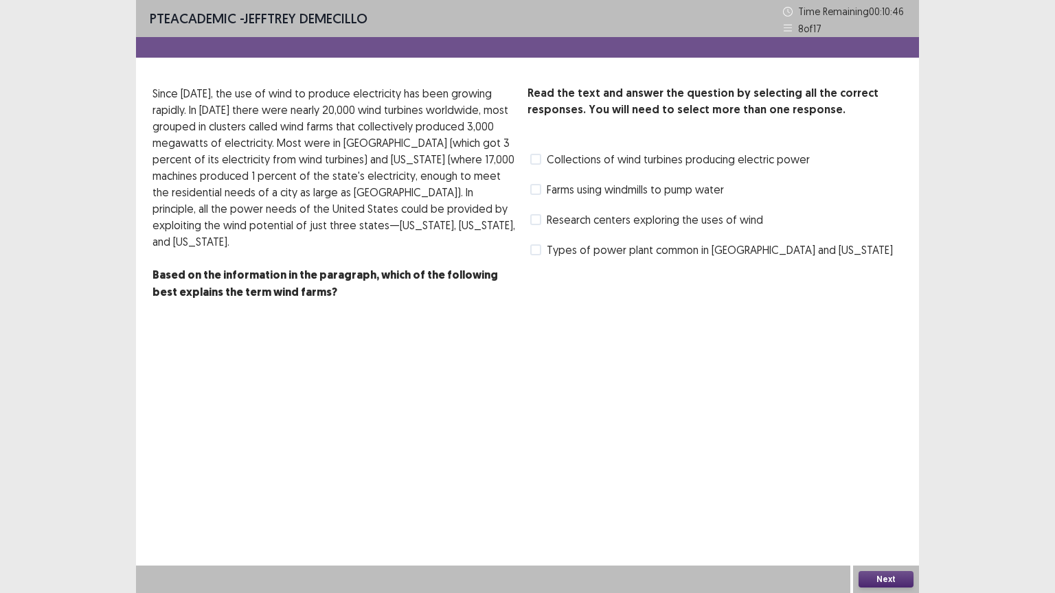
click at [533, 159] on span at bounding box center [535, 159] width 11 height 11
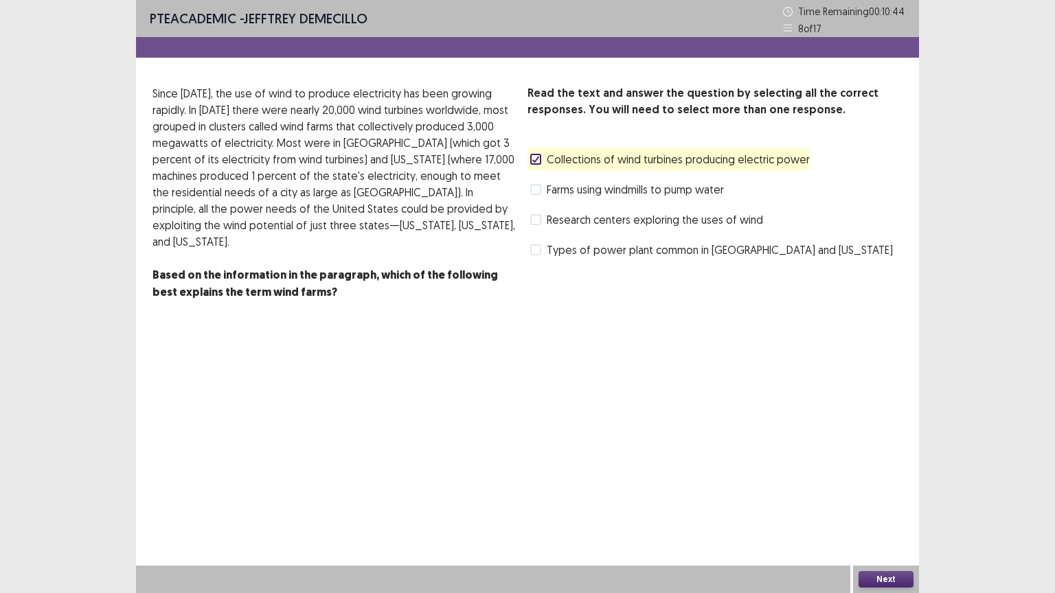
click at [886, 500] on button "Next" at bounding box center [885, 579] width 55 height 16
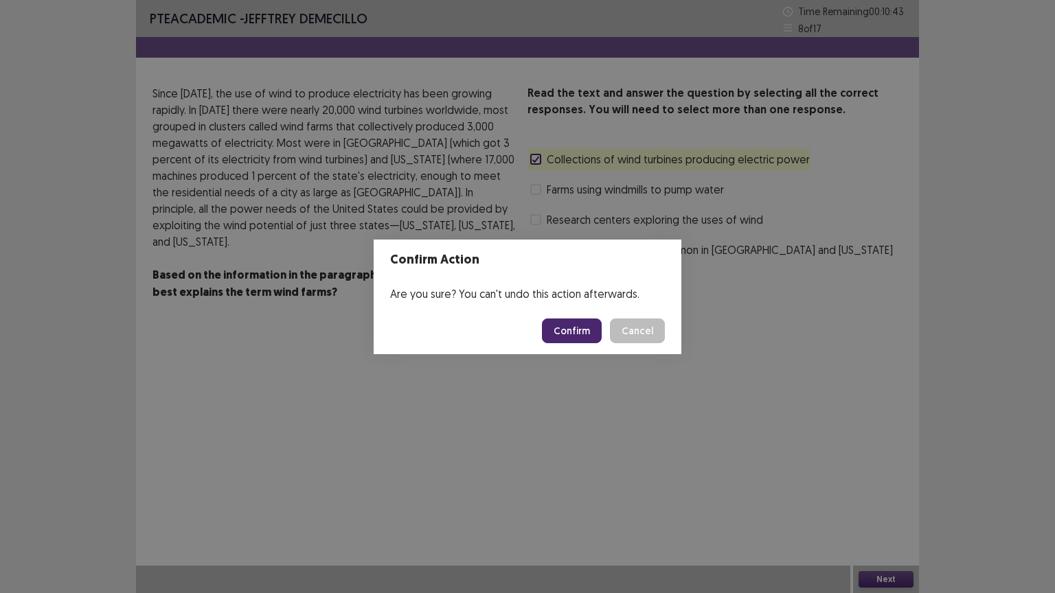
click at [576, 341] on button "Confirm" at bounding box center [572, 331] width 60 height 25
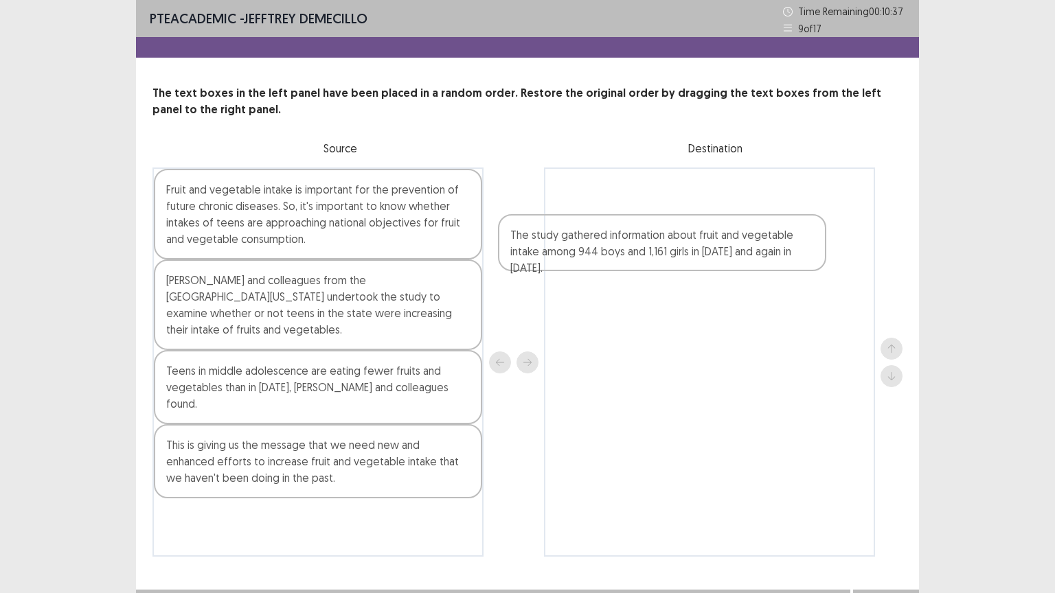
drag, startPoint x: 313, startPoint y: 300, endPoint x: 696, endPoint y: 214, distance: 392.6
click at [684, 229] on div "Fruit and vegetable intake is important for the prevention of future chronic di…" at bounding box center [527, 362] width 750 height 389
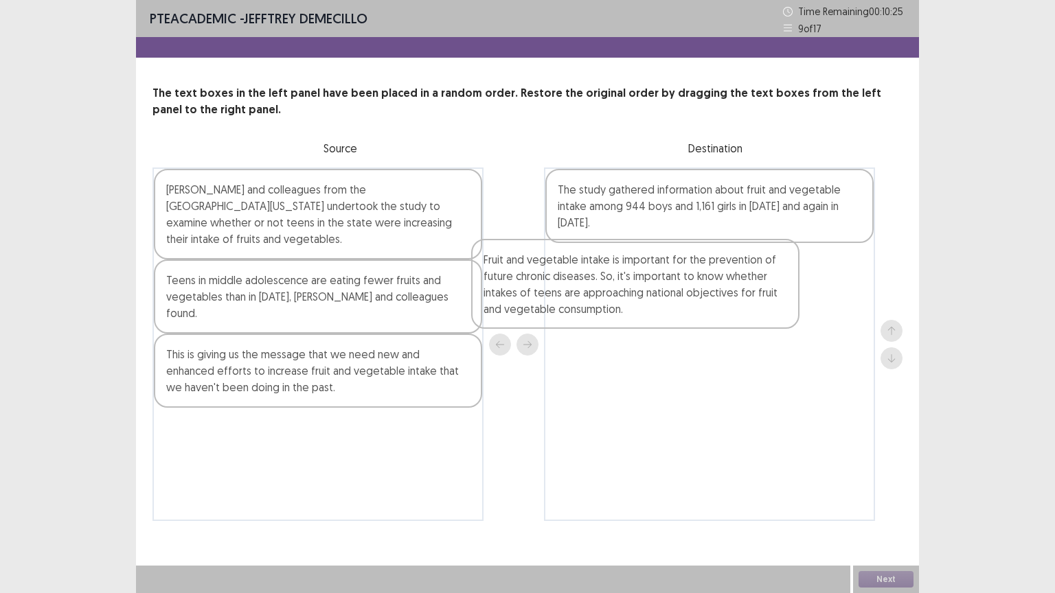
drag, startPoint x: 422, startPoint y: 218, endPoint x: 761, endPoint y: 285, distance: 345.6
click at [750, 291] on div "Fruit and vegetable intake is important for the prevention of future chronic di…" at bounding box center [527, 345] width 750 height 354
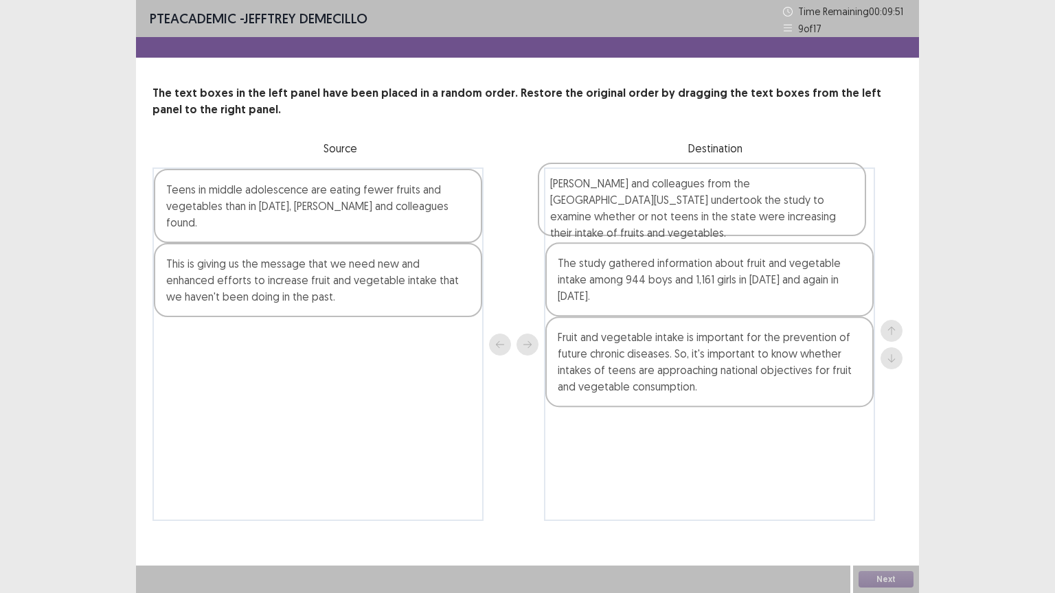
drag, startPoint x: 299, startPoint y: 229, endPoint x: 694, endPoint y: 220, distance: 394.9
click at [689, 221] on div "[PERSON_NAME] and colleagues from the [GEOGRAPHIC_DATA][US_STATE] undertook the…" at bounding box center [527, 345] width 750 height 354
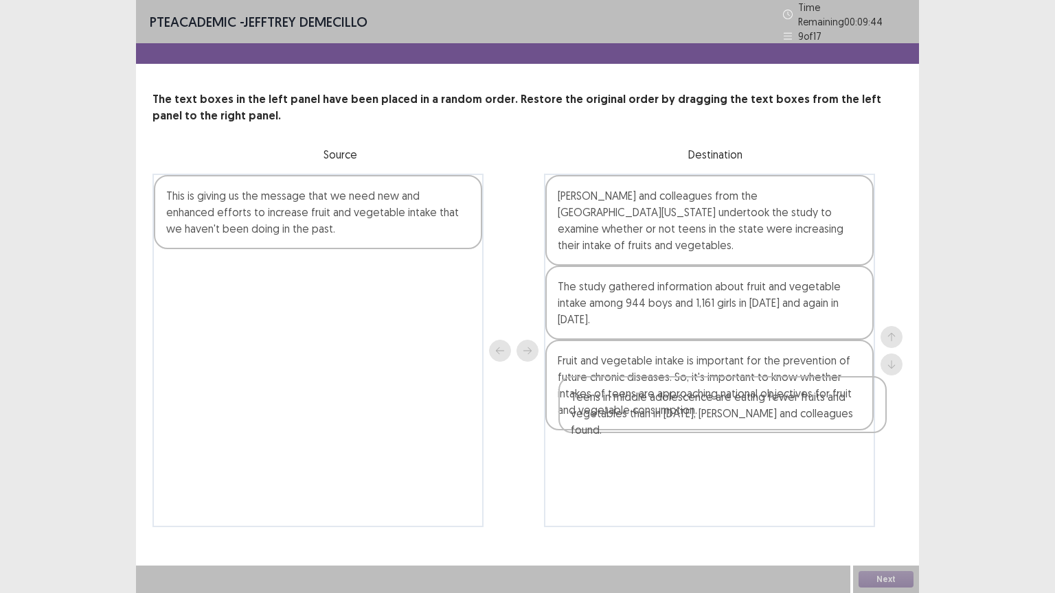
drag, startPoint x: 281, startPoint y: 207, endPoint x: 626, endPoint y: 400, distance: 394.6
click at [691, 417] on div "Teens in middle adolescence are eating fewer fruits and vegetables than in [DAT…" at bounding box center [527, 351] width 750 height 354
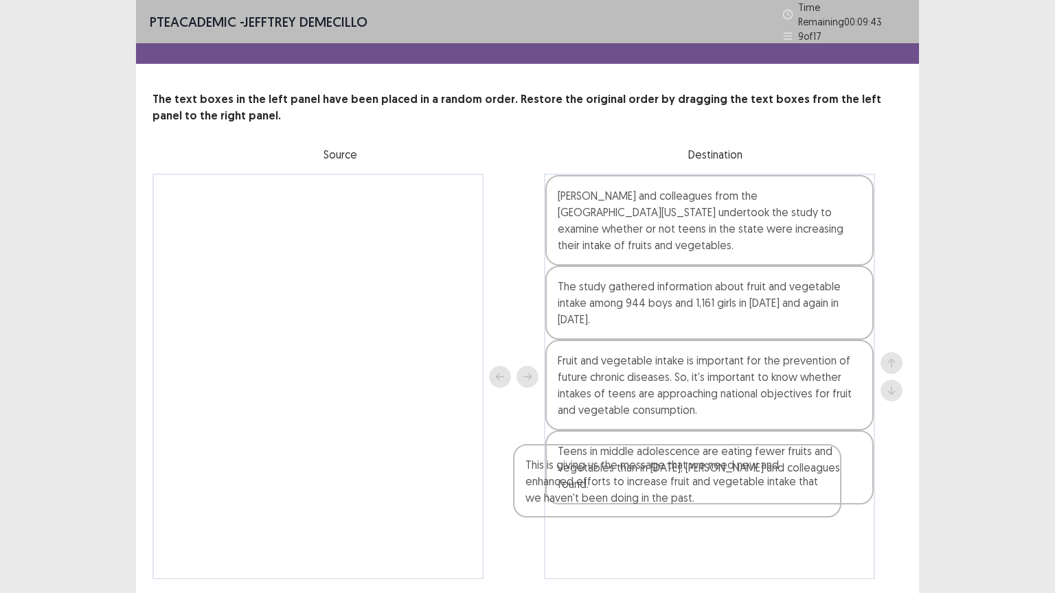
drag, startPoint x: 308, startPoint y: 207, endPoint x: 687, endPoint y: 483, distance: 469.2
click at [678, 485] on div "This is giving us the message that we need new and enhanced efforts to increase…" at bounding box center [527, 377] width 750 height 406
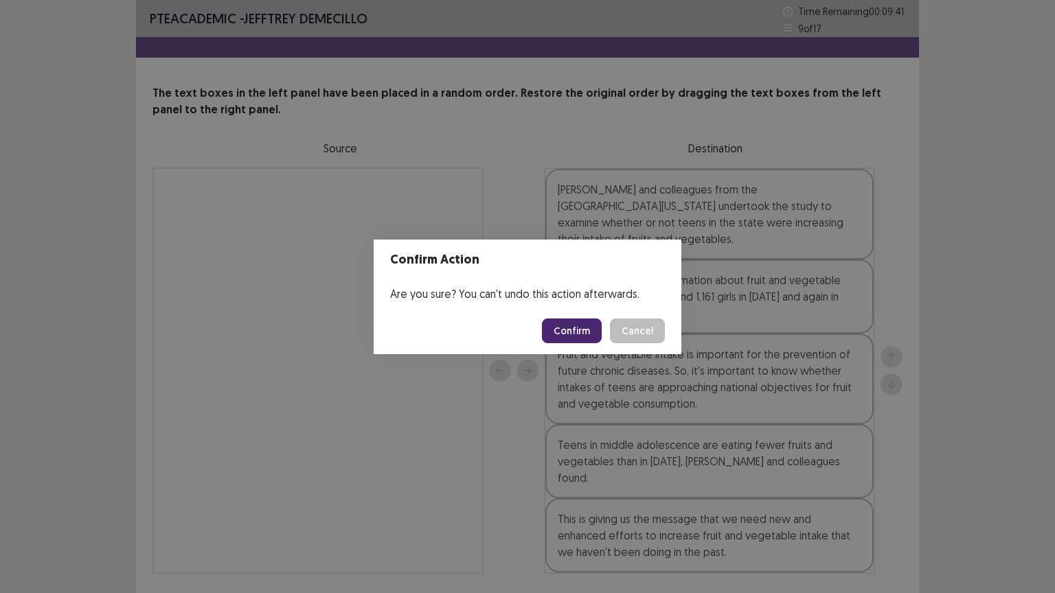
click at [557, 325] on button "Confirm" at bounding box center [572, 331] width 60 height 25
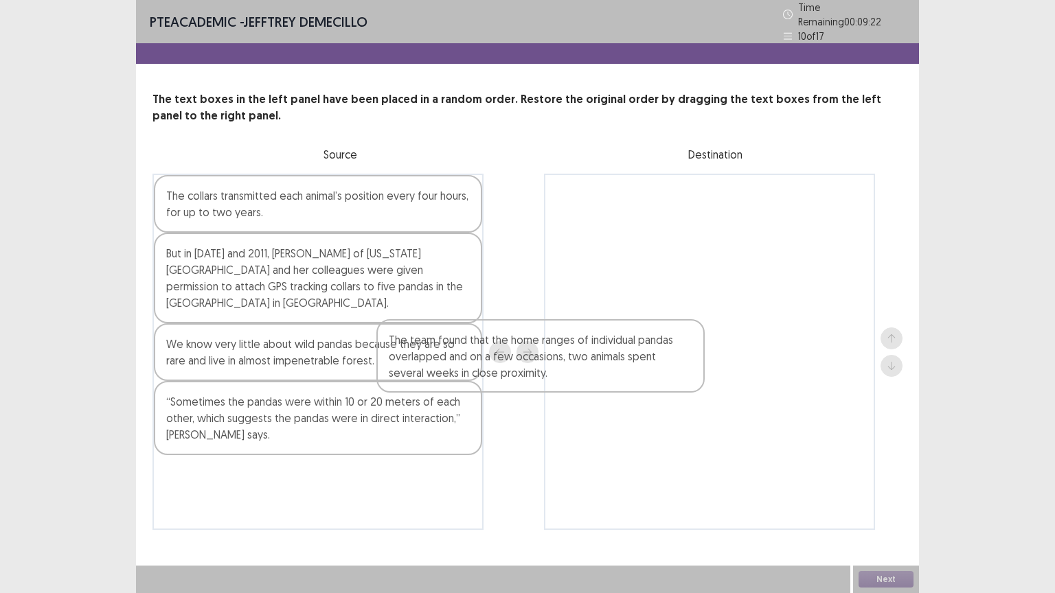
drag, startPoint x: 314, startPoint y: 420, endPoint x: 756, endPoint y: 262, distance: 469.5
click at [755, 272] on div "The collars transmitted each animal’s position every four hours, for up to two …" at bounding box center [527, 352] width 750 height 356
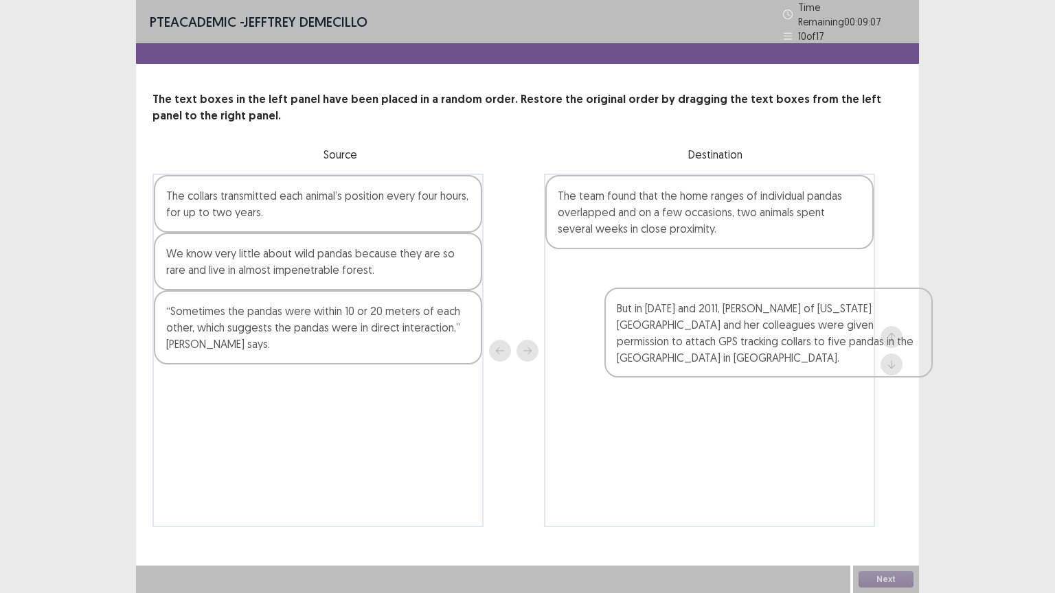
drag, startPoint x: 663, startPoint y: 332, endPoint x: 761, endPoint y: 297, distance: 104.9
click at [780, 330] on div "The collars transmitted each animal’s position every four hours, for up to two …" at bounding box center [527, 351] width 750 height 354
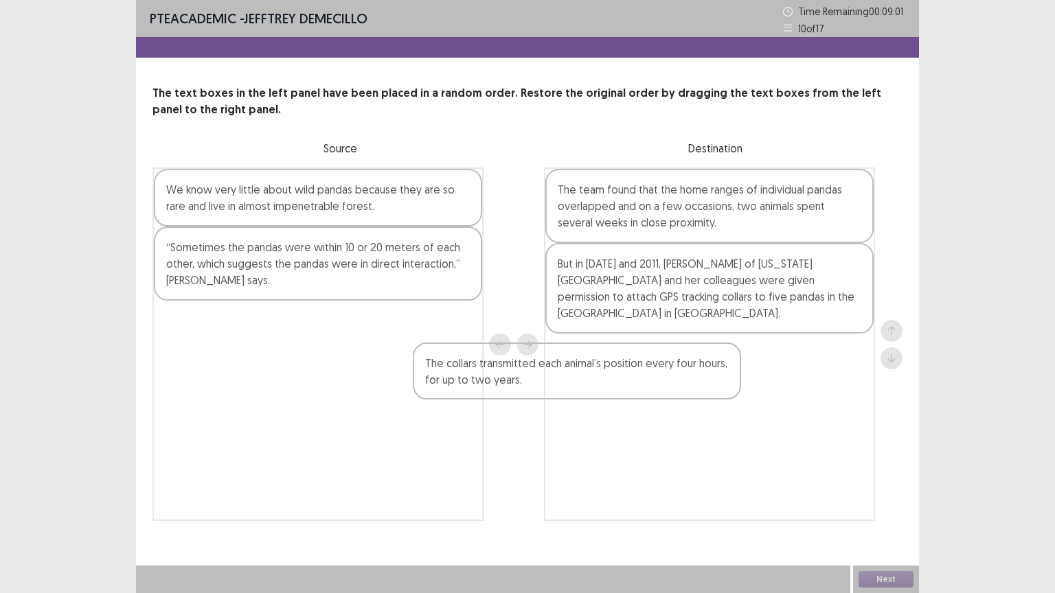
drag, startPoint x: 434, startPoint y: 211, endPoint x: 693, endPoint y: 391, distance: 315.4
click at [693, 391] on div "The collars transmitted each animal’s position every four hours, for up to two …" at bounding box center [527, 345] width 750 height 354
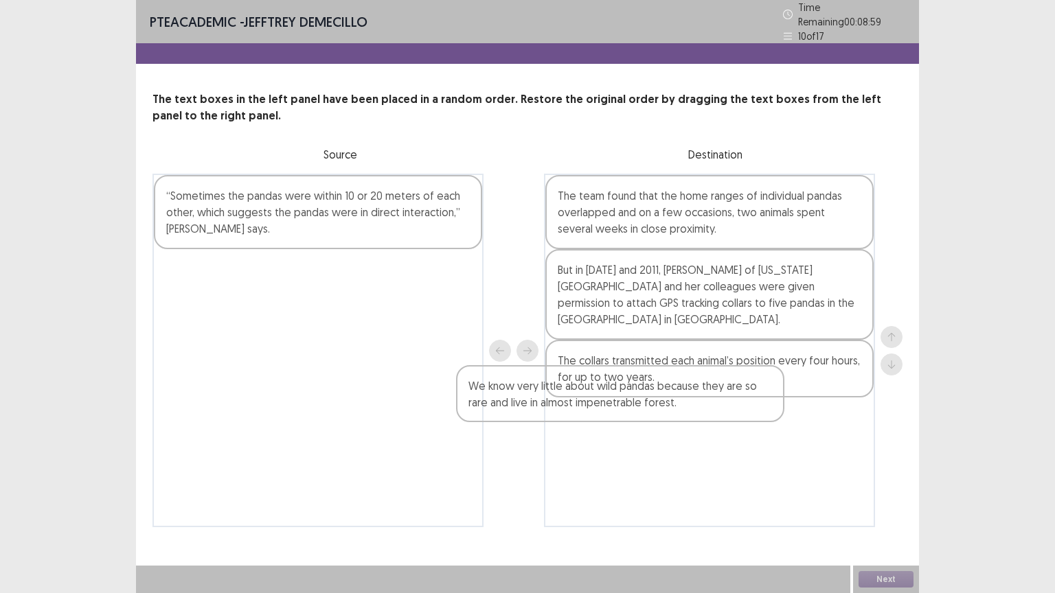
drag, startPoint x: 343, startPoint y: 186, endPoint x: 689, endPoint y: 411, distance: 412.5
click at [684, 410] on div "We know very little about wild pandas because they are so rare and live in almo…" at bounding box center [527, 351] width 750 height 354
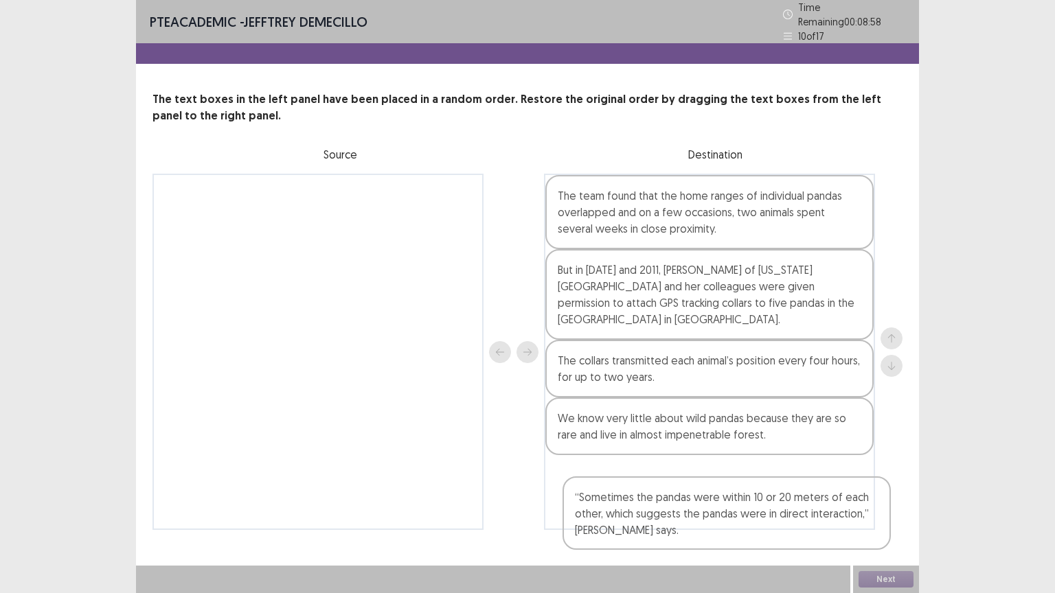
drag, startPoint x: 385, startPoint y: 260, endPoint x: 736, endPoint y: 516, distance: 433.9
click at [736, 500] on div "“Sometimes the pandas were within 10 or 20 meters of each other, which suggests…" at bounding box center [527, 352] width 750 height 356
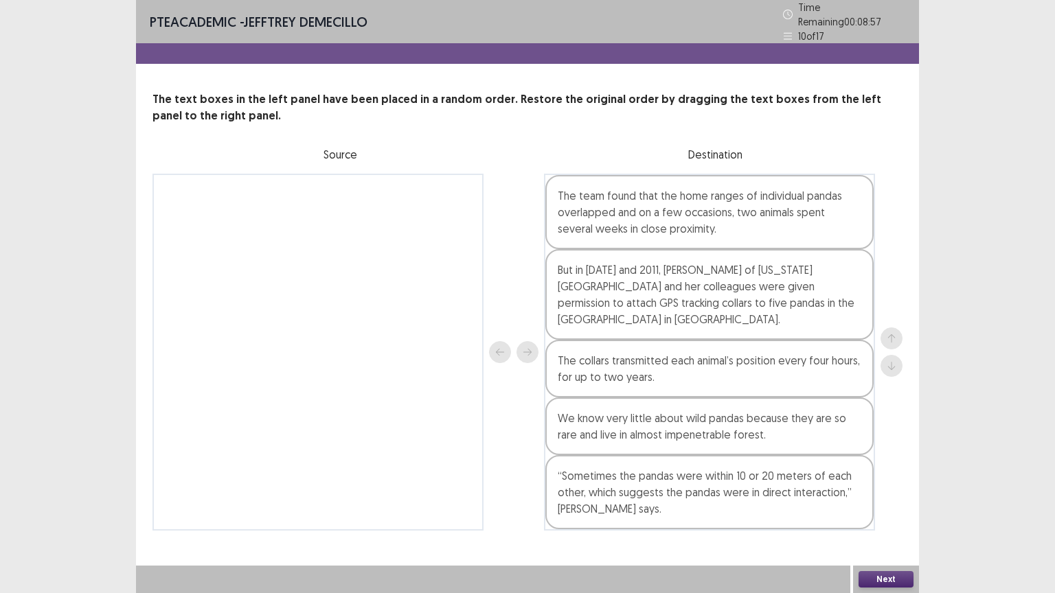
click at [890, 500] on button "Next" at bounding box center [885, 579] width 55 height 16
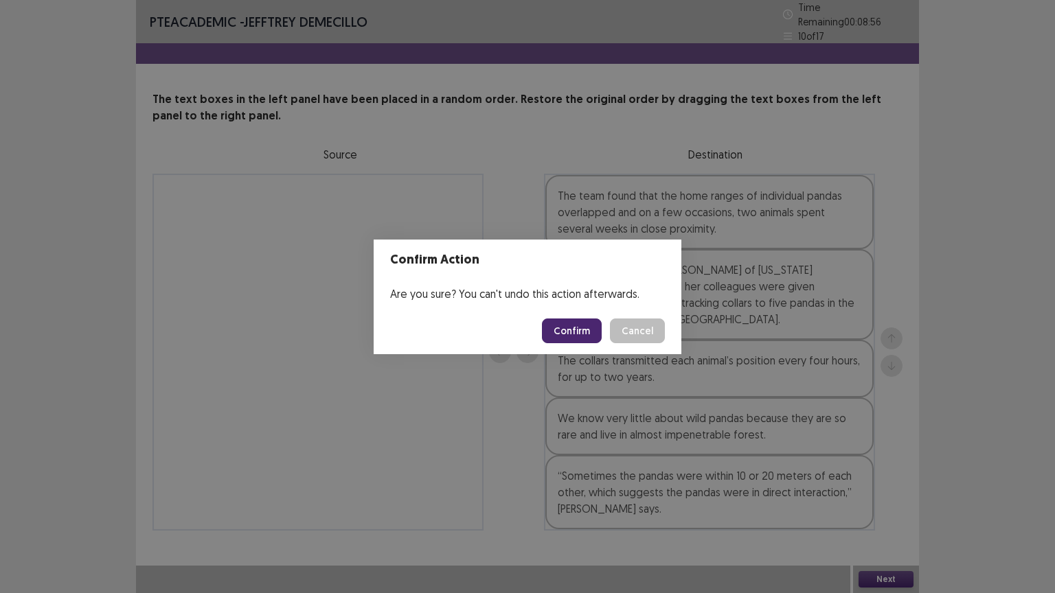
click at [577, 332] on button "Confirm" at bounding box center [572, 331] width 60 height 25
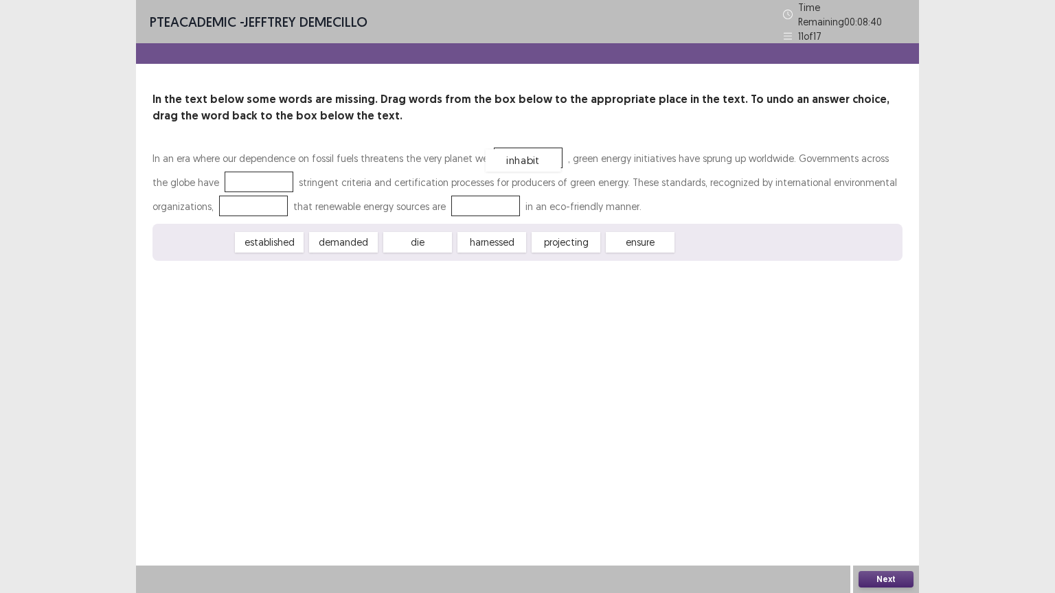
drag, startPoint x: 205, startPoint y: 238, endPoint x: 531, endPoint y: 157, distance: 336.2
drag, startPoint x: 194, startPoint y: 235, endPoint x: 233, endPoint y: 176, distance: 71.4
drag, startPoint x: 335, startPoint y: 238, endPoint x: 481, endPoint y: 204, distance: 150.1
drag, startPoint x: 367, startPoint y: 225, endPoint x: 261, endPoint y: 209, distance: 107.0
click at [243, 211] on div "In an era where our dependence on fossil fuels threatens the very planet we inh…" at bounding box center [527, 203] width 750 height 115
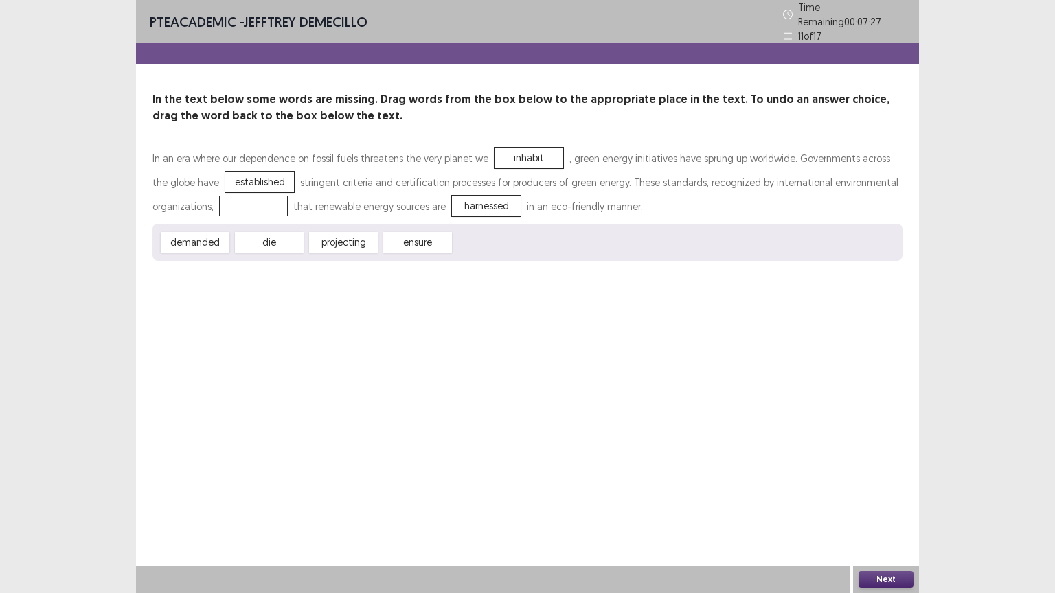
drag, startPoint x: 406, startPoint y: 236, endPoint x: 316, endPoint y: 211, distance: 93.9
click at [221, 196] on div "In an era where our dependence on fossil fuels threatens the very planet we inh…" at bounding box center [527, 203] width 750 height 115
drag, startPoint x: 392, startPoint y: 221, endPoint x: 244, endPoint y: 200, distance: 149.0
drag, startPoint x: 882, startPoint y: 570, endPoint x: 887, endPoint y: 577, distance: 8.8
click at [882, 500] on div "Next" at bounding box center [886, 579] width 66 height 27
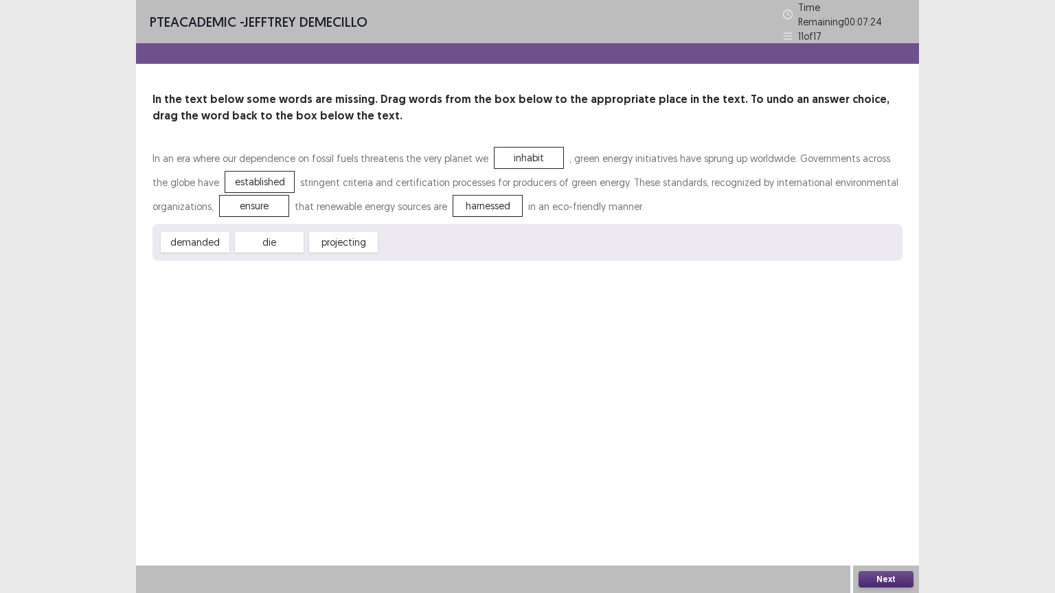
click at [888, 500] on button "Next" at bounding box center [885, 579] width 55 height 16
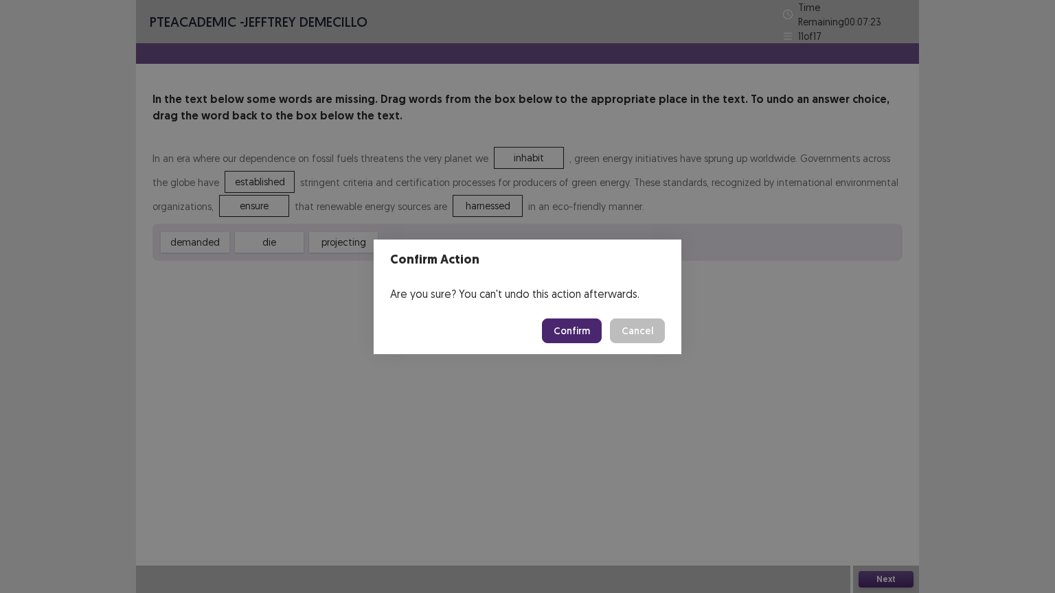
click at [579, 339] on button "Confirm" at bounding box center [572, 331] width 60 height 25
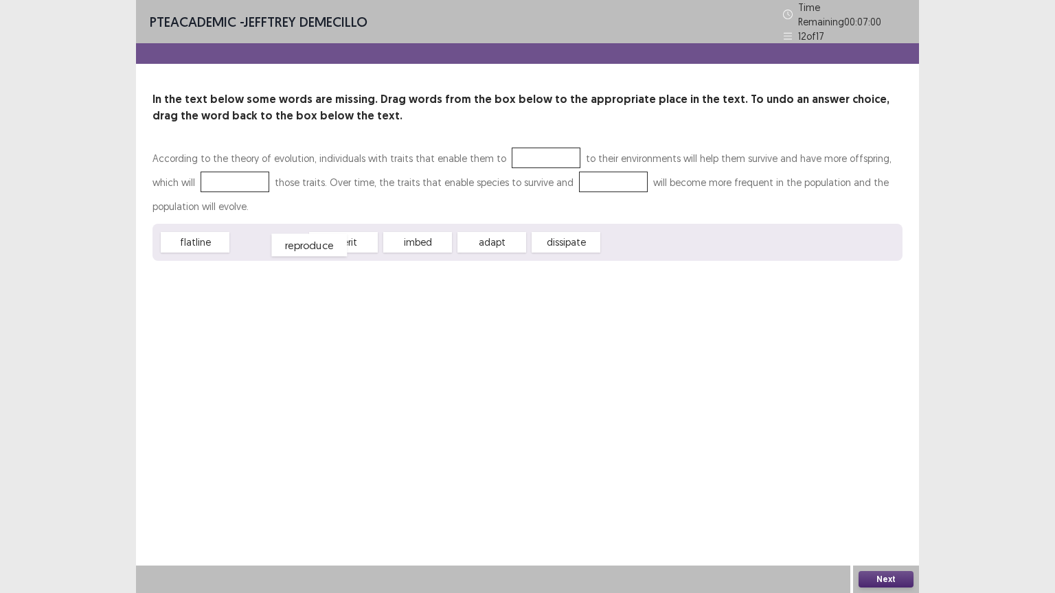
drag, startPoint x: 268, startPoint y: 237, endPoint x: 293, endPoint y: 239, distance: 25.5
click at [293, 239] on div "reproduce" at bounding box center [309, 245] width 76 height 23
drag, startPoint x: 483, startPoint y: 237, endPoint x: 190, endPoint y: 181, distance: 298.5
drag, startPoint x: 259, startPoint y: 235, endPoint x: 276, endPoint y: 235, distance: 17.2
click at [276, 235] on div "reproduce" at bounding box center [287, 242] width 76 height 23
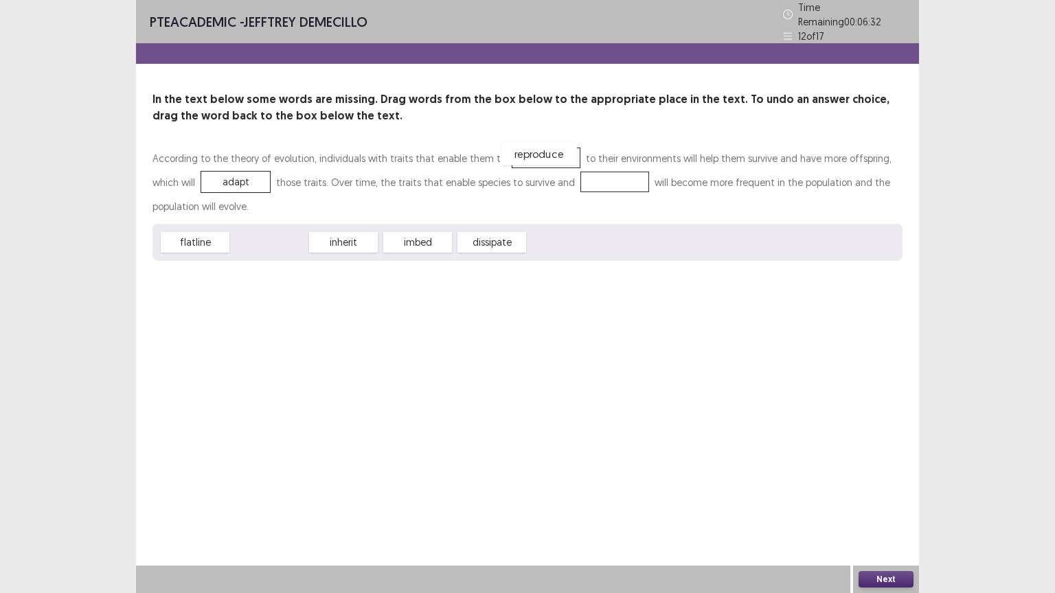
drag, startPoint x: 268, startPoint y: 231, endPoint x: 538, endPoint y: 143, distance: 284.0
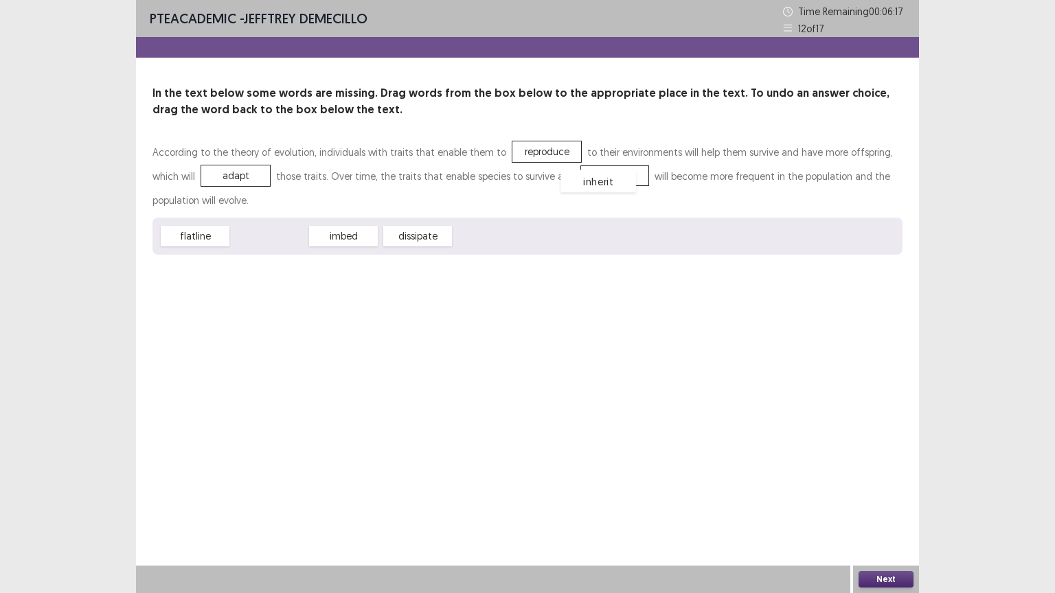
drag, startPoint x: 261, startPoint y: 239, endPoint x: 582, endPoint y: 187, distance: 325.5
click at [905, 500] on button "Next" at bounding box center [885, 579] width 55 height 16
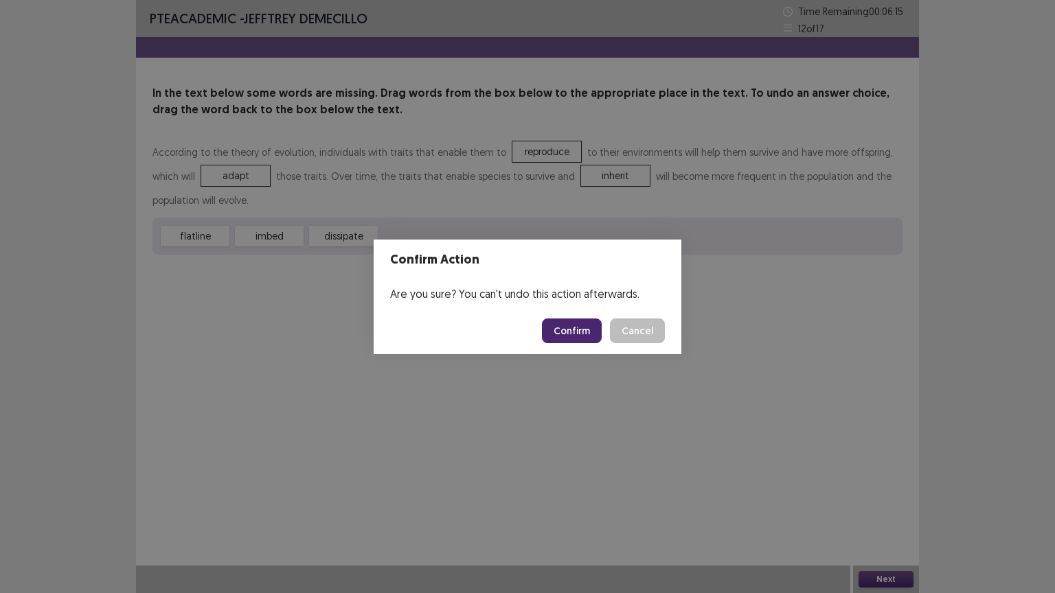
click at [579, 328] on button "Confirm" at bounding box center [572, 331] width 60 height 25
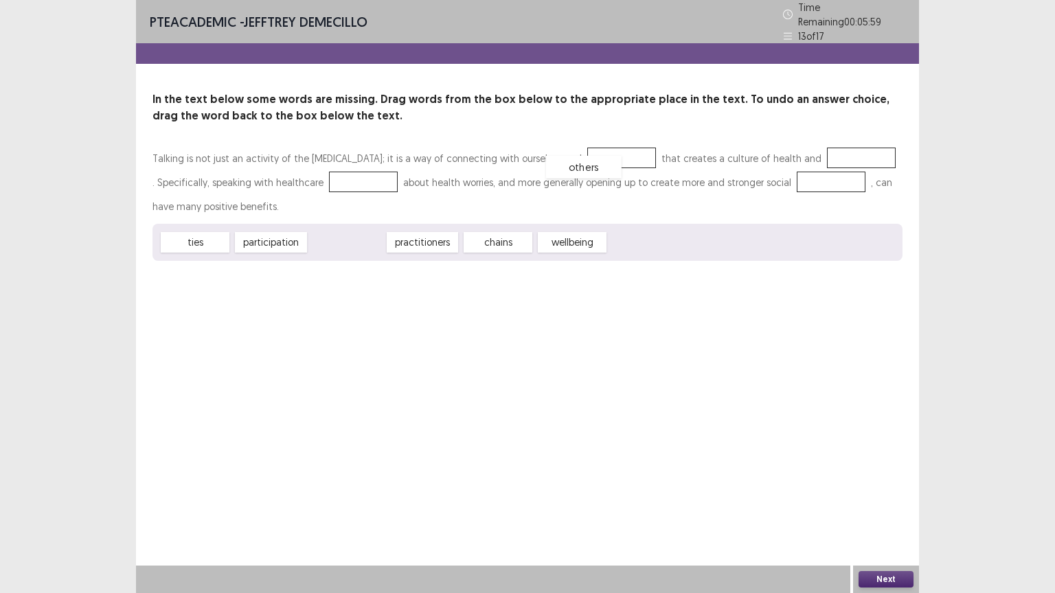
drag, startPoint x: 352, startPoint y: 239, endPoint x: 588, endPoint y: 161, distance: 247.9
drag, startPoint x: 503, startPoint y: 231, endPoint x: 822, endPoint y: 152, distance: 328.9
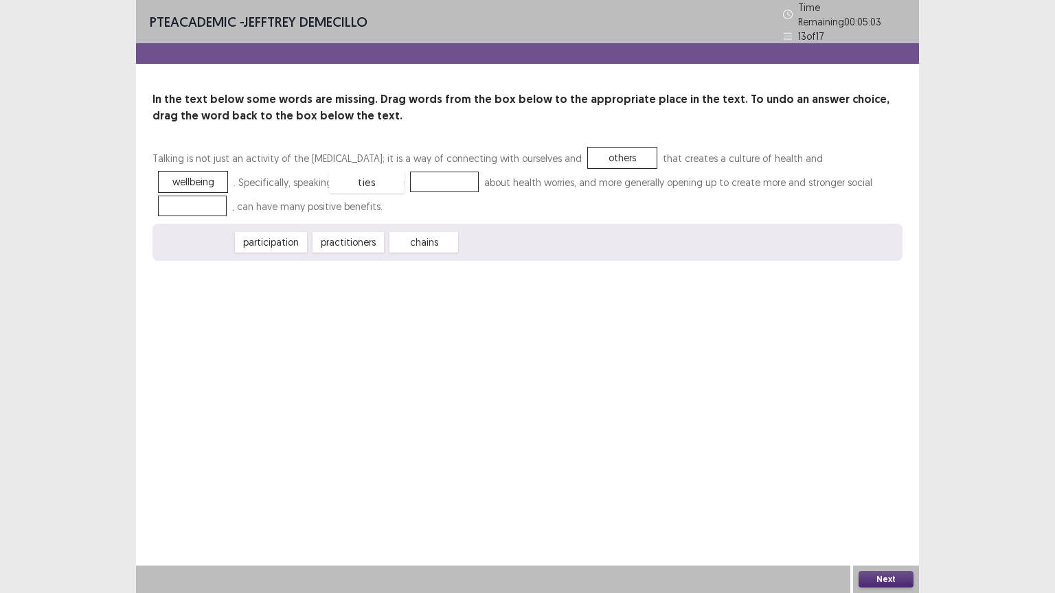
drag, startPoint x: 209, startPoint y: 236, endPoint x: 380, endPoint y: 176, distance: 182.0
drag, startPoint x: 206, startPoint y: 238, endPoint x: 719, endPoint y: 176, distance: 516.6
click at [719, 176] on div "Talking is not just an activity of the [MEDICAL_DATA]; it is a way of connectin…" at bounding box center [527, 203] width 750 height 115
drag, startPoint x: 190, startPoint y: 242, endPoint x: 803, endPoint y: 180, distance: 615.5
click at [889, 500] on button "Next" at bounding box center [885, 579] width 55 height 16
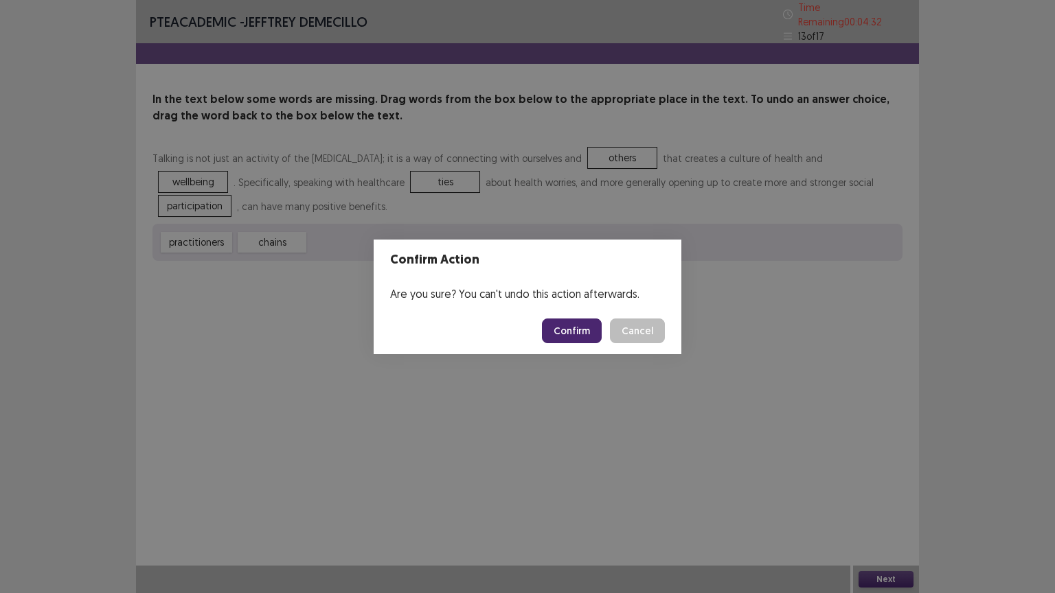
click at [571, 330] on button "Confirm" at bounding box center [572, 331] width 60 height 25
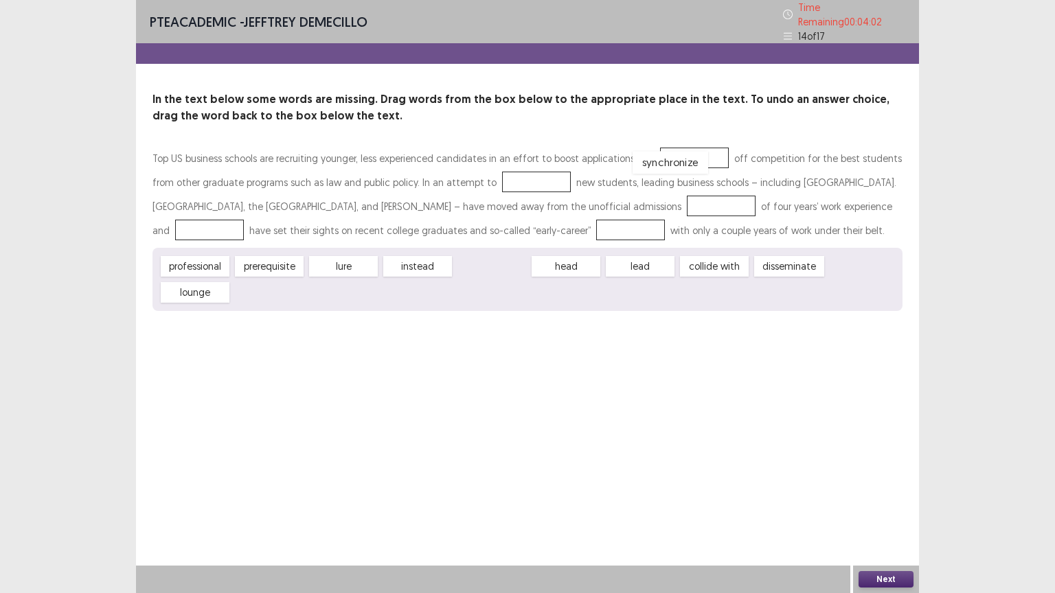
drag, startPoint x: 485, startPoint y: 260, endPoint x: 663, endPoint y: 156, distance: 206.4
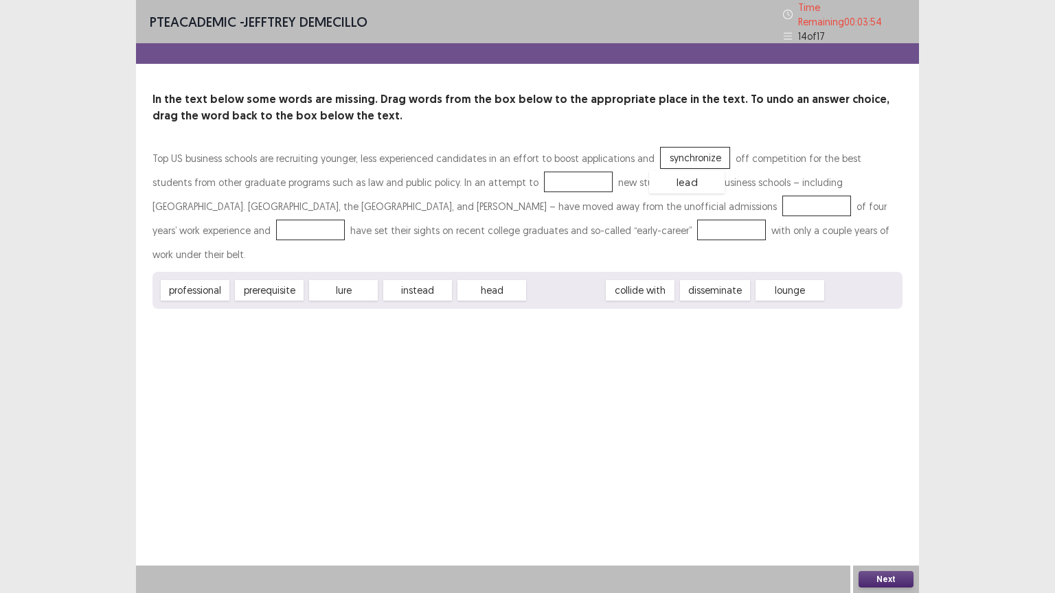
drag, startPoint x: 568, startPoint y: 262, endPoint x: 689, endPoint y: 154, distance: 162.4
drag, startPoint x: 664, startPoint y: 155, endPoint x: 494, endPoint y: 181, distance: 171.6
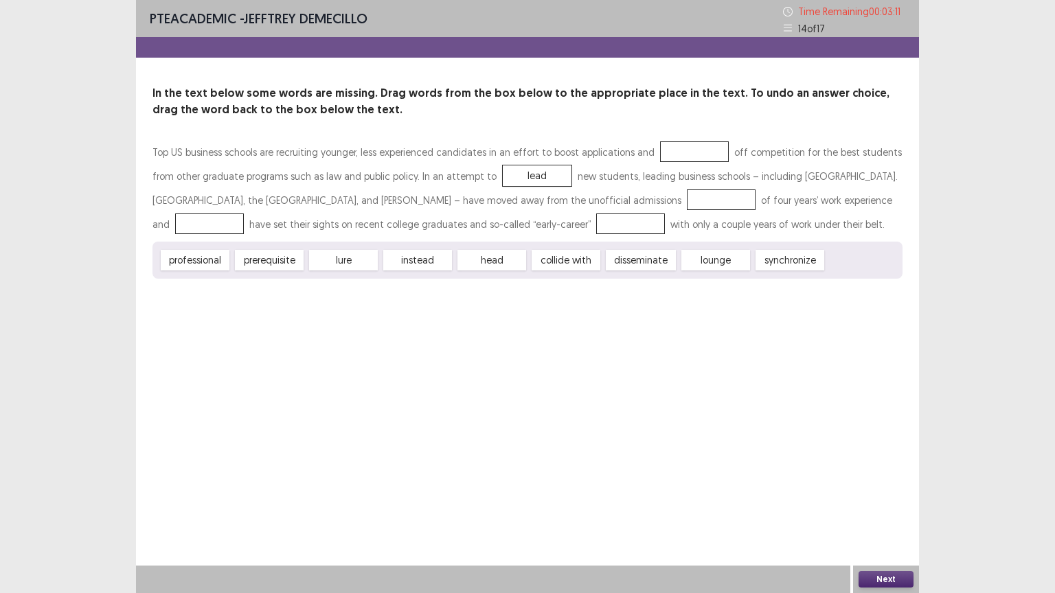
drag, startPoint x: 545, startPoint y: 241, endPoint x: 508, endPoint y: 196, distance: 58.5
click at [508, 196] on div "Top US business schools are recruiting younger, less experienced candidates in …" at bounding box center [527, 209] width 750 height 139
drag, startPoint x: 554, startPoint y: 261, endPoint x: 502, endPoint y: 180, distance: 96.4
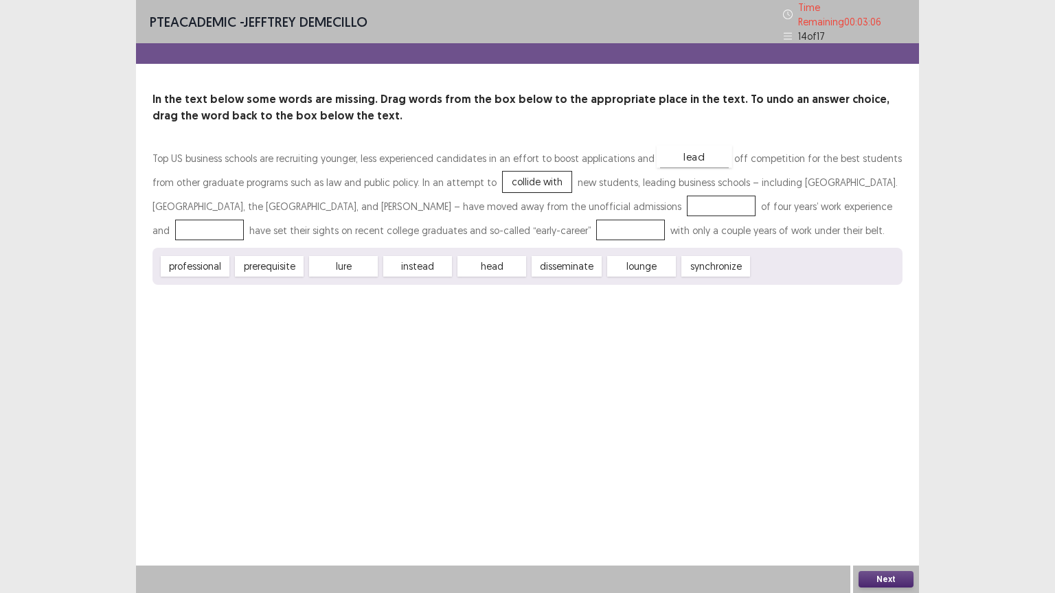
drag, startPoint x: 781, startPoint y: 261, endPoint x: 684, endPoint y: 151, distance: 146.9
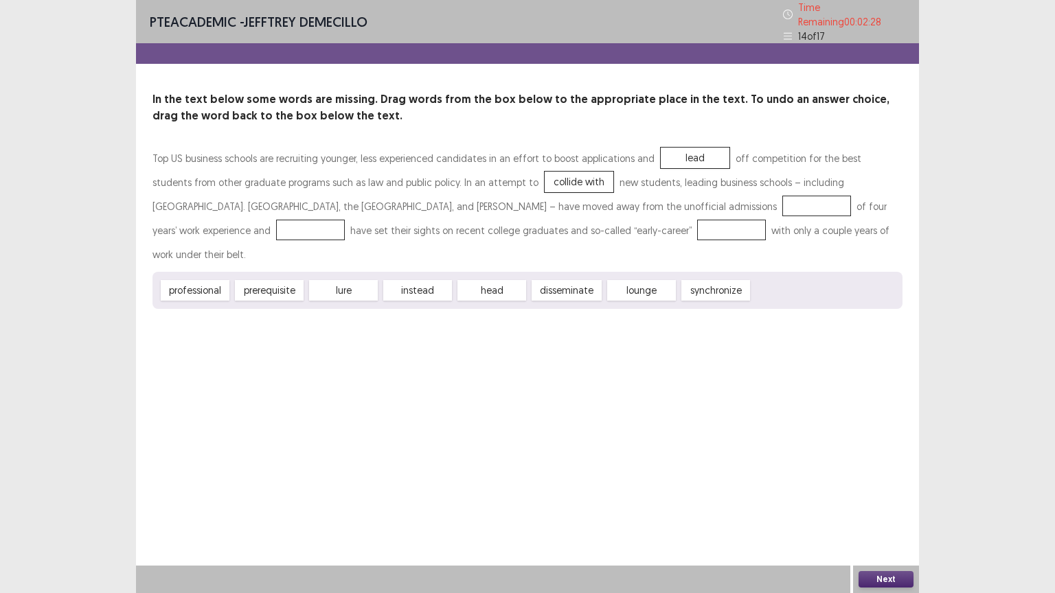
drag, startPoint x: 613, startPoint y: 257, endPoint x: 514, endPoint y: 198, distance: 115.5
click at [514, 198] on div "Top US business schools are recruiting younger, less experienced candidates in …" at bounding box center [527, 227] width 750 height 163
drag, startPoint x: 650, startPoint y: 259, endPoint x: 533, endPoint y: 199, distance: 131.1
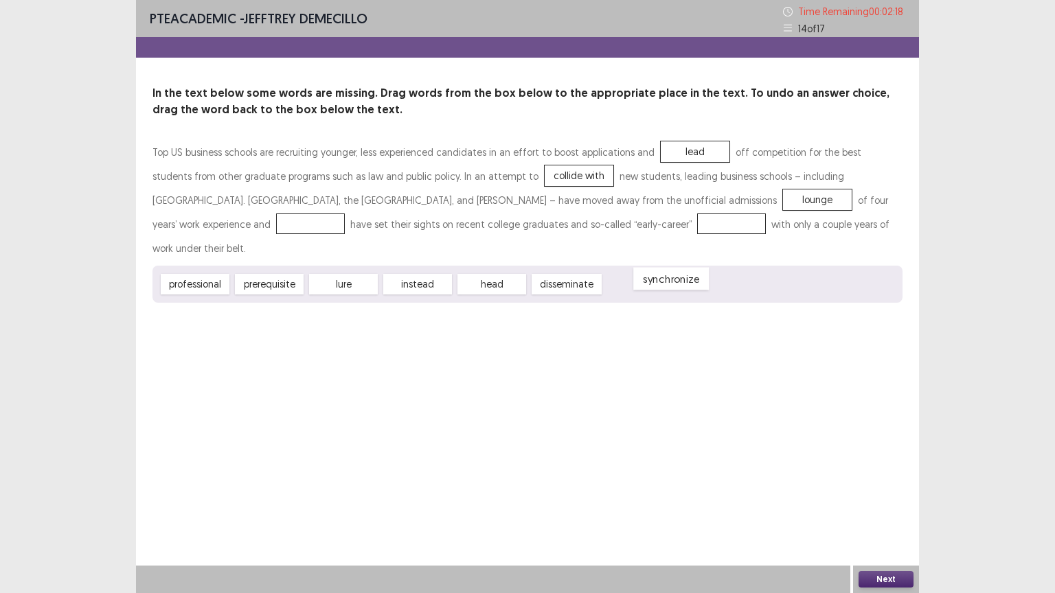
drag, startPoint x: 665, startPoint y: 258, endPoint x: 673, endPoint y: 255, distance: 9.3
click at [687, 268] on div "synchronize" at bounding box center [671, 279] width 76 height 23
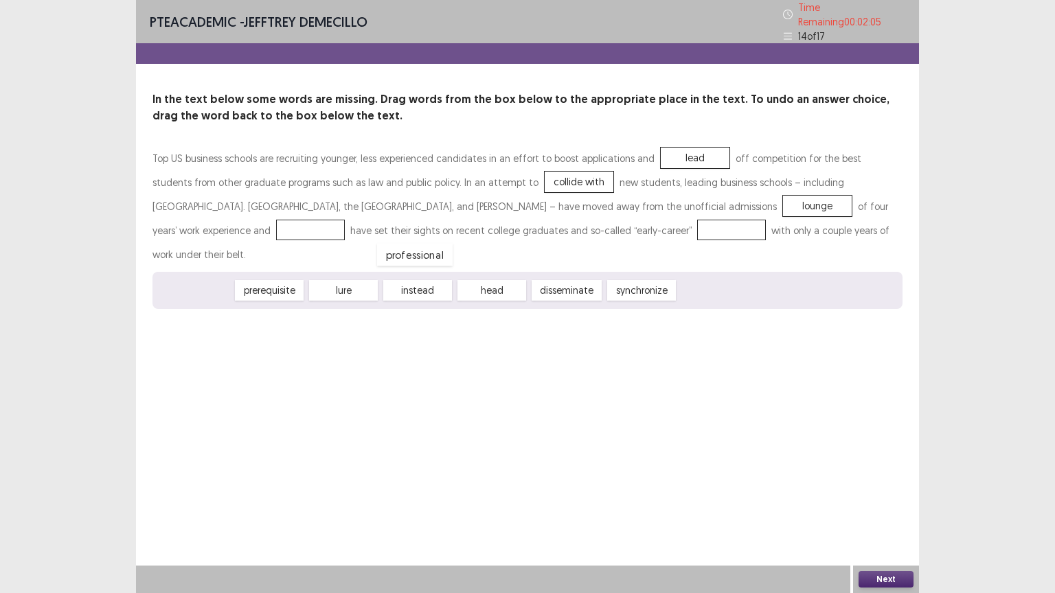
drag, startPoint x: 207, startPoint y: 257, endPoint x: 427, endPoint y: 221, distance: 222.6
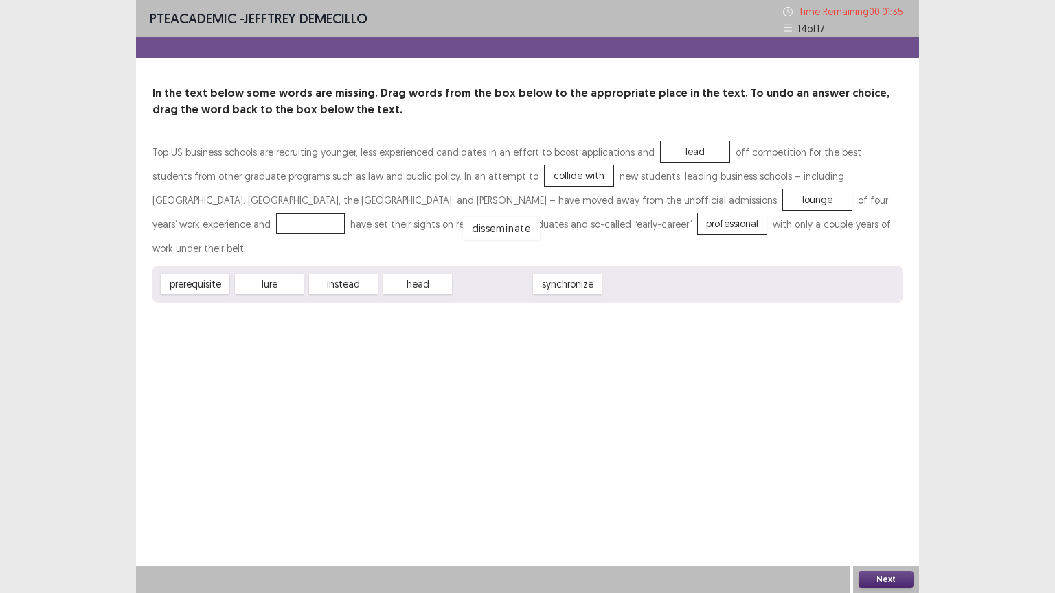
drag, startPoint x: 501, startPoint y: 264, endPoint x: 514, endPoint y: 206, distance: 59.0
drag, startPoint x: 349, startPoint y: 259, endPoint x: 525, endPoint y: 200, distance: 185.8
drag, startPoint x: 273, startPoint y: 266, endPoint x: 761, endPoint y: 207, distance: 491.0
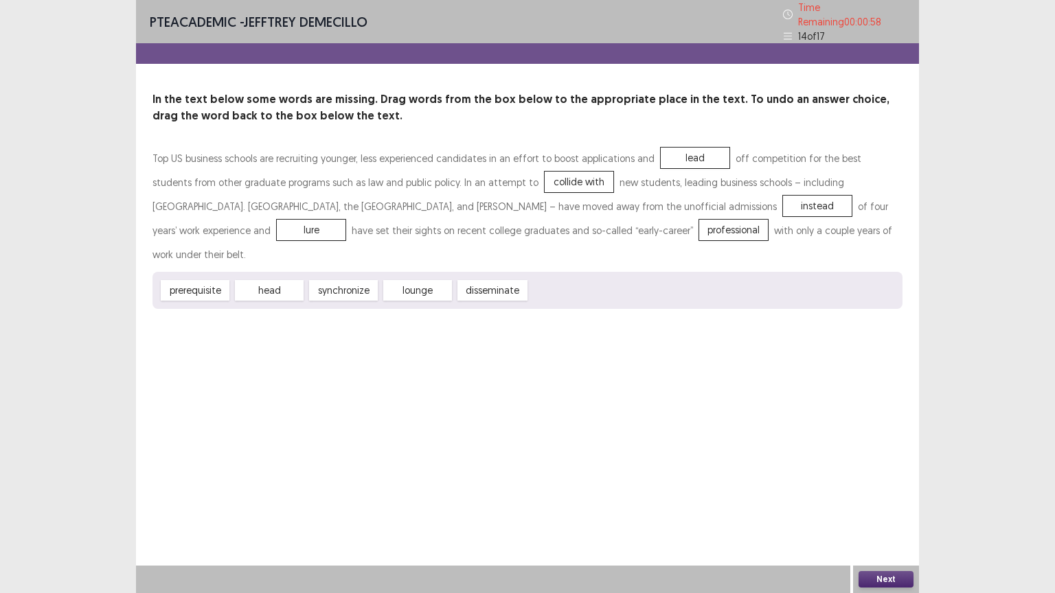
click at [886, 500] on button "Next" at bounding box center [885, 579] width 55 height 16
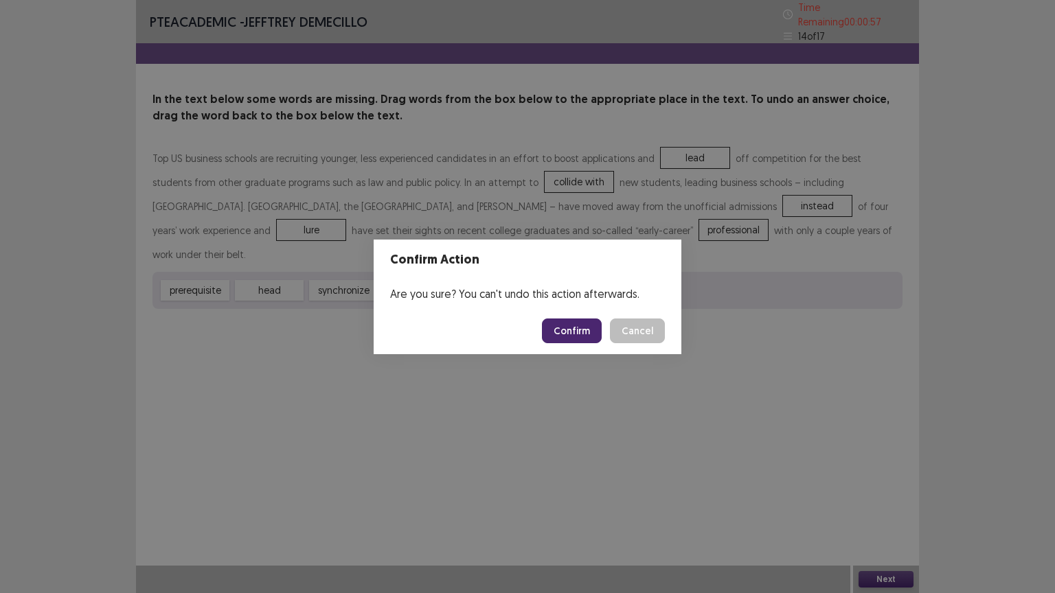
click at [579, 337] on button "Confirm" at bounding box center [572, 331] width 60 height 25
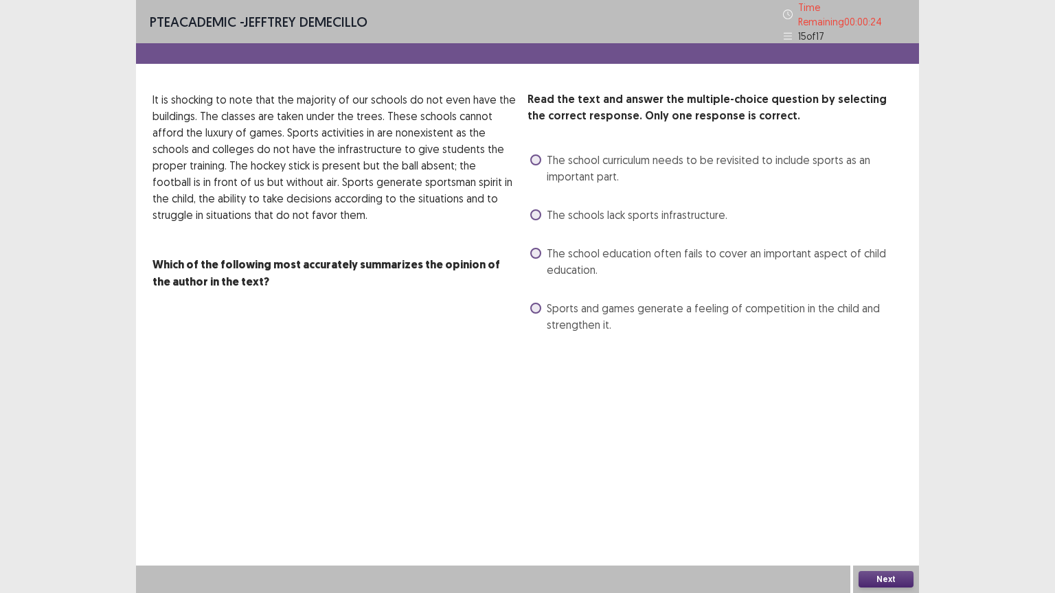
click at [536, 210] on span at bounding box center [535, 214] width 11 height 11
click at [539, 248] on span at bounding box center [535, 253] width 11 height 11
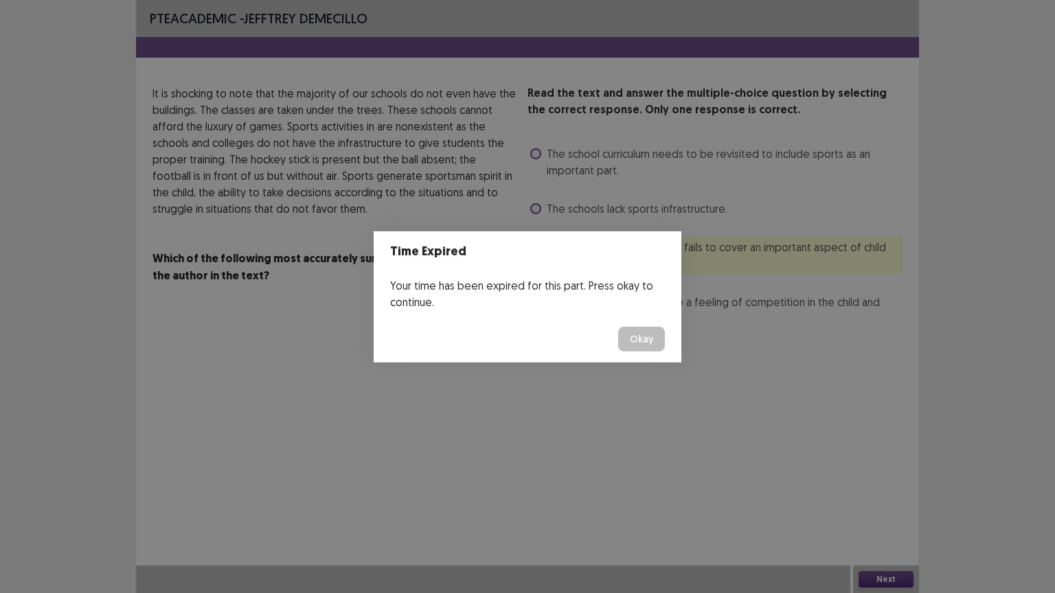
click at [640, 334] on button "Okay" at bounding box center [641, 339] width 47 height 25
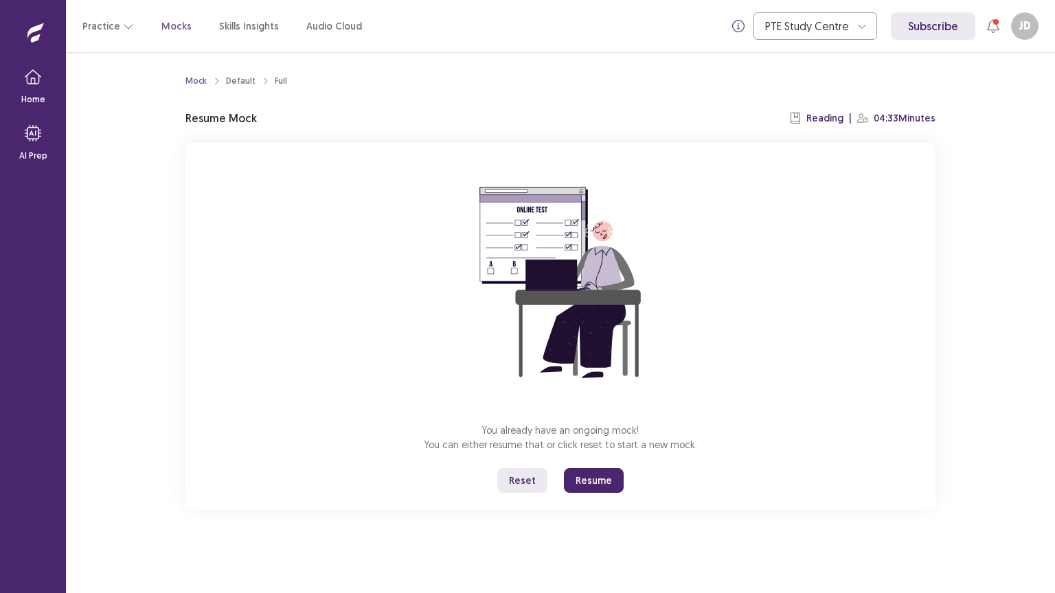
click at [586, 478] on button "Resume" at bounding box center [594, 480] width 60 height 25
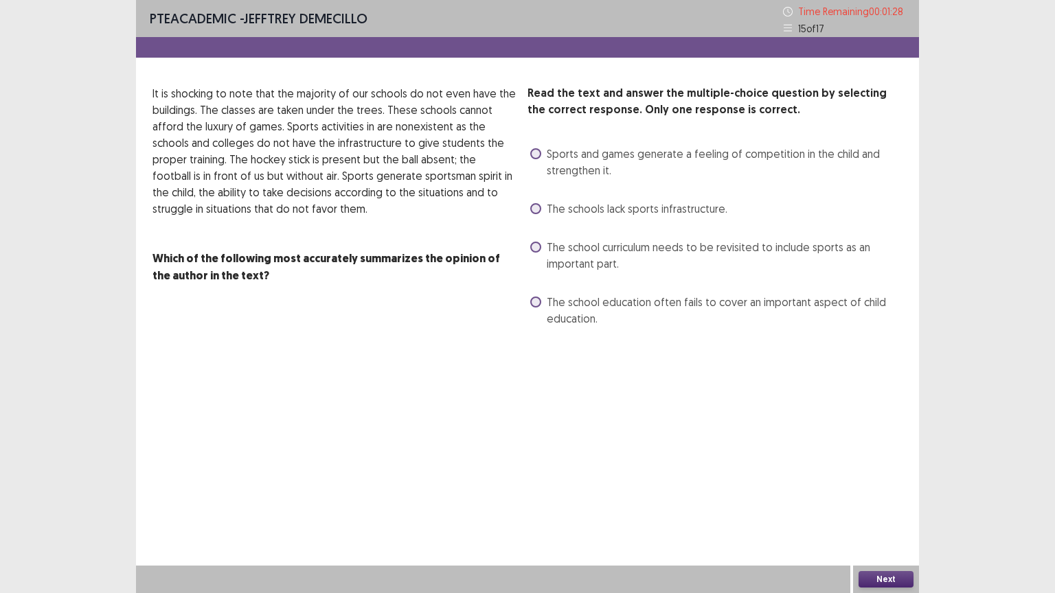
click at [540, 242] on label "The school curriculum needs to be revisited to include sports as an important p…" at bounding box center [716, 255] width 372 height 33
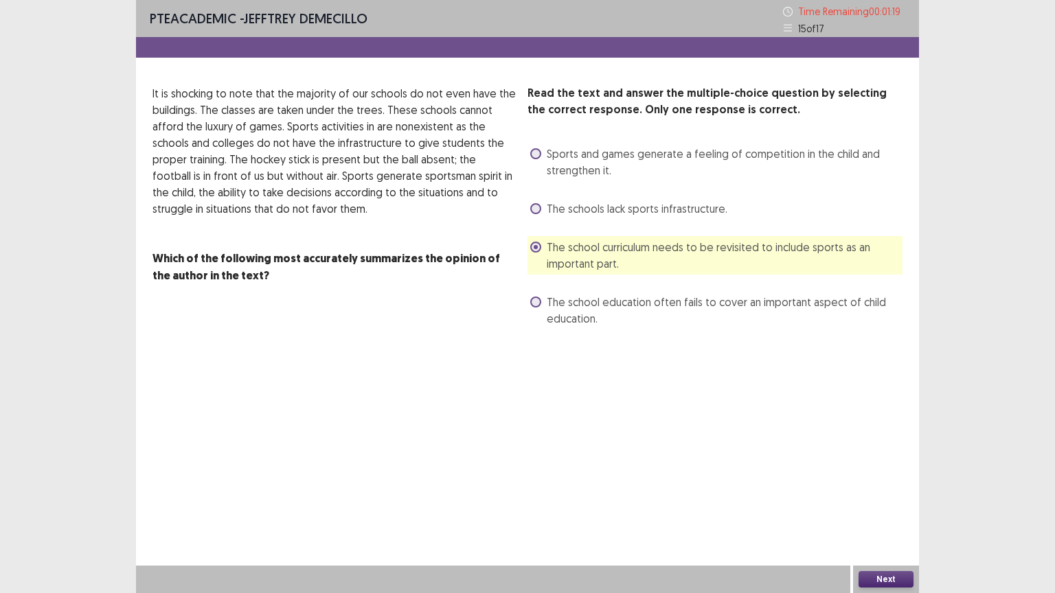
click at [879, 500] on button "Next" at bounding box center [885, 579] width 55 height 16
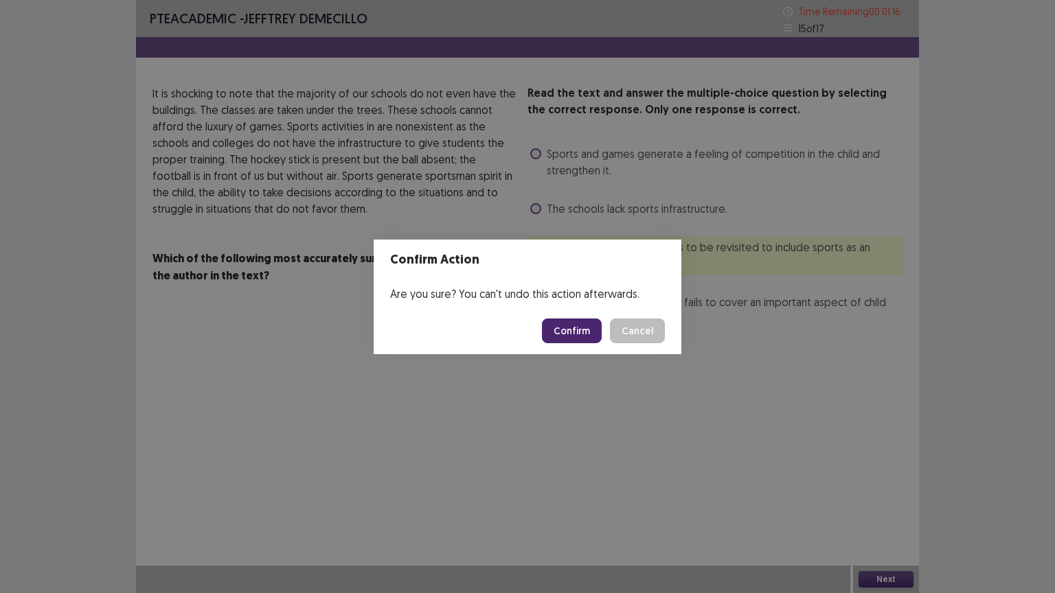
click at [566, 330] on button "Confirm" at bounding box center [572, 331] width 60 height 25
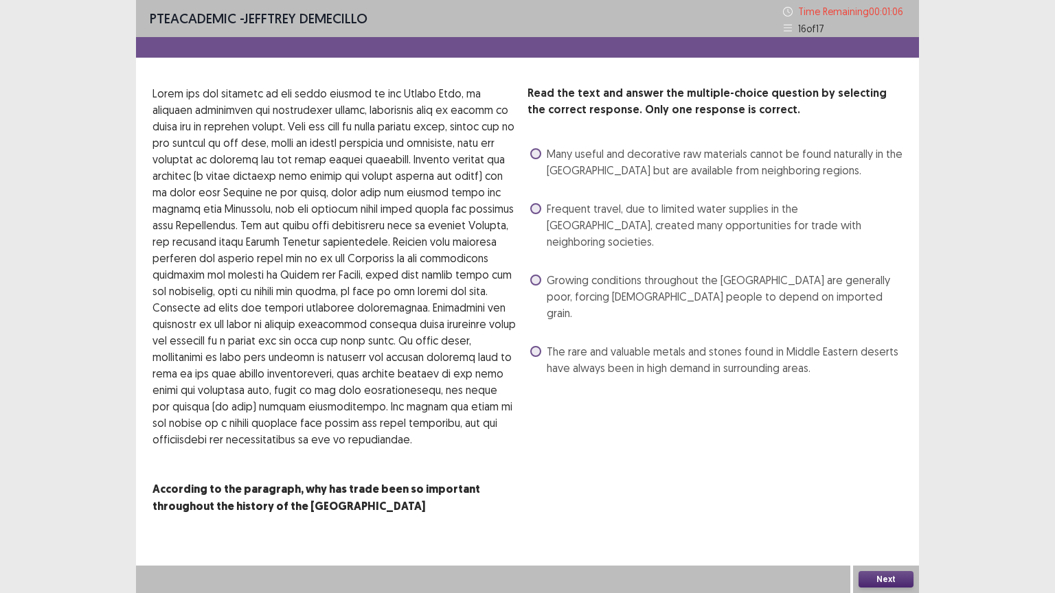
click at [540, 275] on span at bounding box center [535, 280] width 11 height 11
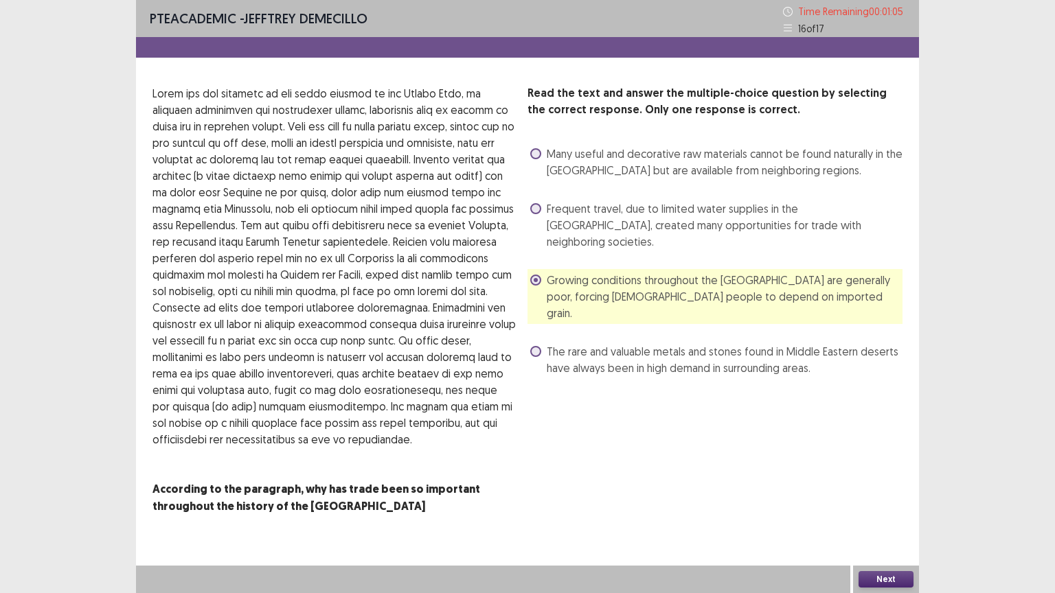
click at [879, 500] on button "Next" at bounding box center [885, 579] width 55 height 16
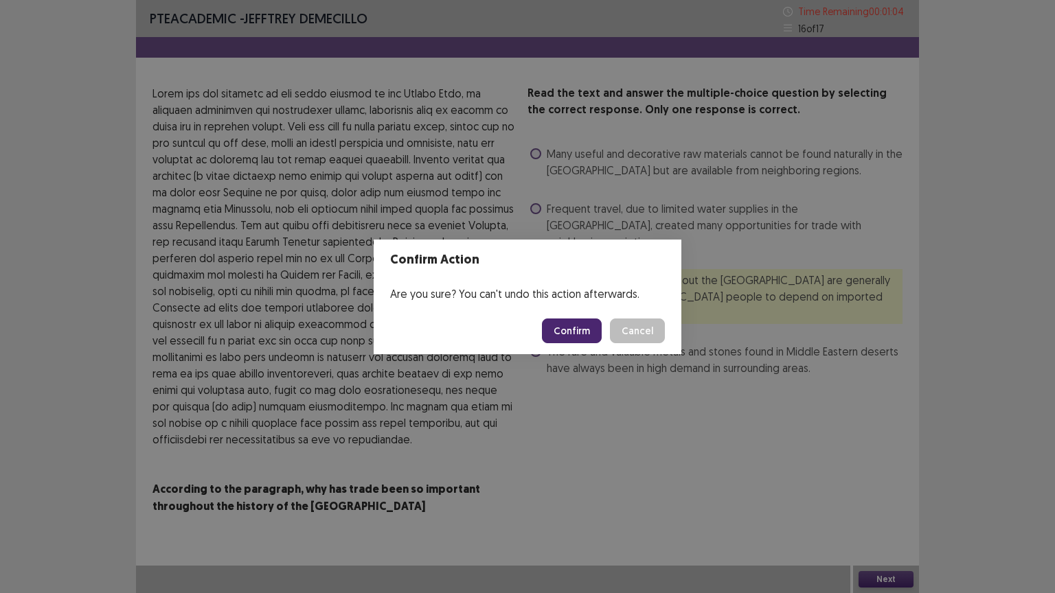
click at [595, 319] on button "Confirm" at bounding box center [572, 331] width 60 height 25
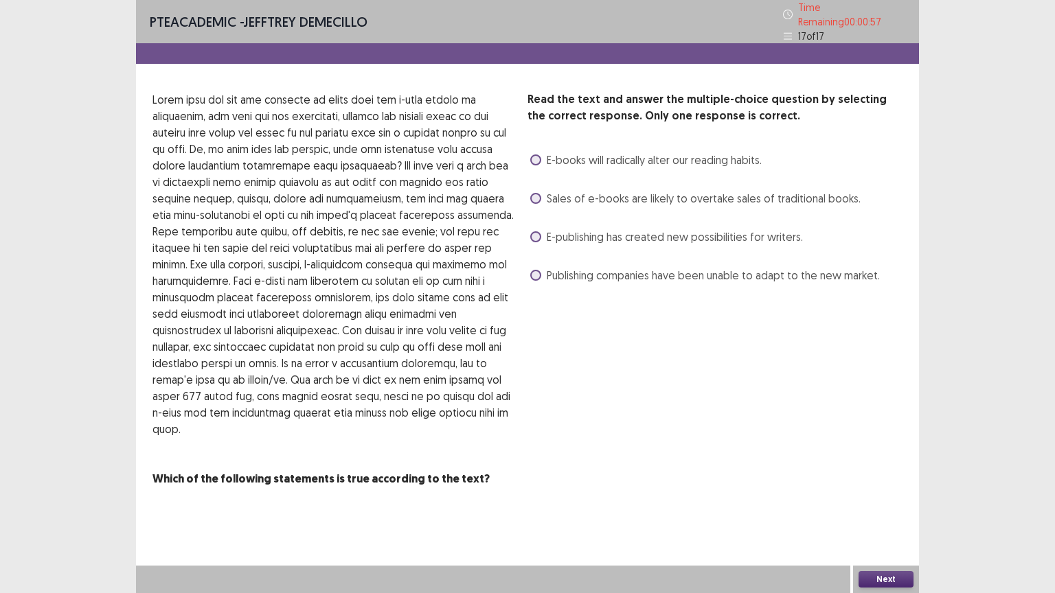
drag, startPoint x: 525, startPoint y: 229, endPoint x: 530, endPoint y: 240, distance: 11.7
click at [525, 229] on div "Read the text and answer the multiple-choice question by selecting the correct …" at bounding box center [527, 297] width 783 height 413
click at [533, 231] on span at bounding box center [535, 236] width 11 height 11
click at [906, 500] on div "Next" at bounding box center [886, 579] width 66 height 27
click at [893, 500] on button "Next" at bounding box center [885, 579] width 55 height 16
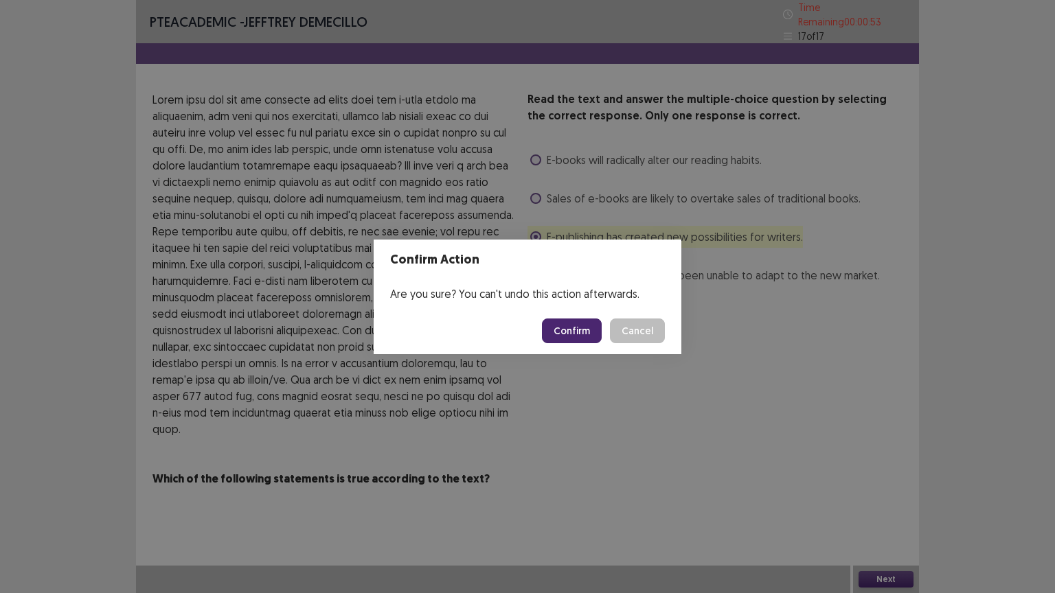
click at [599, 326] on button "Confirm" at bounding box center [572, 331] width 60 height 25
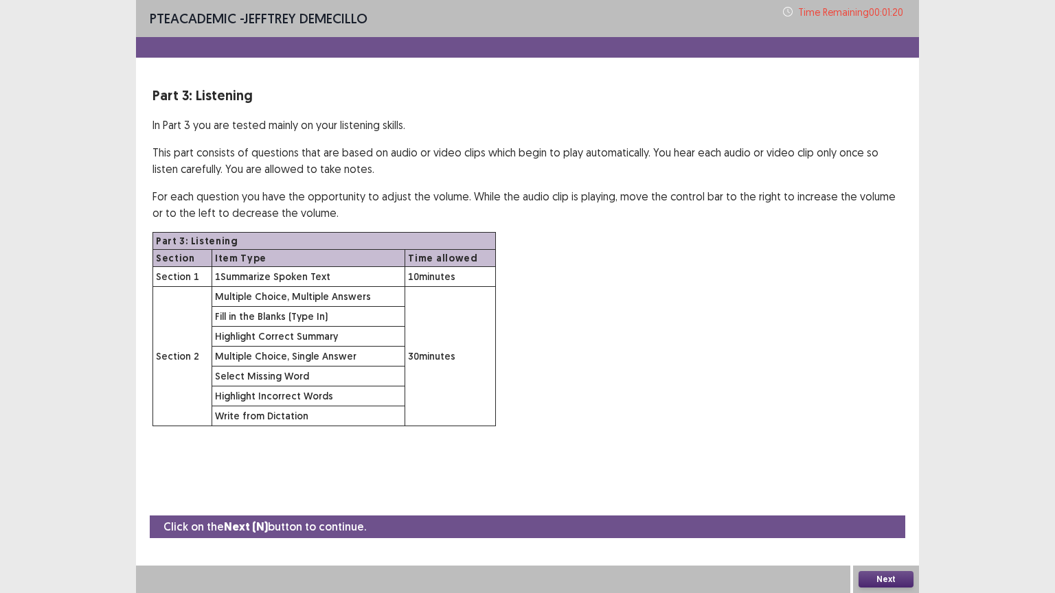
click at [874, 500] on button "Next" at bounding box center [885, 579] width 55 height 16
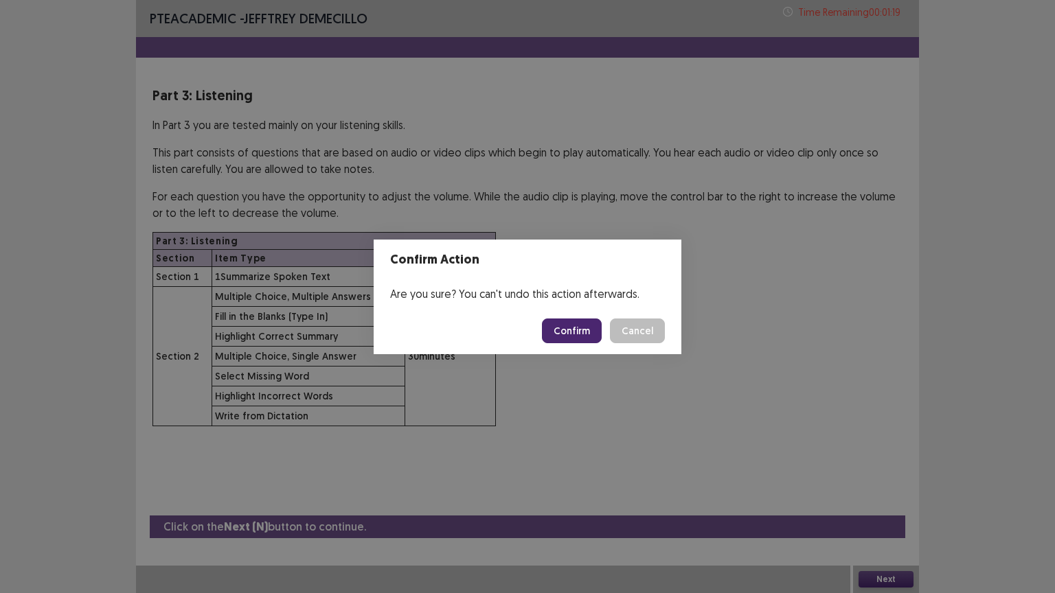
click at [563, 332] on button "Confirm" at bounding box center [572, 331] width 60 height 25
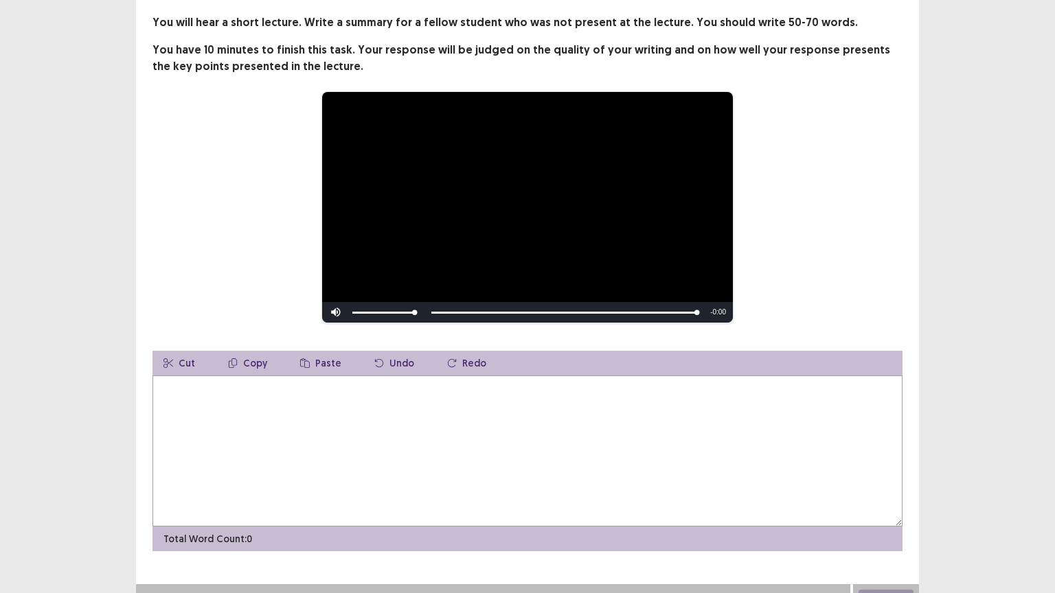
scroll to position [89, 0]
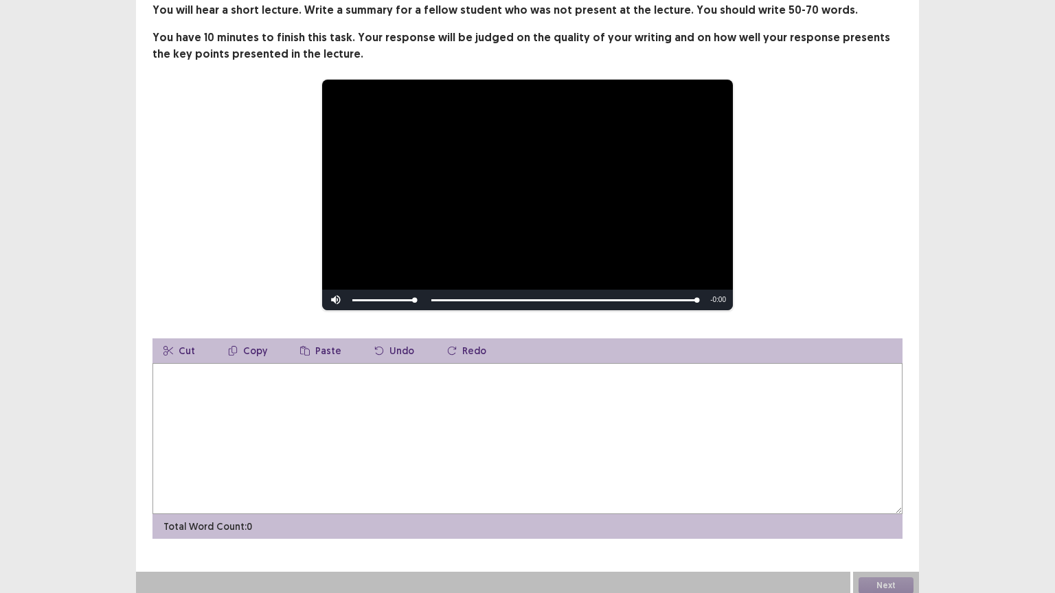
click at [394, 395] on textarea at bounding box center [527, 438] width 750 height 151
drag, startPoint x: 367, startPoint y: 370, endPoint x: 378, endPoint y: 370, distance: 11.7
click at [378, 370] on textarea "**********" at bounding box center [527, 438] width 750 height 151
click at [468, 371] on textarea "**********" at bounding box center [527, 438] width 750 height 151
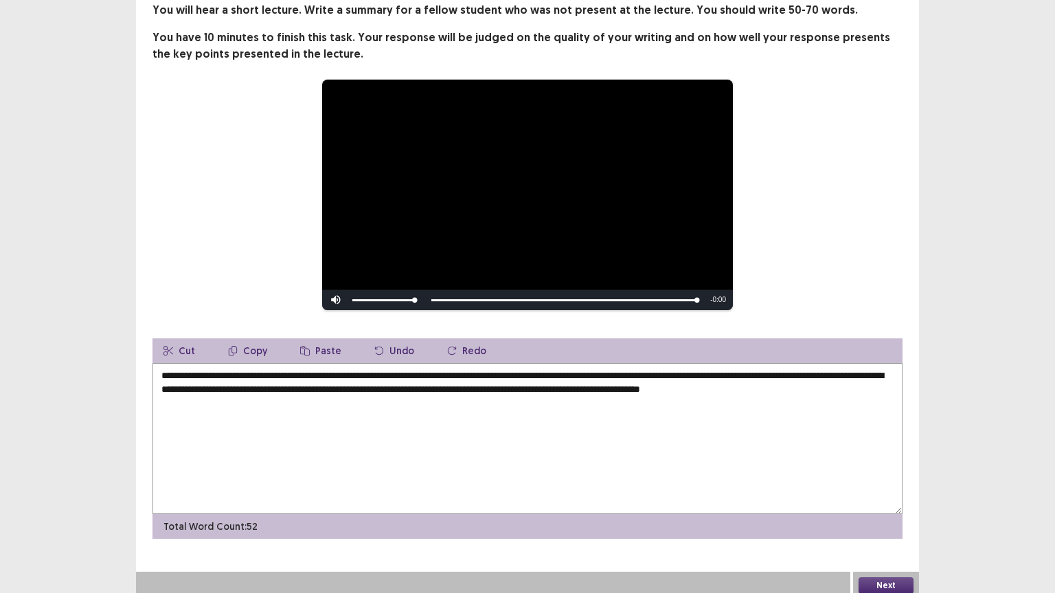
click at [863, 384] on textarea "**********" at bounding box center [527, 438] width 750 height 151
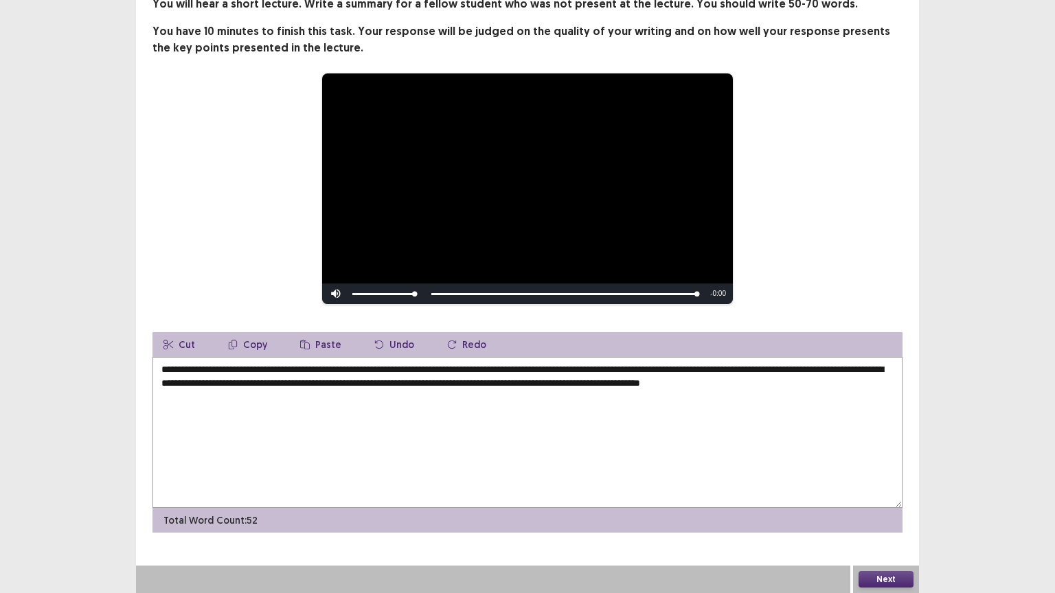
drag, startPoint x: 448, startPoint y: 382, endPoint x: 457, endPoint y: 384, distance: 9.8
click at [457, 384] on textarea "**********" at bounding box center [527, 432] width 750 height 151
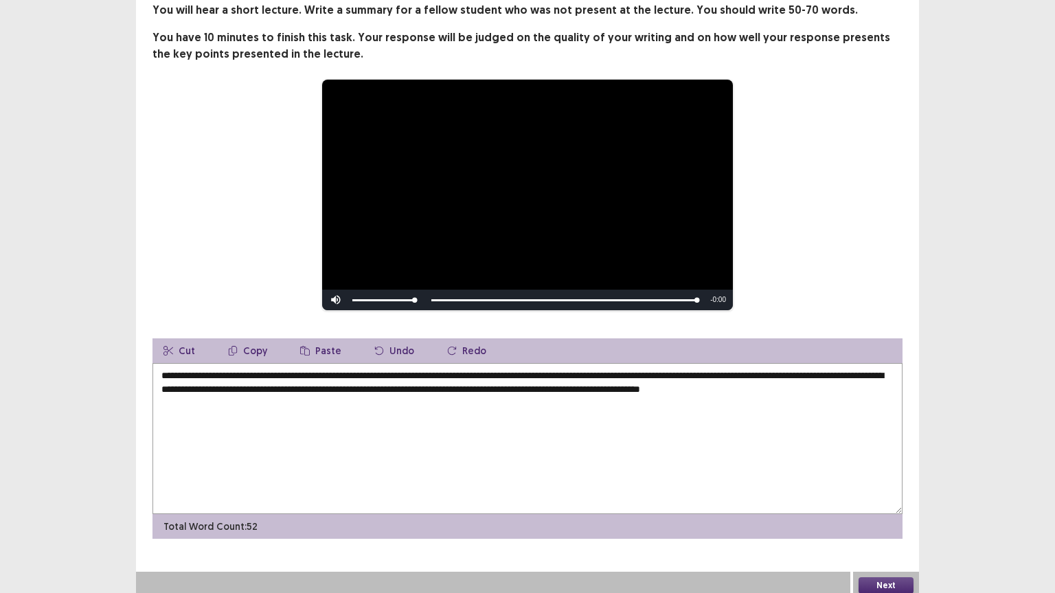
type textarea "**********"
click at [892, 500] on button "Next" at bounding box center [885, 585] width 55 height 16
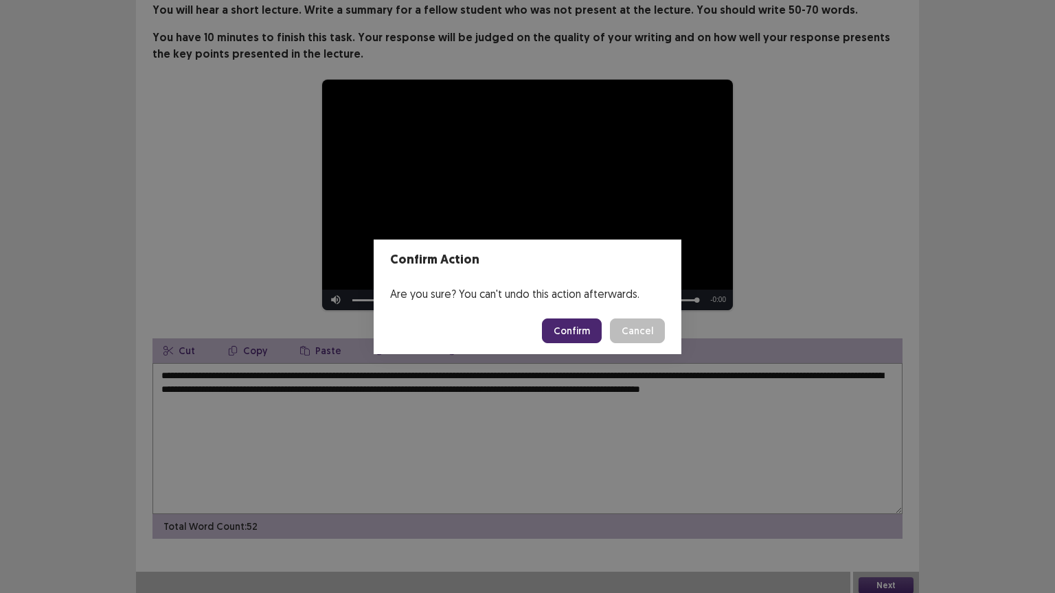
click at [566, 326] on button "Confirm" at bounding box center [572, 331] width 60 height 25
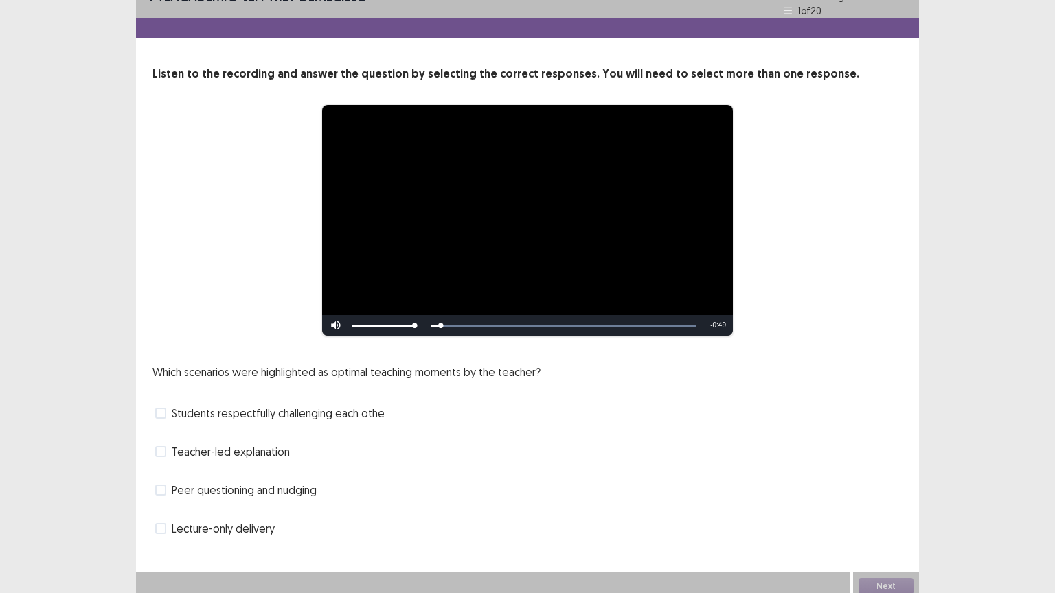
scroll to position [26, 0]
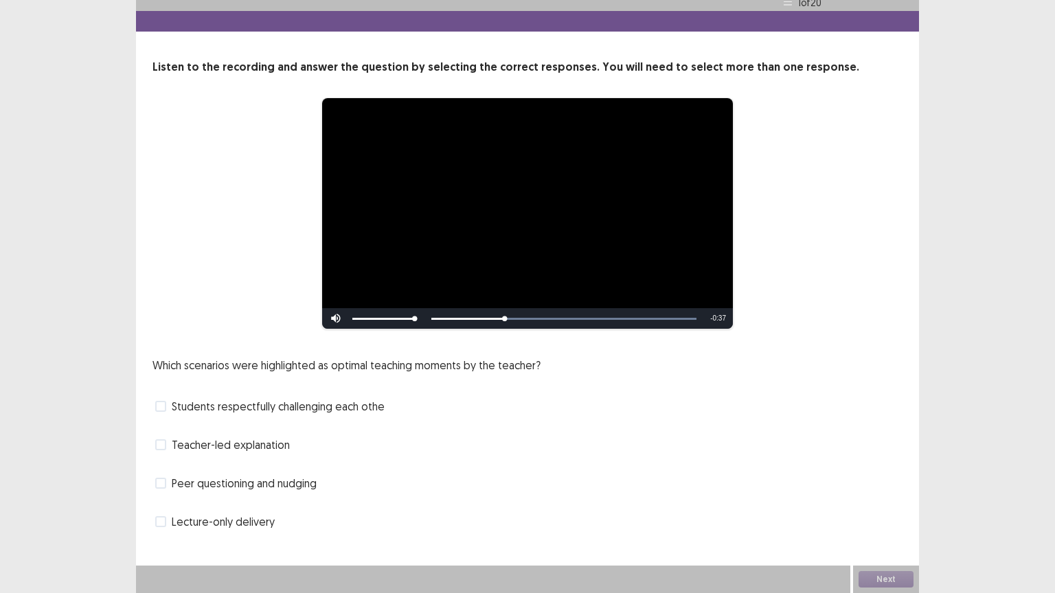
click at [157, 483] on span at bounding box center [160, 483] width 11 height 11
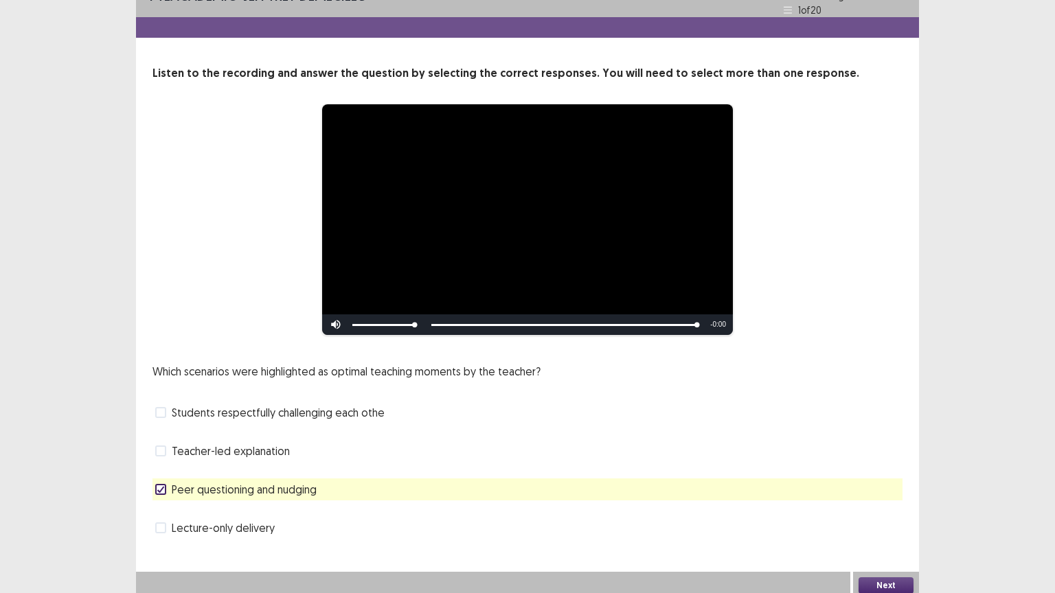
click at [876, 500] on button "Next" at bounding box center [885, 585] width 55 height 16
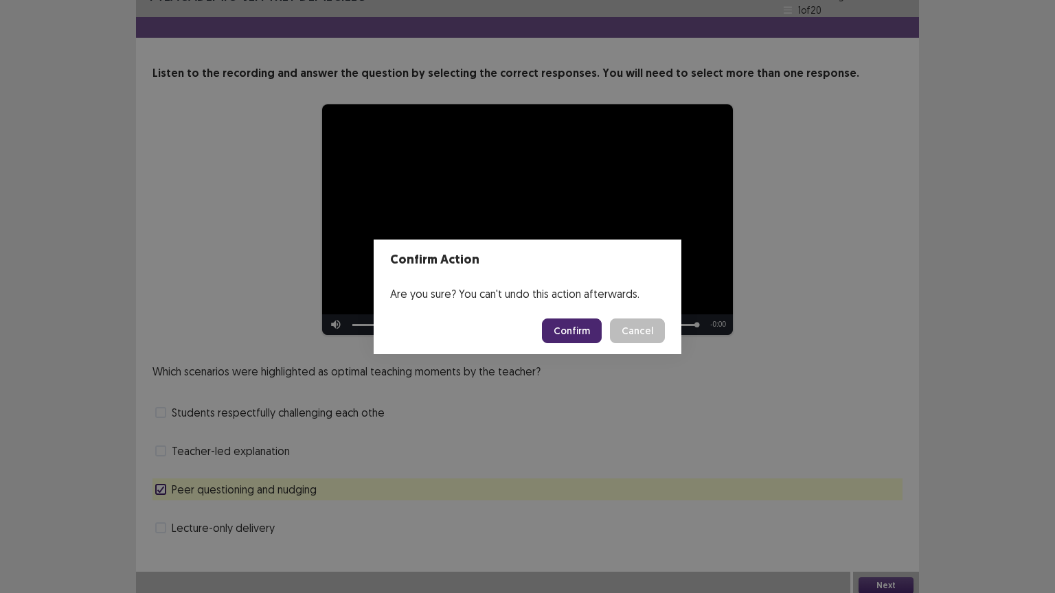
click at [564, 332] on button "Confirm" at bounding box center [572, 331] width 60 height 25
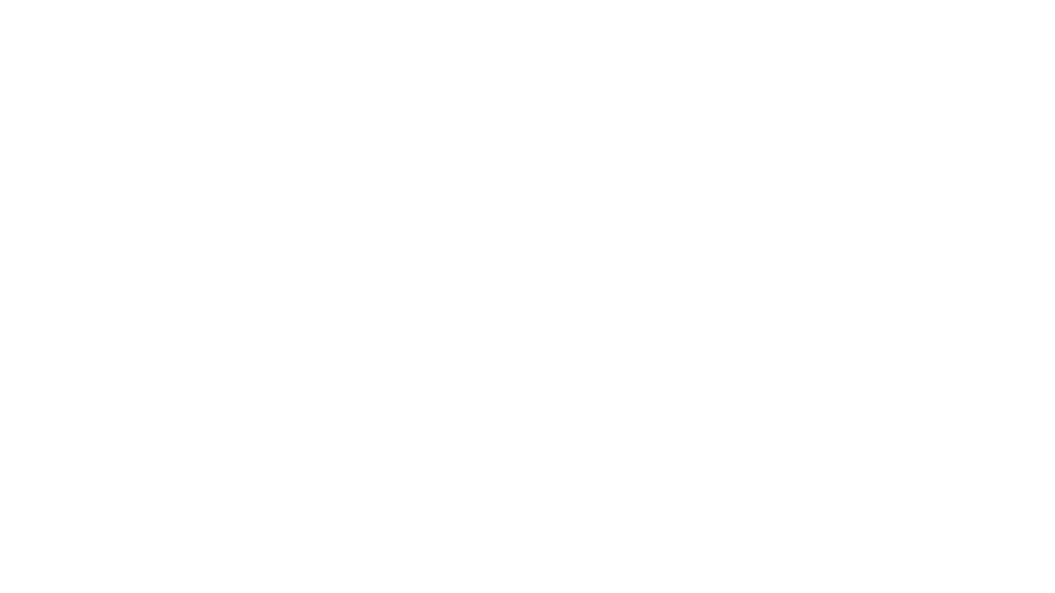
scroll to position [0, 0]
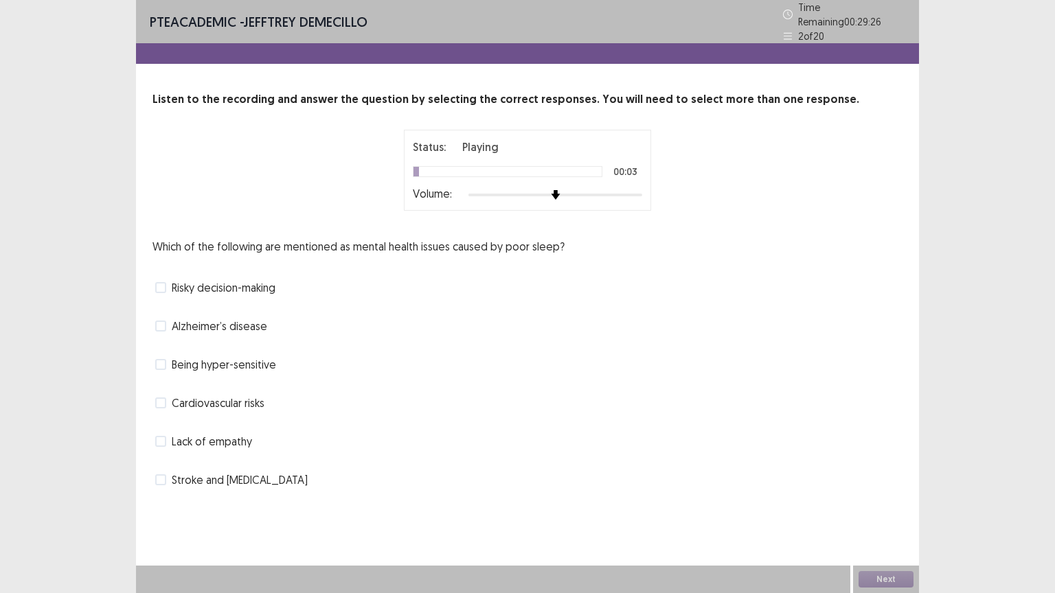
click at [165, 398] on span at bounding box center [160, 403] width 11 height 11
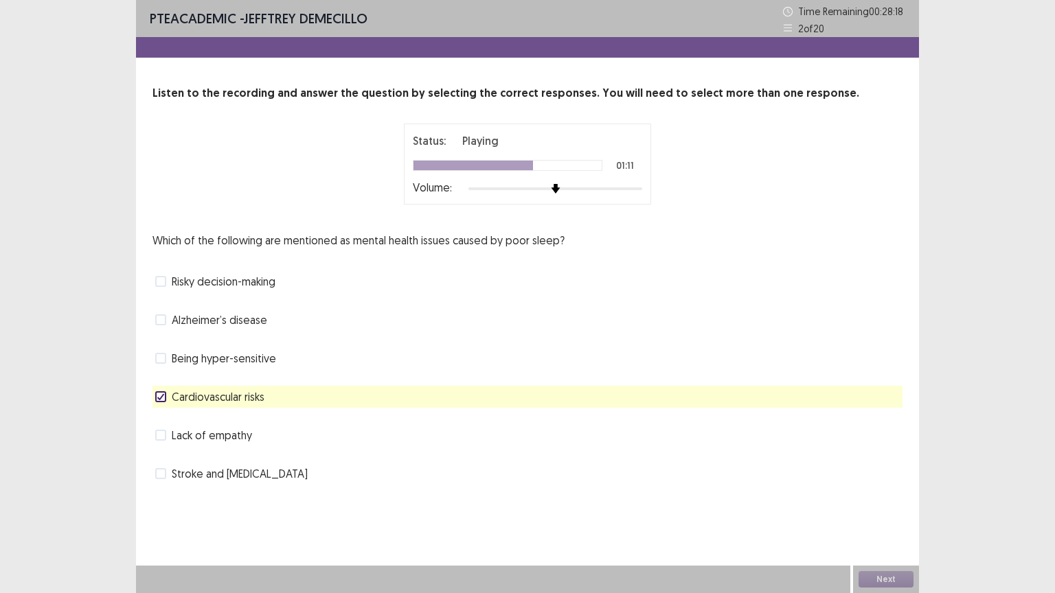
click at [161, 320] on span at bounding box center [160, 319] width 11 height 11
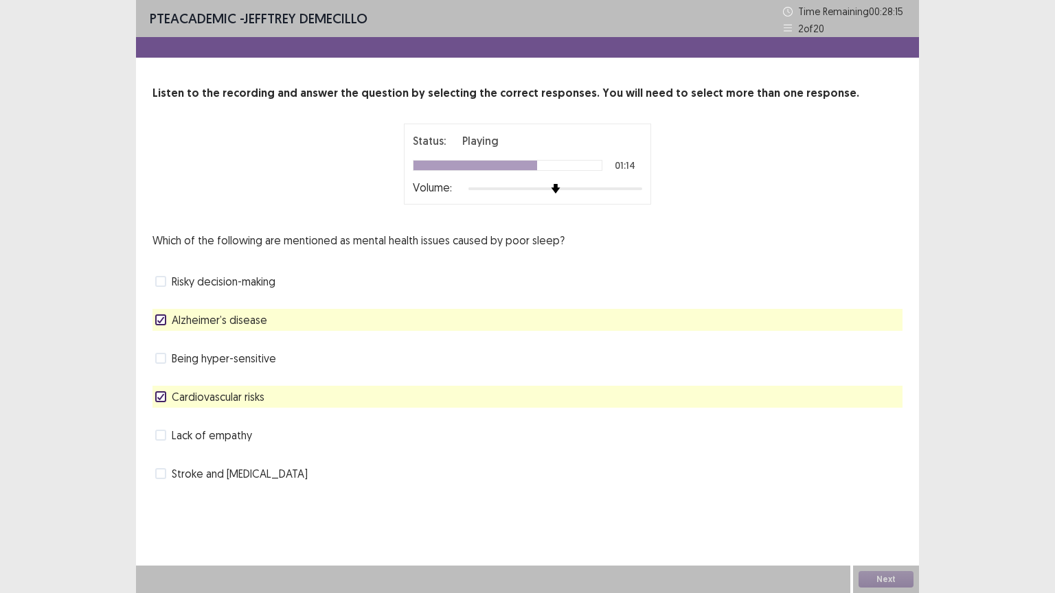
click at [158, 478] on span at bounding box center [160, 473] width 11 height 11
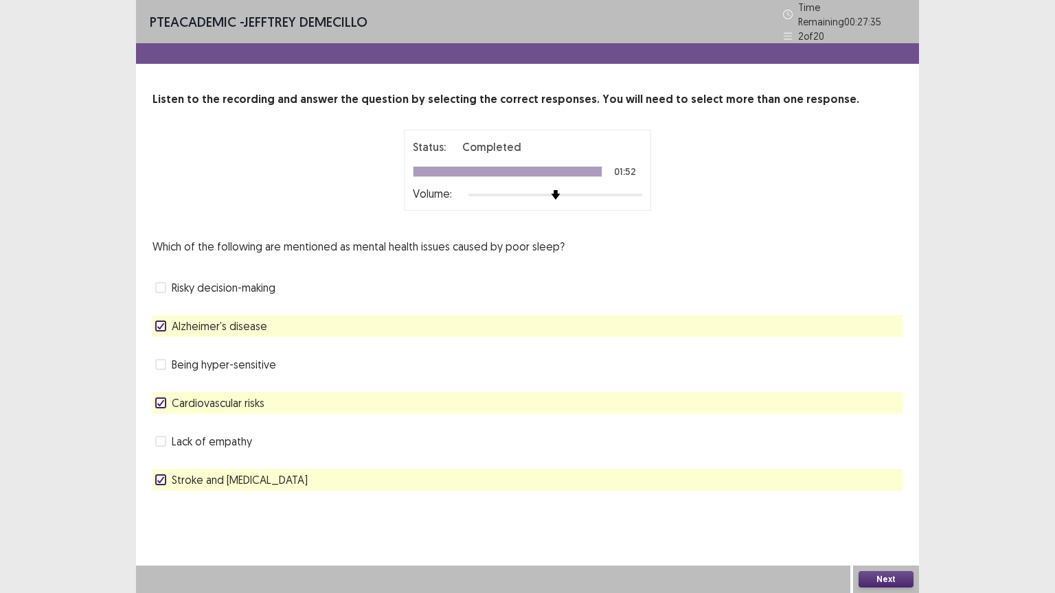
click at [893, 500] on button "Next" at bounding box center [885, 579] width 55 height 16
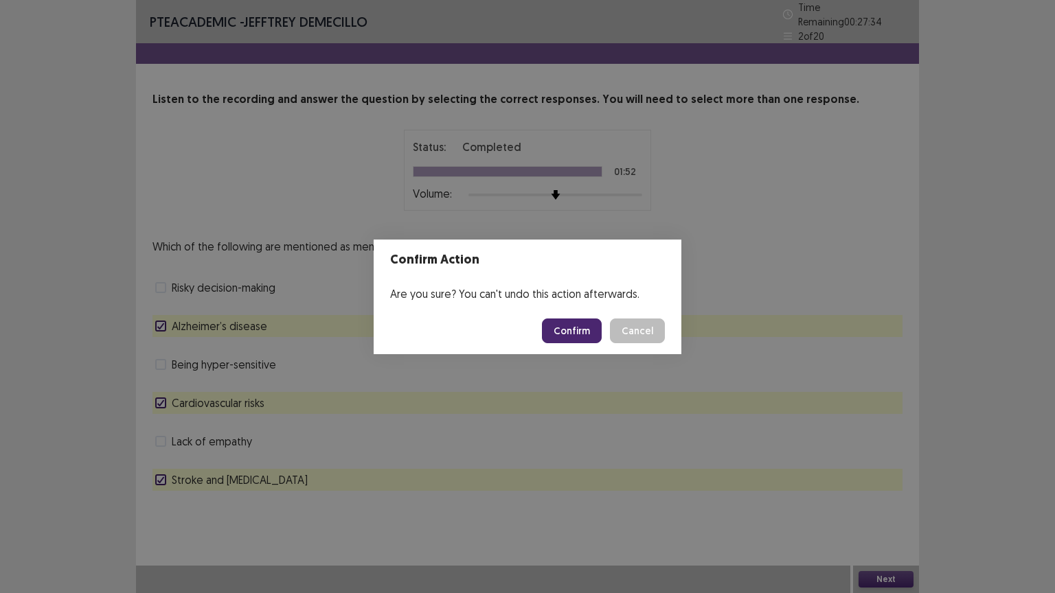
click at [579, 325] on button "Confirm" at bounding box center [572, 331] width 60 height 25
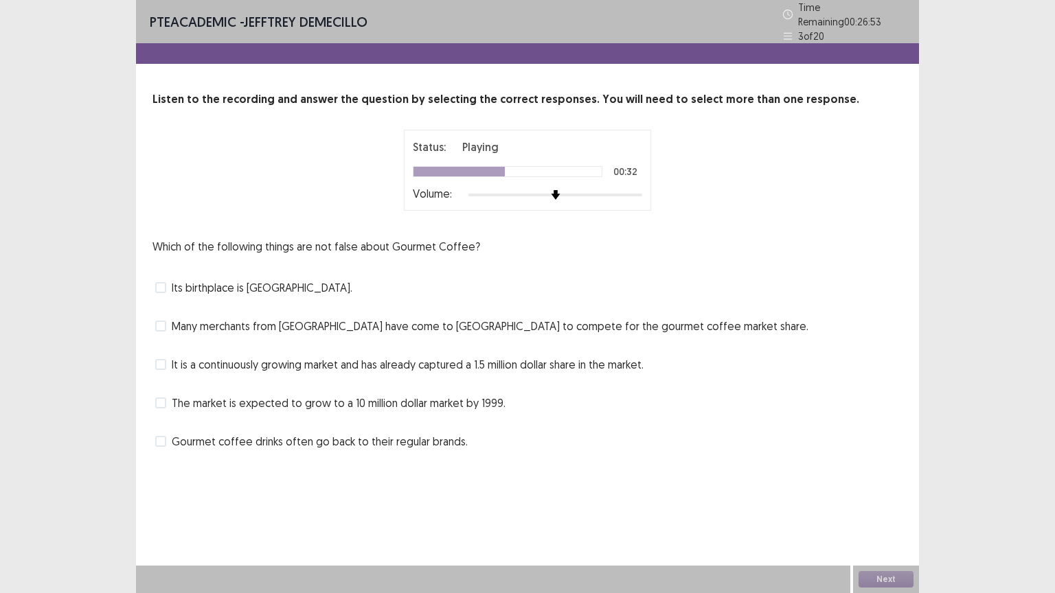
click at [170, 321] on label "Many merchants from [GEOGRAPHIC_DATA] have come to [GEOGRAPHIC_DATA] to compete…" at bounding box center [481, 326] width 653 height 16
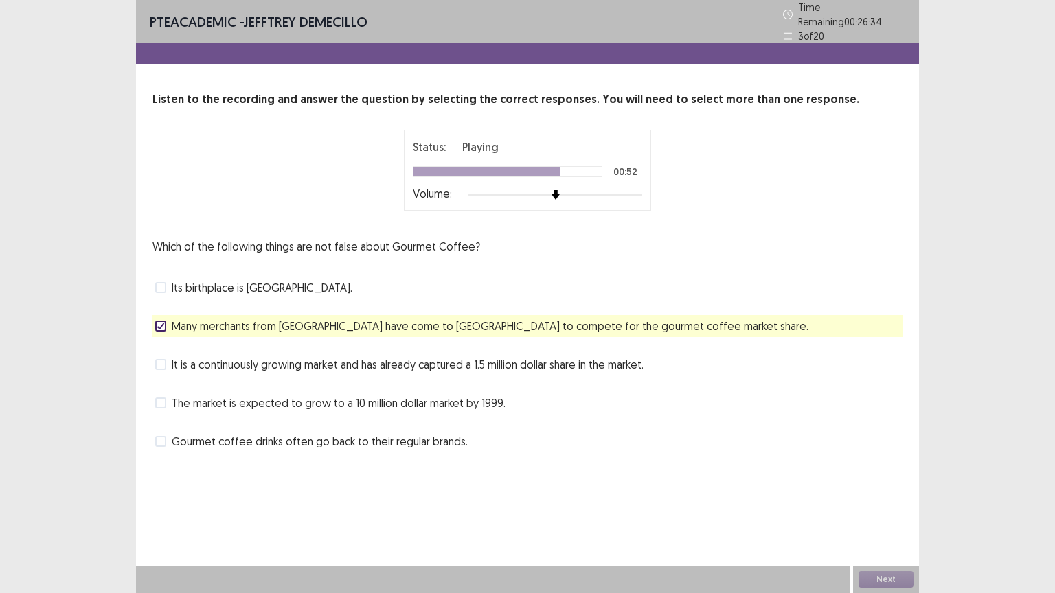
click at [162, 359] on span at bounding box center [160, 364] width 11 height 11
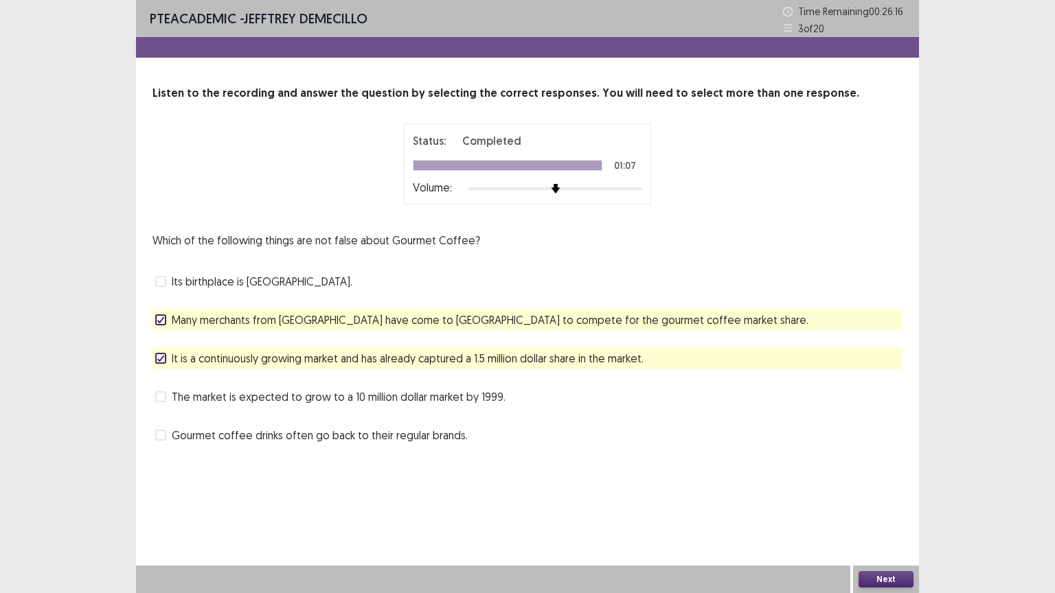
click at [880, 500] on button "Next" at bounding box center [885, 579] width 55 height 16
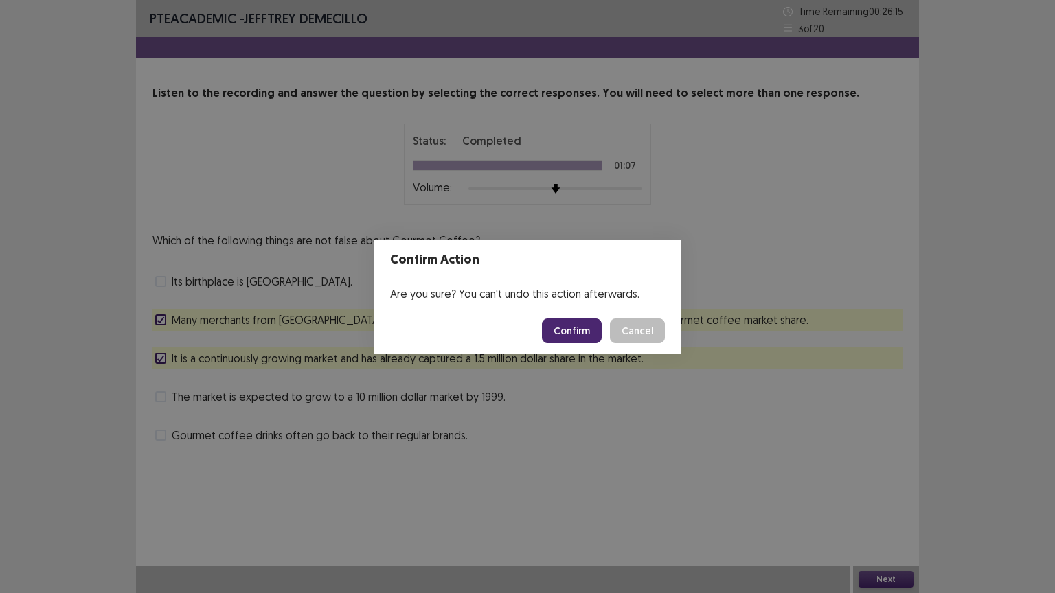
click at [570, 334] on button "Confirm" at bounding box center [572, 331] width 60 height 25
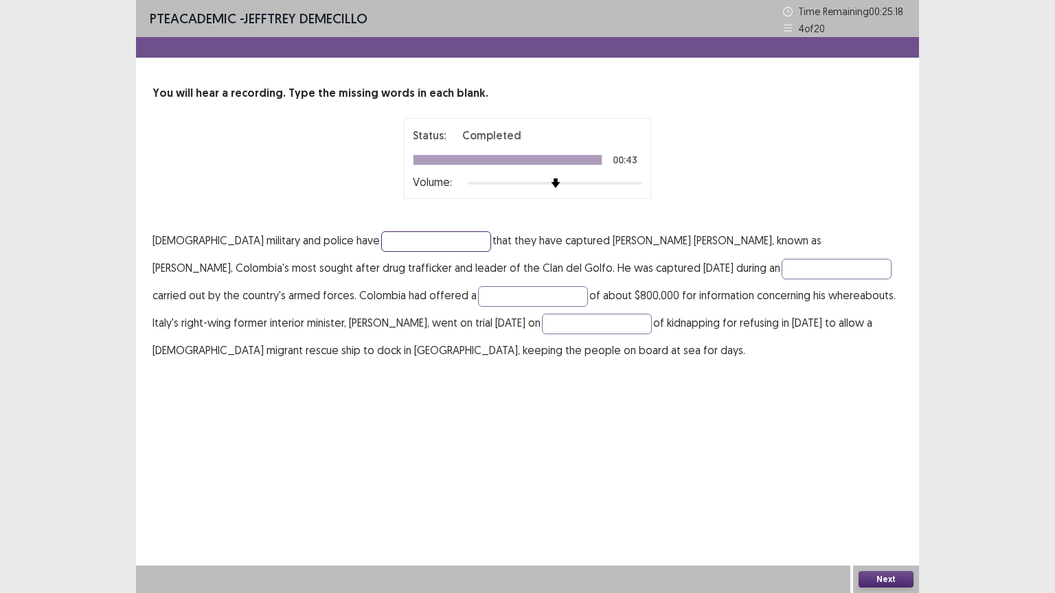
click at [381, 241] on input "text" at bounding box center [436, 241] width 110 height 21
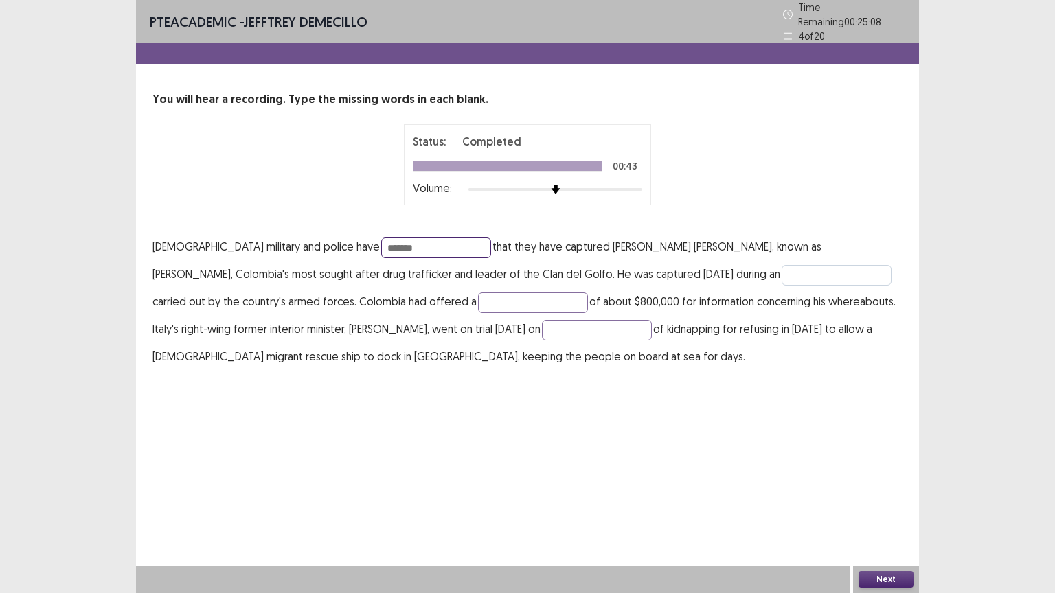
type input "*******"
click at [781, 272] on input "text" at bounding box center [836, 275] width 110 height 21
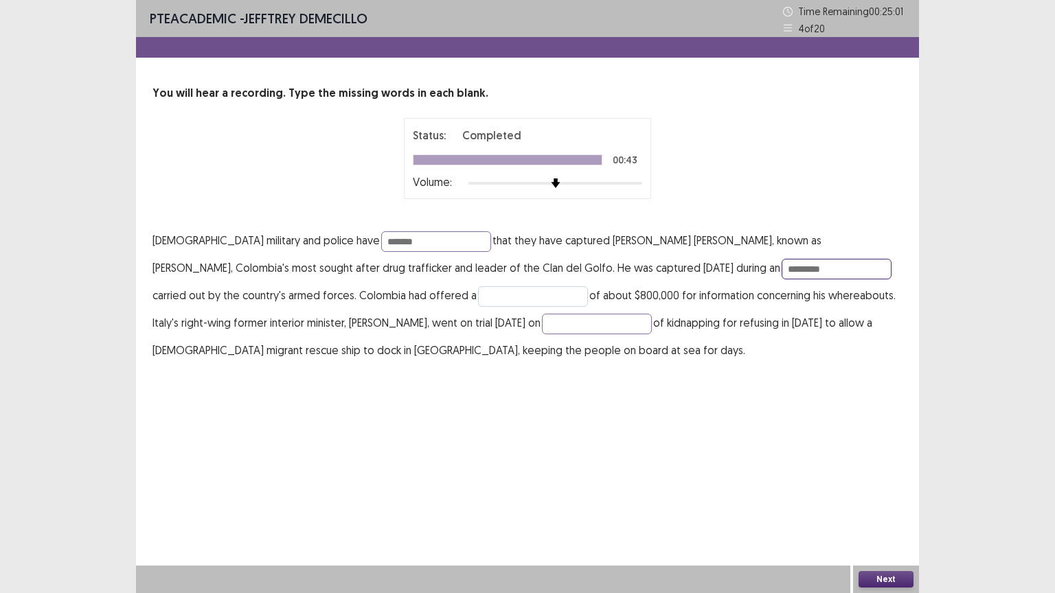
type input "*********"
click at [478, 294] on input "text" at bounding box center [533, 296] width 110 height 21
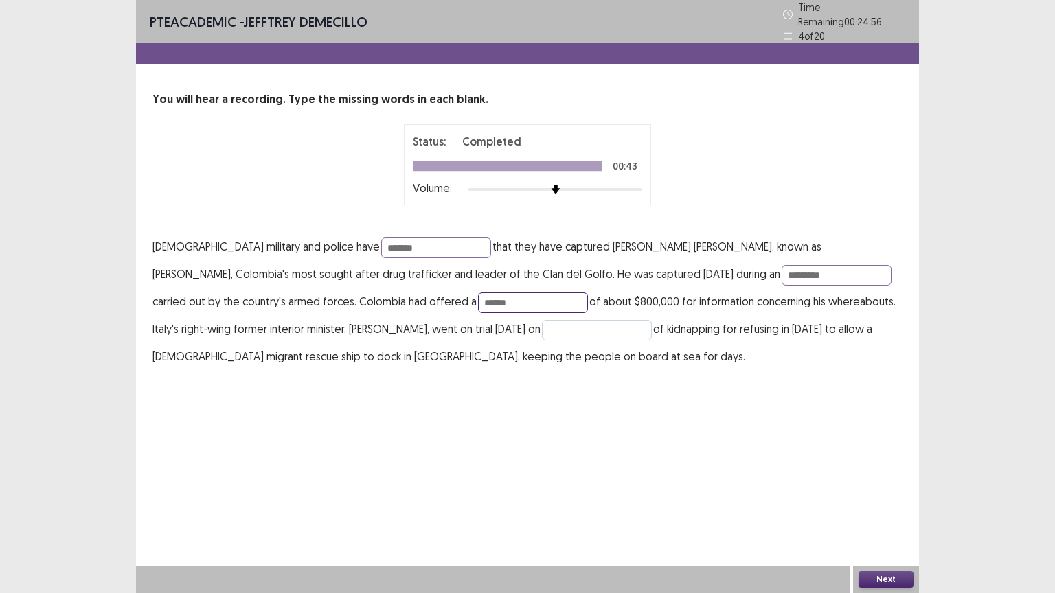
type input "******"
click at [542, 322] on input "text" at bounding box center [597, 330] width 110 height 21
type input "******"
click at [866, 500] on button "Next" at bounding box center [885, 579] width 55 height 16
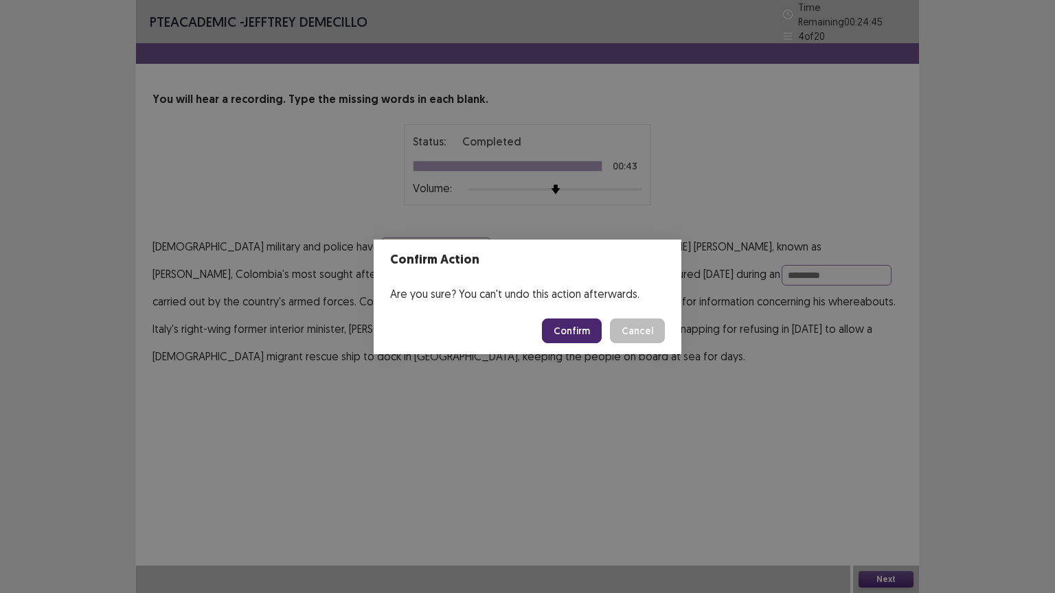
click at [573, 327] on button "Confirm" at bounding box center [572, 331] width 60 height 25
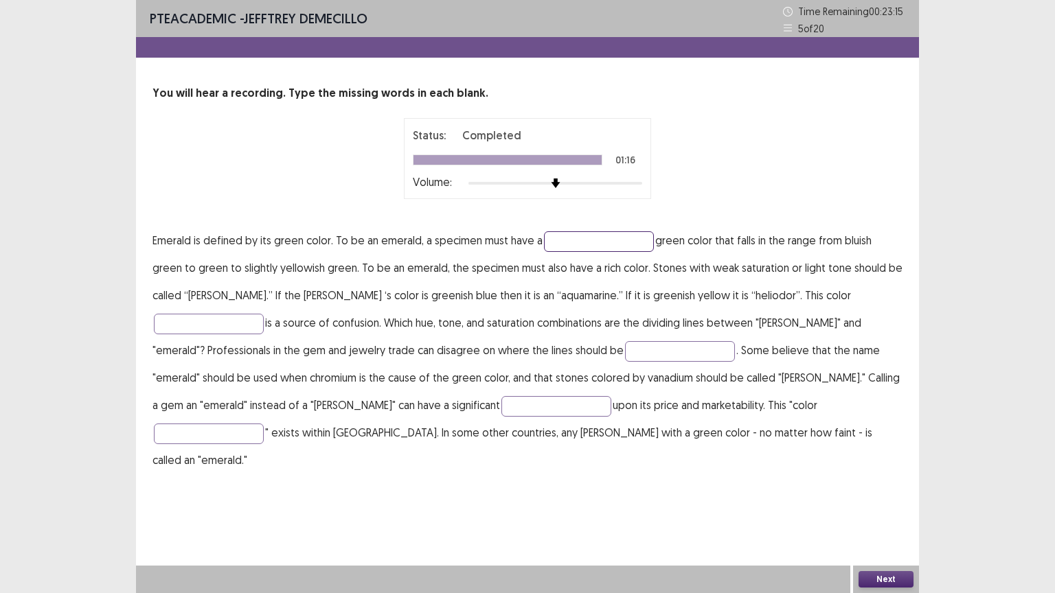
click at [600, 236] on input "text" at bounding box center [599, 241] width 110 height 21
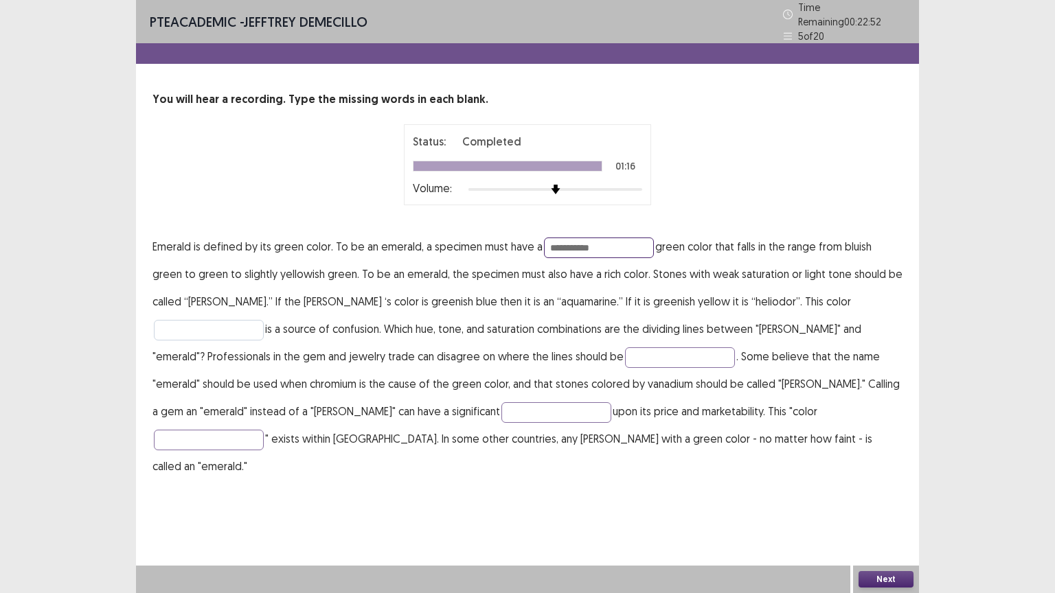
type input "**********"
click at [264, 320] on input "text" at bounding box center [209, 330] width 110 height 21
type input "*"
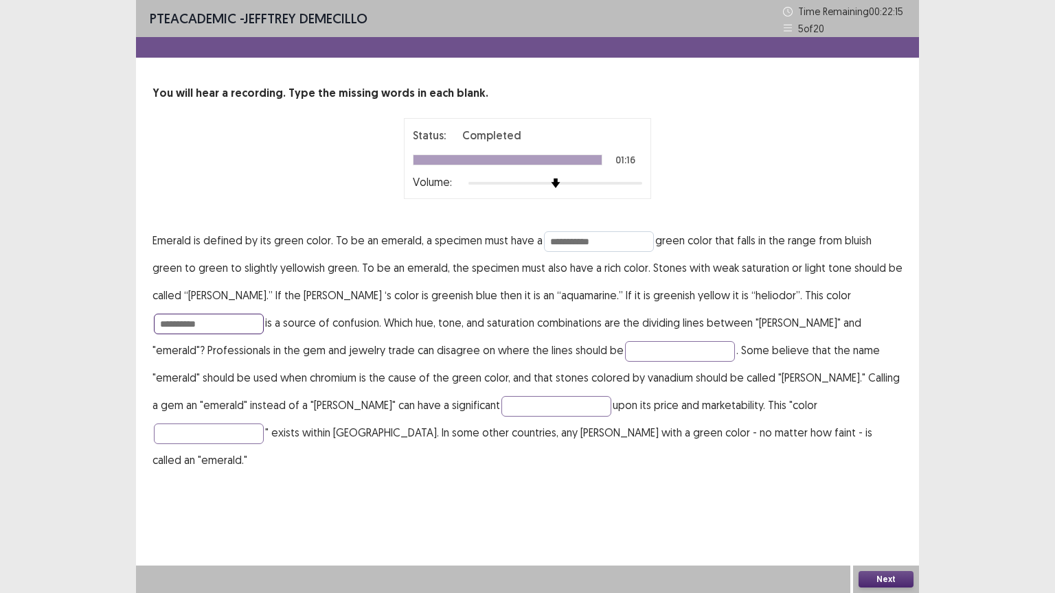
type input "**********"
click at [615, 240] on input "**********" at bounding box center [599, 241] width 110 height 21
type input "**********"
click at [505, 338] on p "**********" at bounding box center [527, 350] width 750 height 247
click at [625, 346] on input "text" at bounding box center [680, 351] width 110 height 21
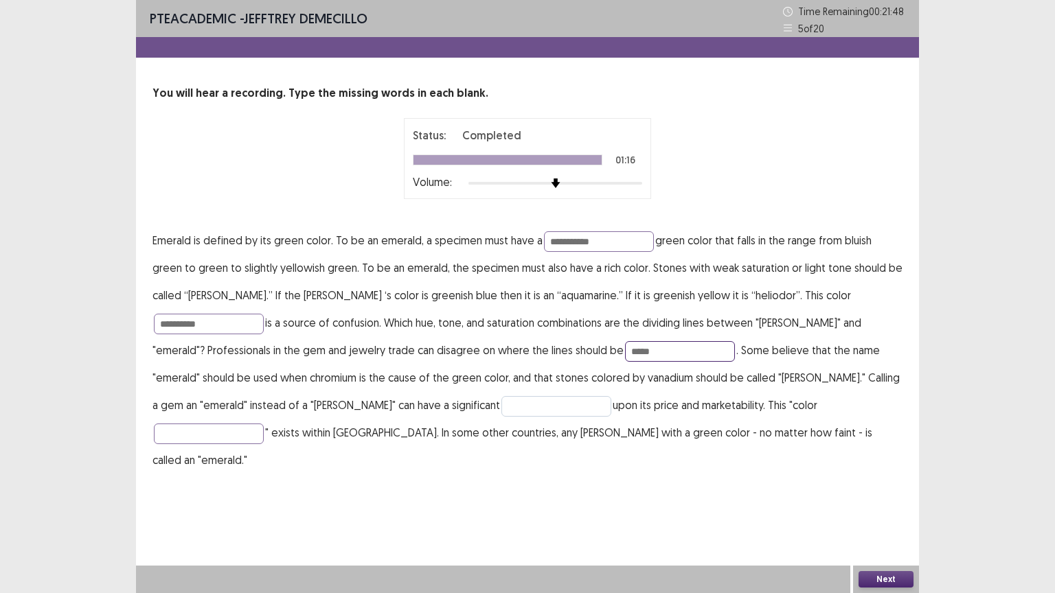
type input "*****"
click at [501, 397] on input "text" at bounding box center [556, 406] width 110 height 21
type input "******"
click at [264, 424] on input "text" at bounding box center [209, 434] width 110 height 21
click at [264, 424] on input "********" at bounding box center [209, 434] width 110 height 21
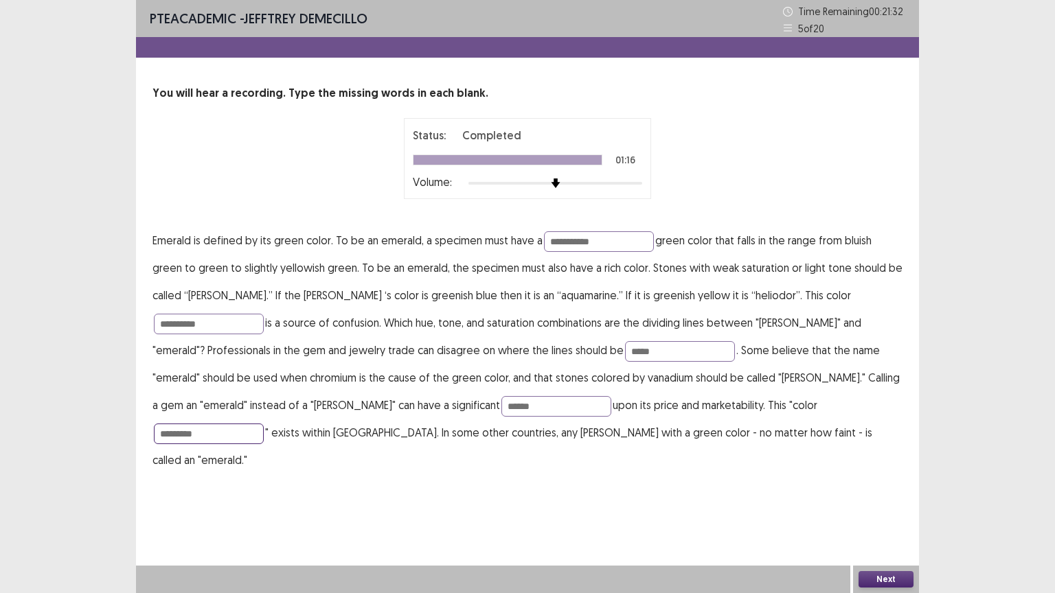
type input "*********"
click at [882, 500] on button "Next" at bounding box center [885, 579] width 55 height 16
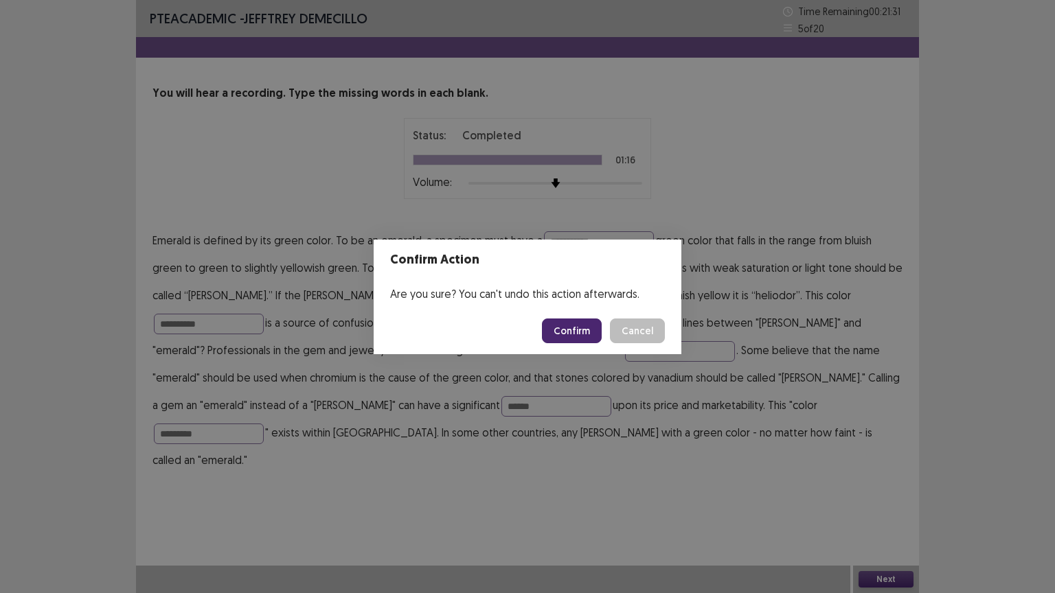
click at [580, 334] on button "Confirm" at bounding box center [572, 331] width 60 height 25
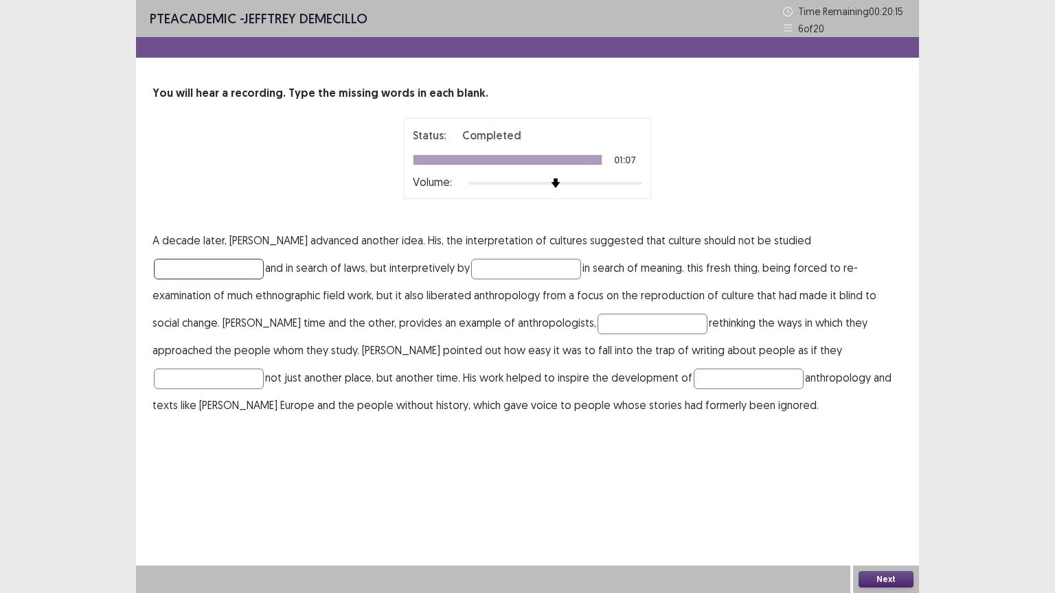
click at [264, 259] on input "text" at bounding box center [209, 269] width 110 height 21
type input "**********"
click at [471, 270] on input "text" at bounding box center [526, 269] width 110 height 21
type input "*******"
click at [597, 314] on input "text" at bounding box center [652, 324] width 110 height 21
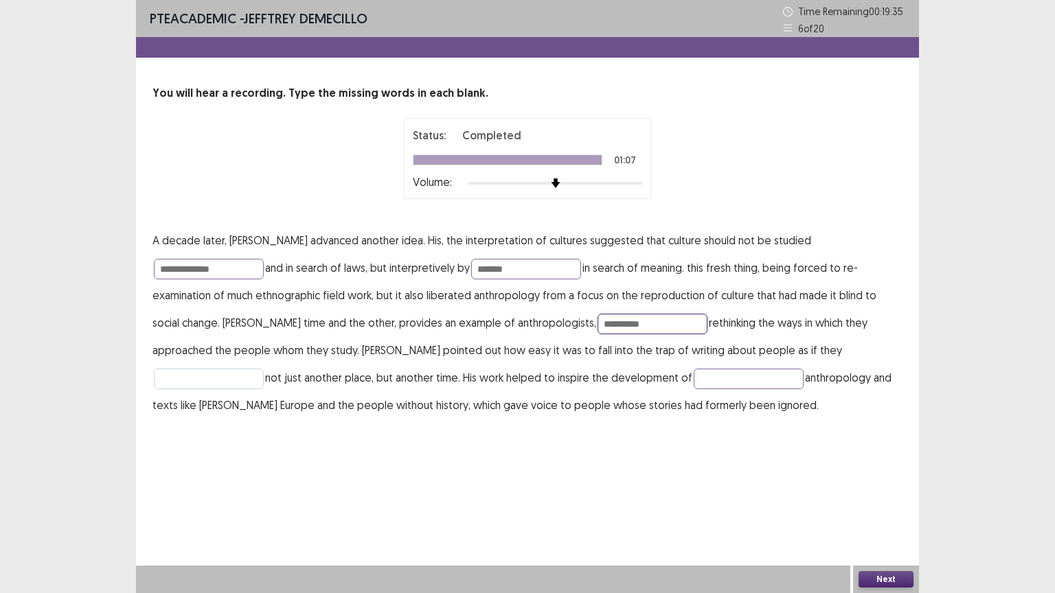
type input "**********"
click at [264, 369] on input "text" at bounding box center [209, 379] width 110 height 21
type input "*******"
click at [693, 380] on input "text" at bounding box center [748, 379] width 110 height 21
type input "**********"
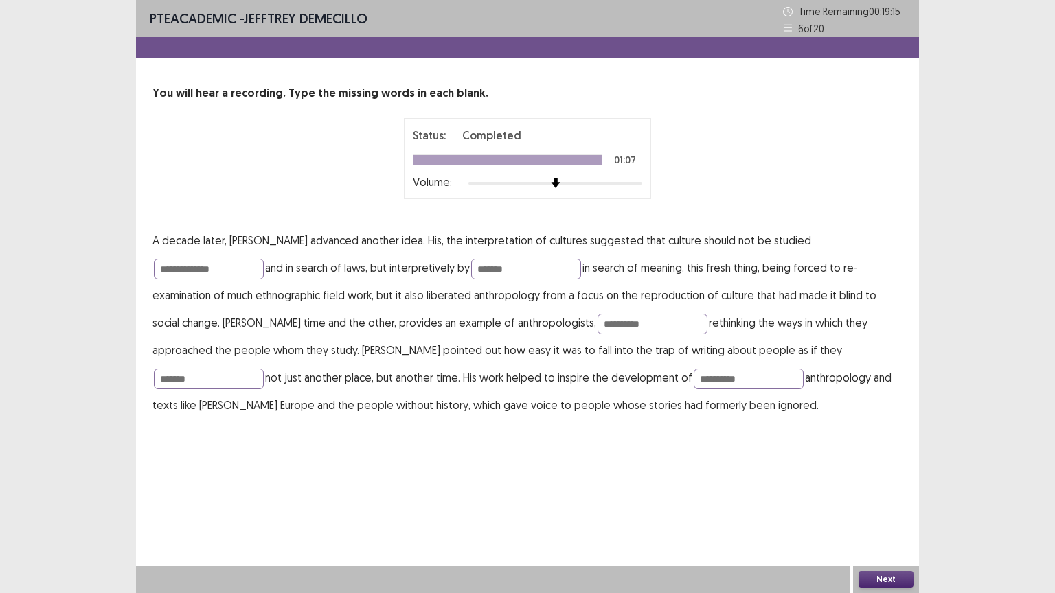
click at [887, 500] on button "Next" at bounding box center [885, 579] width 55 height 16
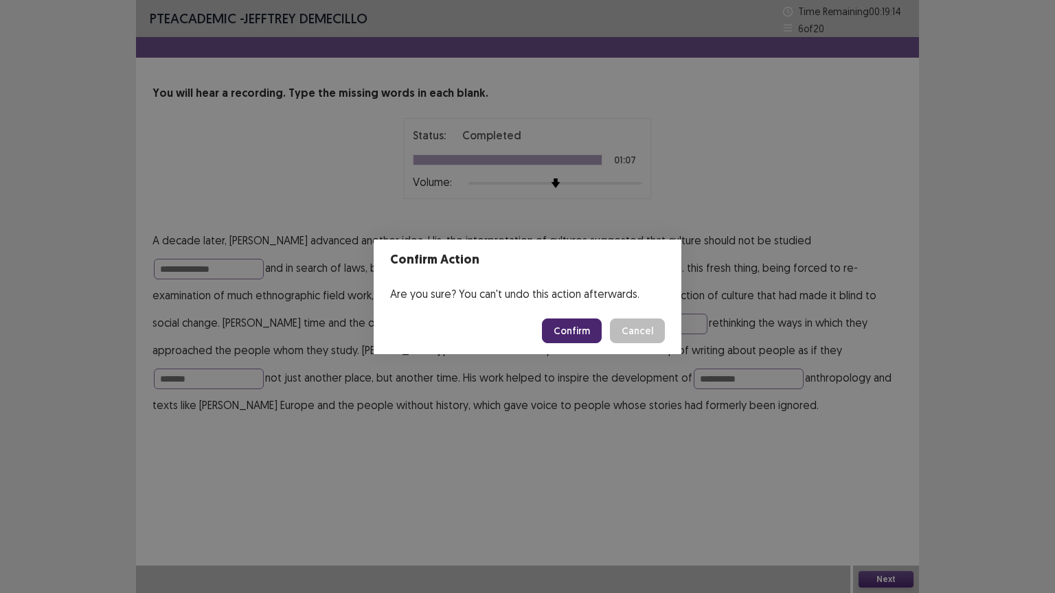
click at [573, 330] on button "Confirm" at bounding box center [572, 331] width 60 height 25
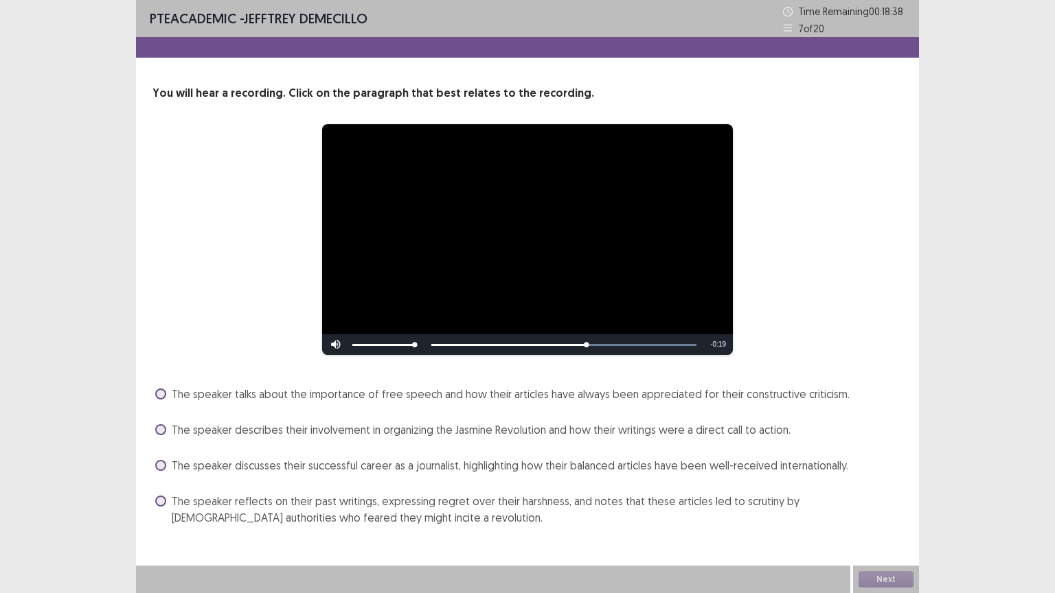
click at [161, 500] on label "The speaker reflects on their past writings, expressing regret over their harsh…" at bounding box center [528, 509] width 747 height 33
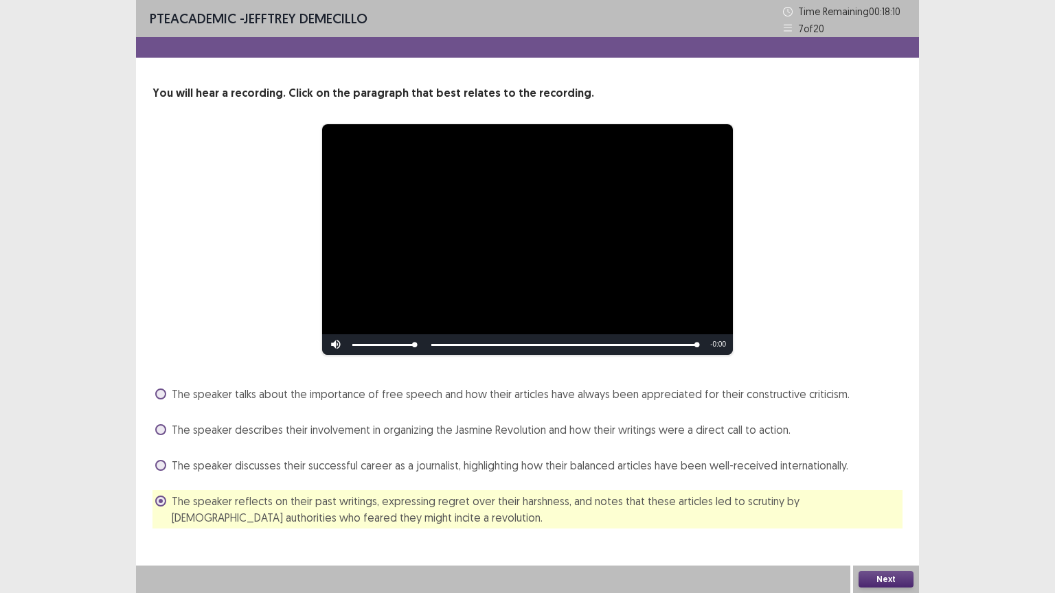
click at [891, 500] on button "Next" at bounding box center [885, 579] width 55 height 16
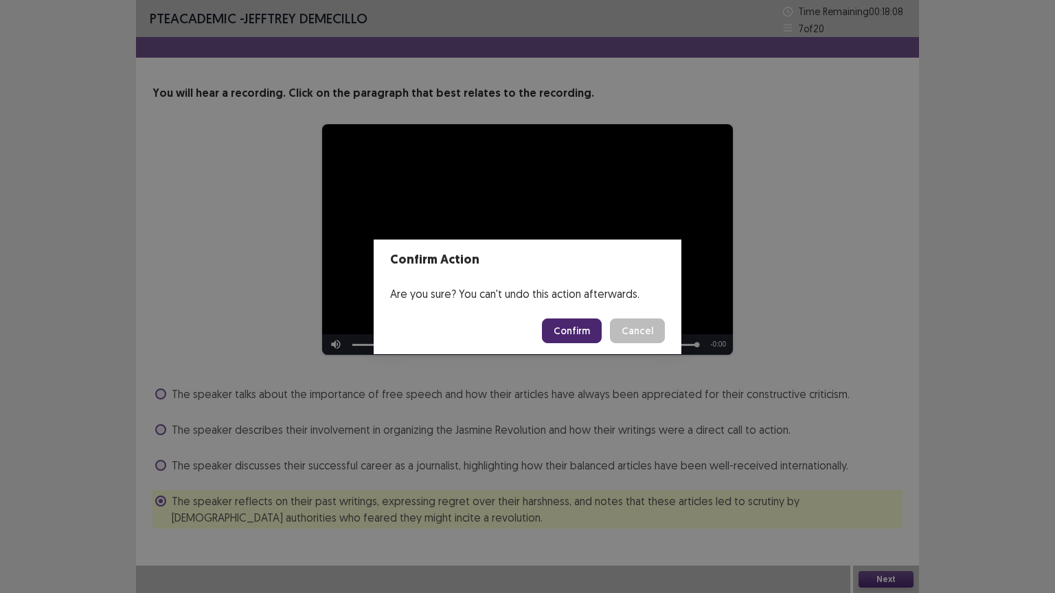
click at [572, 330] on button "Confirm" at bounding box center [572, 331] width 60 height 25
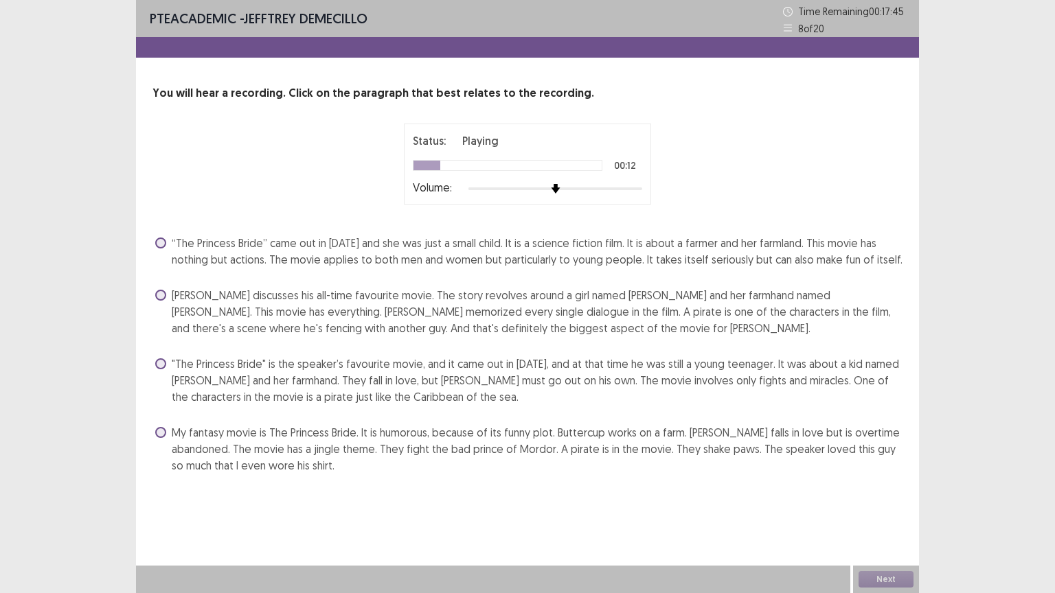
click at [163, 363] on span at bounding box center [160, 363] width 11 height 11
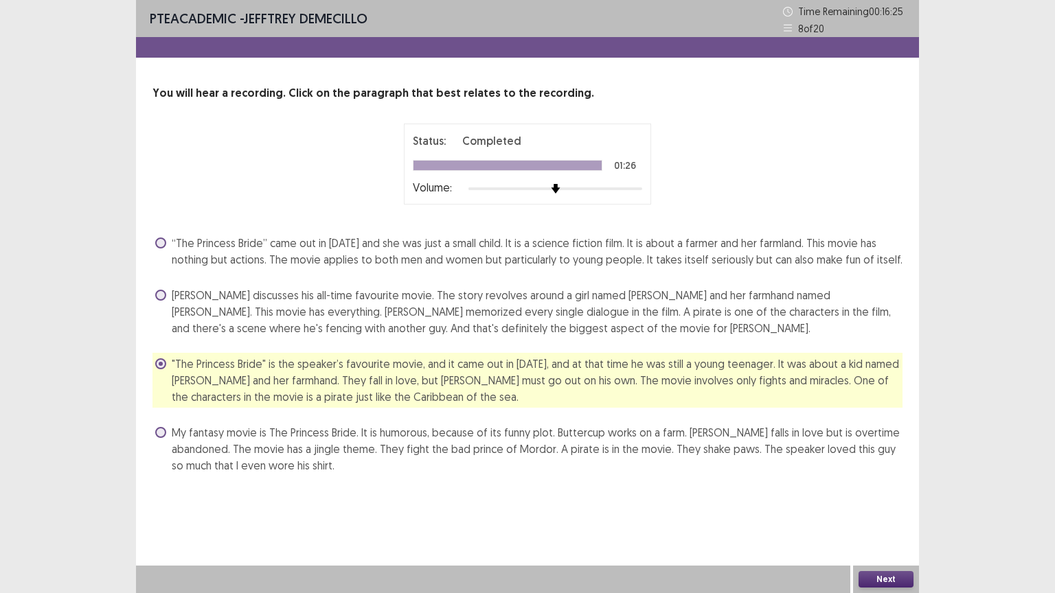
click at [879, 500] on button "Next" at bounding box center [885, 579] width 55 height 16
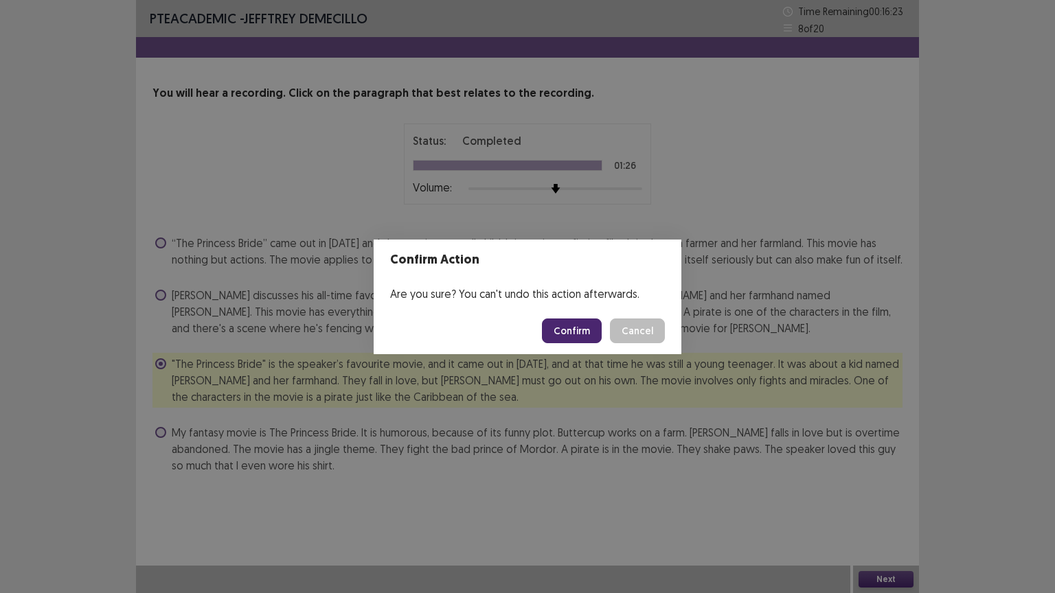
click at [581, 327] on button "Confirm" at bounding box center [572, 331] width 60 height 25
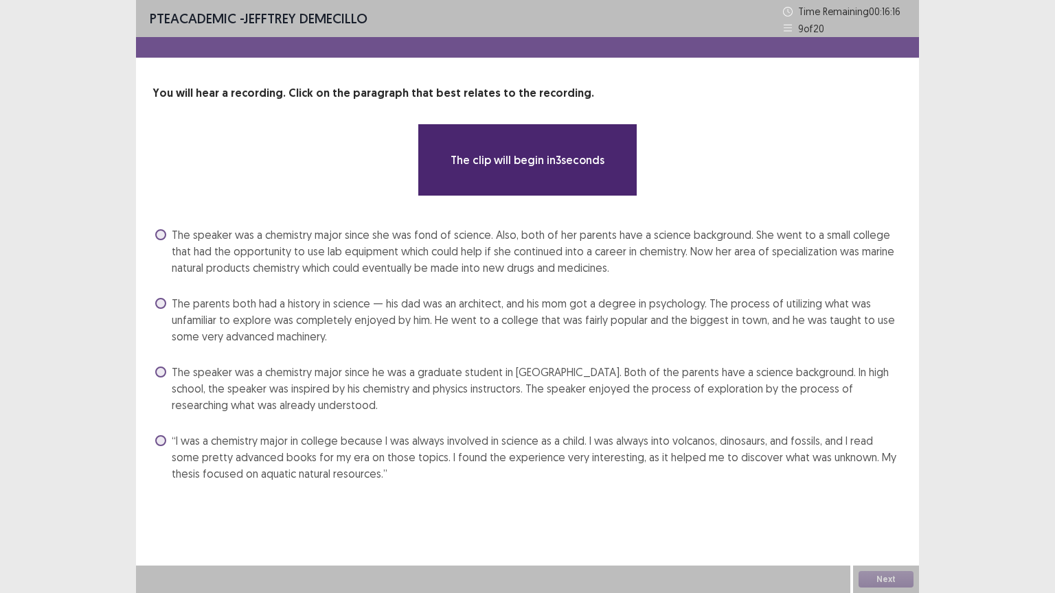
click at [168, 368] on label "The speaker was a chemistry major since he was a graduate student in [GEOGRAPHI…" at bounding box center [528, 388] width 747 height 49
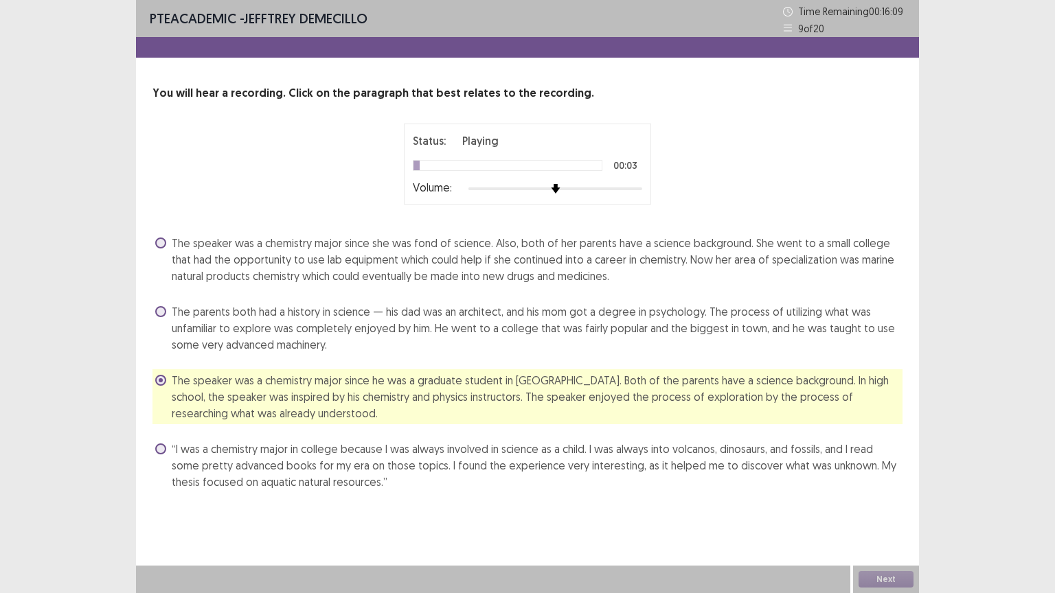
click at [159, 449] on span at bounding box center [160, 449] width 11 height 11
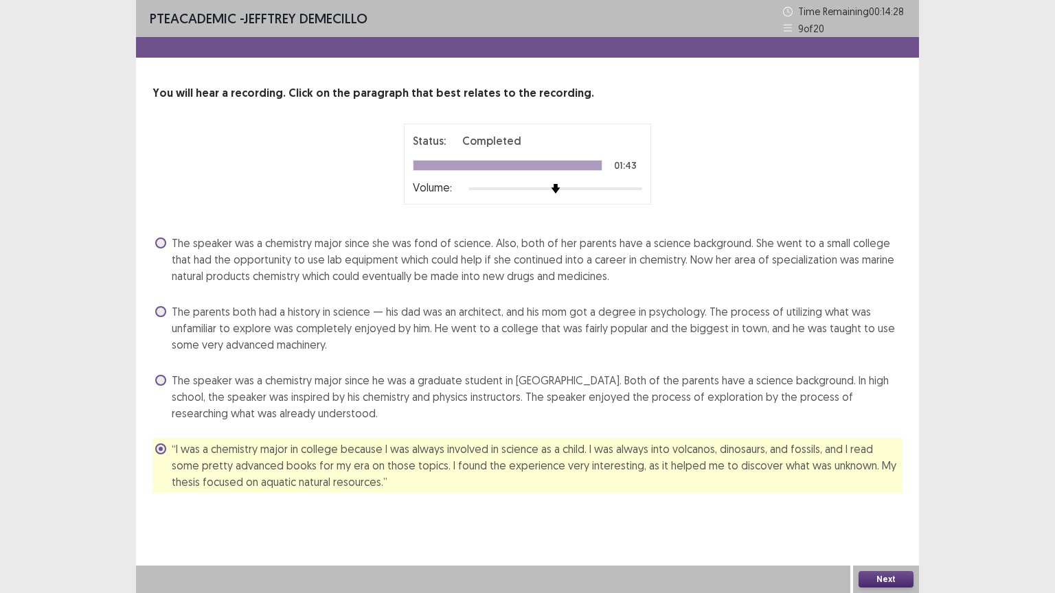
click at [880, 500] on button "Next" at bounding box center [885, 579] width 55 height 16
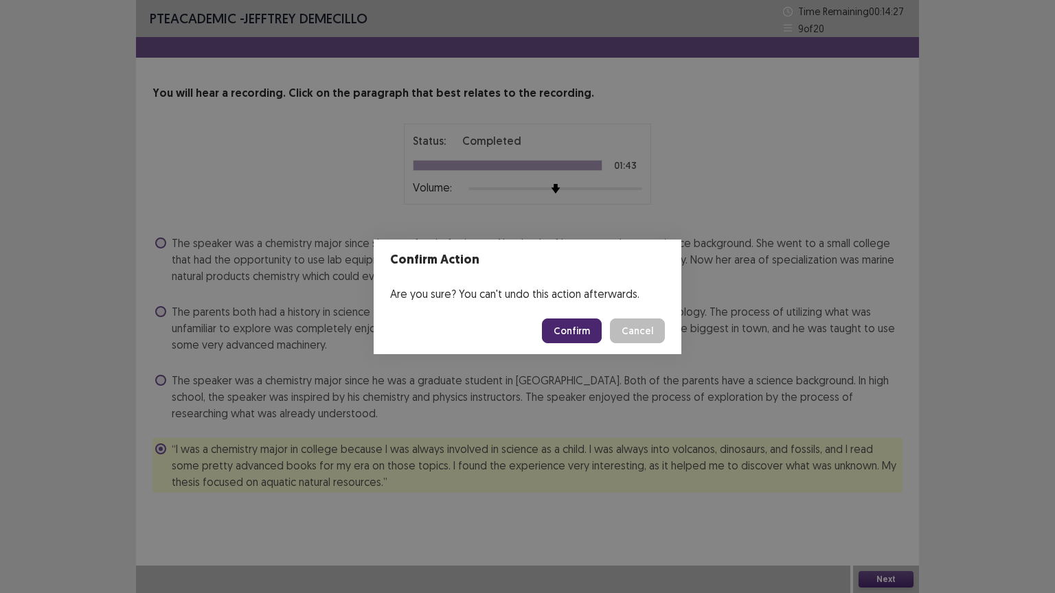
click at [586, 334] on button "Confirm" at bounding box center [572, 331] width 60 height 25
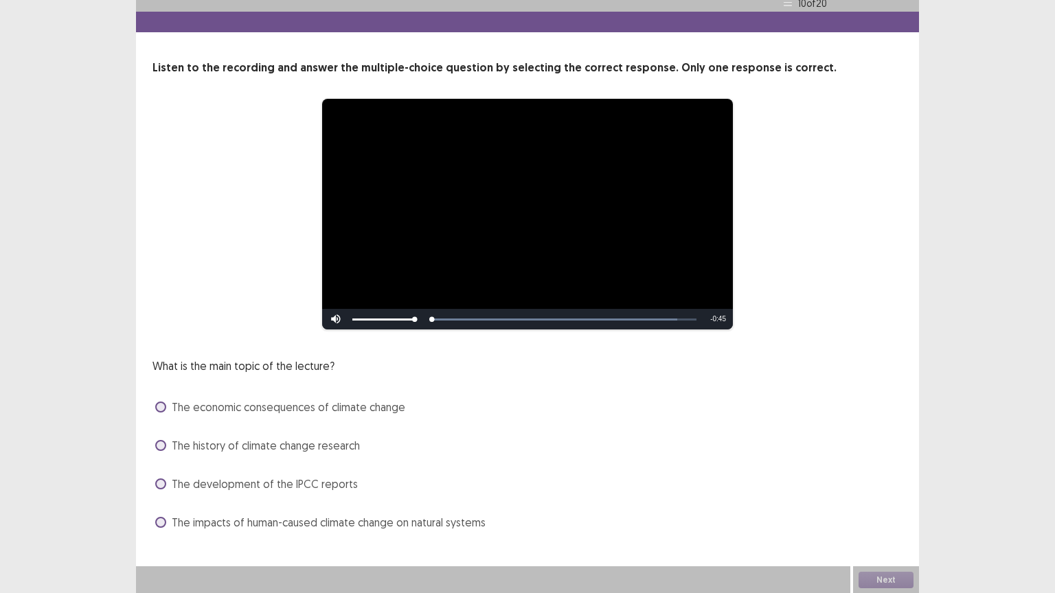
scroll to position [26, 0]
click at [163, 408] on span at bounding box center [160, 406] width 11 height 11
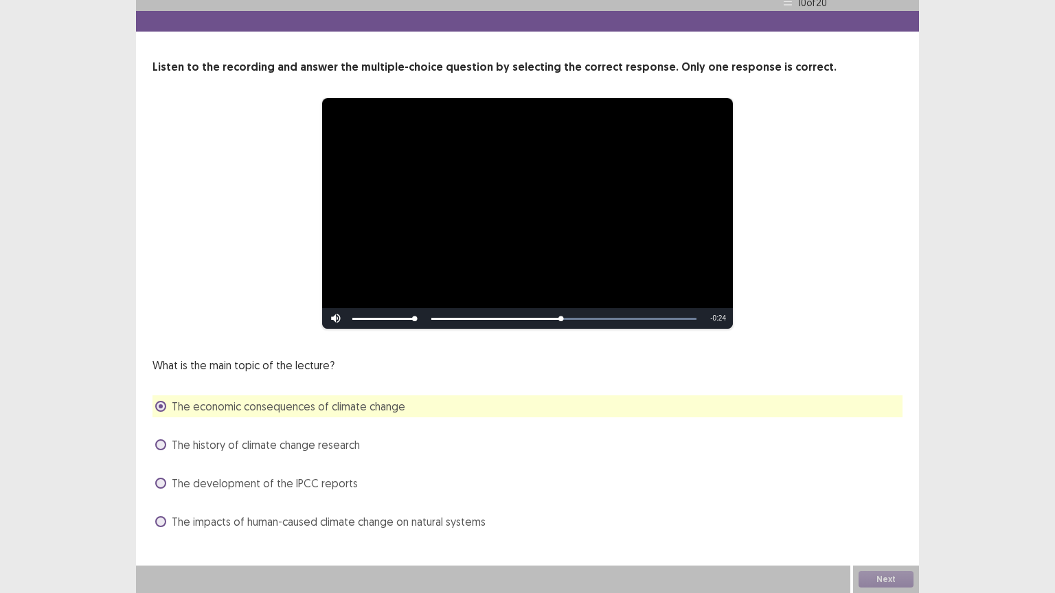
click at [159, 500] on span at bounding box center [160, 521] width 11 height 11
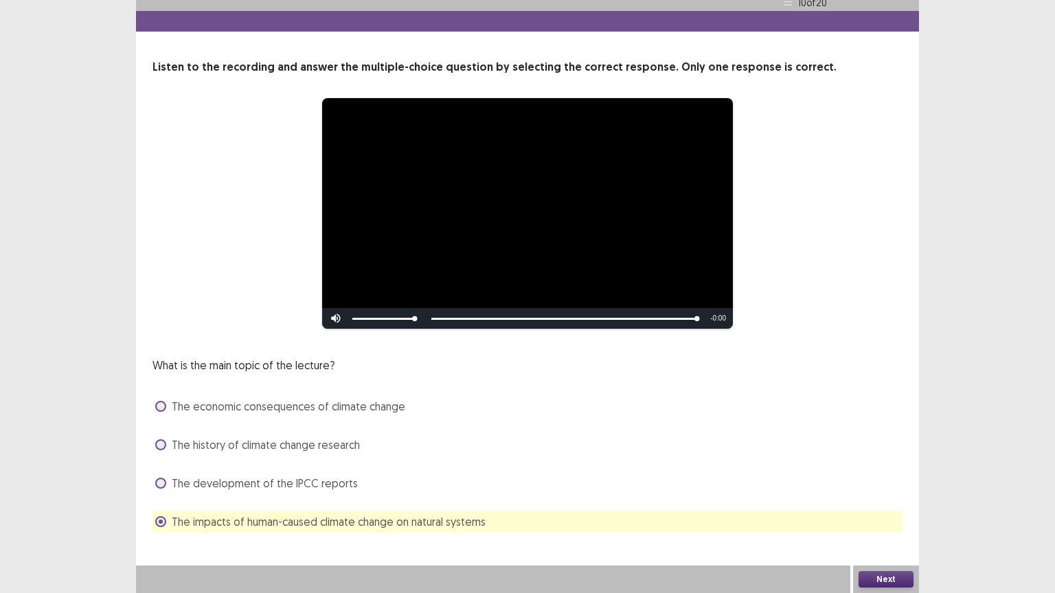
click at [891, 500] on button "Next" at bounding box center [885, 579] width 55 height 16
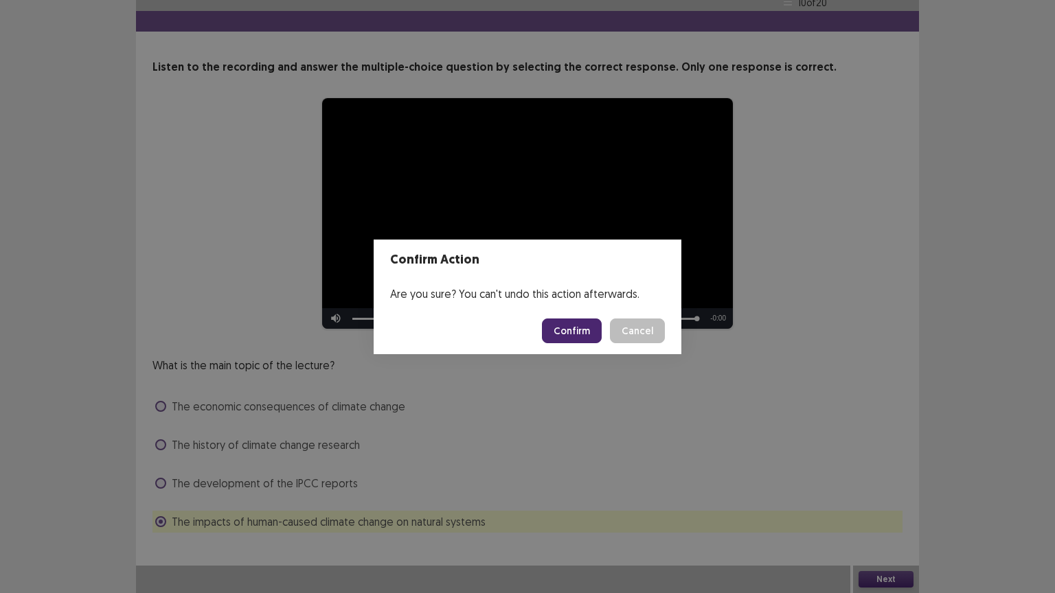
click at [573, 330] on button "Confirm" at bounding box center [572, 331] width 60 height 25
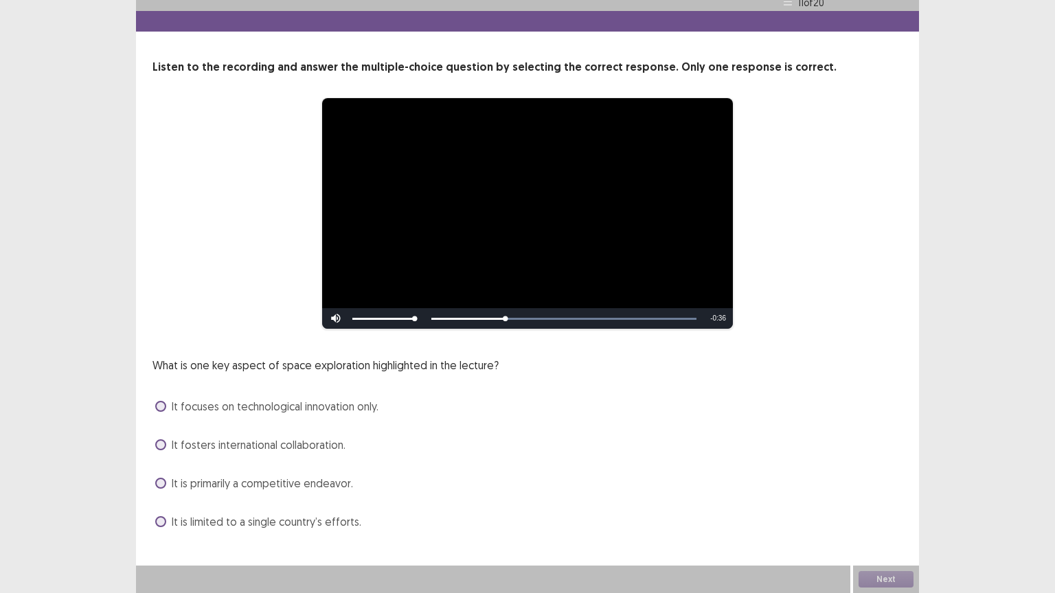
click at [158, 406] on span at bounding box center [160, 406] width 11 height 11
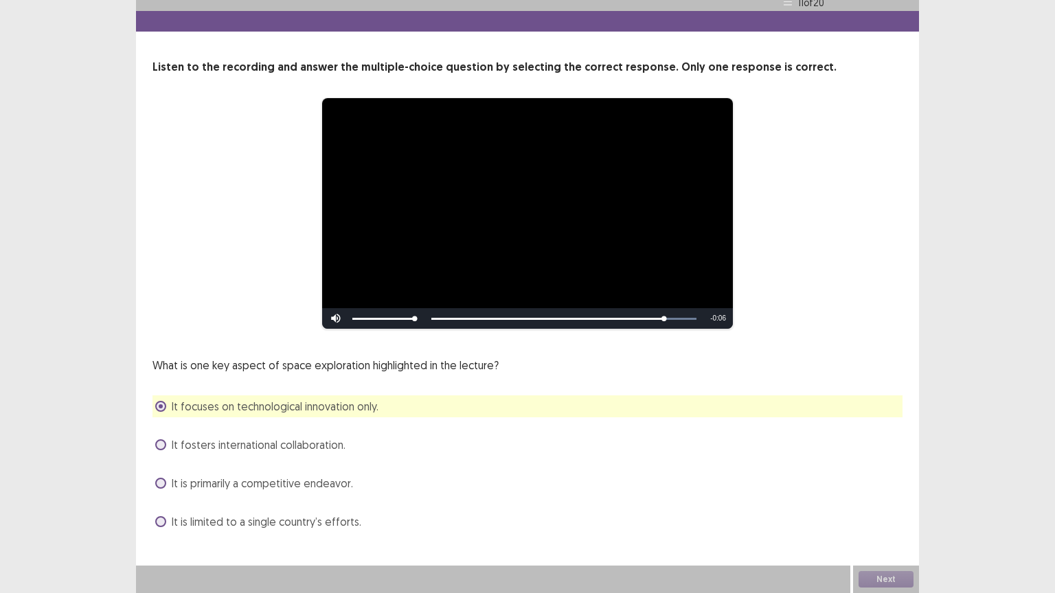
click at [161, 442] on span at bounding box center [160, 444] width 11 height 11
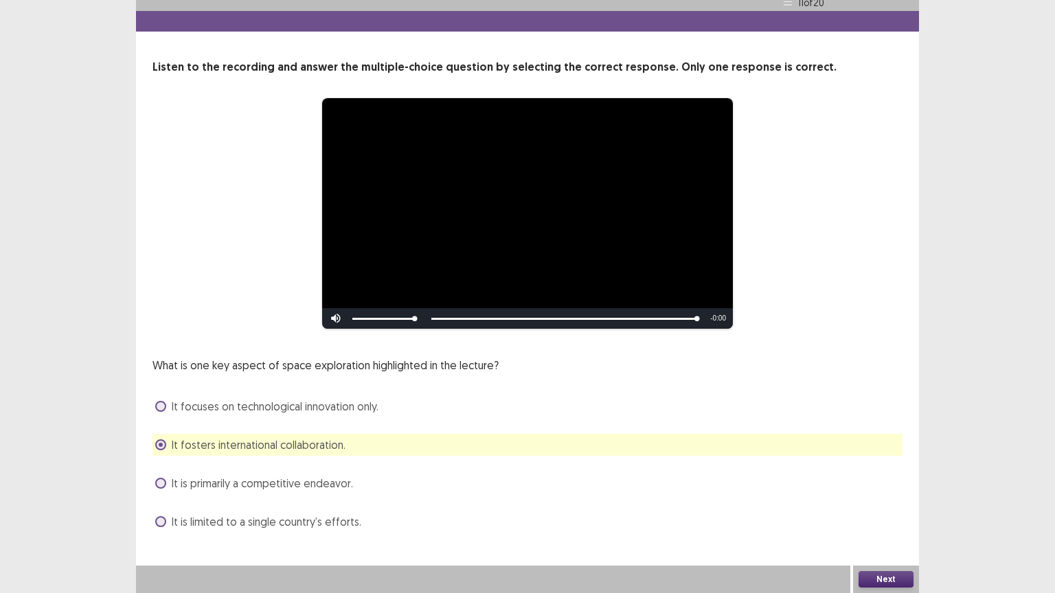
click at [878, 500] on button "Next" at bounding box center [885, 579] width 55 height 16
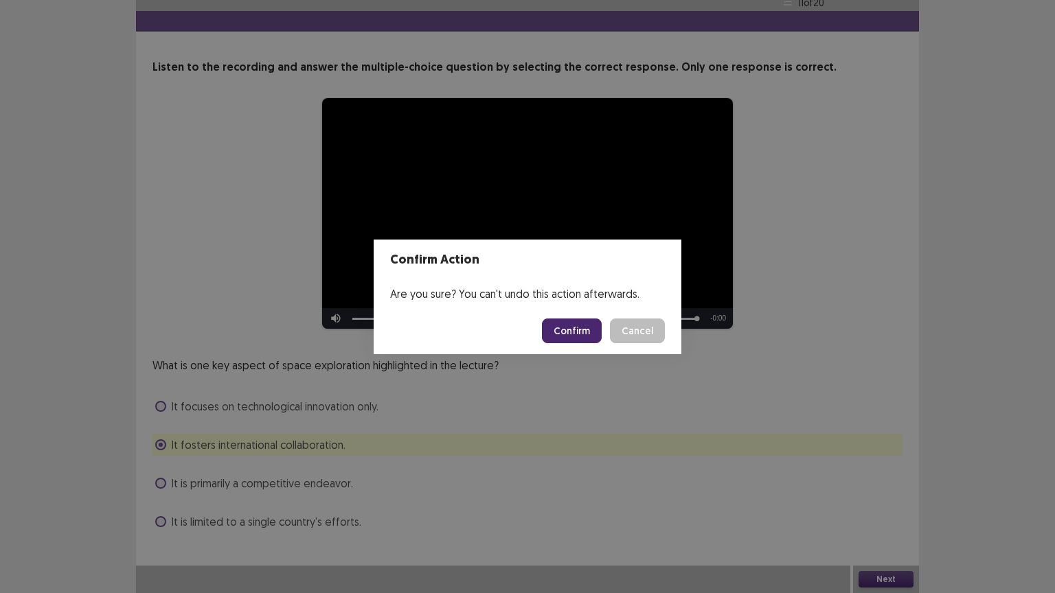
click at [557, 319] on button "Confirm" at bounding box center [572, 331] width 60 height 25
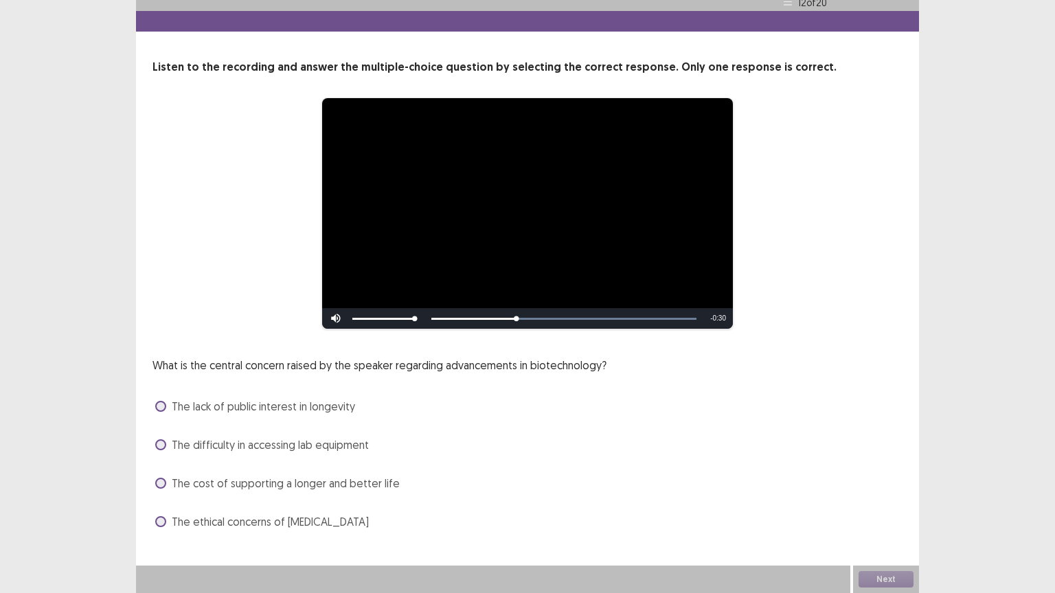
click at [155, 483] on span at bounding box center [160, 483] width 11 height 11
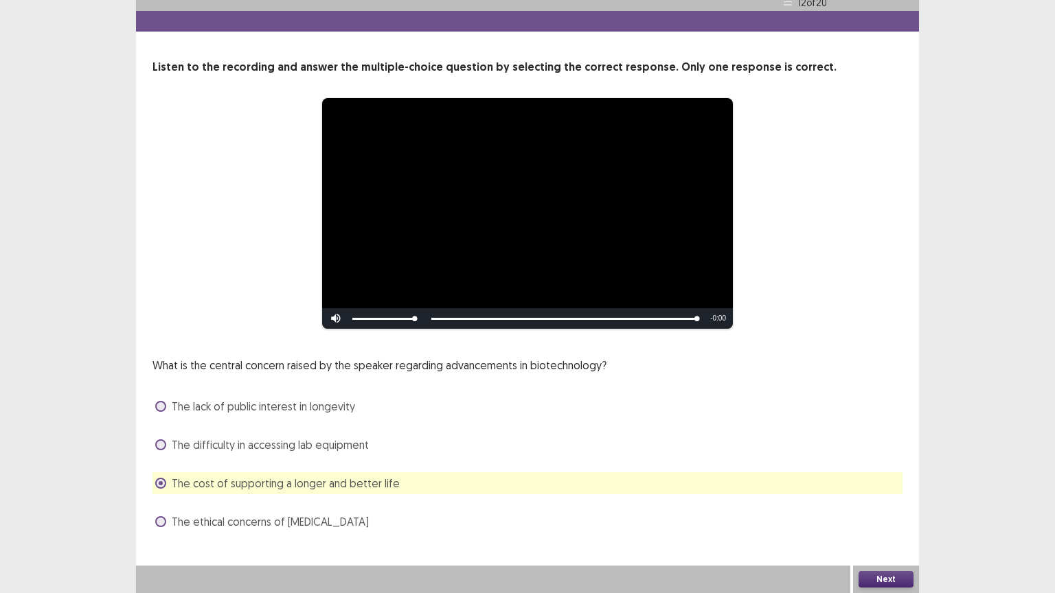
click at [879, 500] on button "Next" at bounding box center [885, 579] width 55 height 16
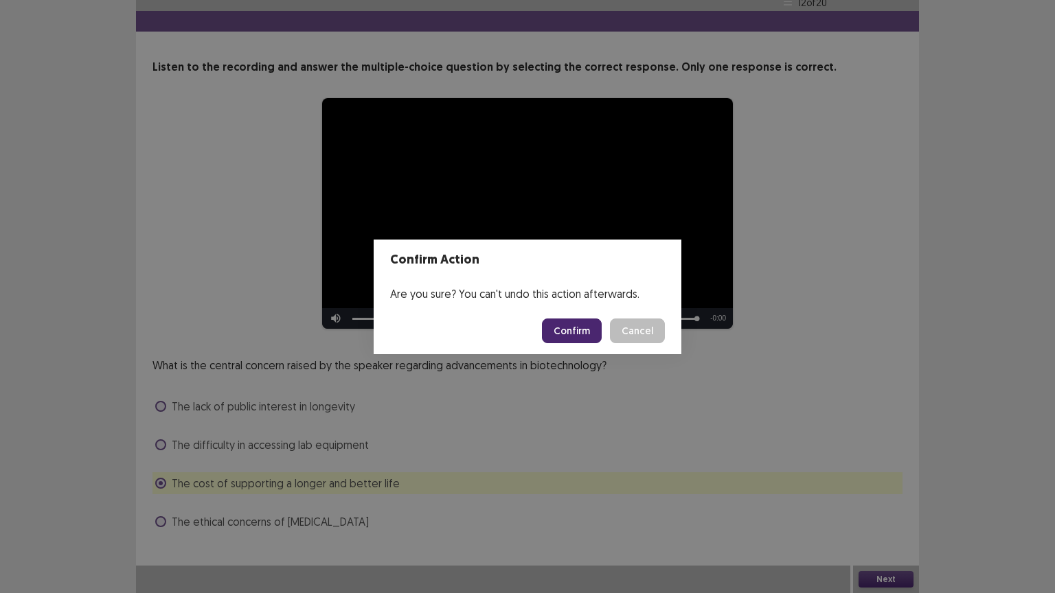
click at [577, 332] on button "Confirm" at bounding box center [572, 331] width 60 height 25
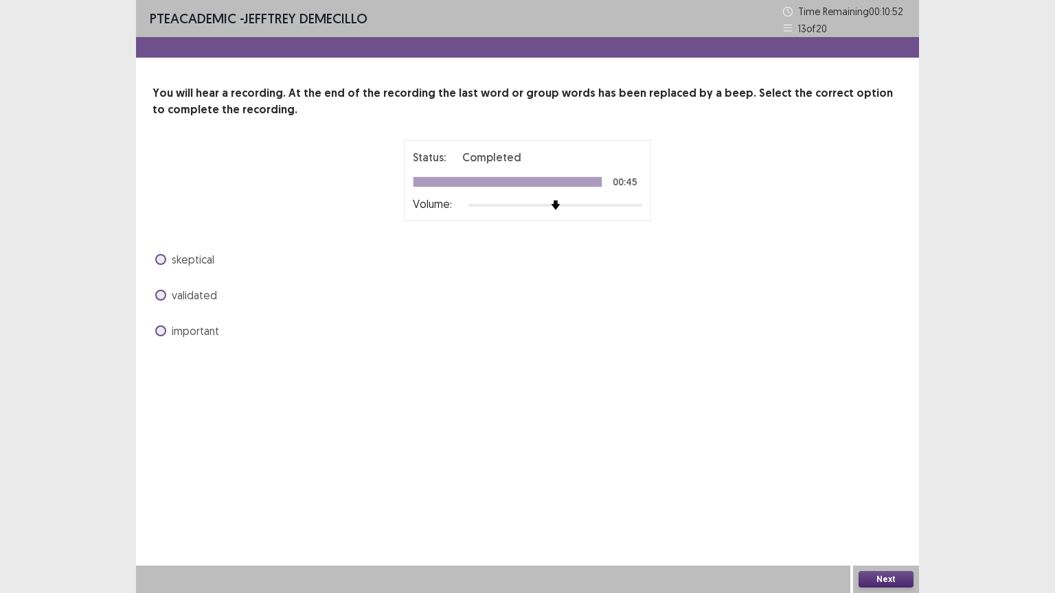
click at [160, 327] on span at bounding box center [160, 330] width 11 height 11
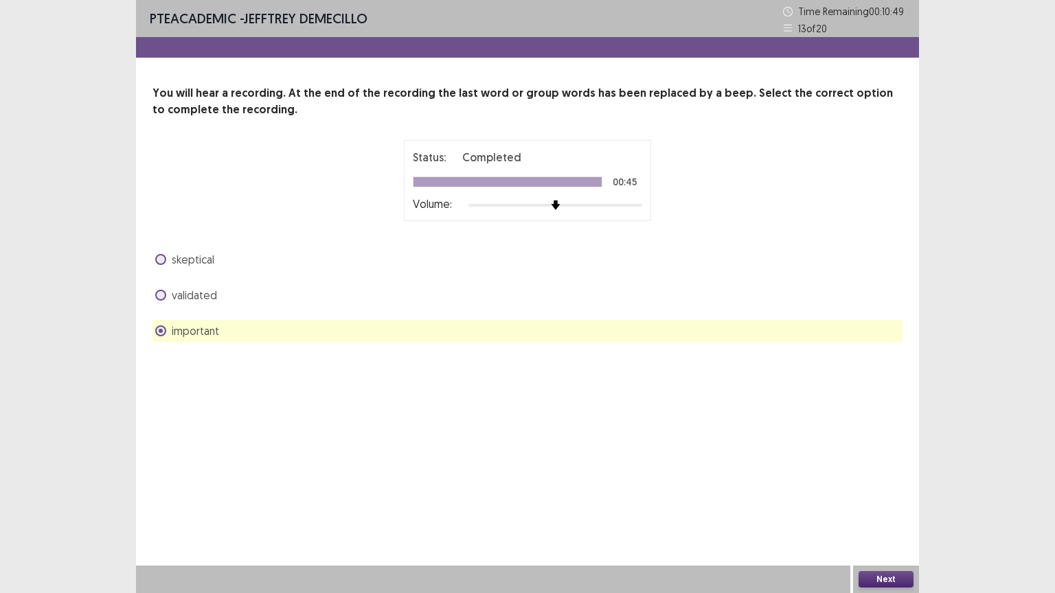
click at [874, 500] on button "Next" at bounding box center [885, 579] width 55 height 16
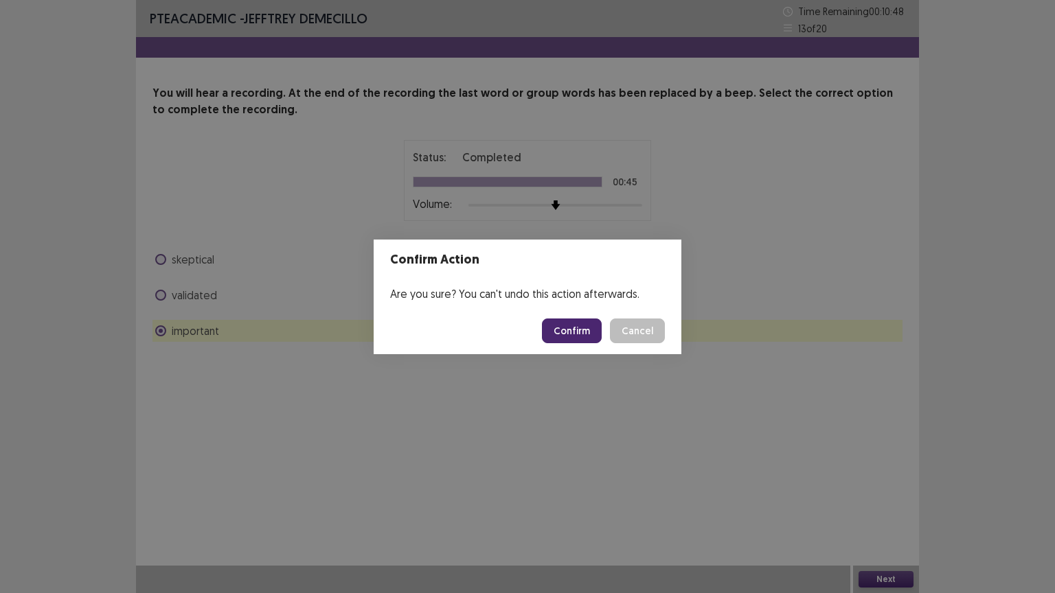
click at [588, 338] on button "Confirm" at bounding box center [572, 331] width 60 height 25
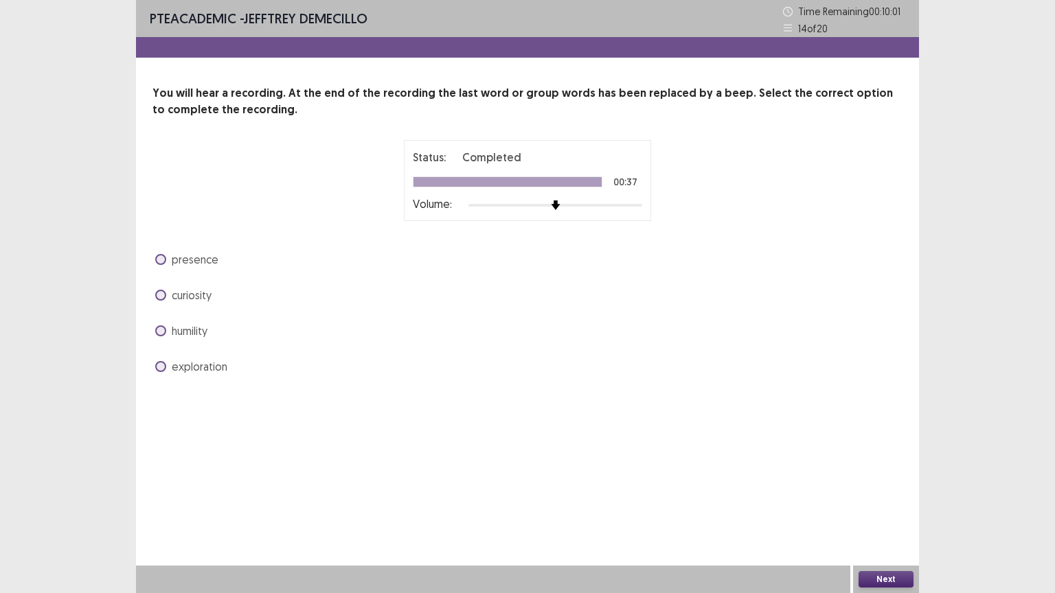
click at [165, 326] on span at bounding box center [160, 330] width 11 height 11
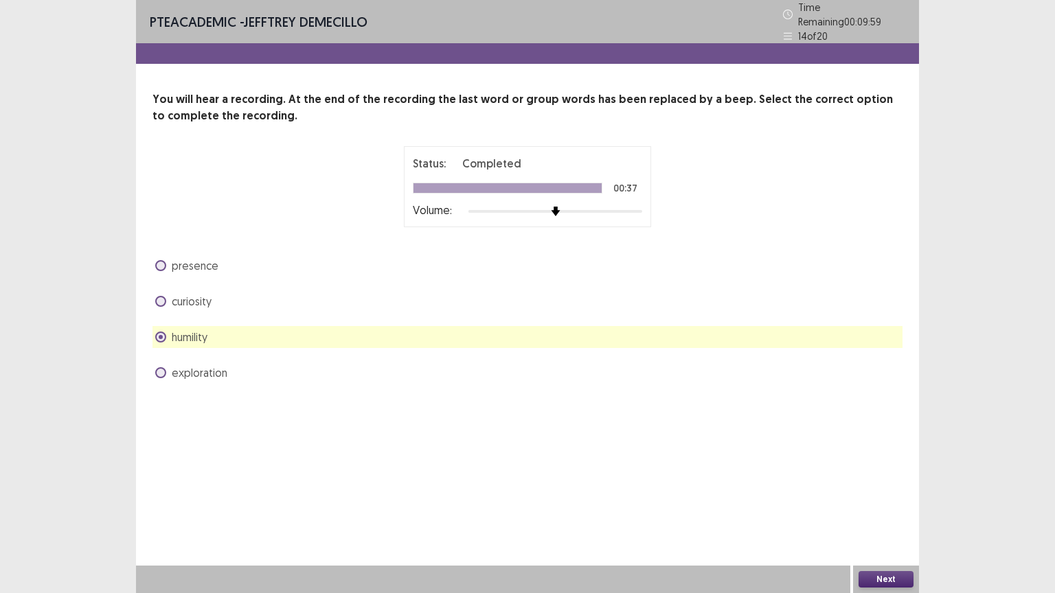
click at [901, 500] on button "Next" at bounding box center [885, 579] width 55 height 16
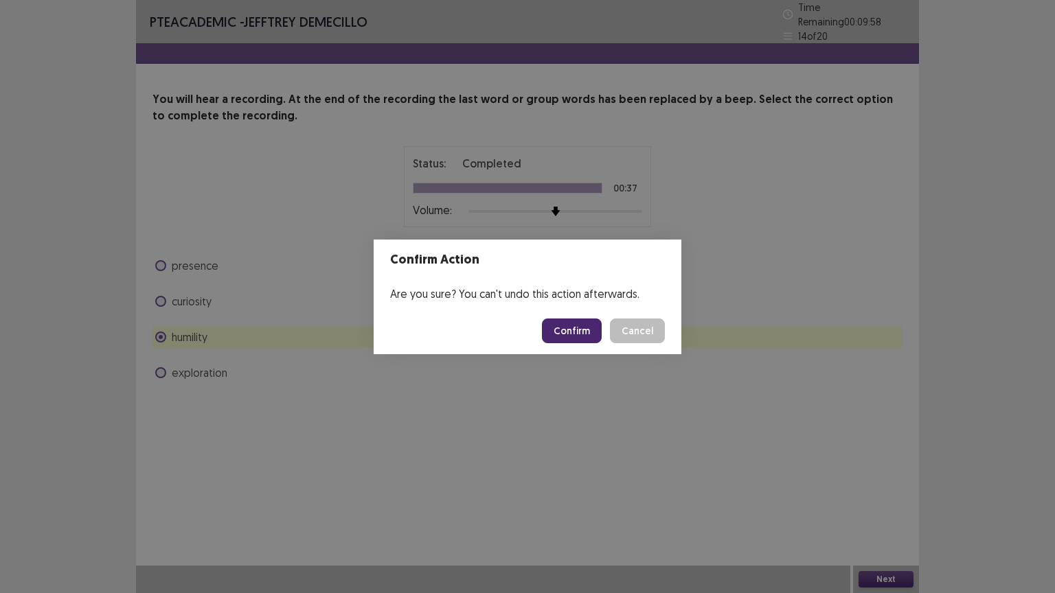
click at [576, 327] on button "Confirm" at bounding box center [572, 331] width 60 height 25
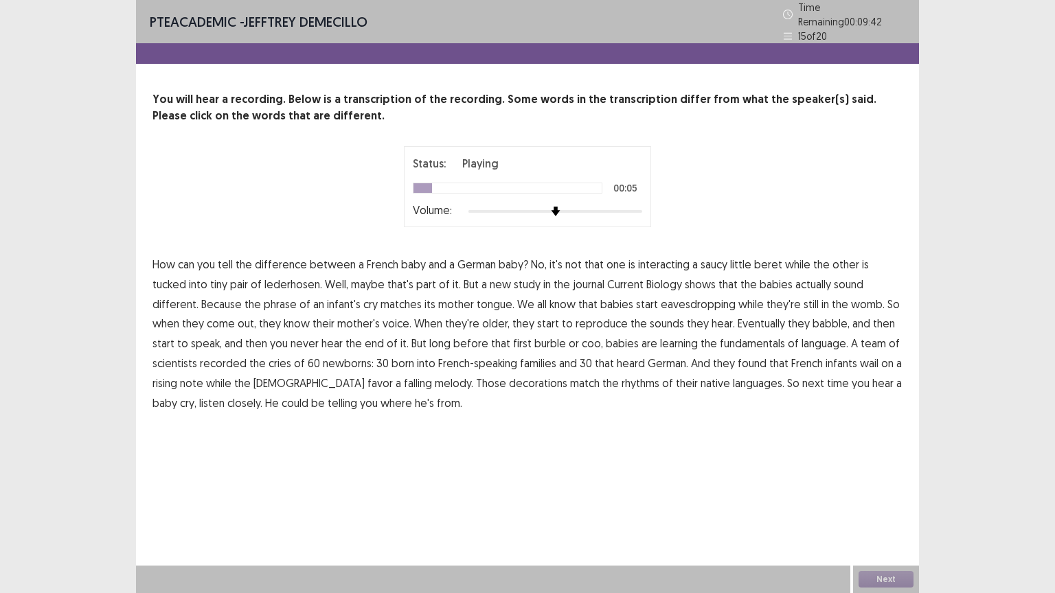
click at [667, 264] on span "interacting" at bounding box center [663, 264] width 51 height 16
click at [575, 320] on span "reproduce" at bounding box center [601, 323] width 52 height 16
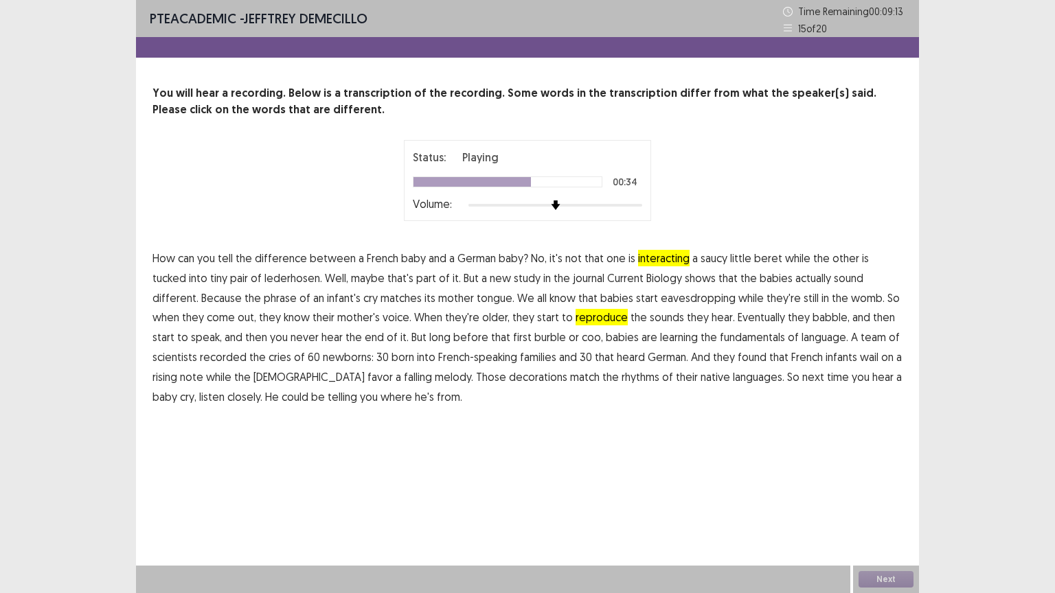
click at [719, 343] on span "fundamentals" at bounding box center [751, 337] width 65 height 16
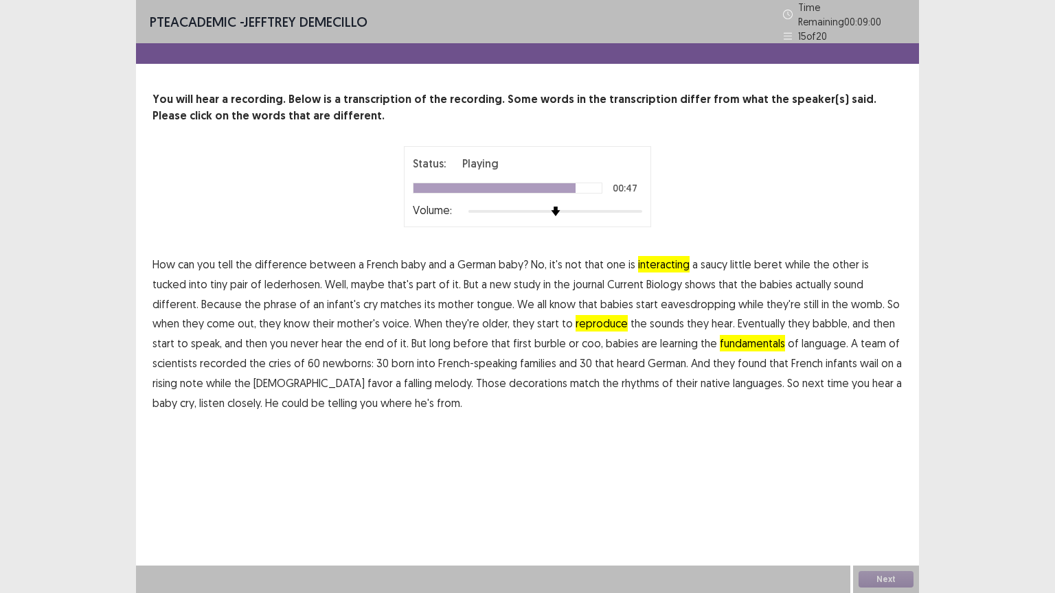
drag, startPoint x: 450, startPoint y: 379, endPoint x: 478, endPoint y: 378, distance: 28.2
click at [509, 378] on span "decorations" at bounding box center [538, 383] width 58 height 16
click at [901, 500] on button "Next" at bounding box center [885, 579] width 55 height 16
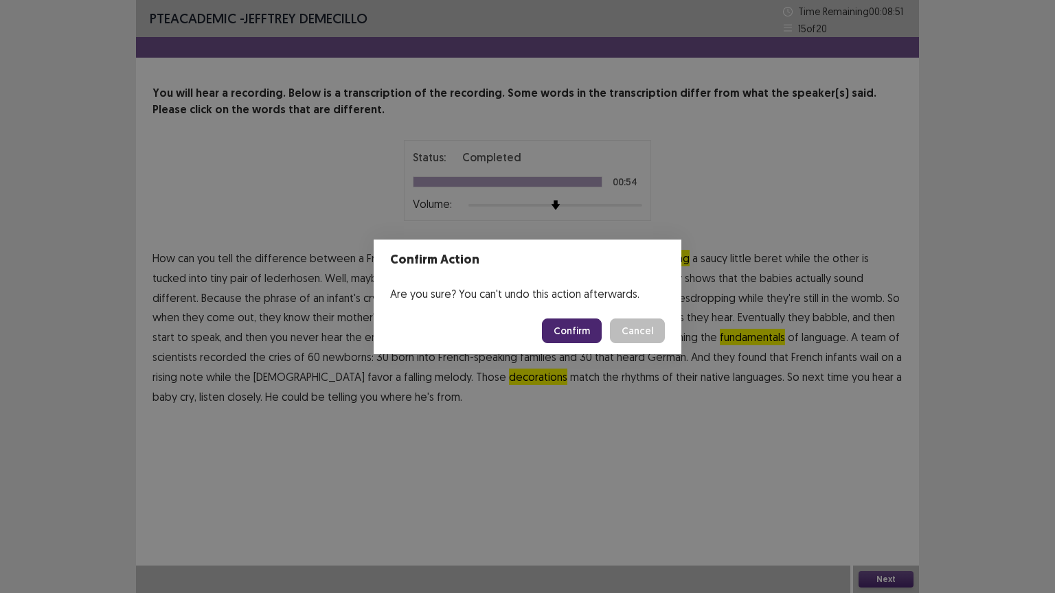
click at [555, 327] on button "Confirm" at bounding box center [572, 331] width 60 height 25
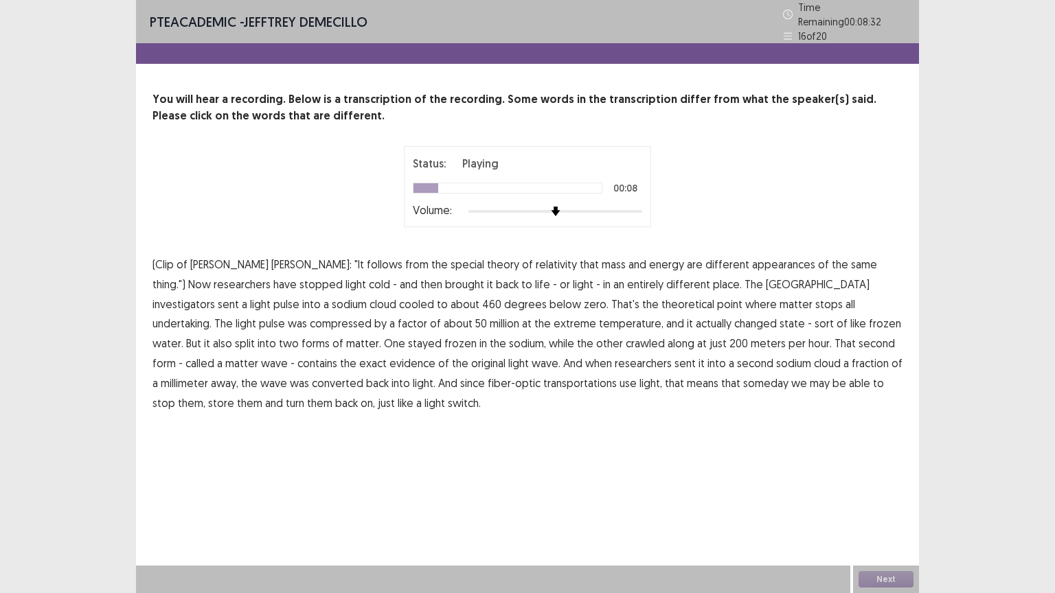
drag, startPoint x: 211, startPoint y: 255, endPoint x: 218, endPoint y: 257, distance: 7.2
click at [213, 256] on span "[PERSON_NAME]" at bounding box center [229, 264] width 78 height 16
click at [215, 296] on span "investigators" at bounding box center [183, 304] width 62 height 16
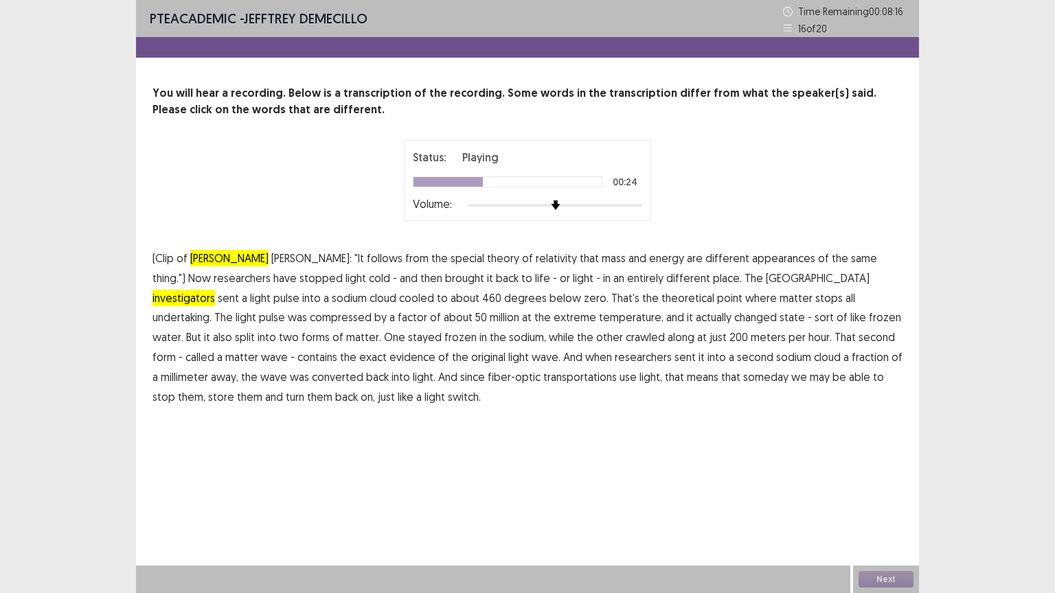
click at [211, 309] on span "undertaking." at bounding box center [181, 317] width 59 height 16
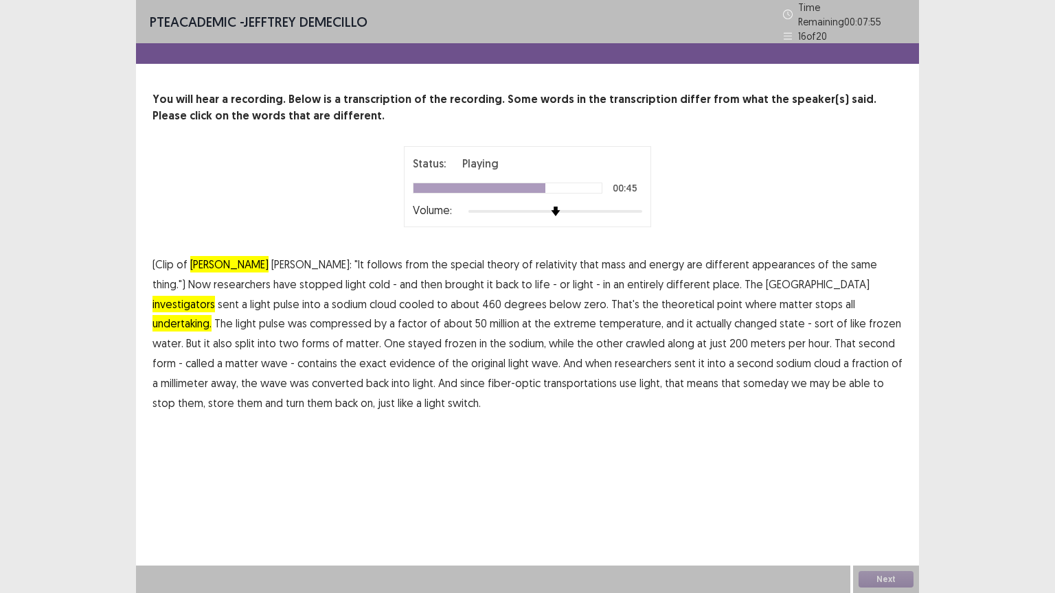
click at [435, 355] on span "evidence" at bounding box center [412, 363] width 46 height 16
click at [543, 379] on span "transportations" at bounding box center [579, 383] width 73 height 16
click at [271, 258] on span "[PERSON_NAME]:" at bounding box center [311, 264] width 80 height 16
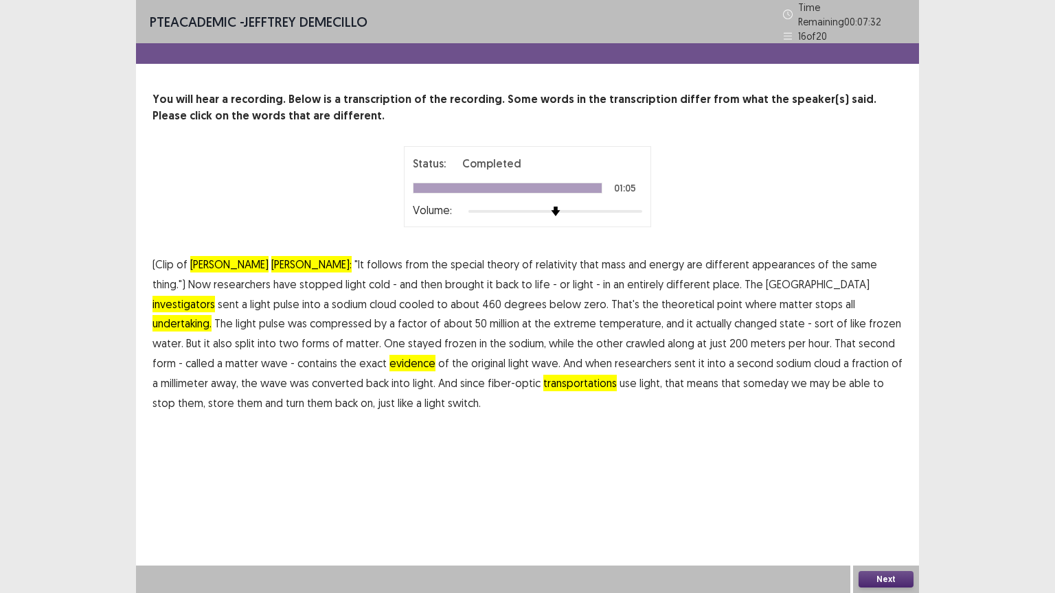
click at [271, 260] on span "[PERSON_NAME]:" at bounding box center [311, 264] width 80 height 16
click at [202, 256] on span "[PERSON_NAME]" at bounding box center [229, 264] width 78 height 16
click at [876, 500] on button "Next" at bounding box center [885, 579] width 55 height 16
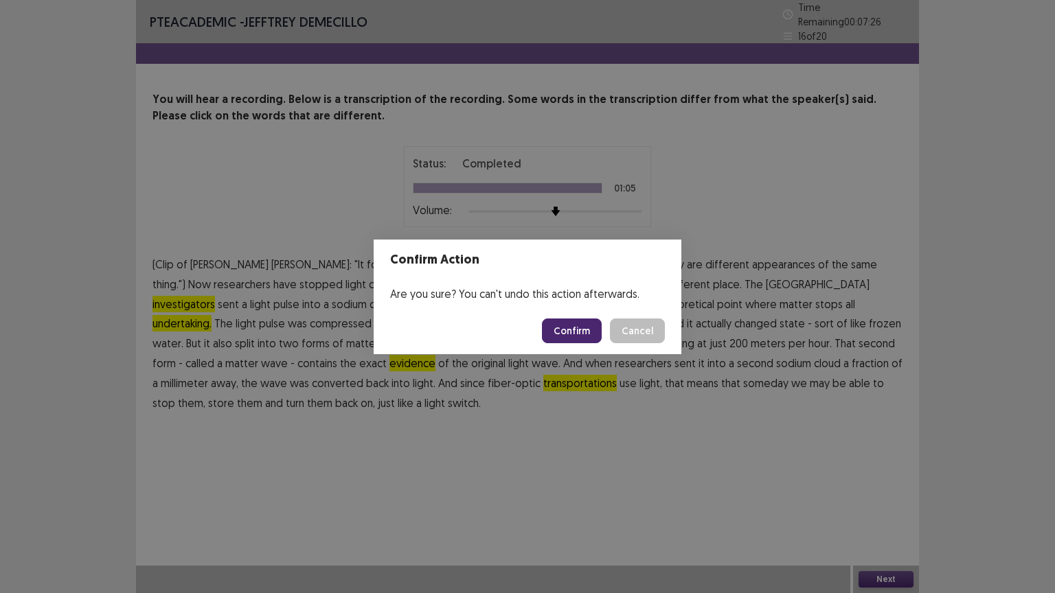
click at [571, 331] on button "Confirm" at bounding box center [572, 331] width 60 height 25
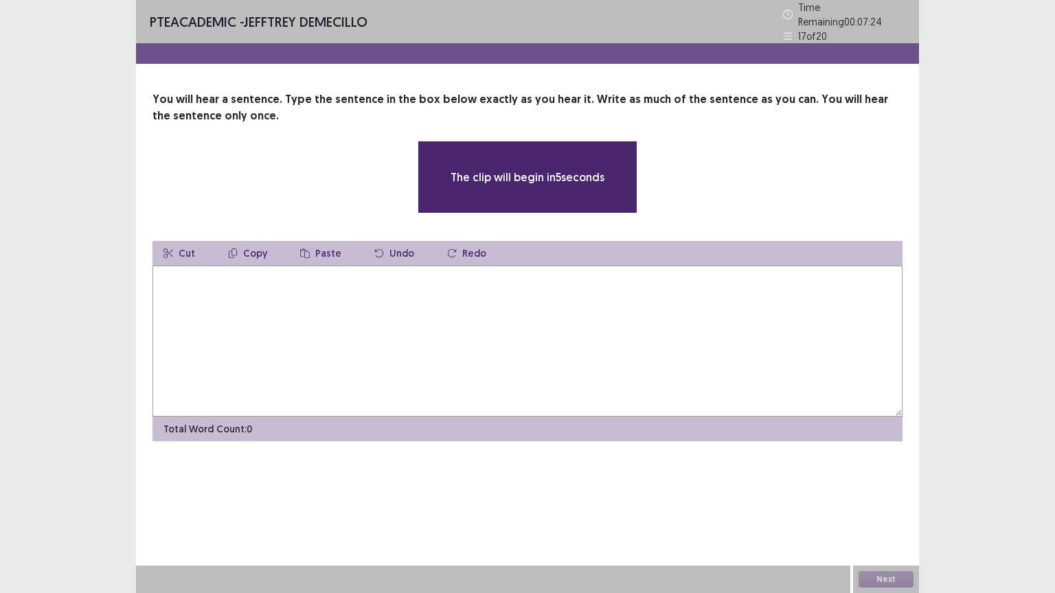
click at [530, 295] on textarea at bounding box center [527, 341] width 750 height 151
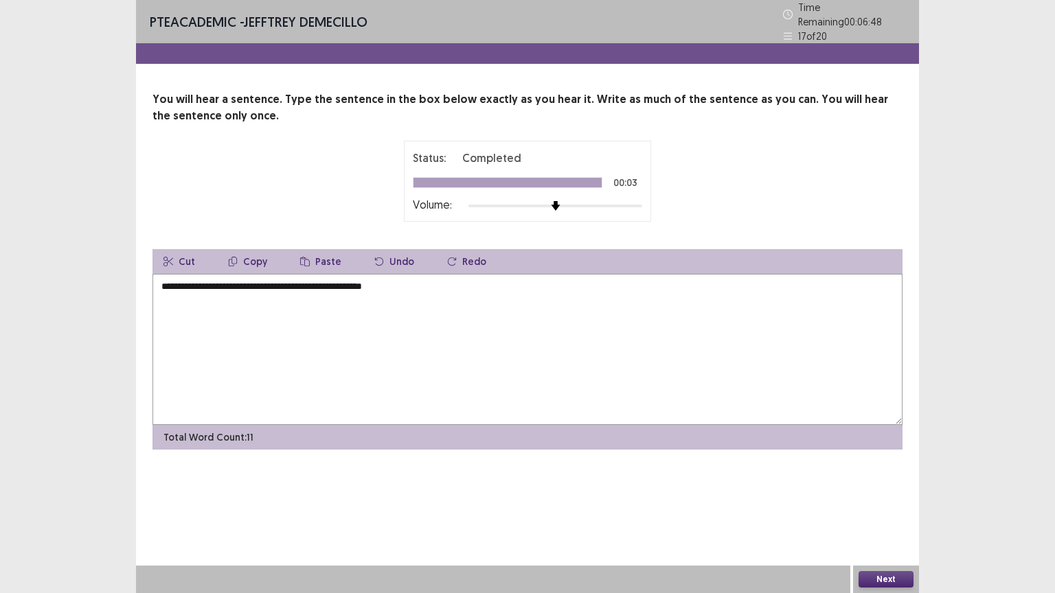
type textarea "**********"
click at [893, 500] on button "Next" at bounding box center [885, 579] width 55 height 16
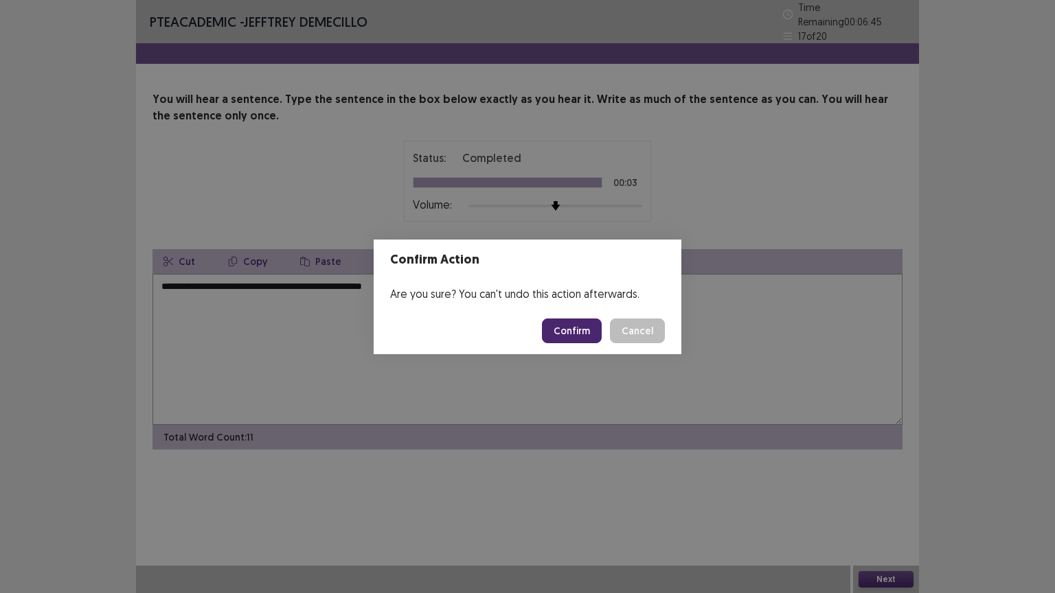
click at [587, 330] on button "Confirm" at bounding box center [572, 331] width 60 height 25
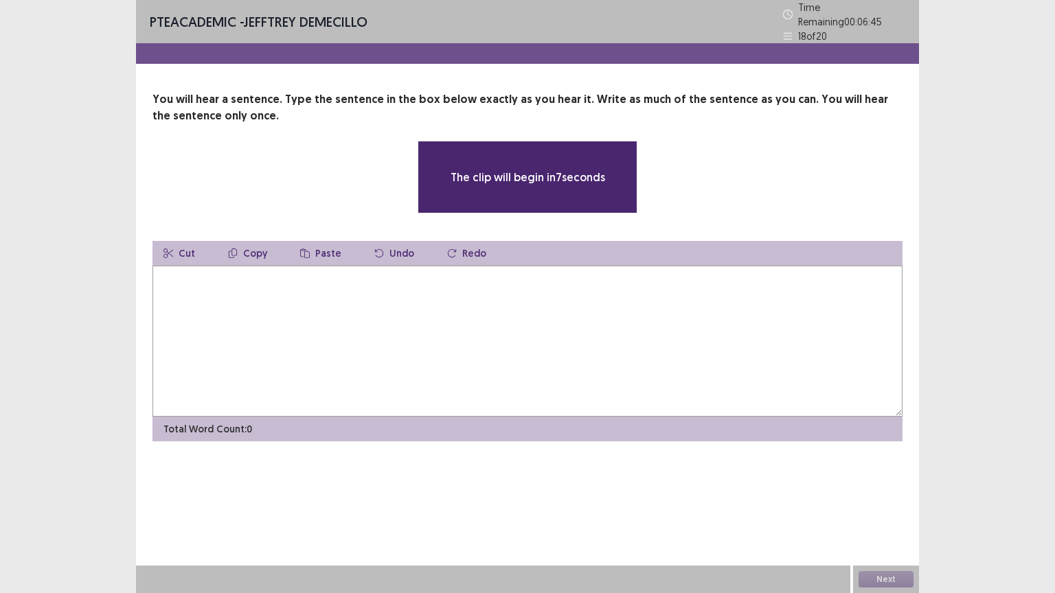
click at [371, 316] on textarea at bounding box center [527, 341] width 750 height 151
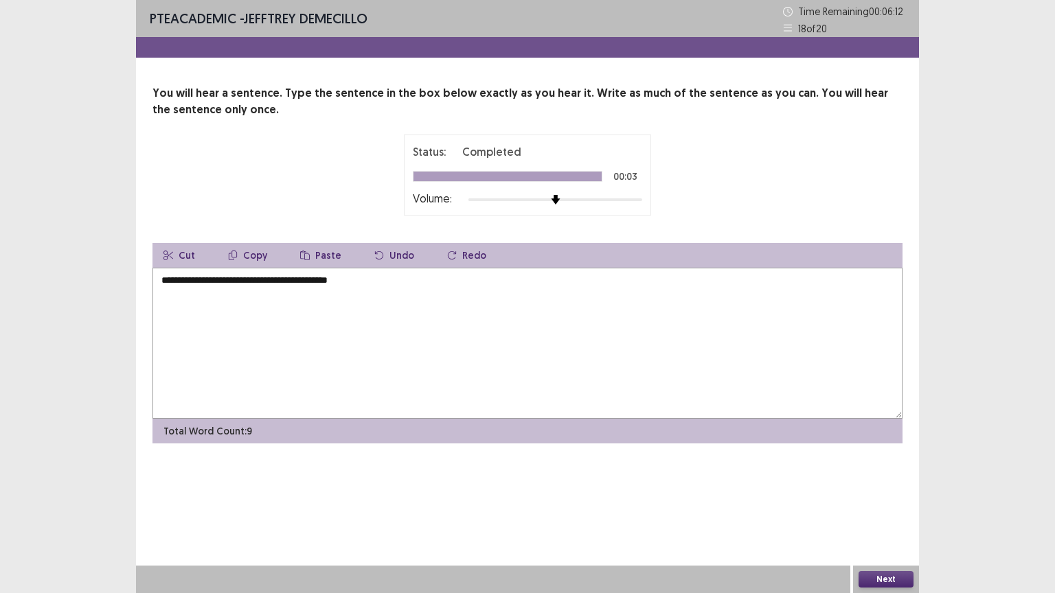
type textarea "**********"
click at [873, 500] on button "Next" at bounding box center [885, 579] width 55 height 16
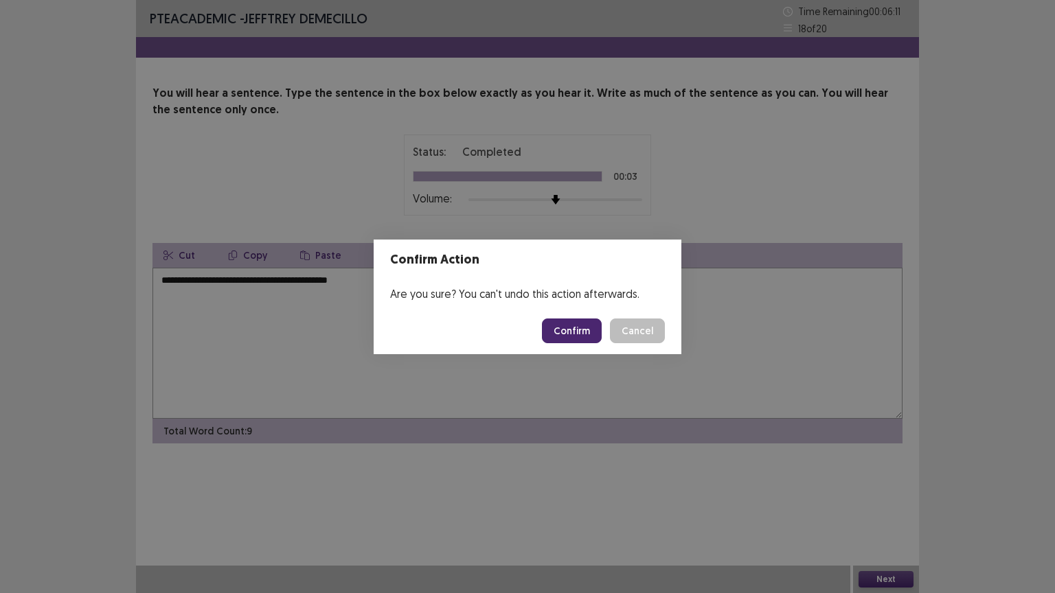
click at [581, 336] on button "Confirm" at bounding box center [572, 331] width 60 height 25
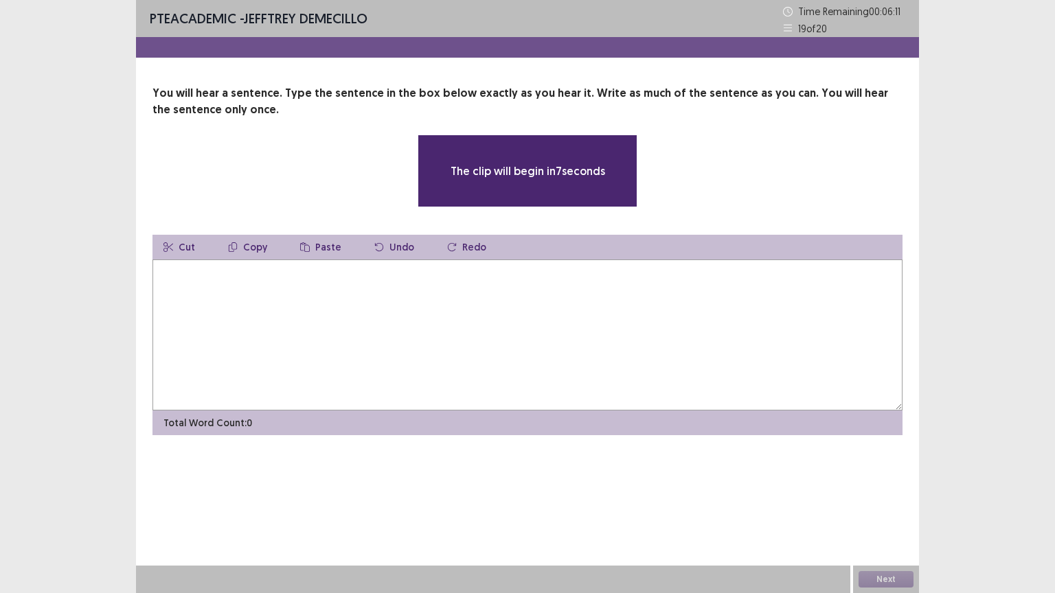
click at [444, 327] on textarea at bounding box center [527, 335] width 750 height 151
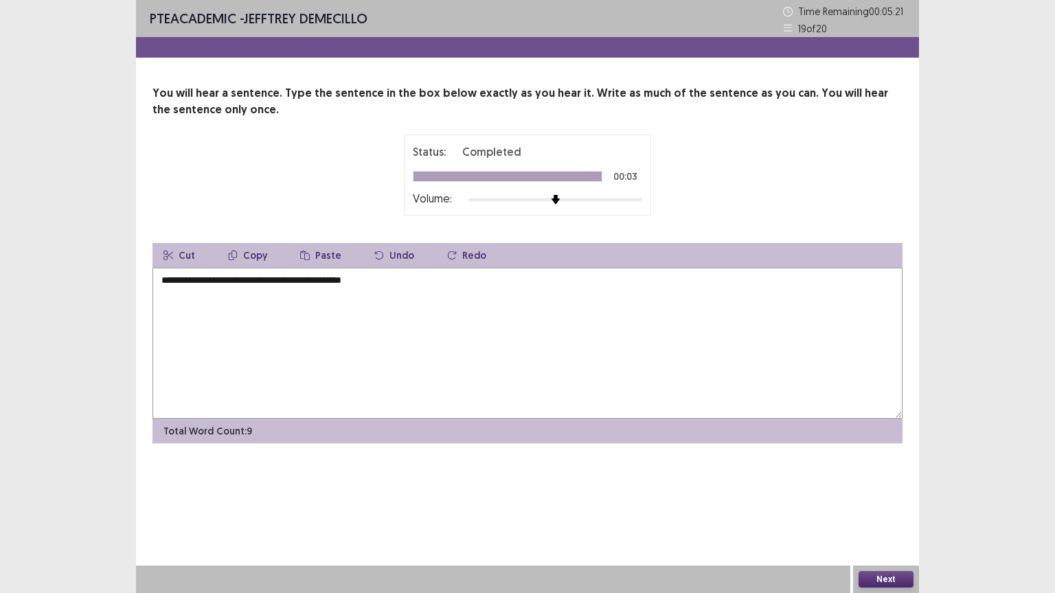
type textarea "**********"
click at [895, 500] on button "Next" at bounding box center [885, 579] width 55 height 16
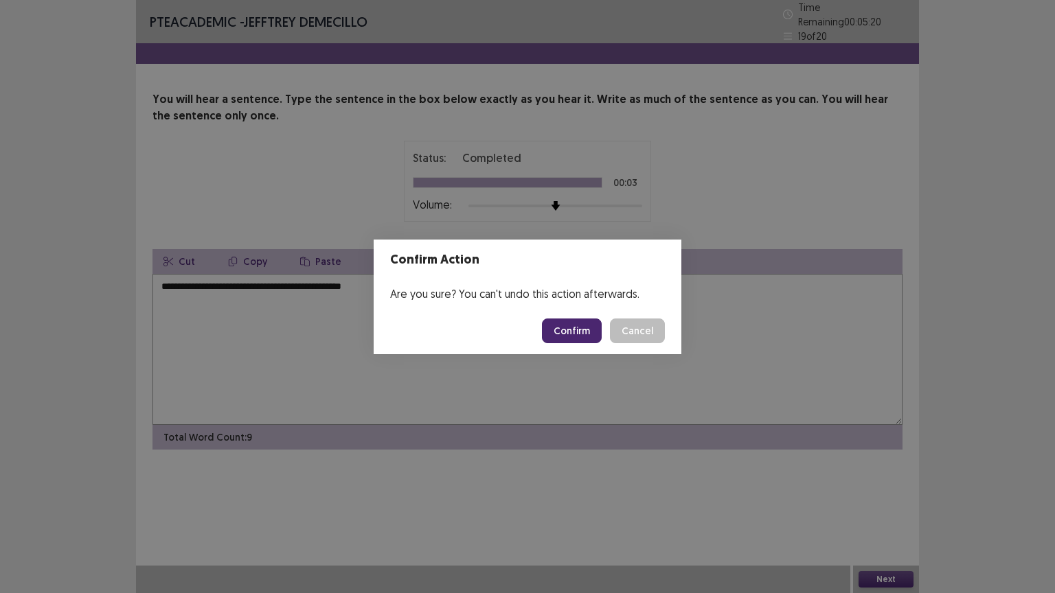
click at [568, 335] on button "Confirm" at bounding box center [572, 331] width 60 height 25
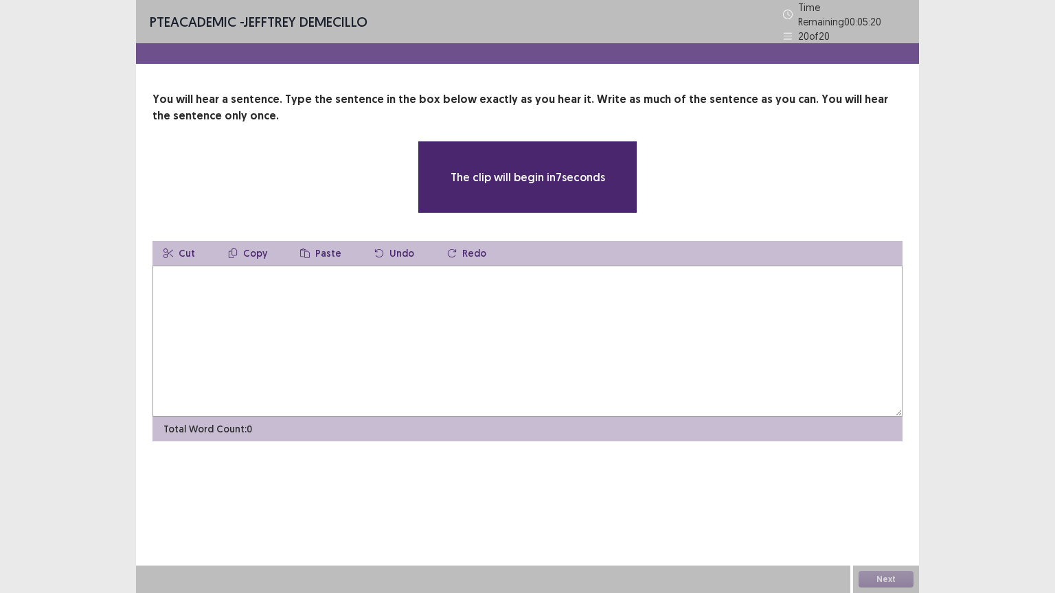
click at [393, 301] on textarea at bounding box center [527, 341] width 750 height 151
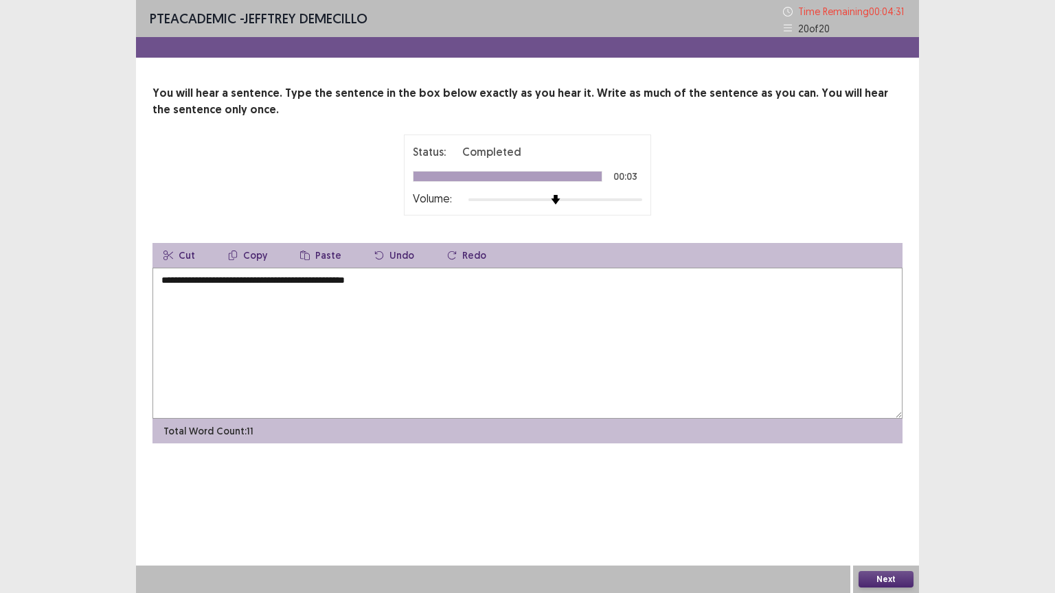
click at [223, 280] on textarea "**********" at bounding box center [527, 343] width 750 height 151
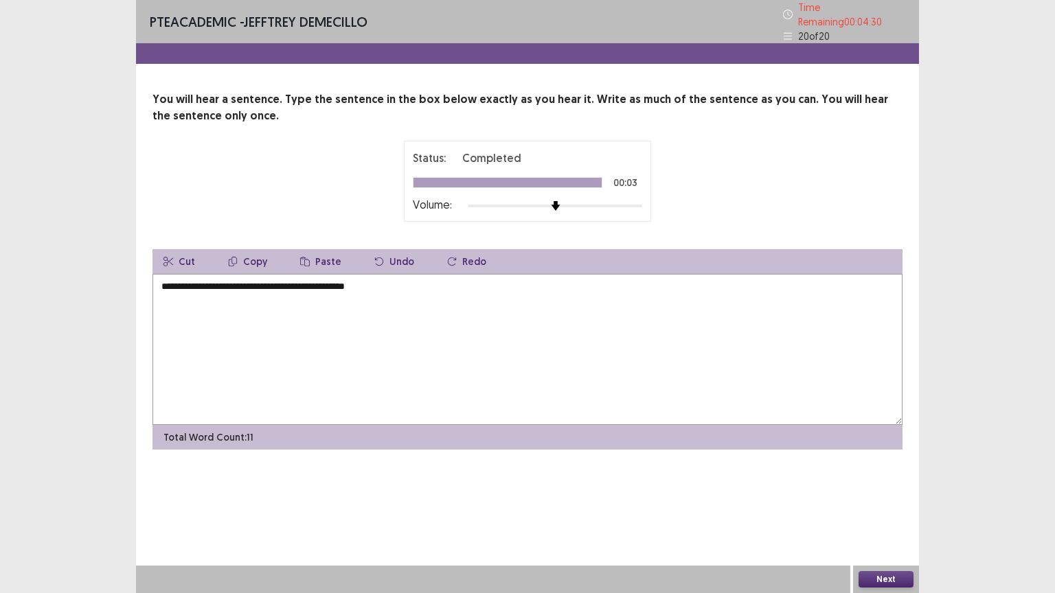
click at [218, 280] on textarea "**********" at bounding box center [527, 349] width 750 height 151
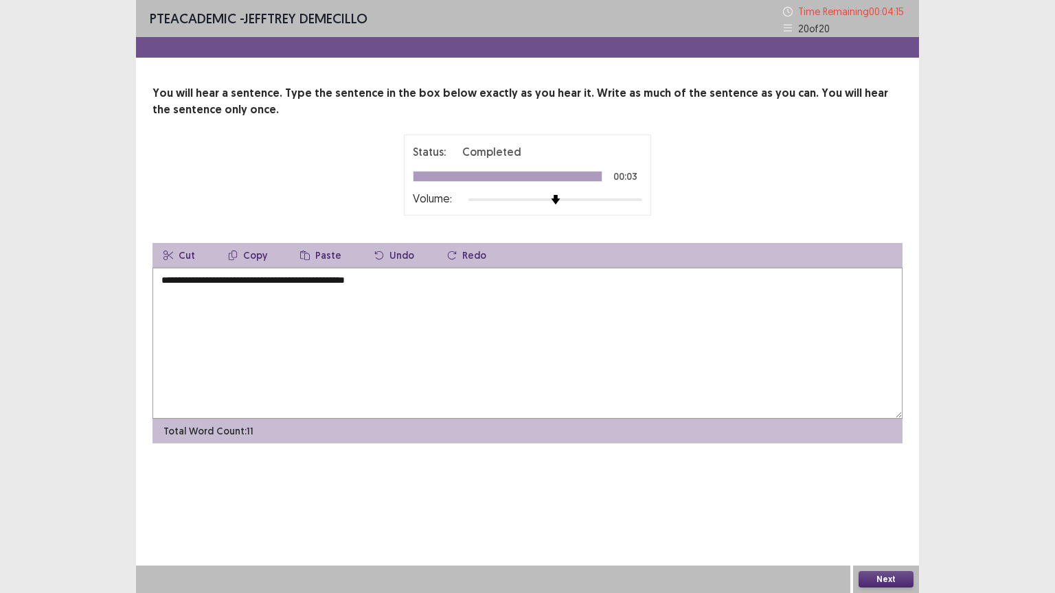
click at [286, 279] on textarea "**********" at bounding box center [527, 343] width 750 height 151
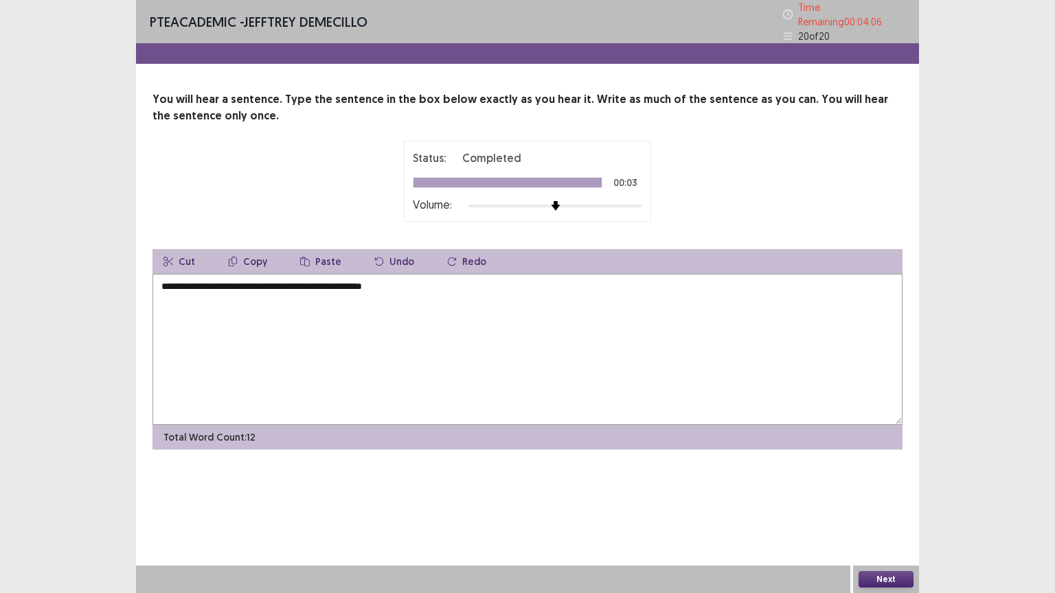
type textarea "**********"
click at [872, 500] on button "Next" at bounding box center [885, 579] width 55 height 16
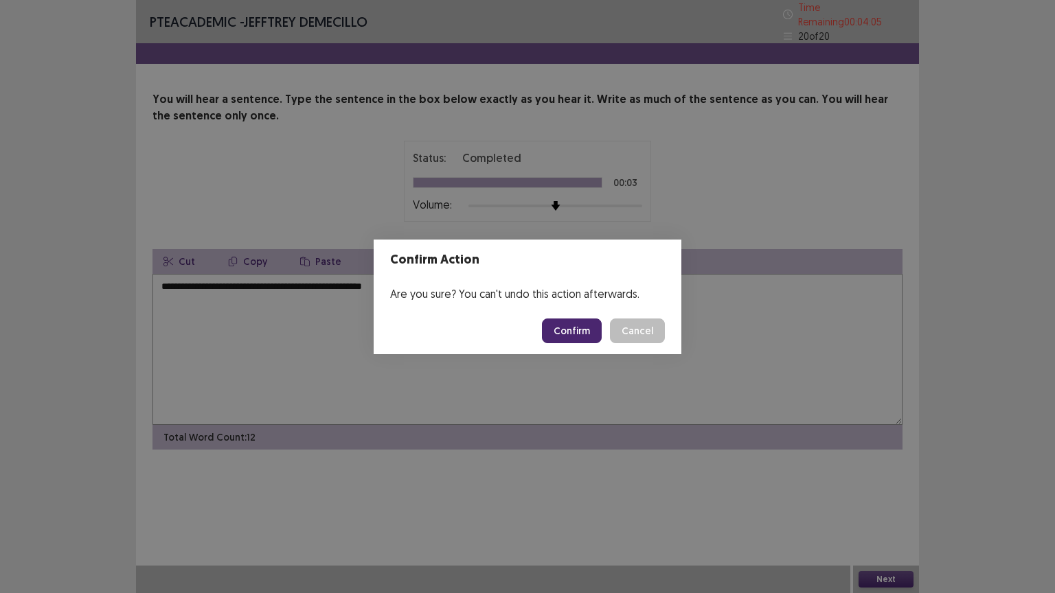
click at [581, 332] on button "Confirm" at bounding box center [572, 331] width 60 height 25
